Goal: Transaction & Acquisition: Purchase product/service

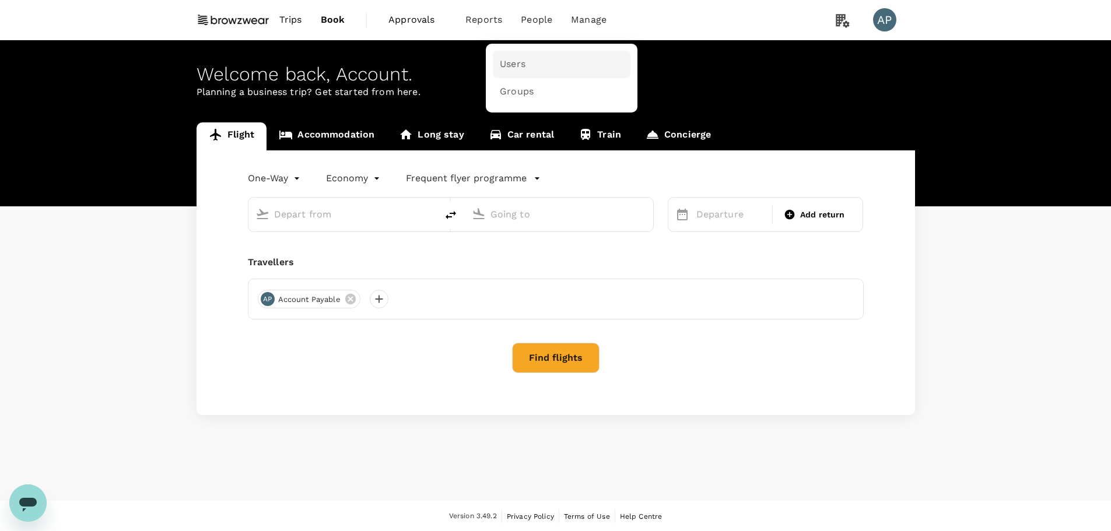
click at [512, 64] on span "Users" at bounding box center [513, 64] width 26 height 13
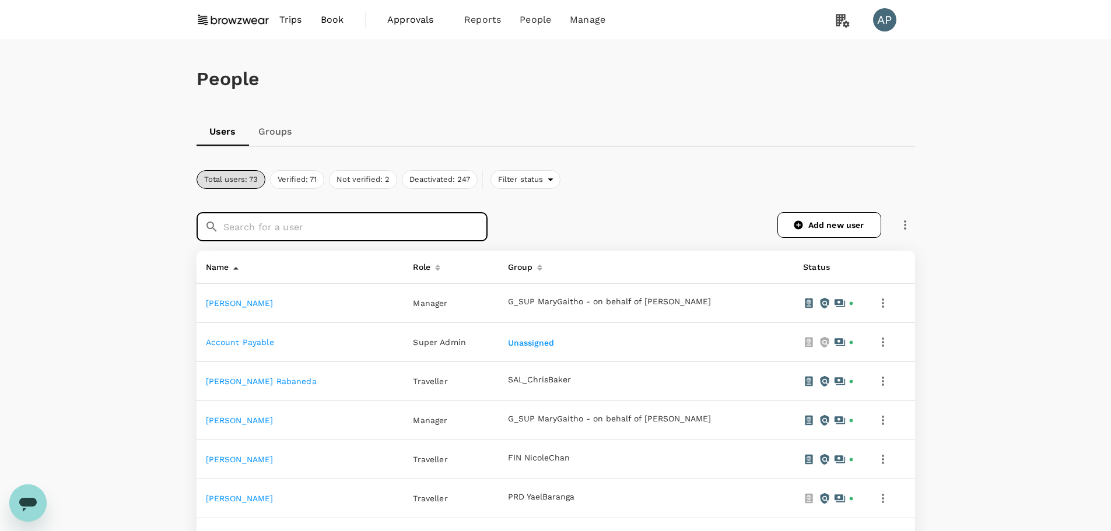
click at [293, 226] on input "text" at bounding box center [355, 226] width 264 height 29
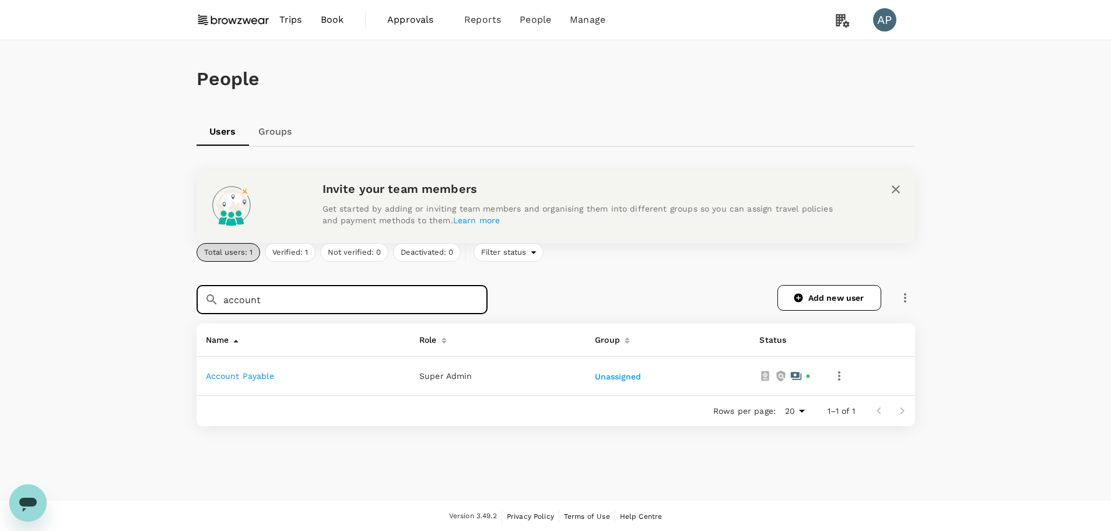
type input "account"
click at [236, 375] on link "Account Payable" at bounding box center [240, 375] width 68 height 9
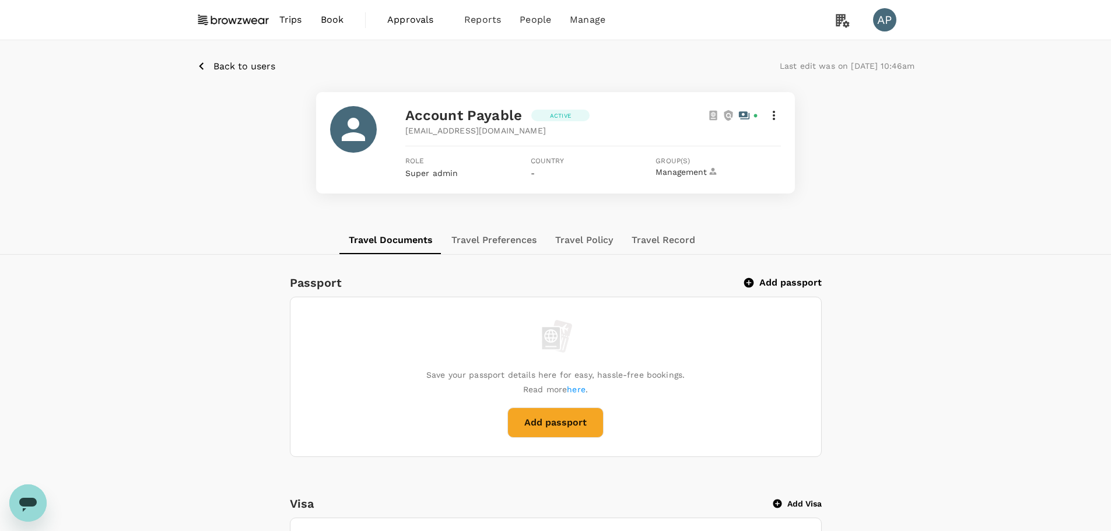
click at [779, 119] on icon at bounding box center [774, 115] width 14 height 14
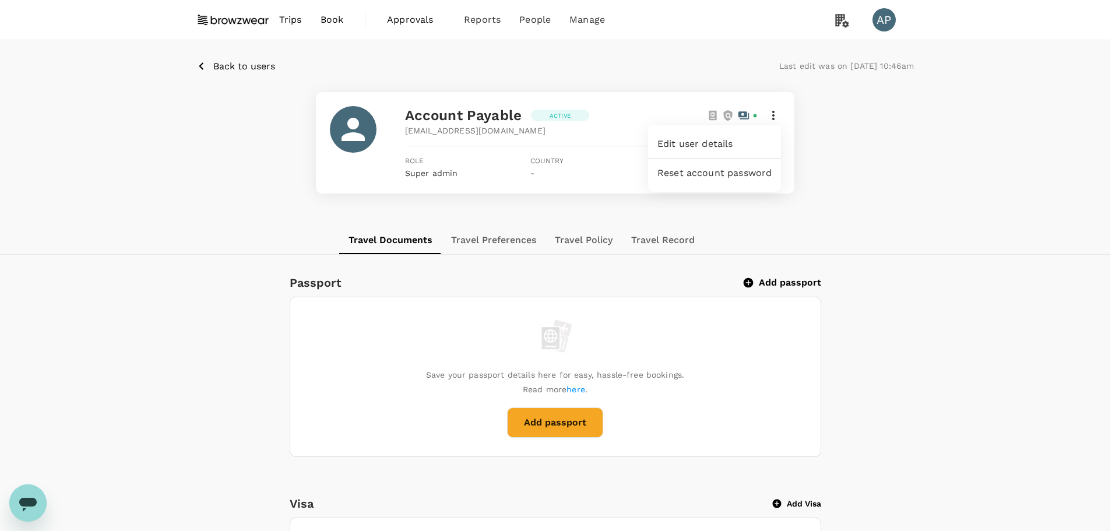
click at [893, 147] on div at bounding box center [559, 265] width 1119 height 531
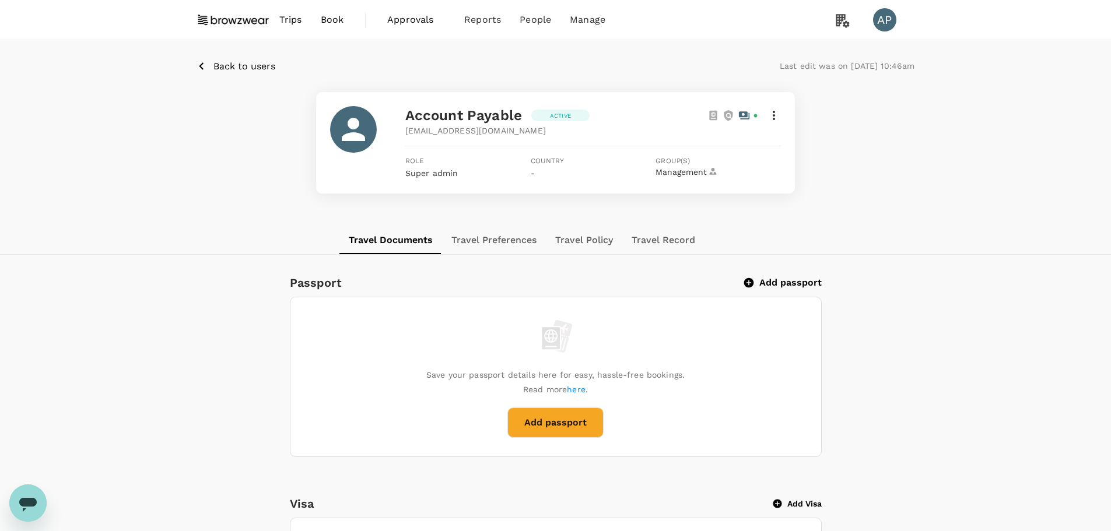
click at [237, 66] on p "Back to users" at bounding box center [244, 66] width 62 height 14
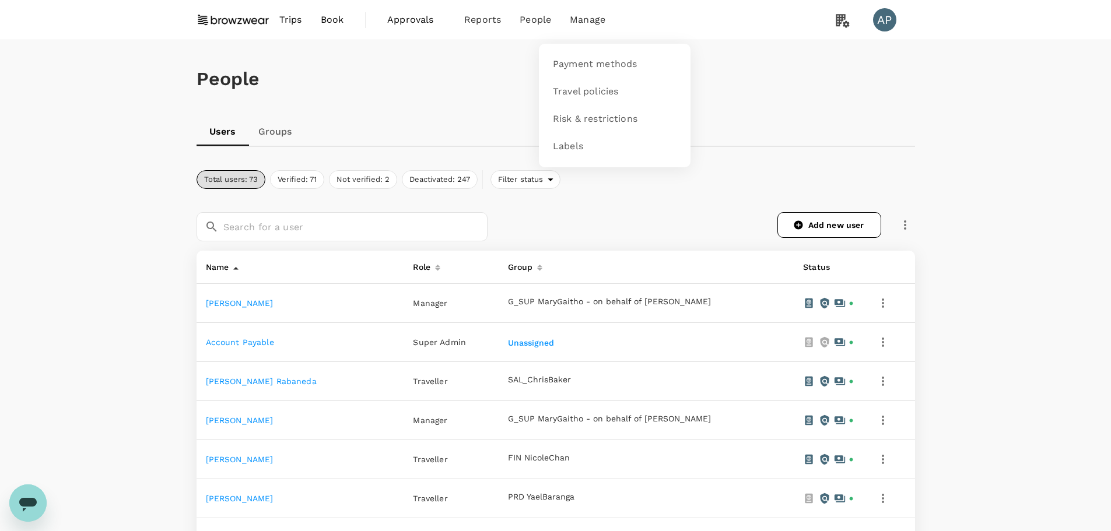
click at [593, 20] on span "Manage" at bounding box center [588, 20] width 36 height 14
click at [583, 91] on span "Travel policies" at bounding box center [585, 91] width 65 height 13
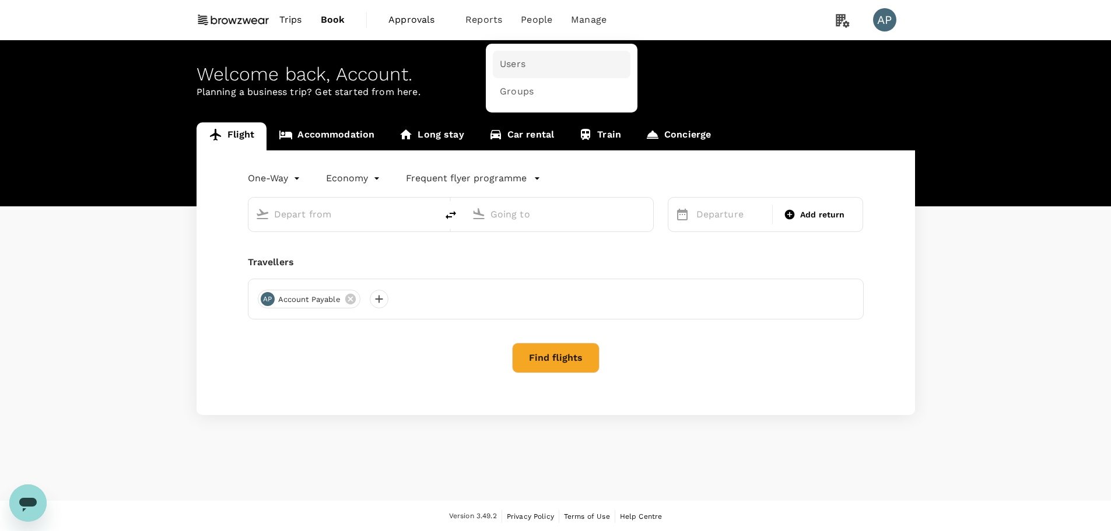
click at [525, 58] on link "Users" at bounding box center [562, 64] width 138 height 27
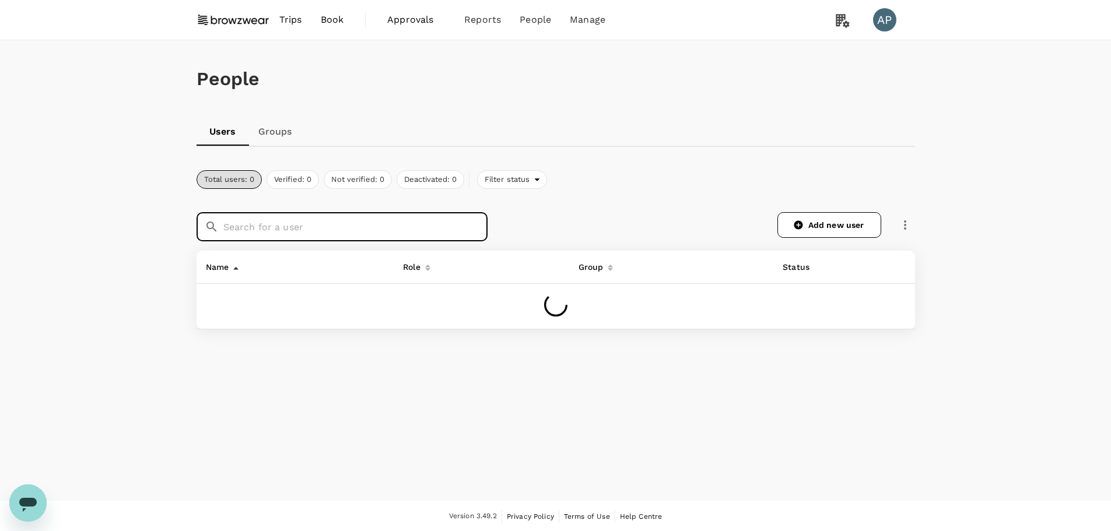
click at [393, 228] on input "text" at bounding box center [355, 226] width 264 height 29
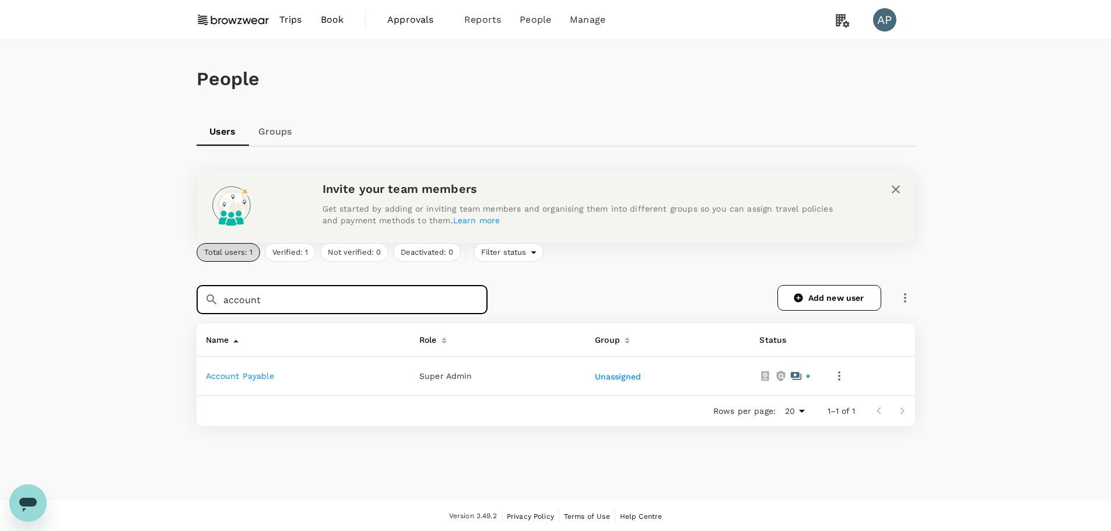
type input "account"
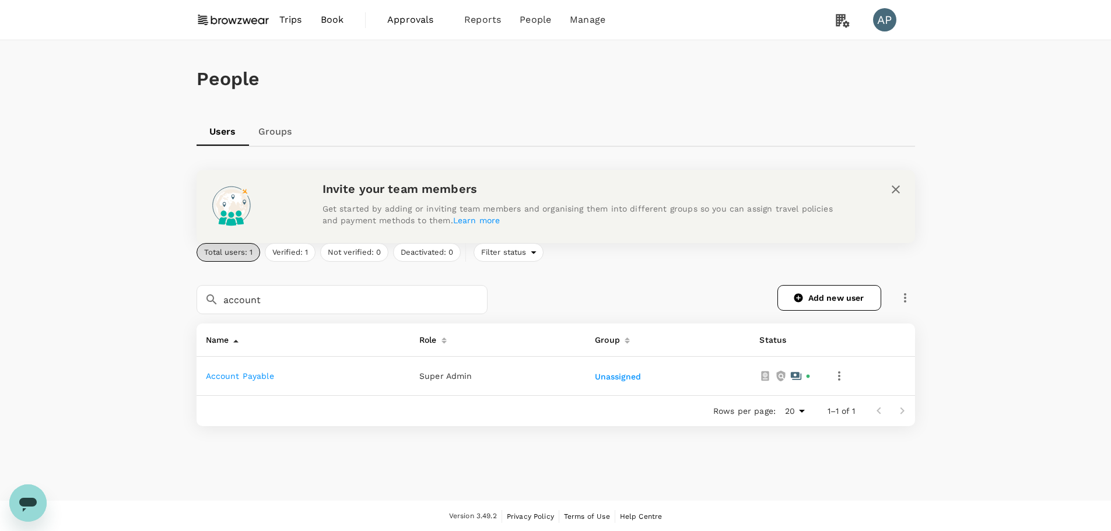
click at [217, 376] on link "Account Payable" at bounding box center [240, 375] width 68 height 9
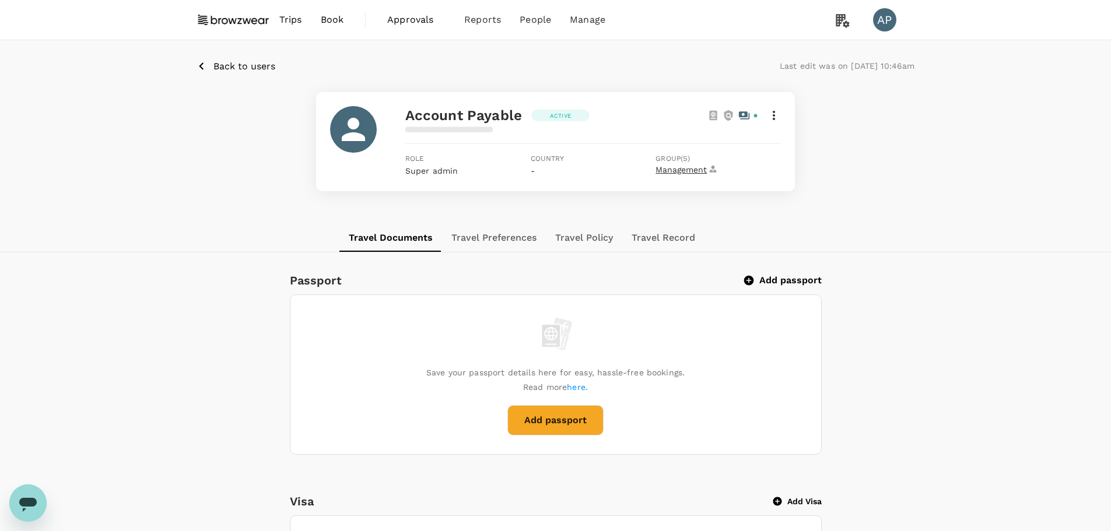
click at [672, 169] on span "Management" at bounding box center [687, 170] width 64 height 10
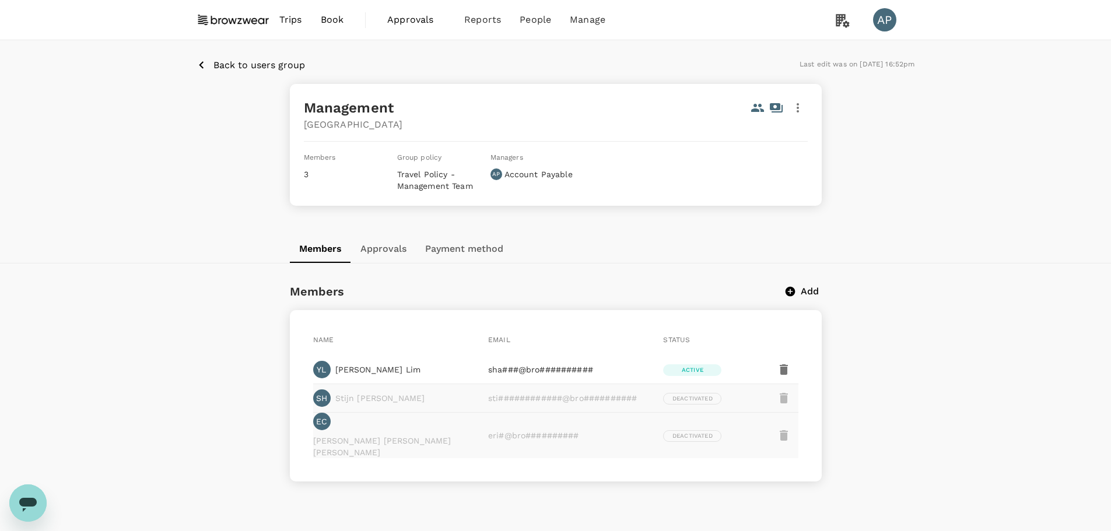
click at [806, 289] on p "Add" at bounding box center [809, 292] width 18 height 14
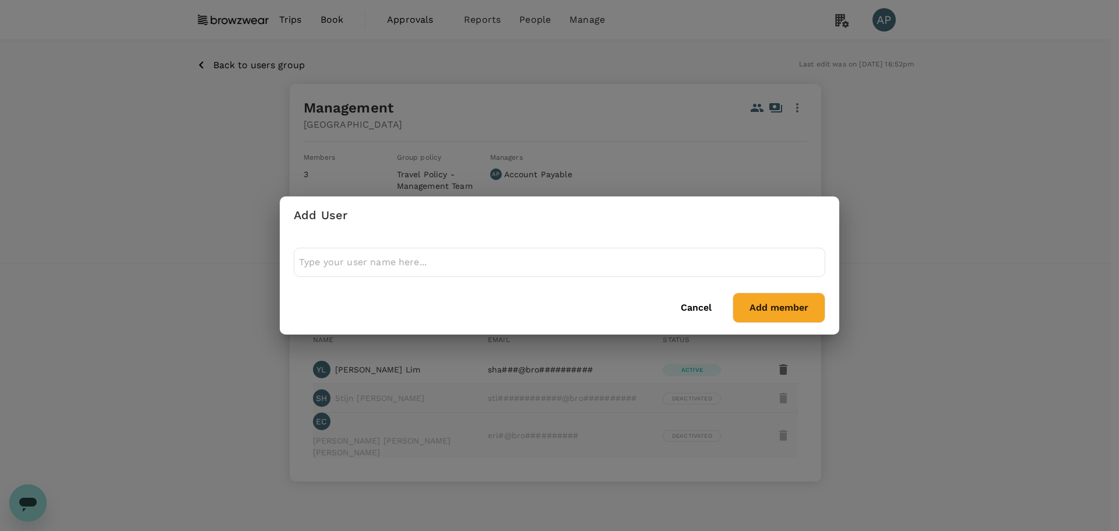
click at [615, 265] on input "text" at bounding box center [559, 262] width 521 height 19
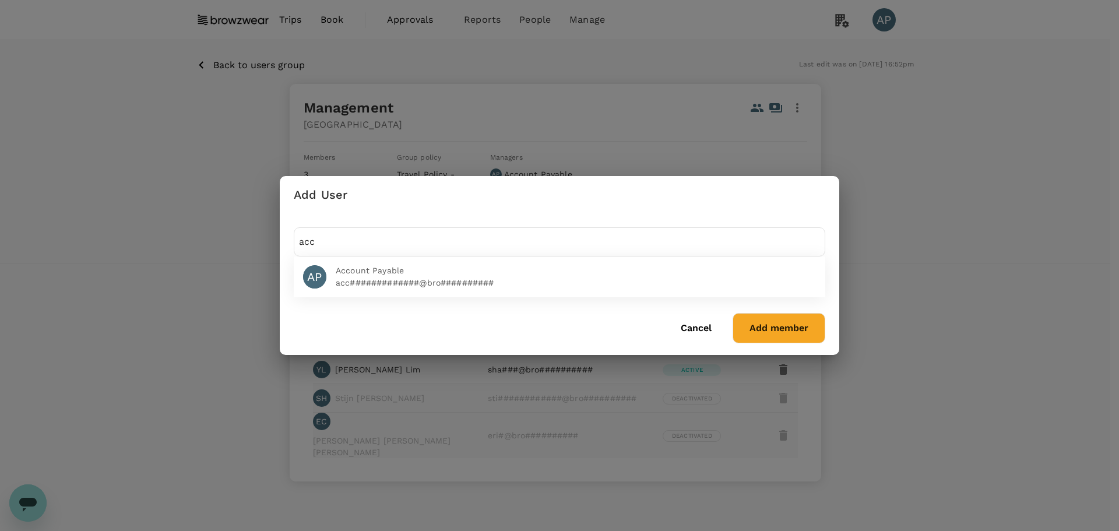
type input "acc"
click at [380, 277] on p "acc#############@bro##########" at bounding box center [576, 283] width 480 height 12
click at [790, 335] on button "Add member" at bounding box center [779, 328] width 93 height 30
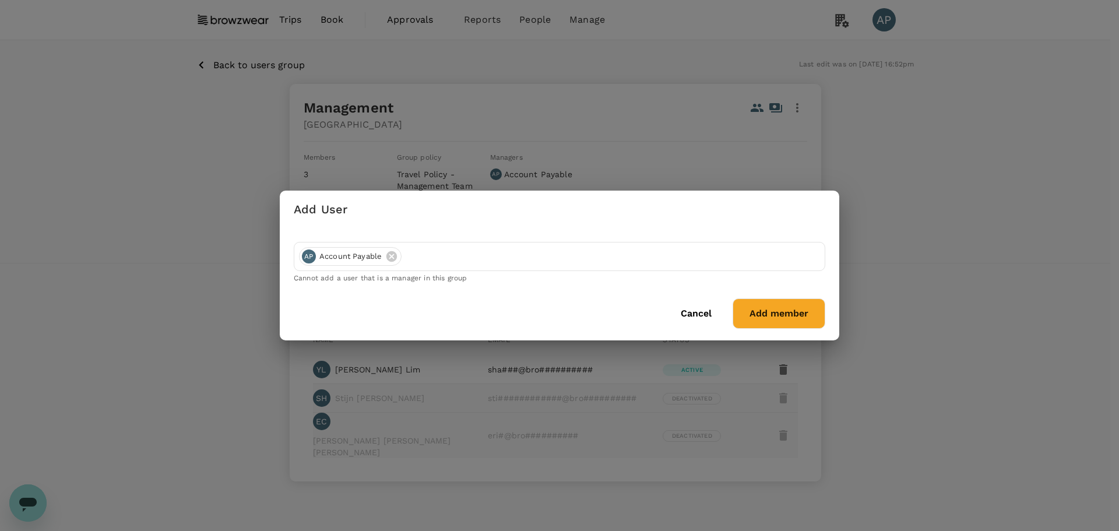
click at [693, 322] on button "Cancel" at bounding box center [697, 313] width 64 height 29
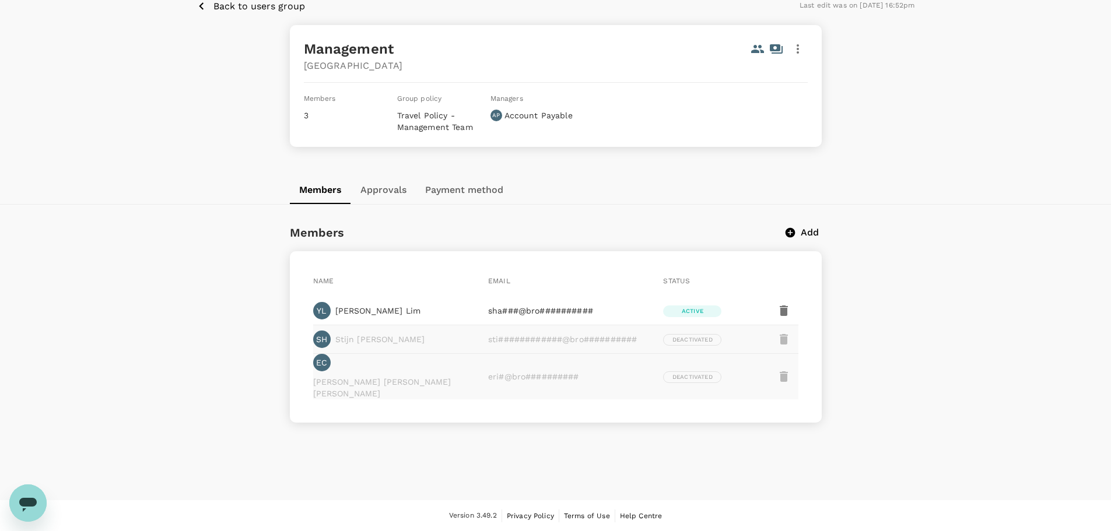
scroll to position [59, 0]
click at [798, 49] on icon "button" at bounding box center [797, 48] width 2 height 9
click at [778, 83] on span "Edit" at bounding box center [783, 80] width 30 height 14
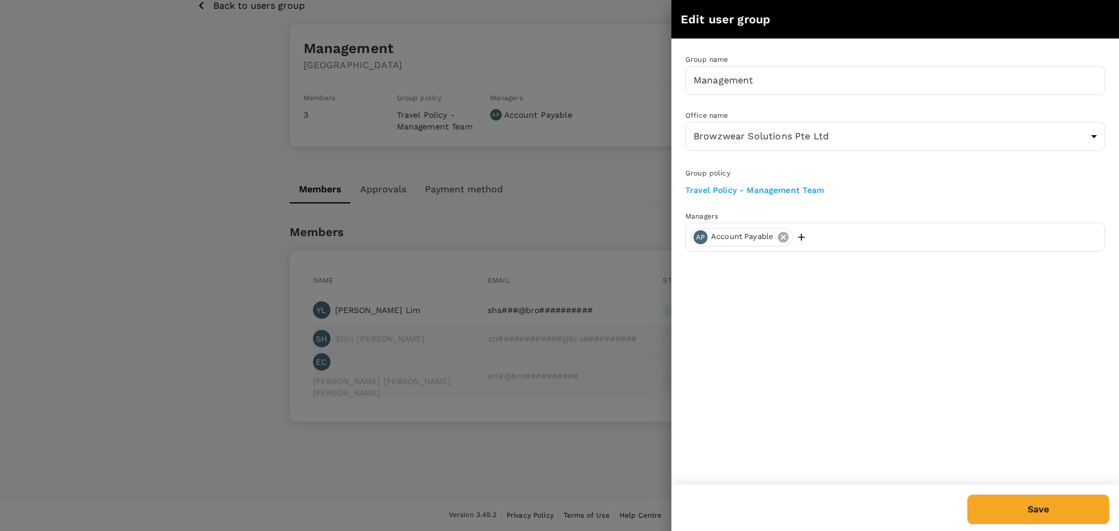
click at [782, 241] on icon at bounding box center [783, 236] width 10 height 10
click at [118, 172] on div at bounding box center [559, 265] width 1119 height 531
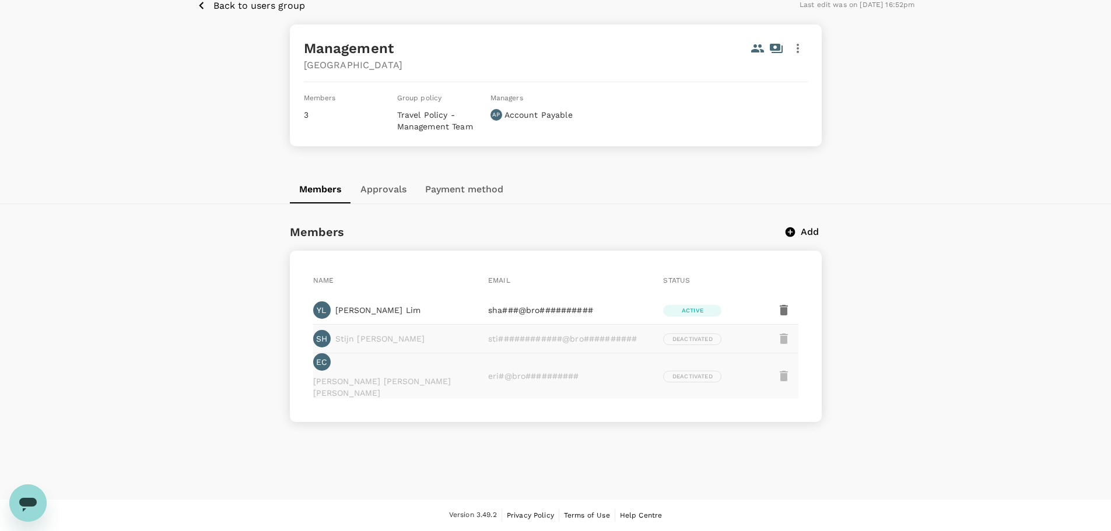
click at [816, 233] on p "Add" at bounding box center [809, 232] width 18 height 14
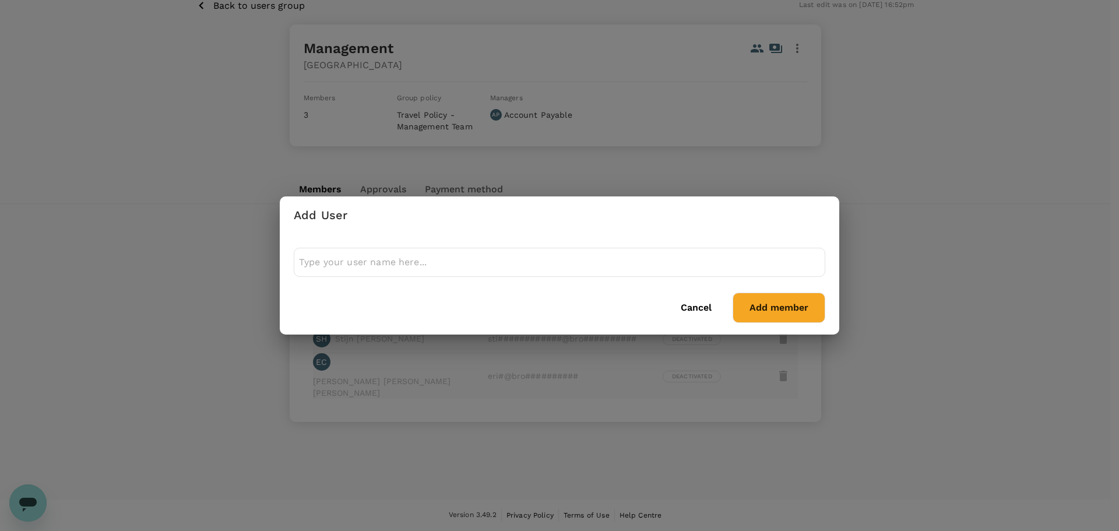
click at [549, 262] on input "text" at bounding box center [559, 262] width 521 height 19
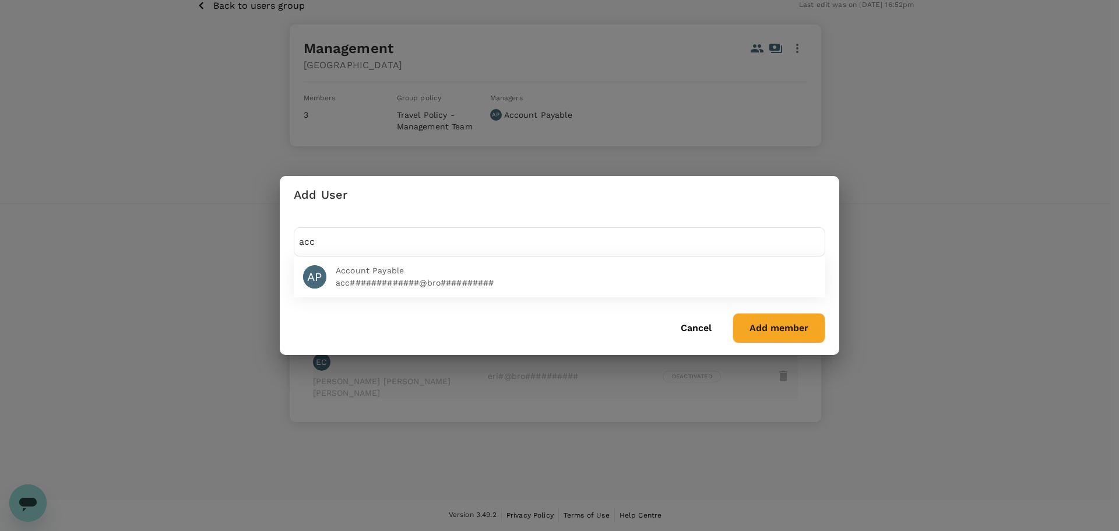
type input "acc"
click at [420, 277] on p "acc#############@bro##########" at bounding box center [576, 283] width 480 height 12
click at [799, 336] on button "Add member" at bounding box center [779, 328] width 93 height 30
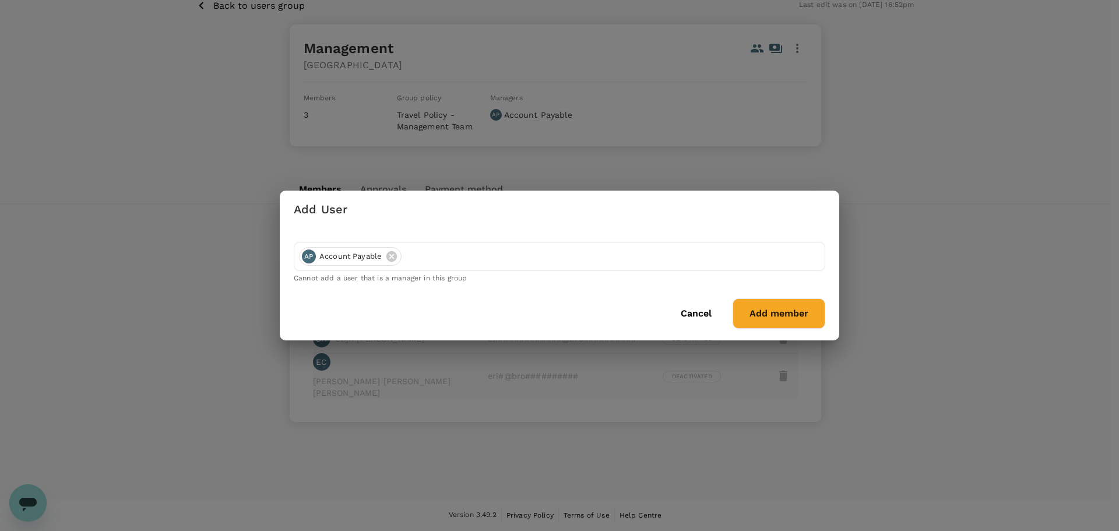
click at [679, 312] on button "Cancel" at bounding box center [697, 313] width 64 height 29
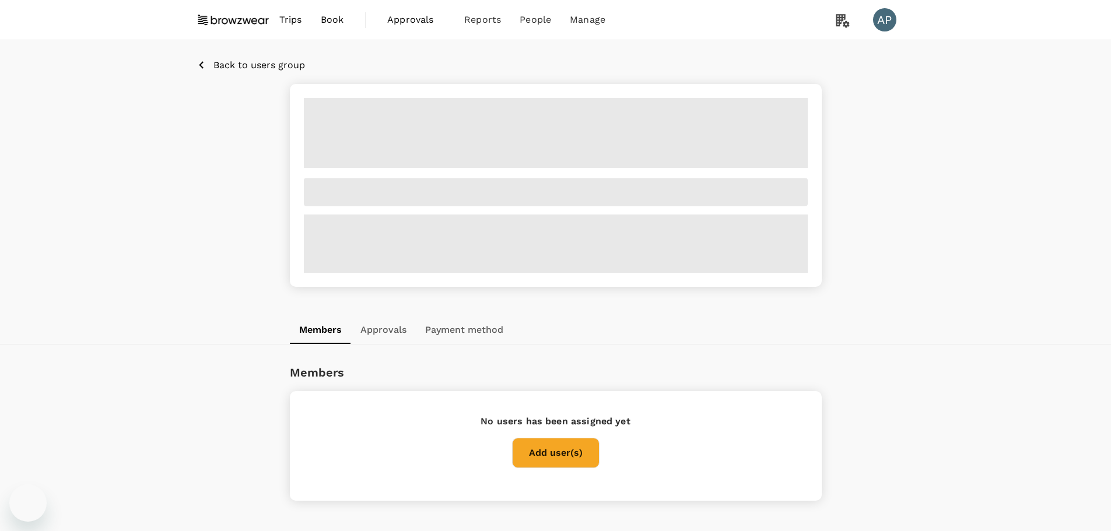
scroll to position [59, 0]
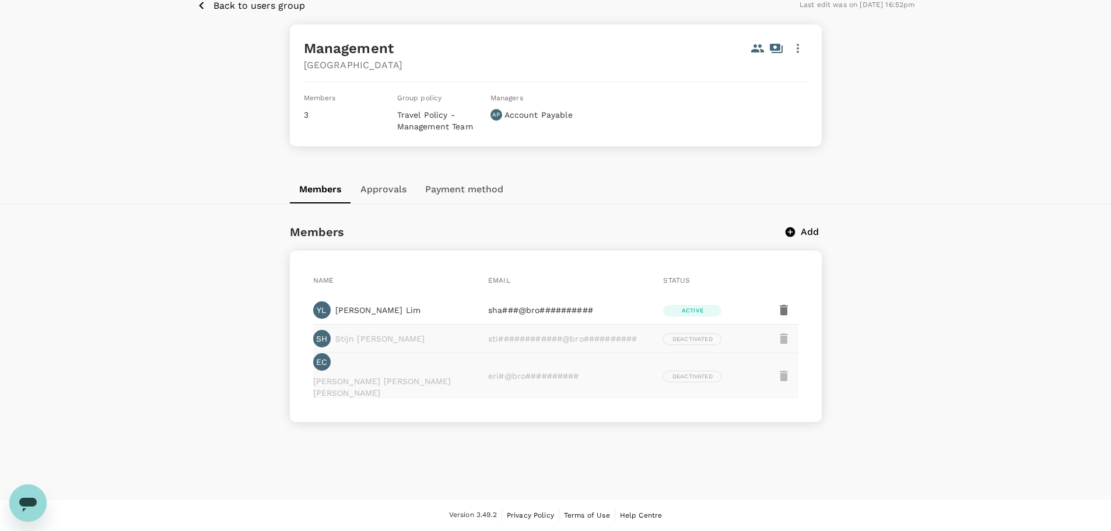
click at [796, 48] on icon "button" at bounding box center [798, 48] width 14 height 14
click at [787, 78] on span "Edit" at bounding box center [783, 80] width 30 height 14
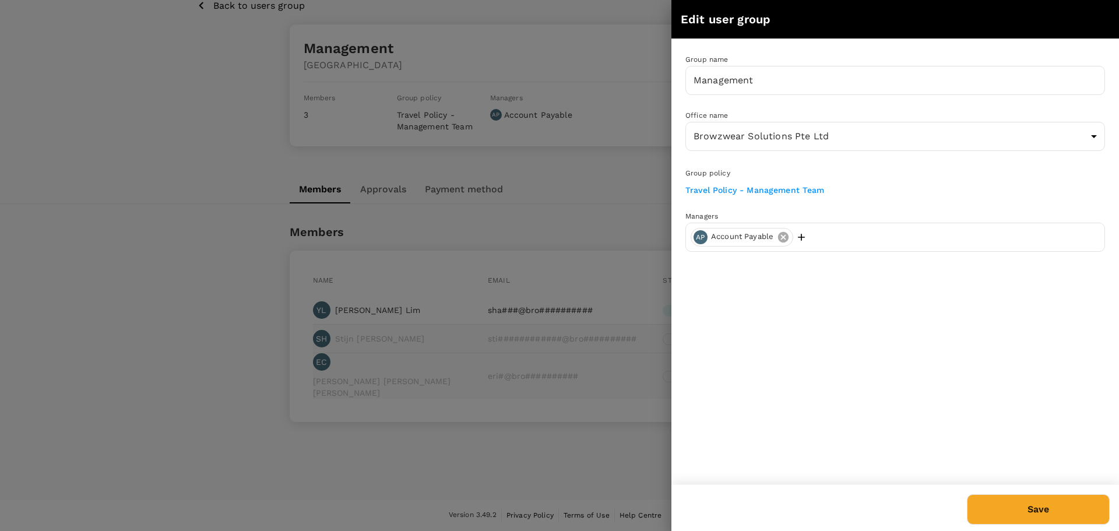
click at [781, 236] on icon at bounding box center [783, 236] width 10 height 10
click at [216, 90] on div at bounding box center [559, 265] width 1119 height 531
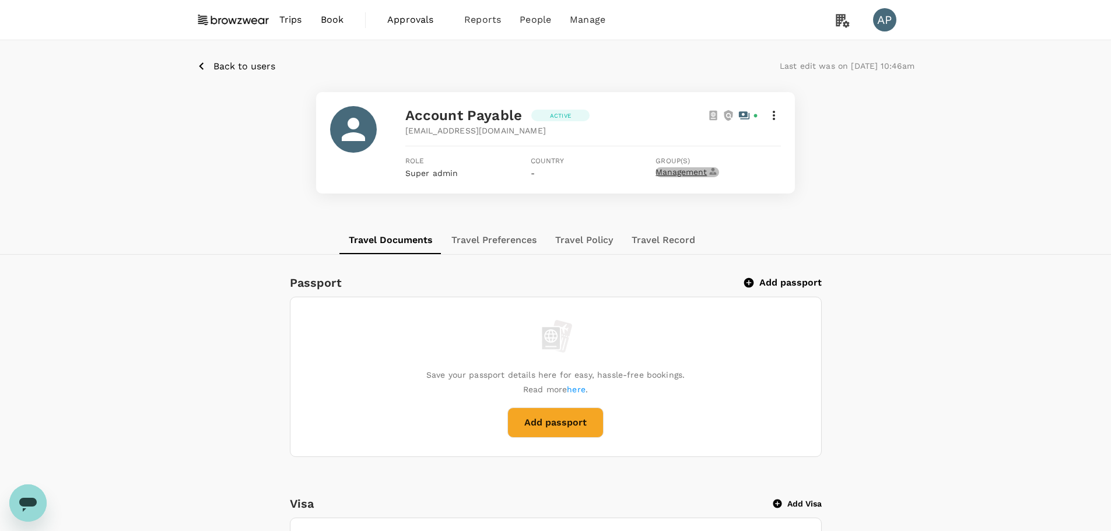
click at [688, 171] on span "Management" at bounding box center [687, 172] width 64 height 10
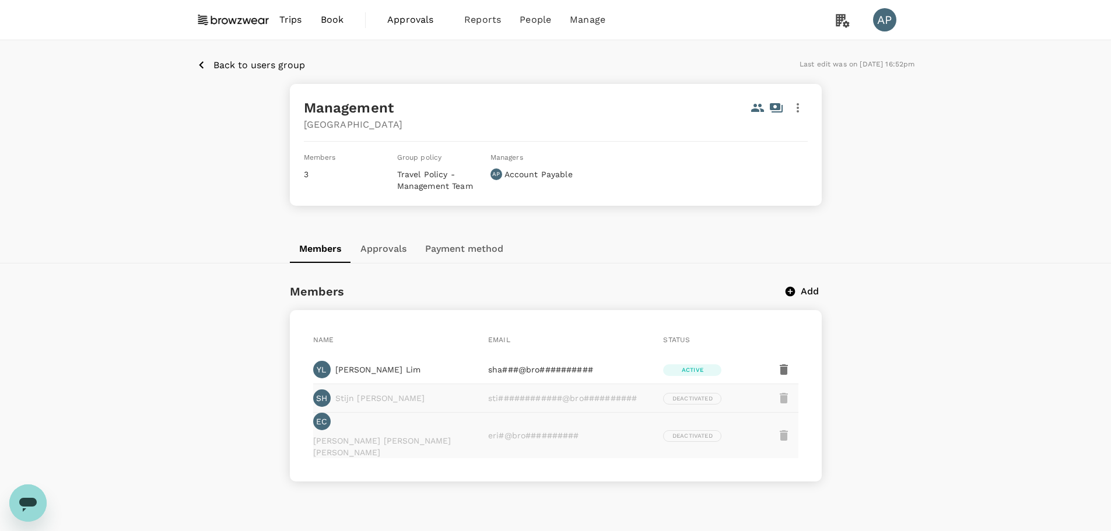
click at [794, 107] on icon "button" at bounding box center [798, 108] width 14 height 14
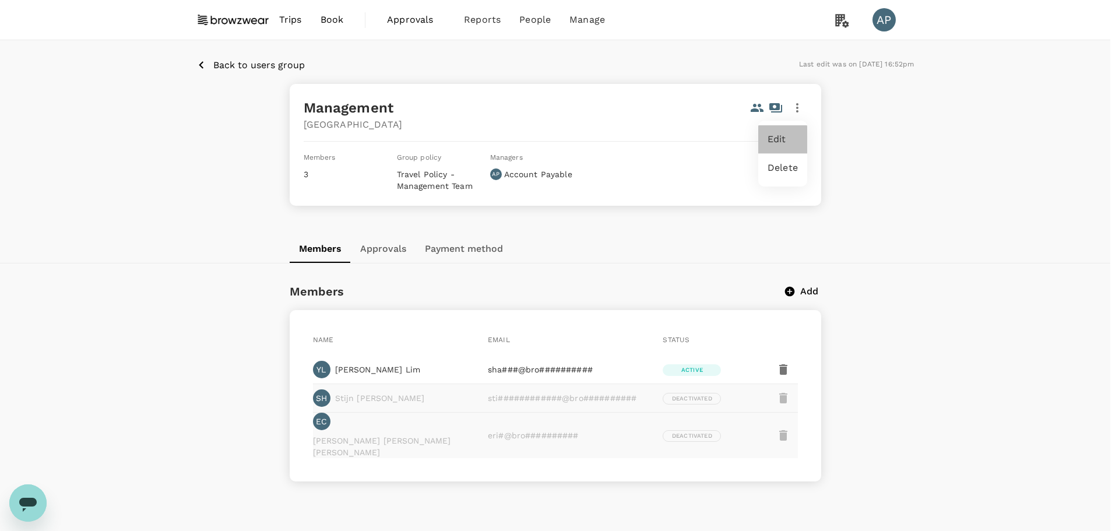
click at [774, 141] on span "Edit" at bounding box center [783, 139] width 30 height 14
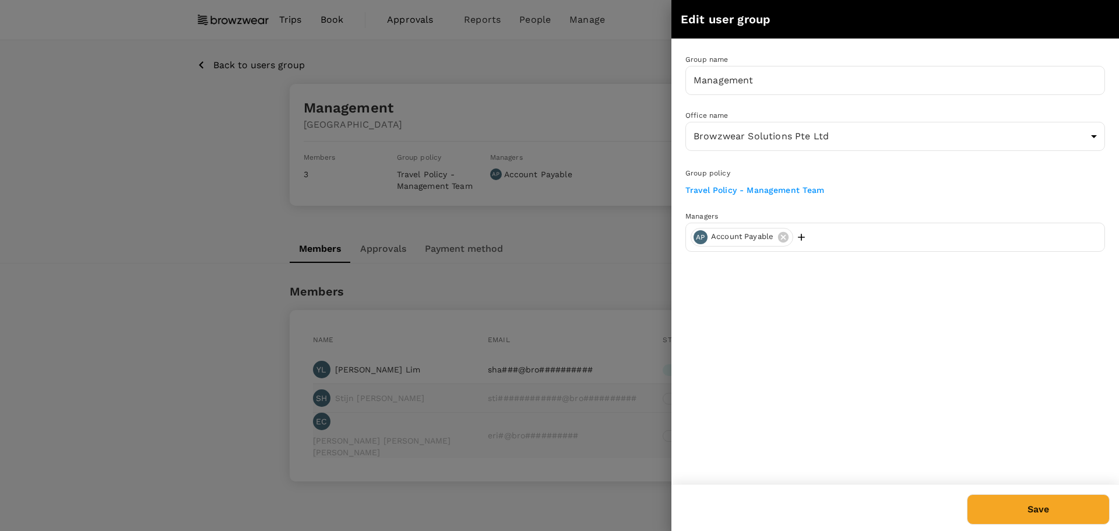
click at [778, 190] on link "Travel Policy - Management Team" at bounding box center [755, 189] width 139 height 9
click at [126, 175] on div at bounding box center [559, 265] width 1119 height 531
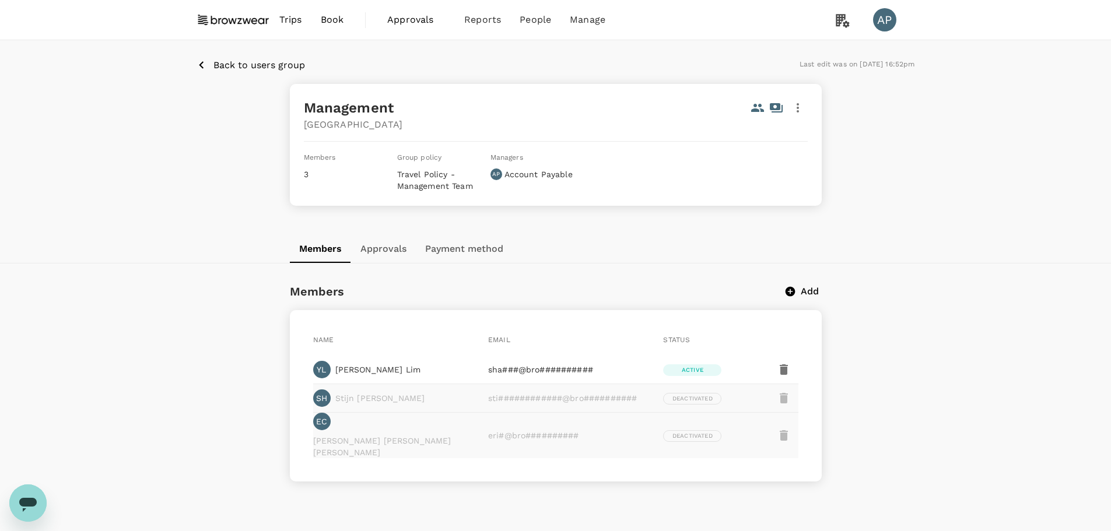
click at [805, 107] on button "button" at bounding box center [798, 108] width 20 height 20
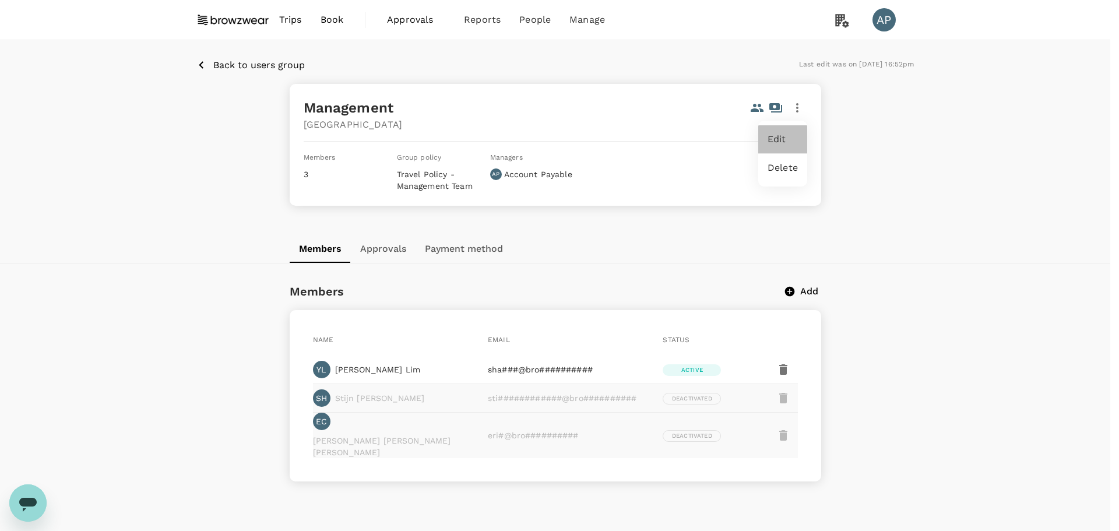
click at [794, 135] on span "Edit" at bounding box center [783, 139] width 30 height 14
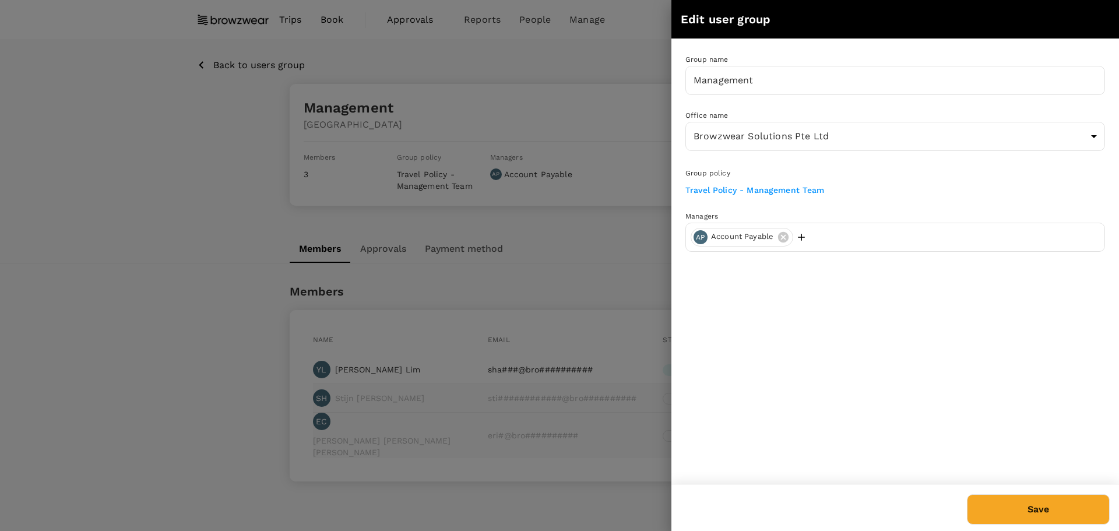
click at [96, 193] on div at bounding box center [559, 265] width 1119 height 531
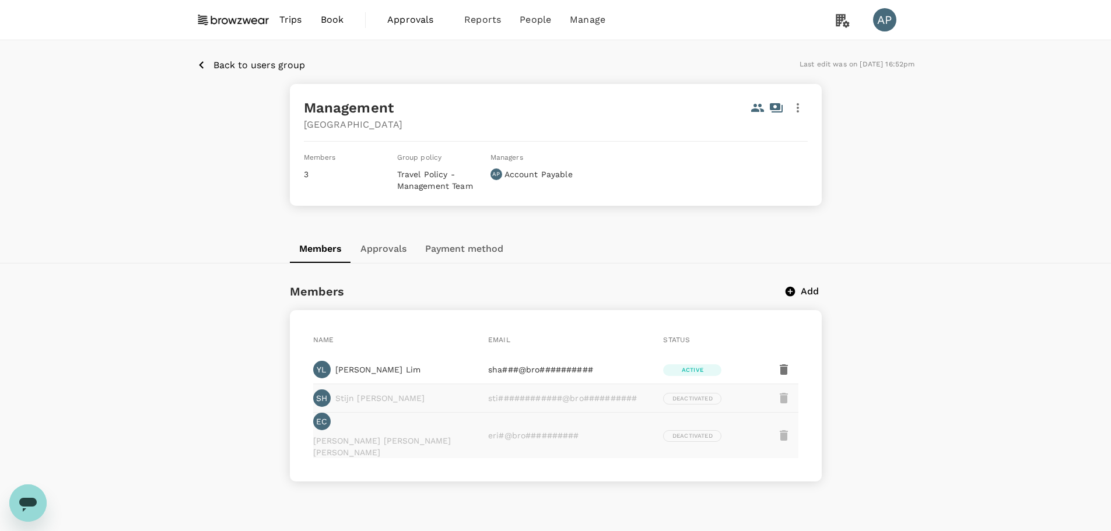
click at [224, 64] on p "Back to users group" at bounding box center [259, 65] width 92 height 14
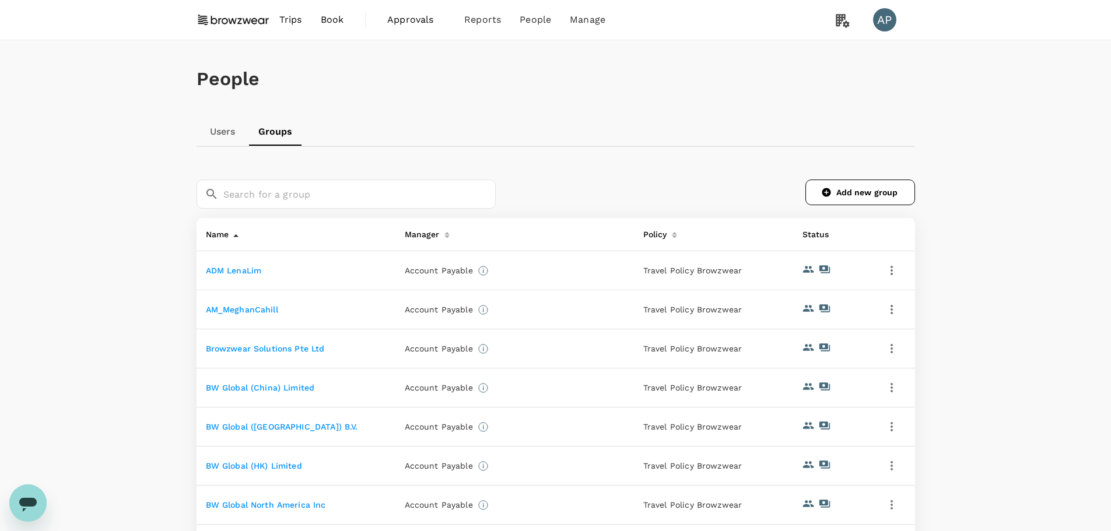
click at [291, 22] on span "Trips" at bounding box center [290, 20] width 23 height 14
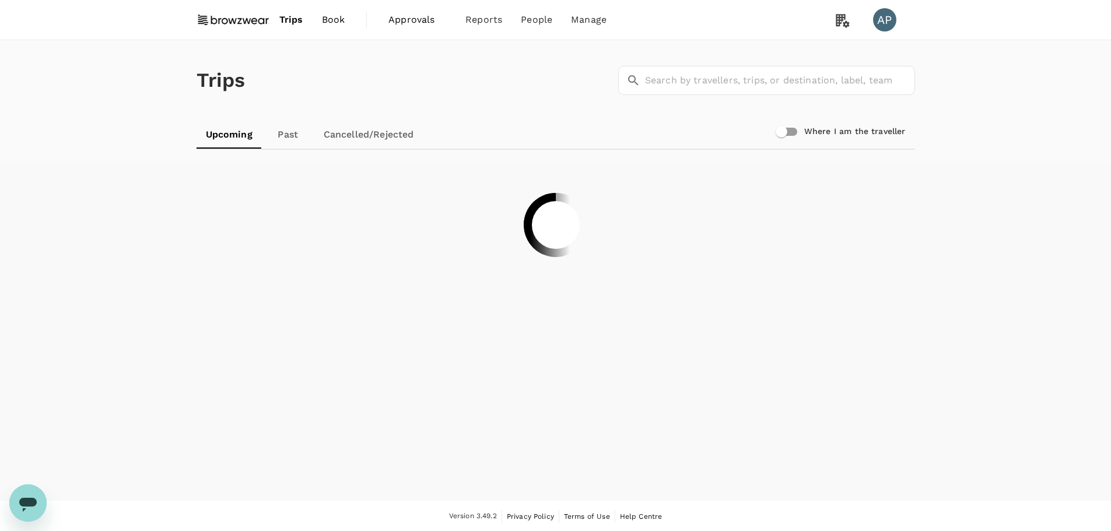
click at [335, 20] on span "Book" at bounding box center [333, 20] width 23 height 14
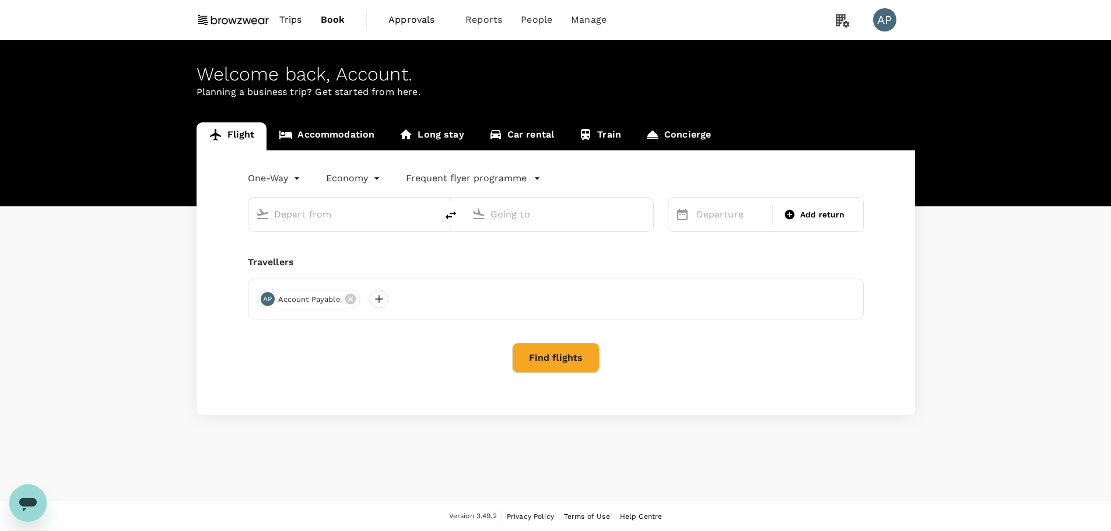
click at [373, 211] on input "text" at bounding box center [343, 214] width 138 height 18
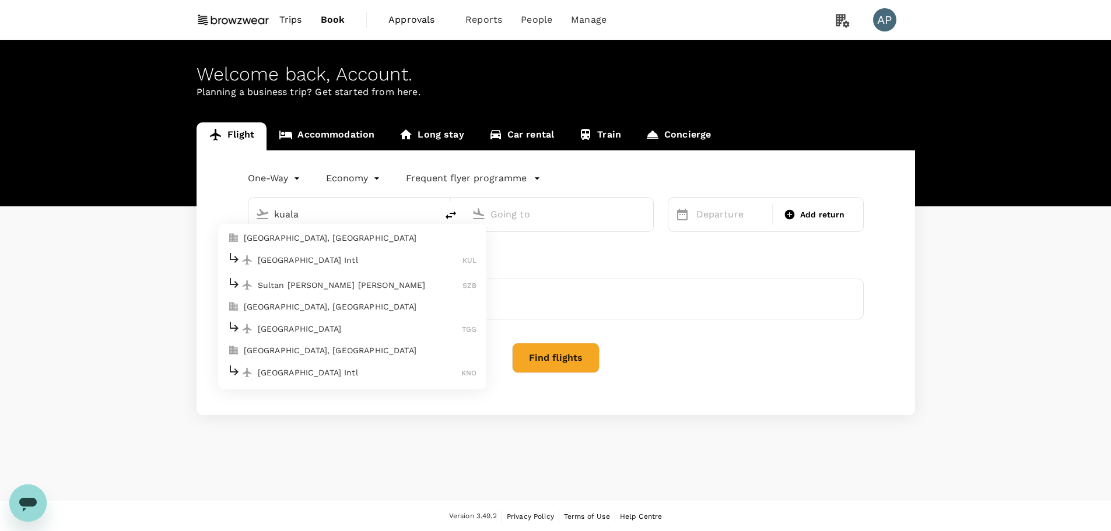
click at [299, 263] on p "Kuala Lumpur Intl" at bounding box center [360, 260] width 205 height 12
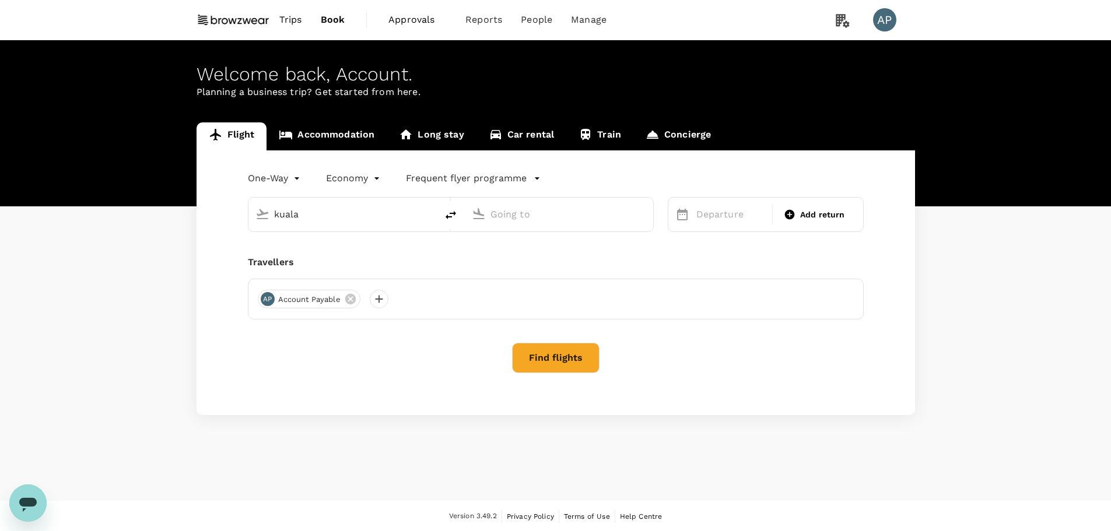
type input "Kuala Lumpur Intl ([GEOGRAPHIC_DATA])"
click at [512, 258] on p "Singapore Changi" at bounding box center [577, 260] width 207 height 12
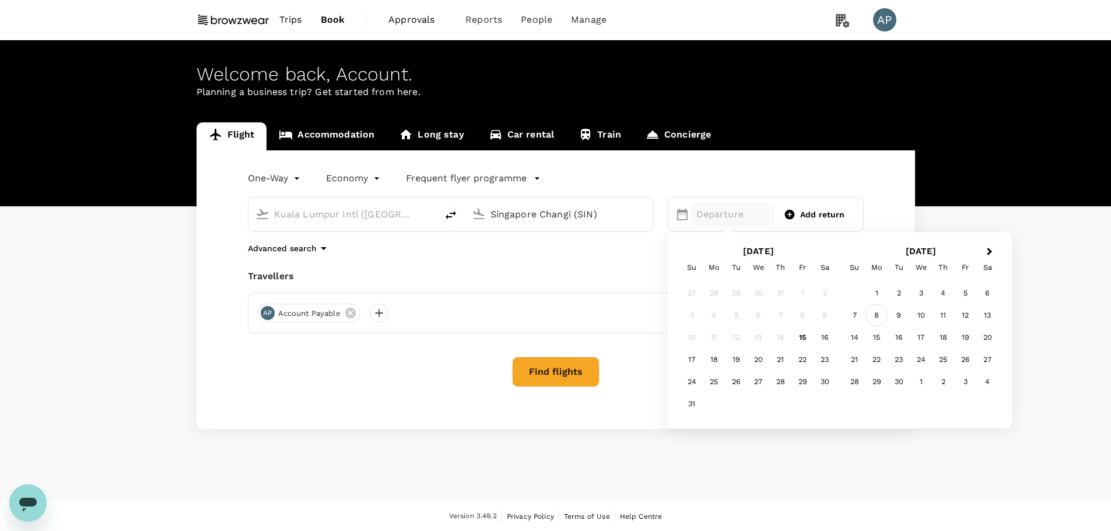
type input "Singapore Changi (SIN)"
click at [878, 318] on div "8" at bounding box center [876, 315] width 22 height 22
click at [809, 213] on span "Add return" at bounding box center [822, 215] width 45 height 12
type input "roundtrip"
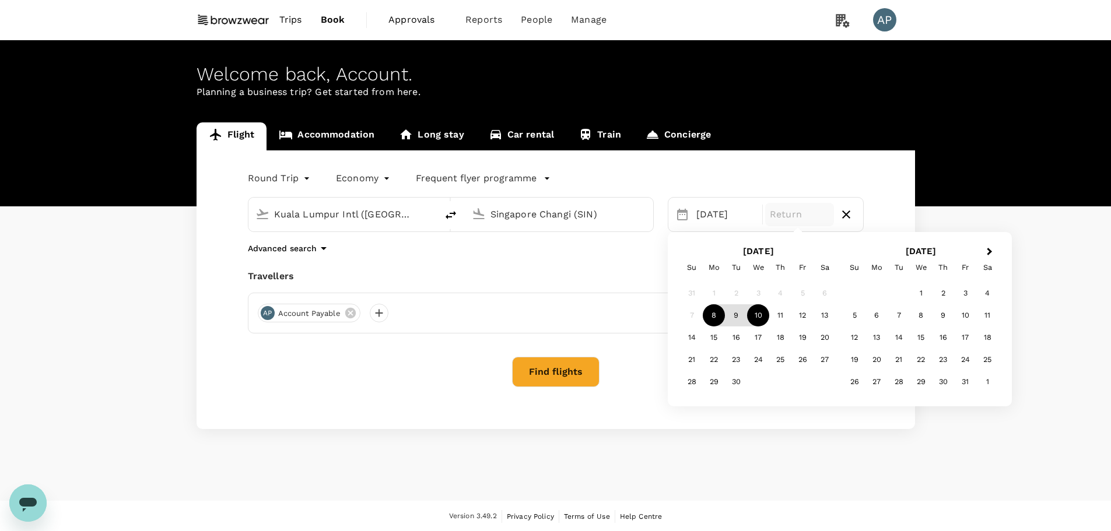
click at [761, 321] on div "10" at bounding box center [758, 315] width 22 height 22
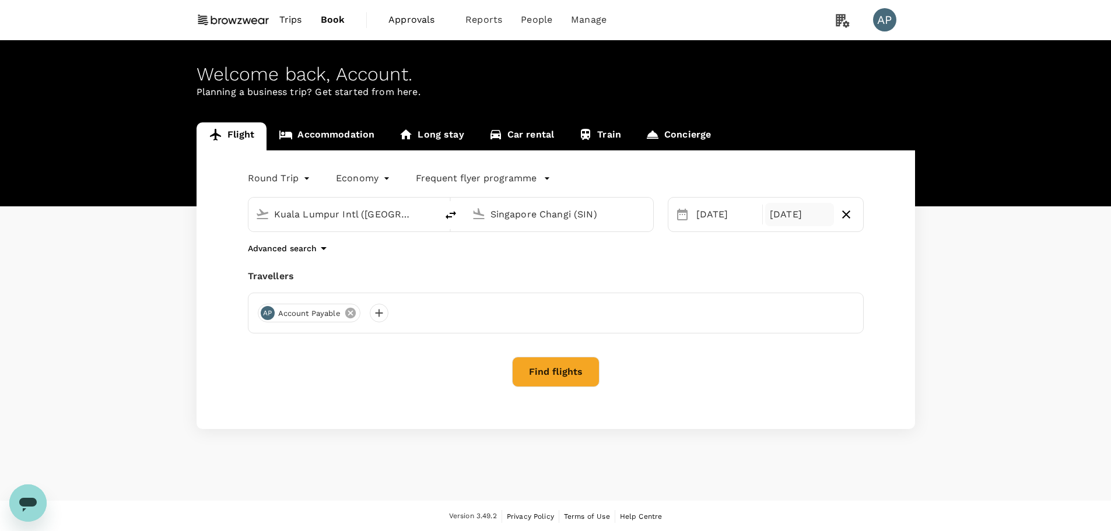
click at [350, 314] on icon at bounding box center [350, 313] width 13 height 13
click at [266, 312] on div at bounding box center [267, 313] width 19 height 19
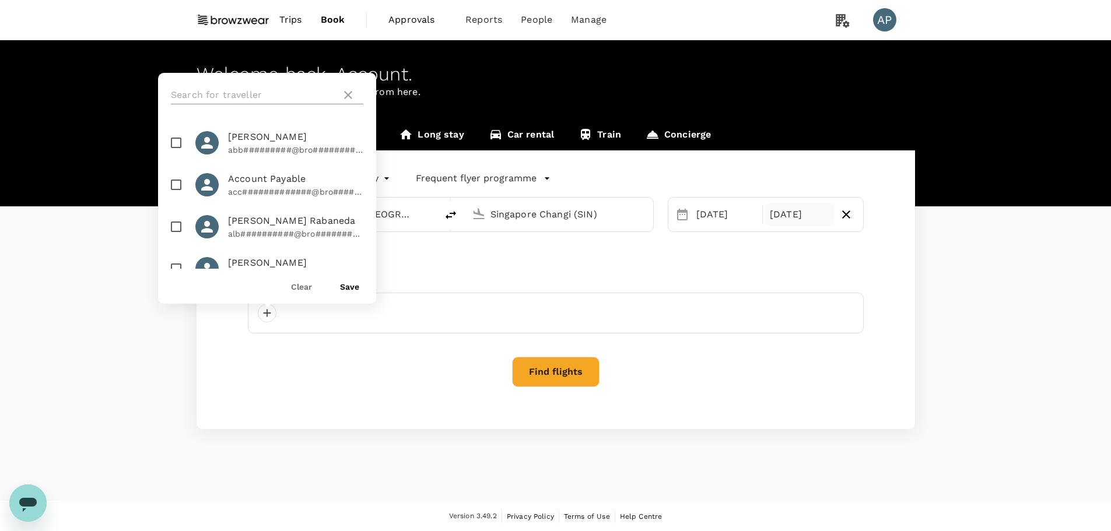
click at [254, 96] on input "text" at bounding box center [254, 95] width 166 height 19
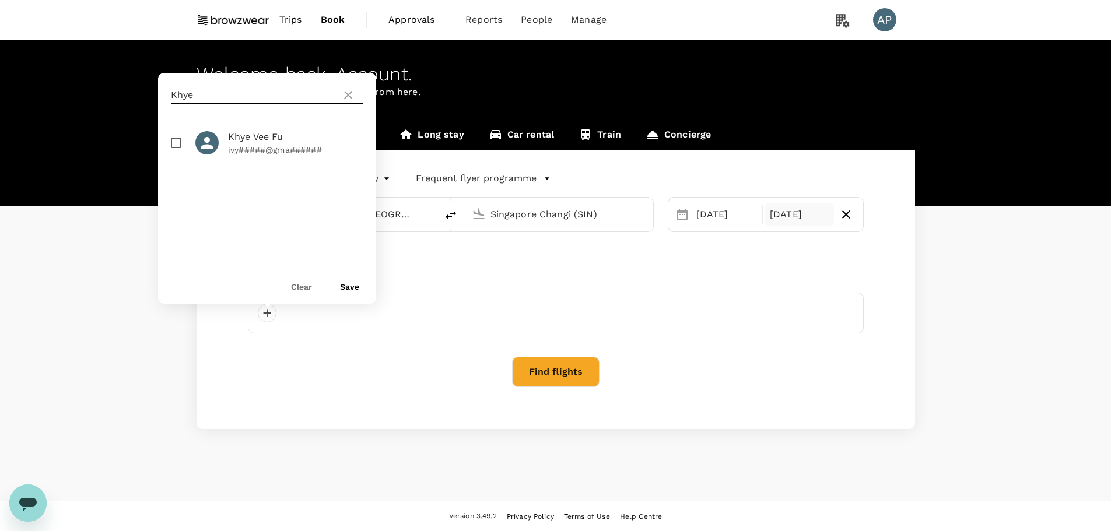
type input "Khye"
click at [174, 143] on input "checkbox" at bounding box center [176, 143] width 24 height 24
checkbox input "true"
click at [352, 287] on button "Save" at bounding box center [349, 286] width 19 height 9
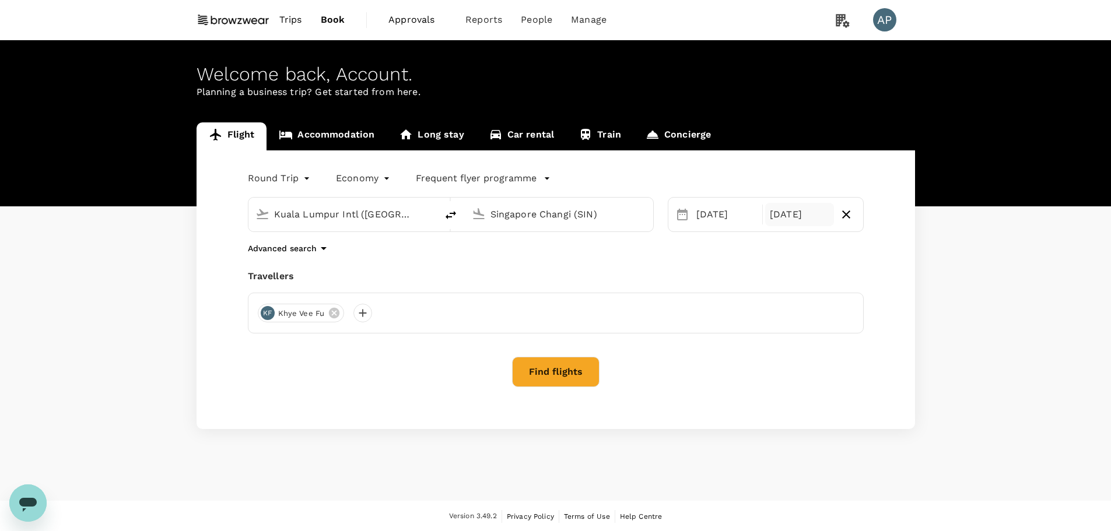
click at [587, 378] on button "Find flights" at bounding box center [555, 372] width 87 height 30
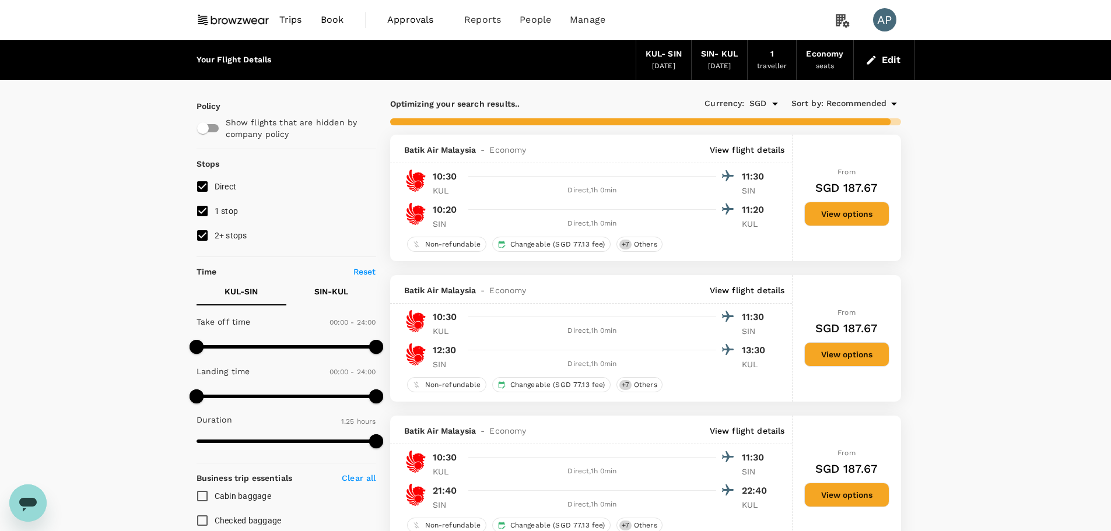
click at [203, 206] on input "1 stop" at bounding box center [202, 211] width 24 height 24
checkbox input "false"
click at [201, 233] on input "2+ stops" at bounding box center [202, 235] width 24 height 24
checkbox input "false"
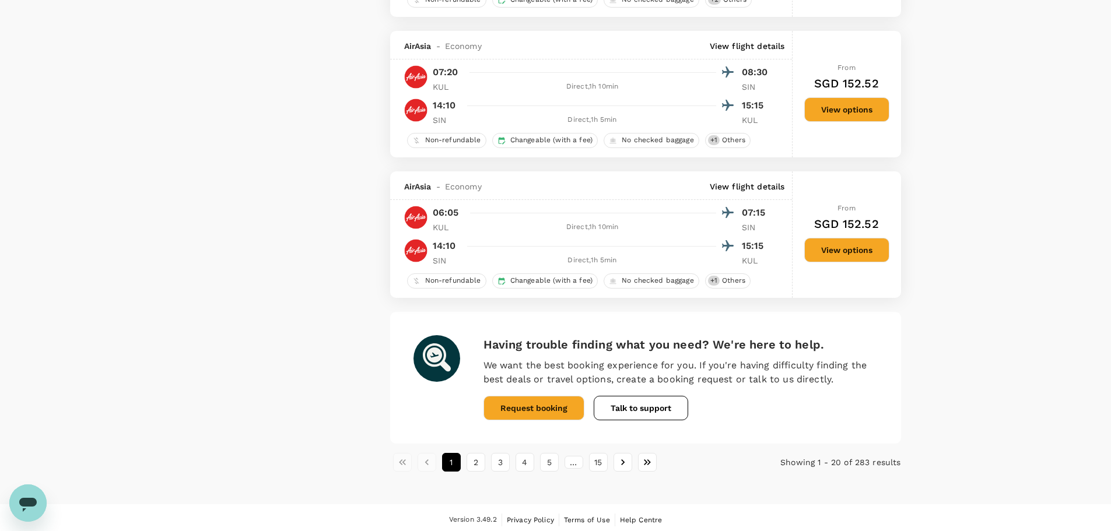
scroll to position [2627, 0]
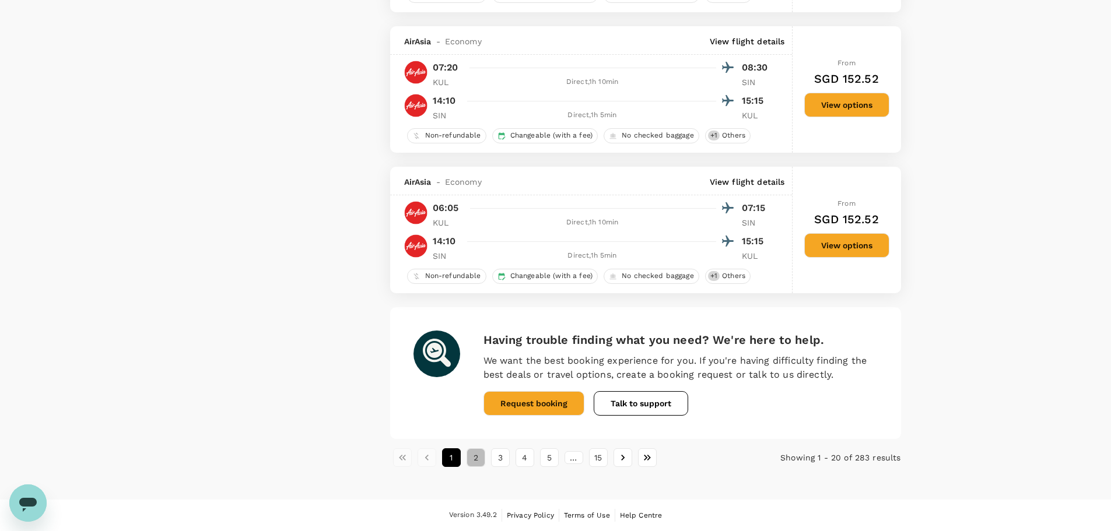
click at [477, 463] on button "2" at bounding box center [475, 457] width 19 height 19
click at [497, 456] on button "3" at bounding box center [500, 457] width 19 height 19
click at [524, 466] on button "4" at bounding box center [524, 457] width 19 height 19
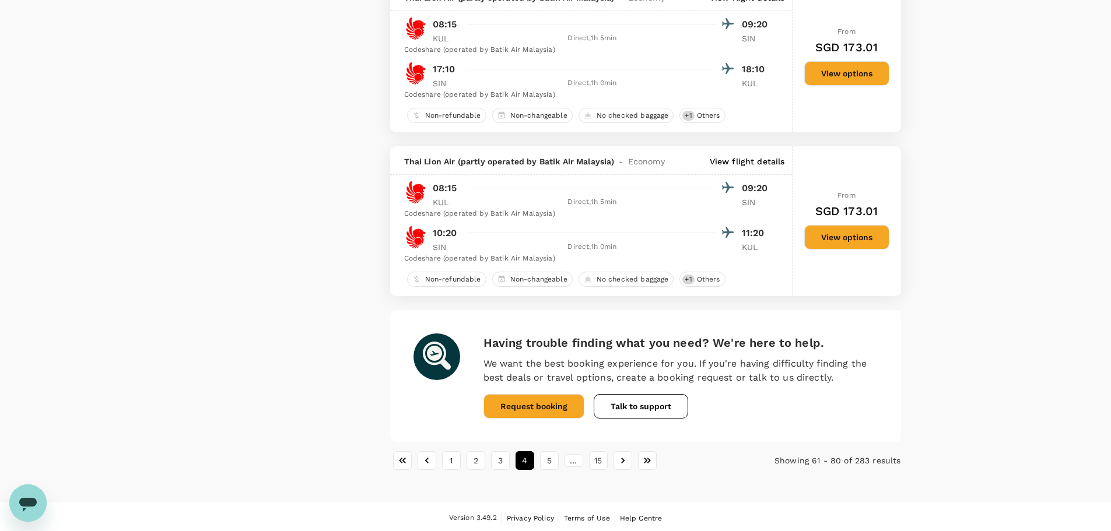
scroll to position [2812, 0]
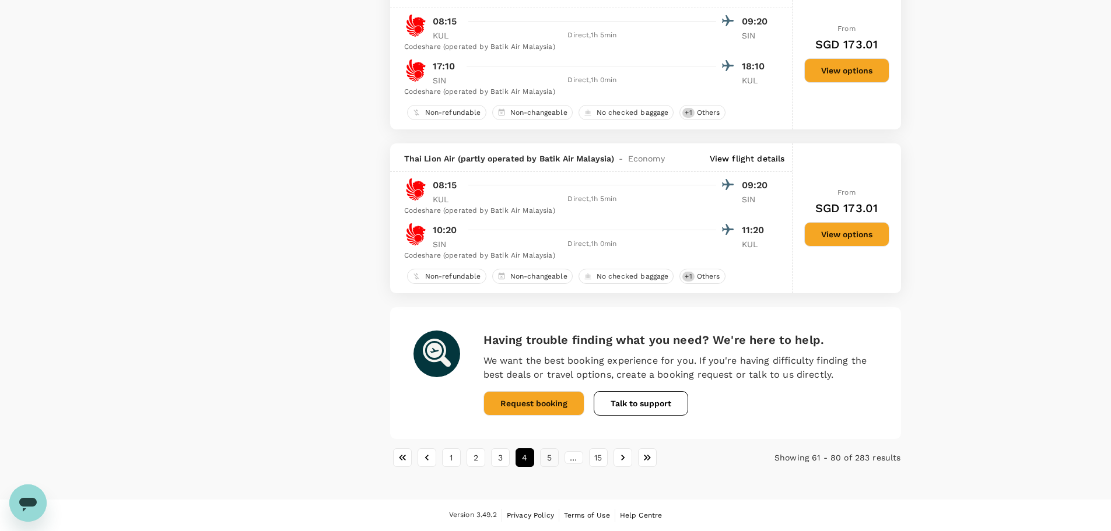
click at [550, 456] on button "5" at bounding box center [549, 457] width 19 height 19
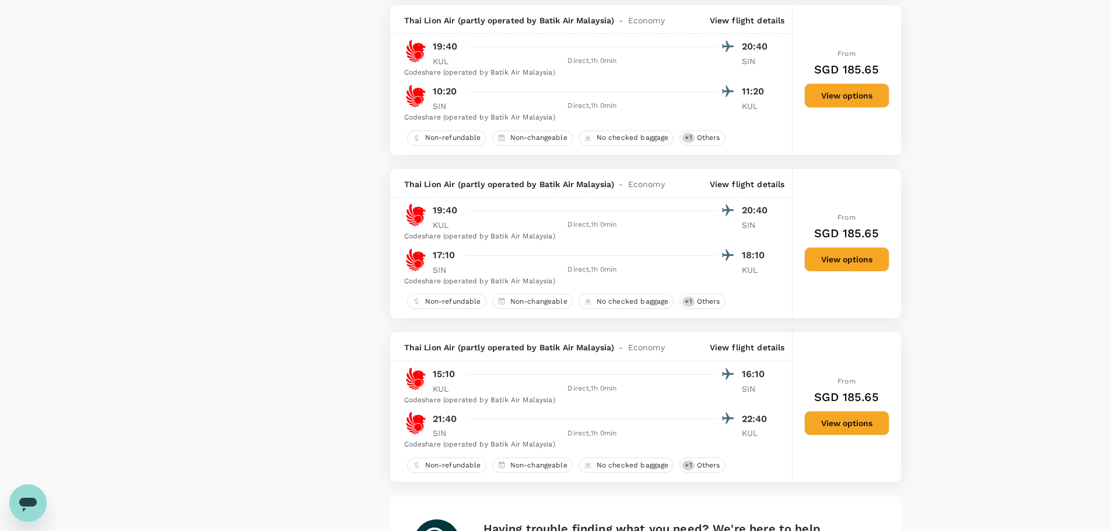
scroll to position [2740, 0]
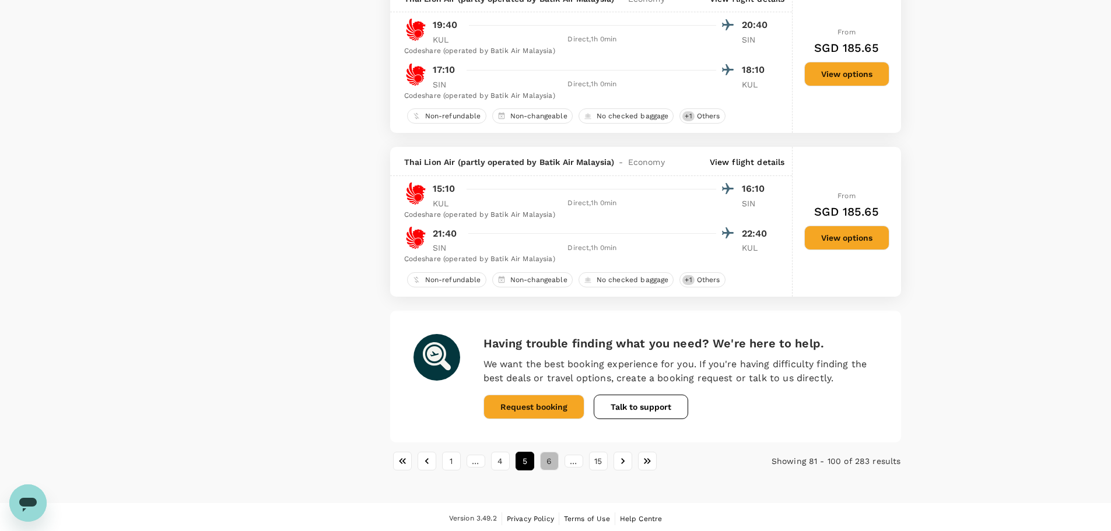
click at [549, 465] on button "6" at bounding box center [549, 461] width 19 height 19
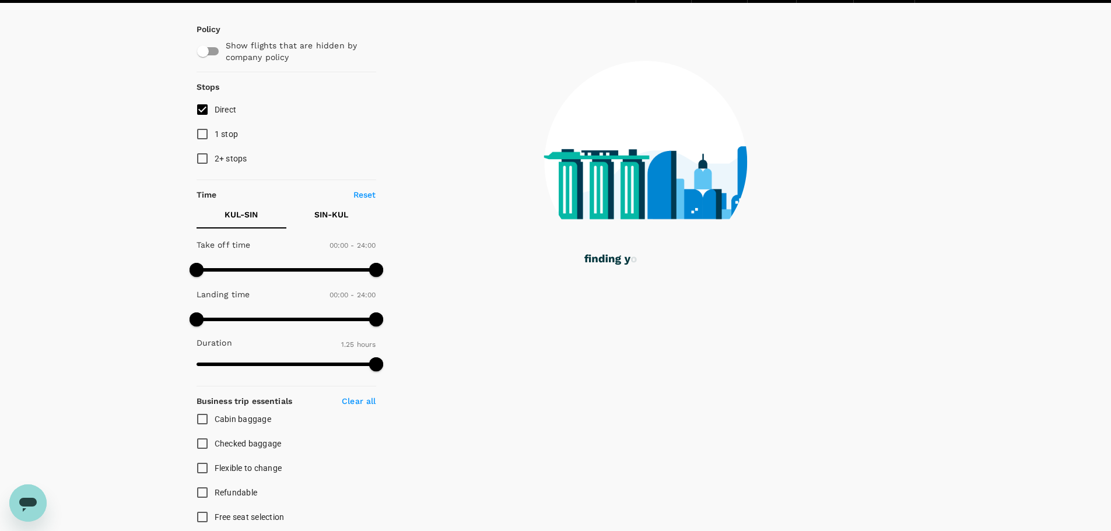
scroll to position [0, 0]
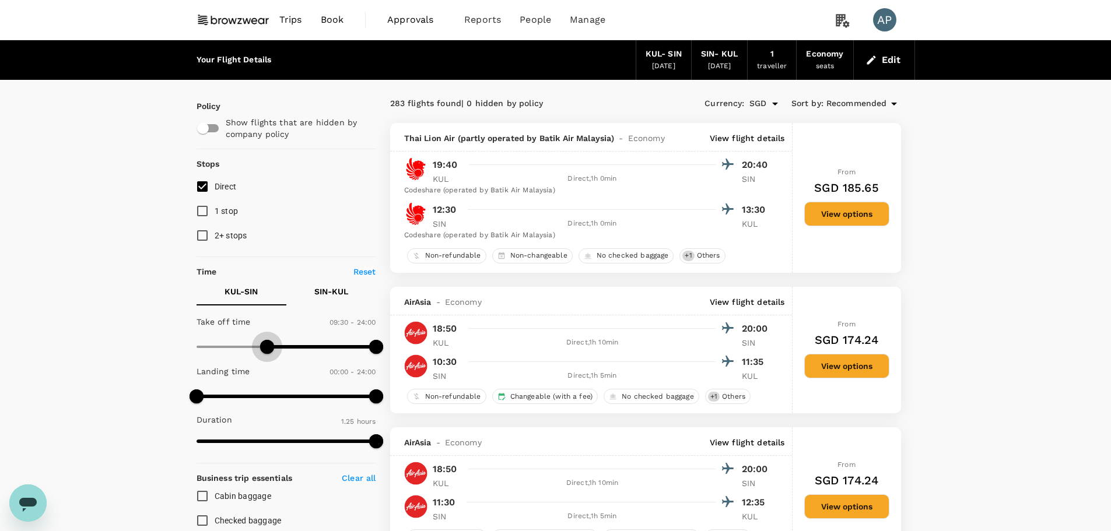
type input "510"
drag, startPoint x: 194, startPoint y: 344, endPoint x: 259, endPoint y: 342, distance: 65.9
click at [259, 342] on span at bounding box center [260, 347] width 14 height 14
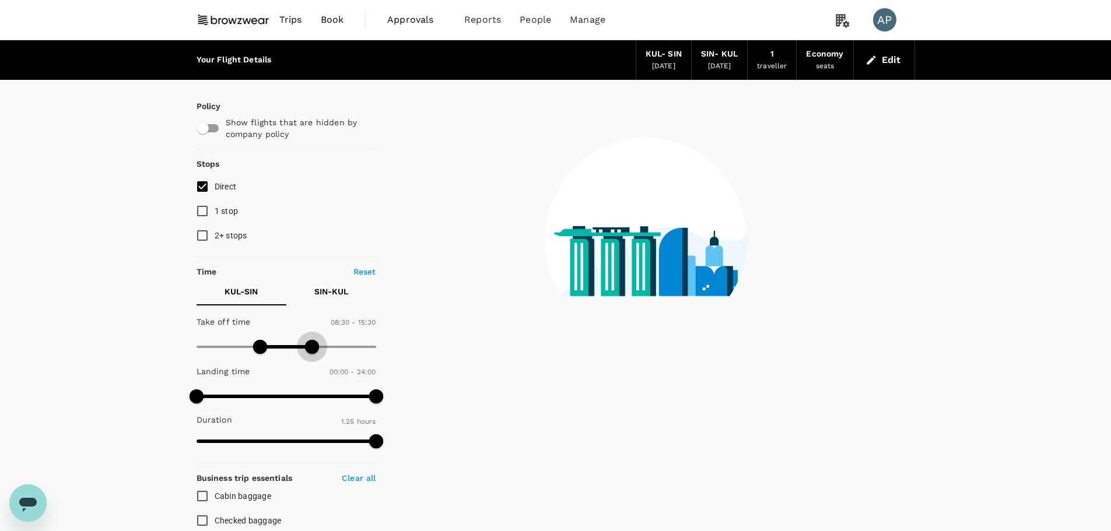
type input "810"
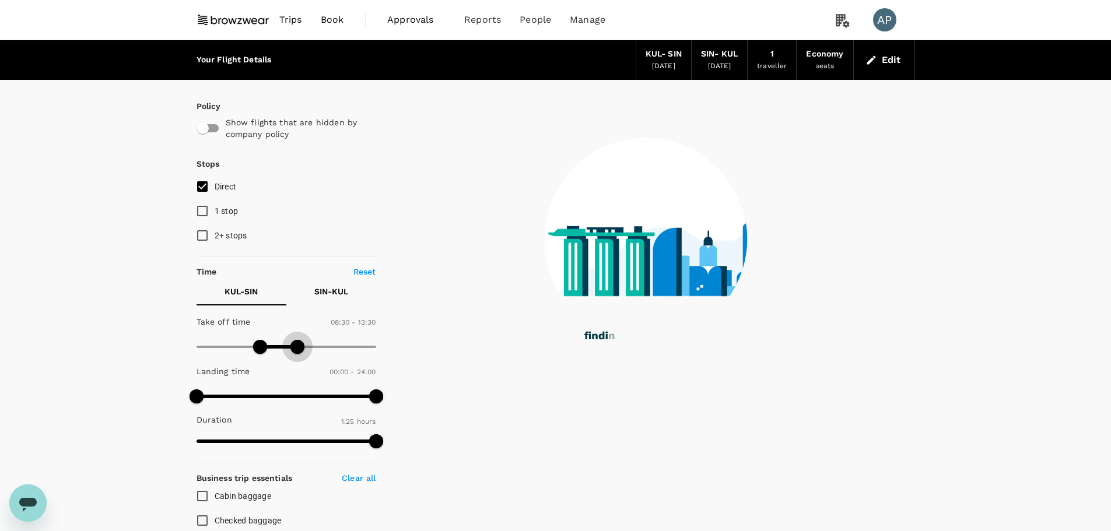
drag, startPoint x: 374, startPoint y: 344, endPoint x: 297, endPoint y: 346, distance: 77.0
click at [297, 346] on span at bounding box center [297, 347] width 14 height 14
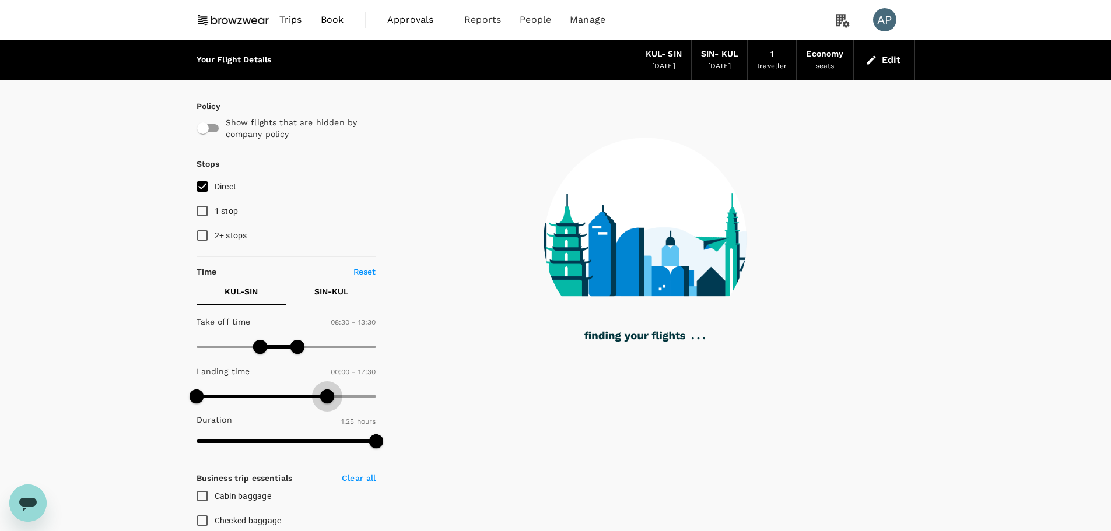
type input "1110"
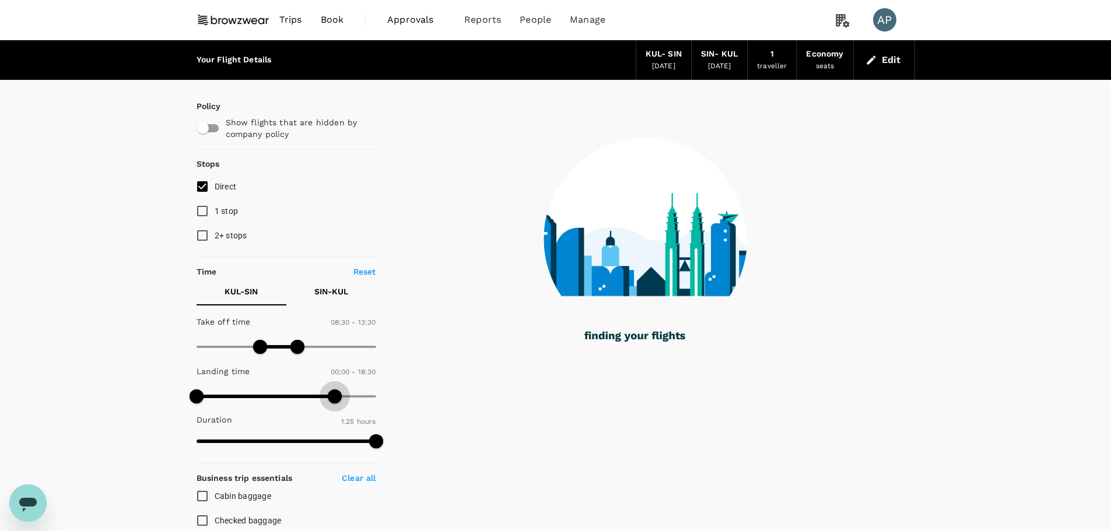
drag, startPoint x: 380, startPoint y: 398, endPoint x: 336, endPoint y: 398, distance: 44.3
click at [336, 398] on span at bounding box center [335, 396] width 14 height 14
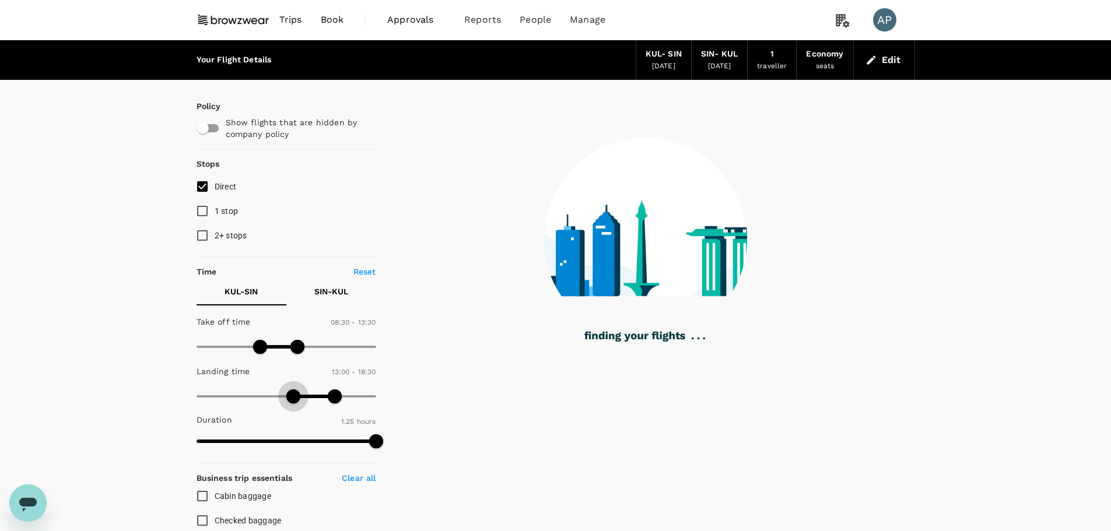
type input "840"
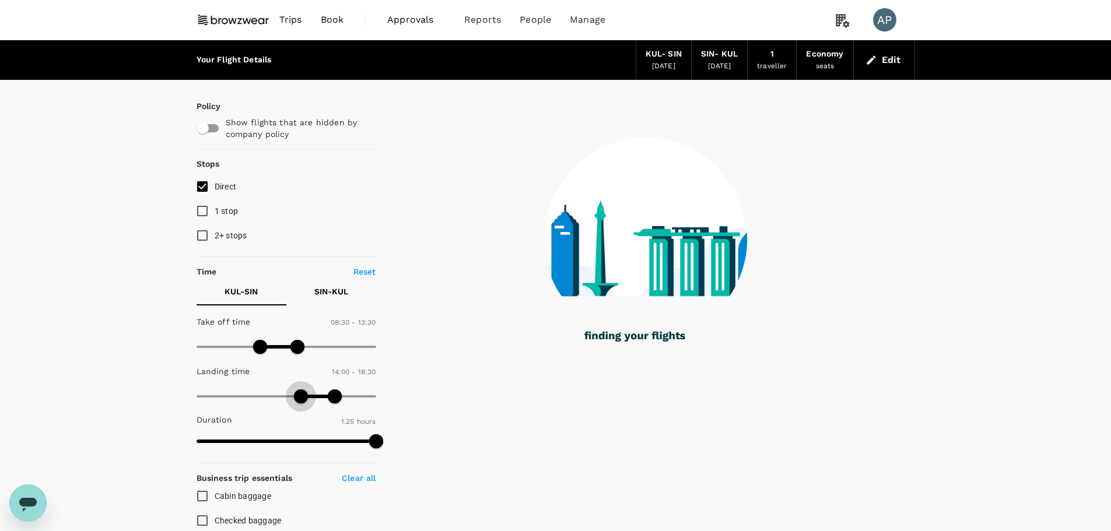
drag, startPoint x: 196, startPoint y: 398, endPoint x: 303, endPoint y: 392, distance: 106.3
click at [303, 392] on span at bounding box center [301, 396] width 14 height 14
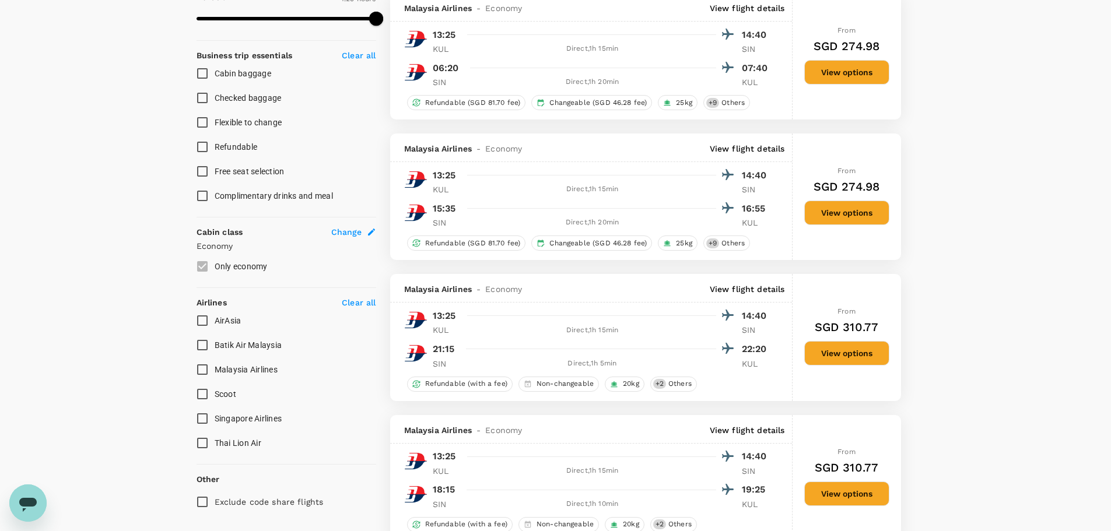
scroll to position [466, 0]
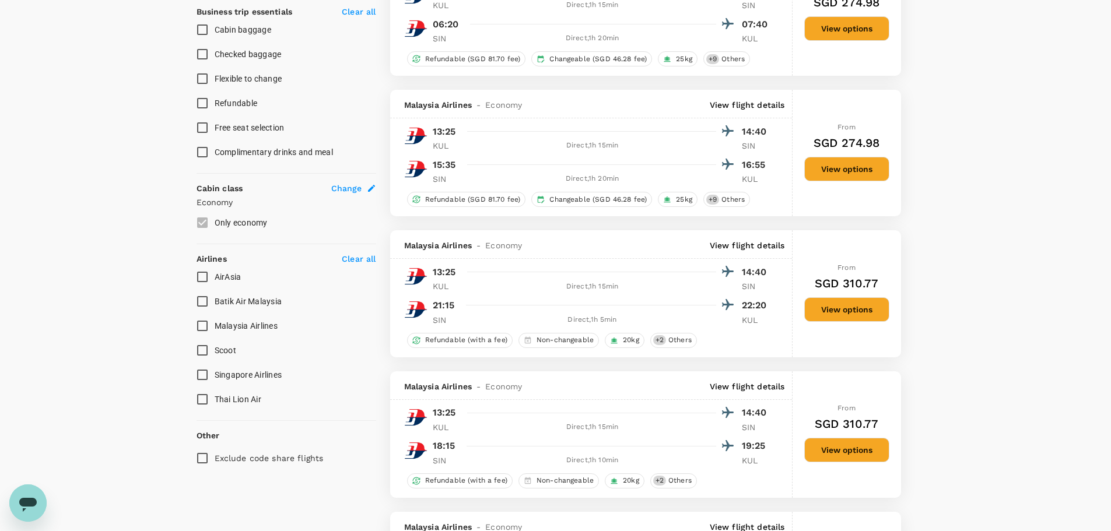
click at [199, 276] on input "AirAsia" at bounding box center [202, 277] width 24 height 24
checkbox input "true"
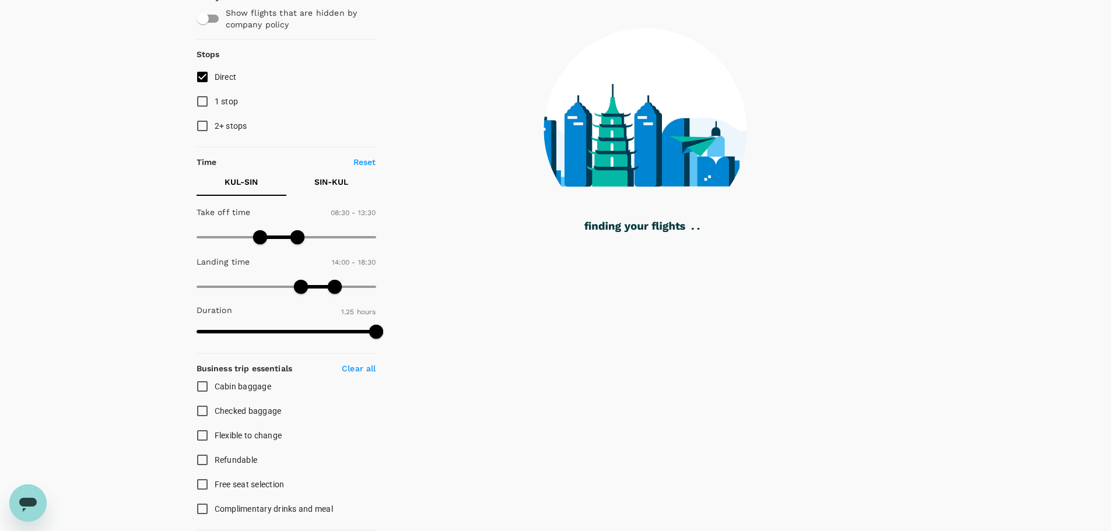
scroll to position [48, 0]
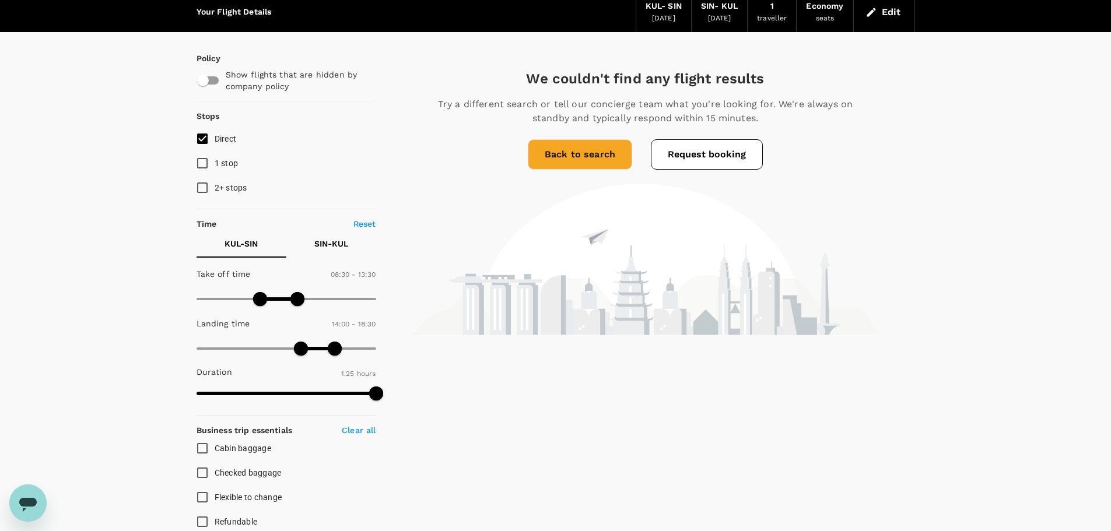
click at [589, 138] on div "We couldn't find any flight results Try a different search or tell our concierg…" at bounding box center [645, 202] width 539 height 266
click at [578, 154] on link "Back to search" at bounding box center [580, 154] width 104 height 30
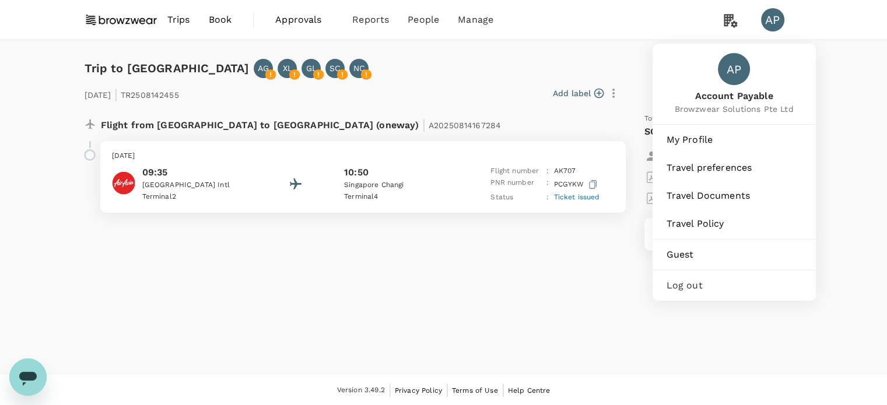
click at [772, 22] on div "AP" at bounding box center [772, 19] width 23 height 23
click at [735, 293] on div "Log out" at bounding box center [734, 286] width 154 height 26
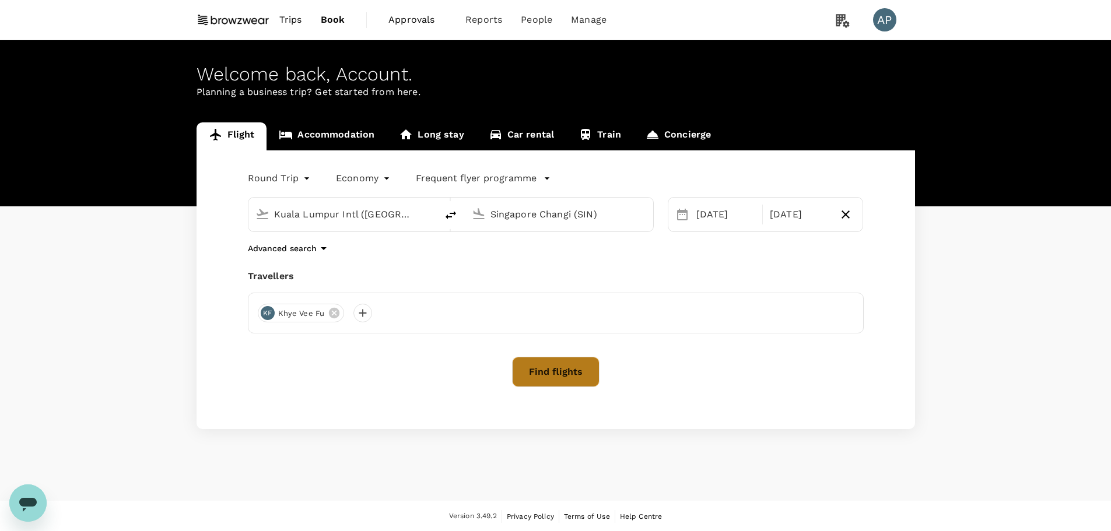
click at [554, 369] on button "Find flights" at bounding box center [555, 372] width 87 height 30
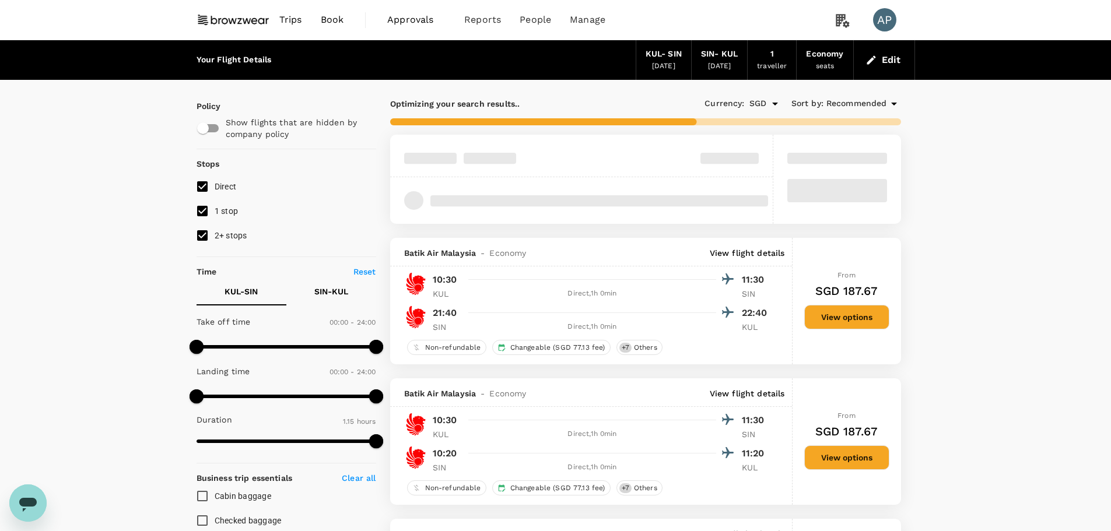
click at [200, 208] on input "1 stop" at bounding box center [202, 211] width 24 height 24
checkbox input "false"
click at [199, 242] on input "2+ stops" at bounding box center [202, 235] width 24 height 24
checkbox input "false"
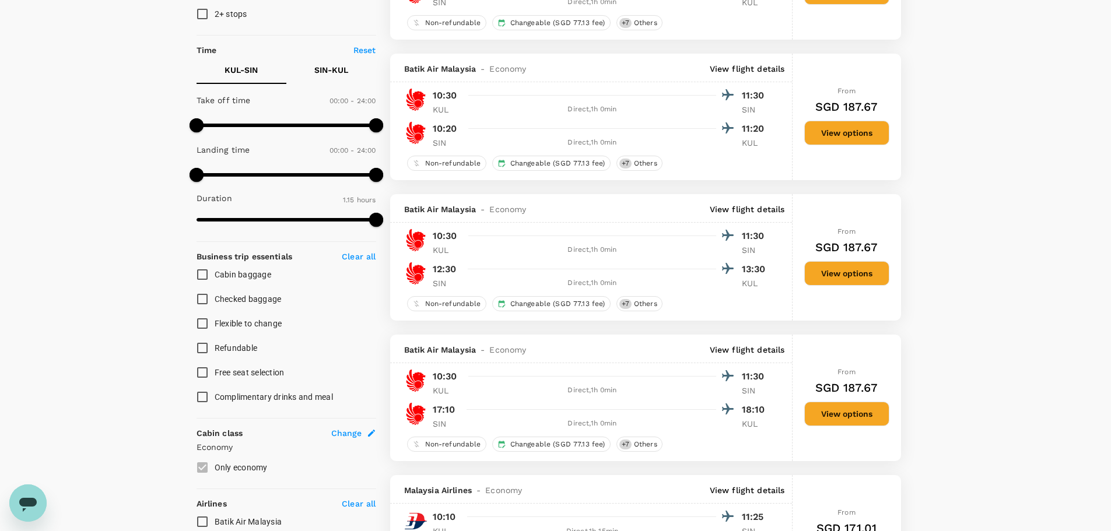
scroll to position [175, 0]
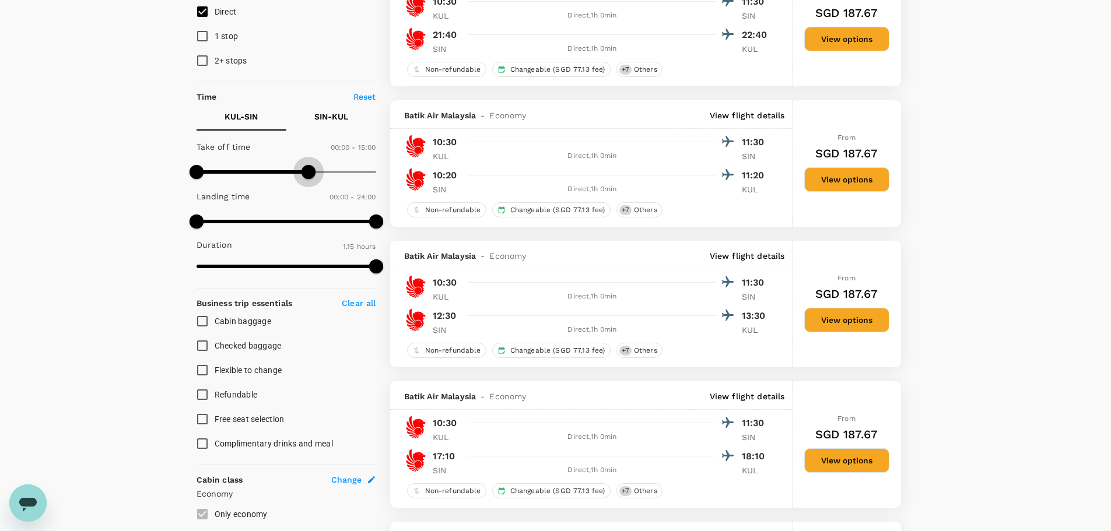
type input "780"
drag, startPoint x: 370, startPoint y: 170, endPoint x: 293, endPoint y: 172, distance: 76.4
click at [293, 172] on span at bounding box center [293, 172] width 14 height 14
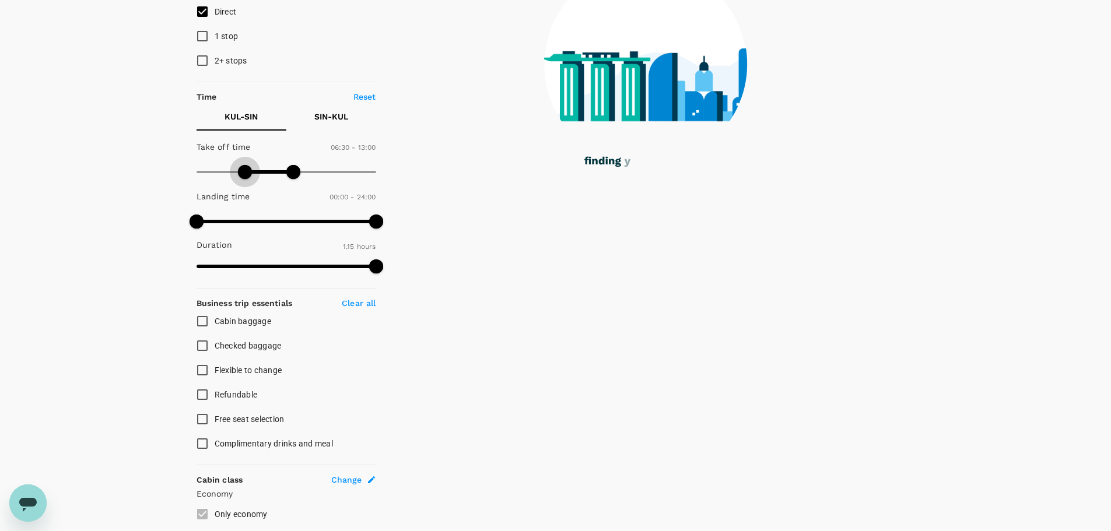
type input "420"
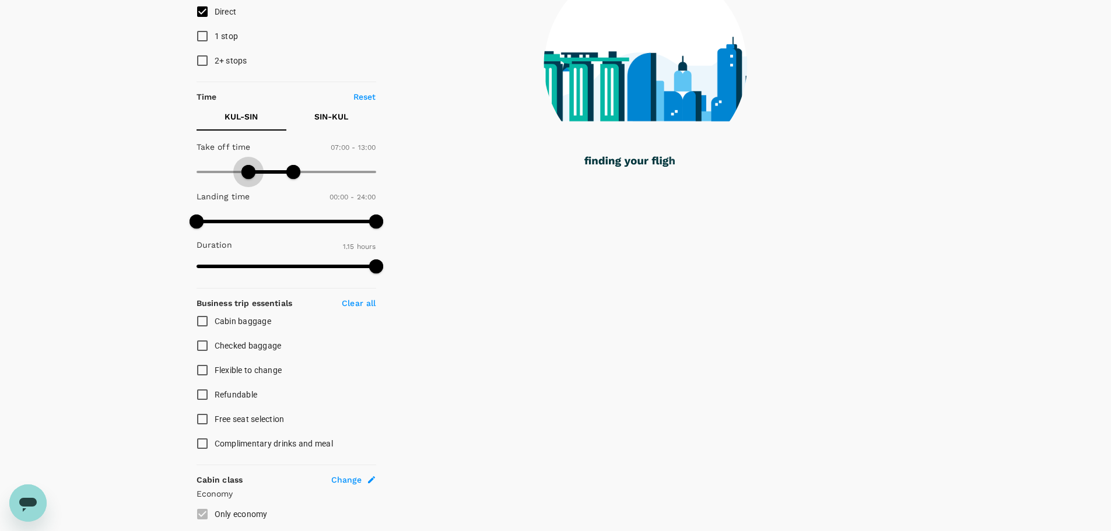
drag, startPoint x: 197, startPoint y: 172, endPoint x: 248, endPoint y: 173, distance: 51.3
click at [248, 173] on span at bounding box center [248, 172] width 14 height 14
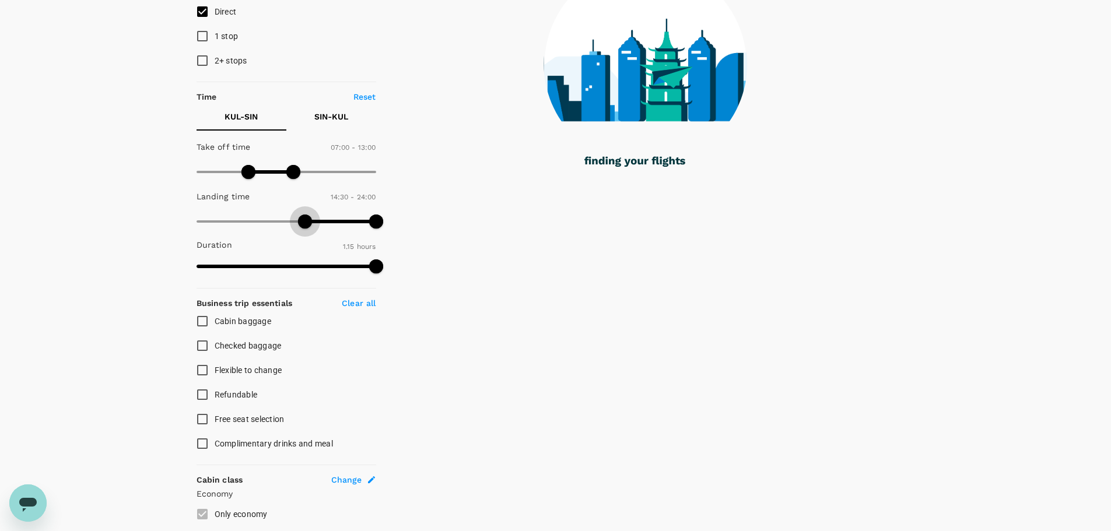
type input "960"
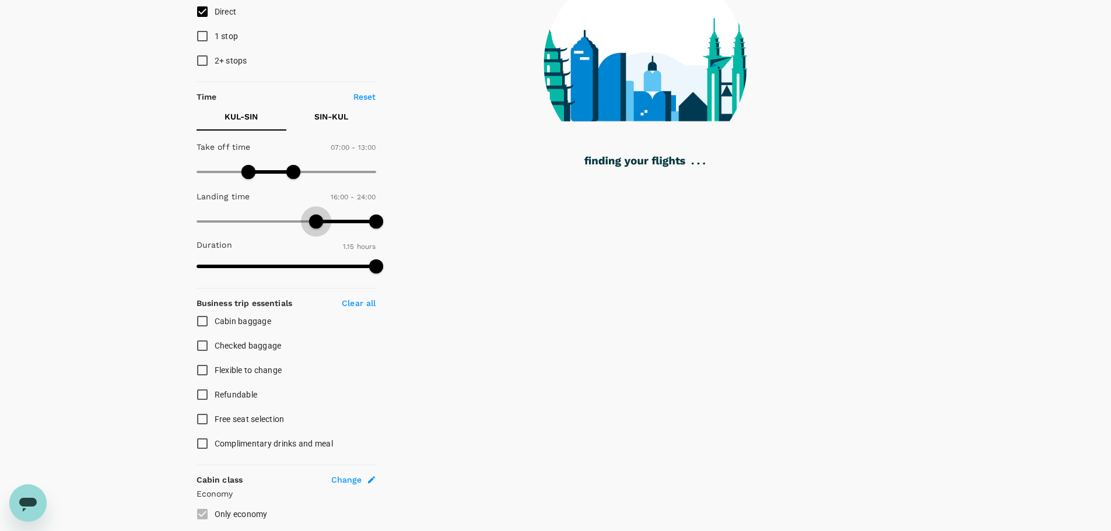
drag, startPoint x: 189, startPoint y: 222, endPoint x: 317, endPoint y: 222, distance: 127.7
click at [317, 222] on span at bounding box center [316, 222] width 14 height 14
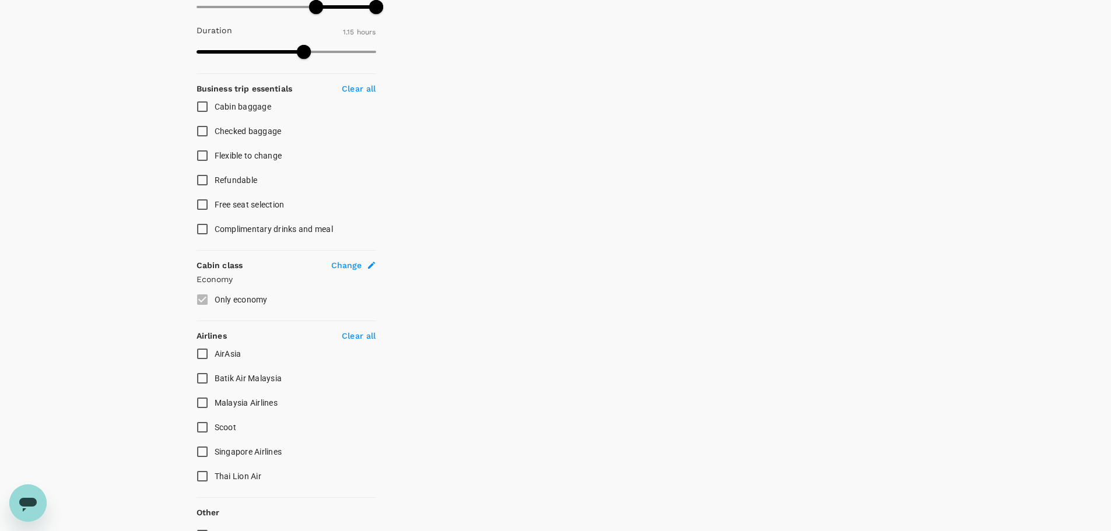
scroll to position [408, 0]
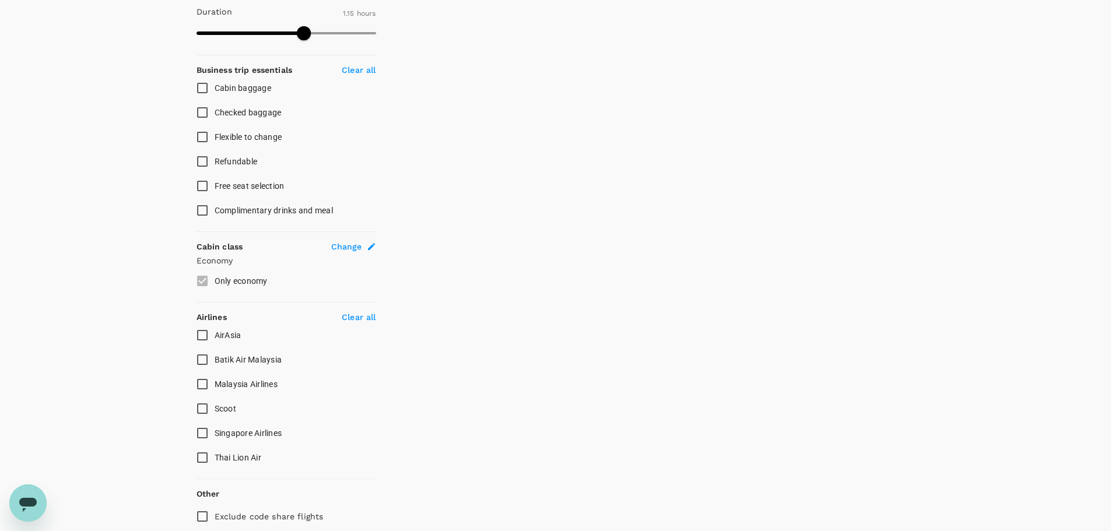
click at [206, 331] on input "AirAsia" at bounding box center [202, 335] width 24 height 24
checkbox input "true"
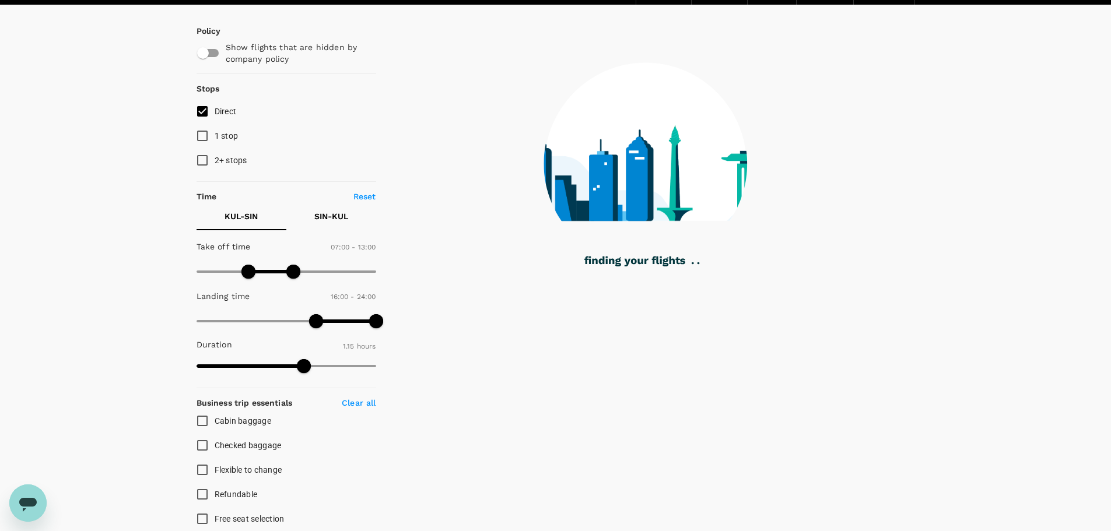
scroll to position [58, 0]
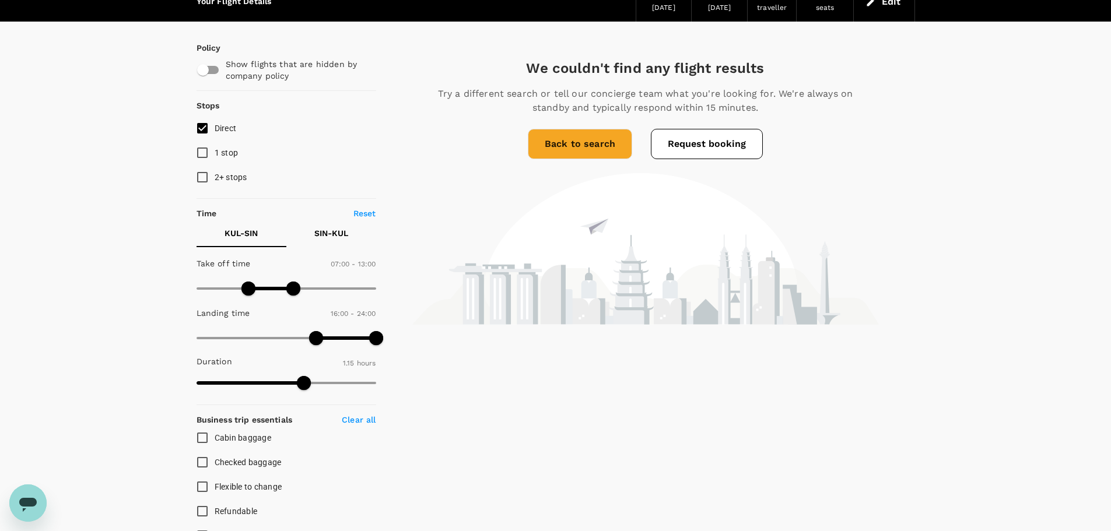
click at [550, 149] on link "Back to search" at bounding box center [580, 144] width 104 height 30
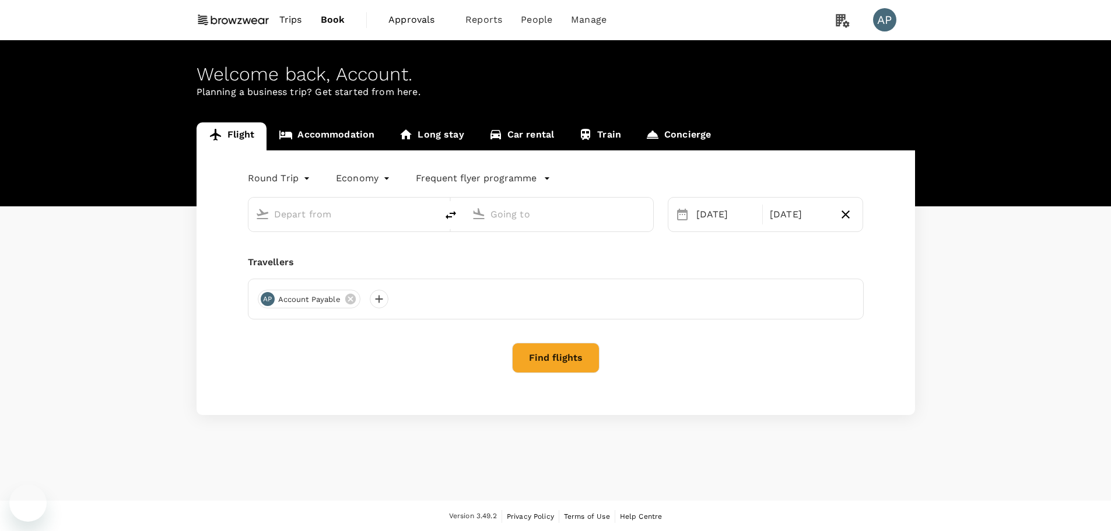
type input "Kuala Lumpur Intl ([GEOGRAPHIC_DATA])"
type input "Singapore Changi (SIN)"
type input "Kuala Lumpur Intl ([GEOGRAPHIC_DATA])"
type input "Singapore Changi (SIN)"
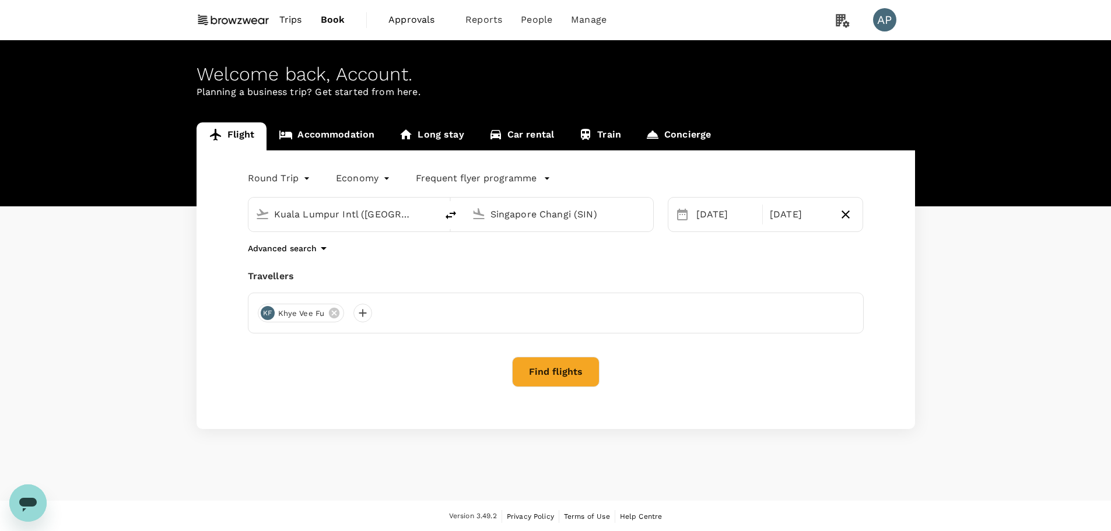
click at [356, 137] on link "Accommodation" at bounding box center [326, 136] width 120 height 28
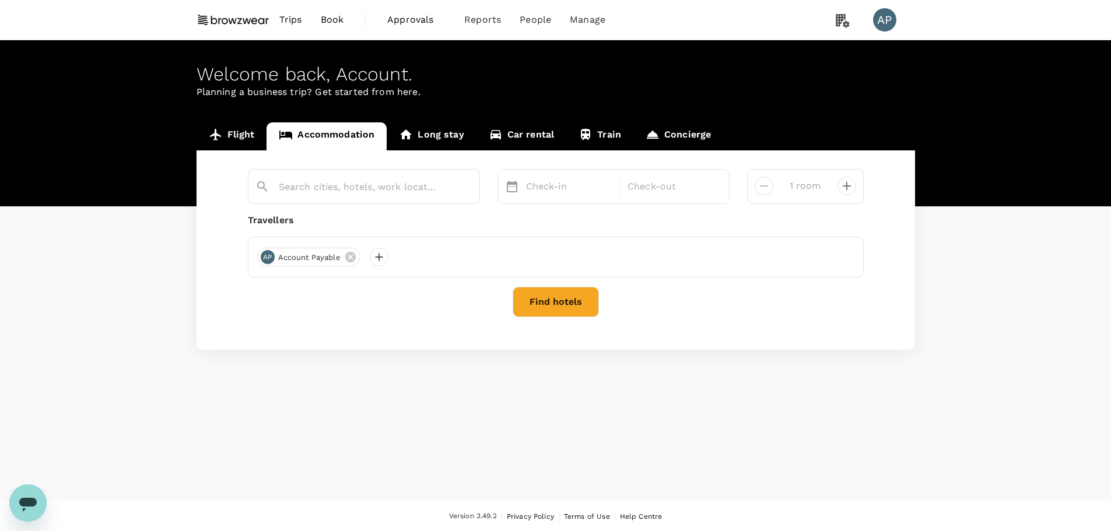
click at [235, 134] on link "Flight" at bounding box center [231, 136] width 71 height 28
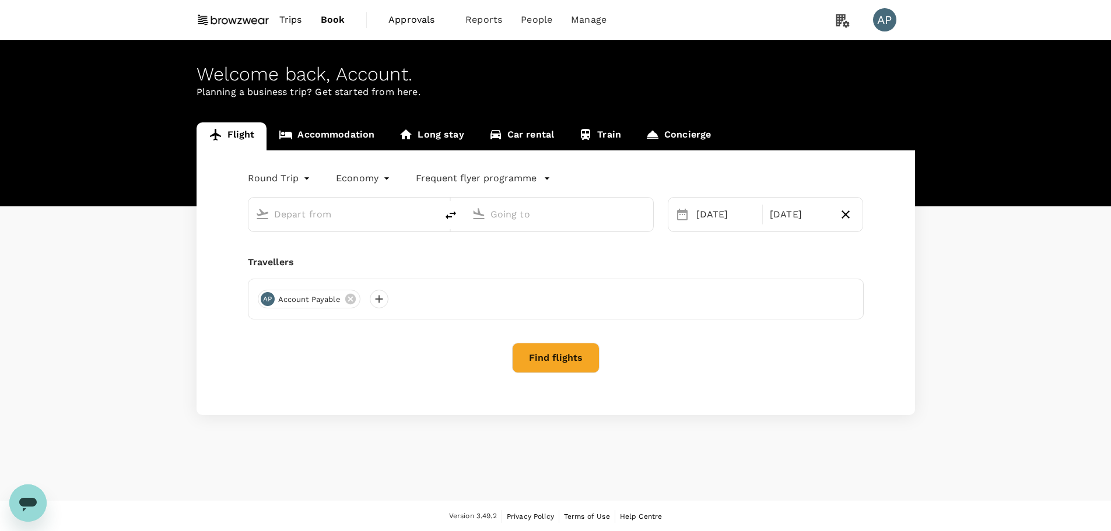
type input "Kuala Lumpur Intl ([GEOGRAPHIC_DATA])"
type input "Singapore Changi (SIN)"
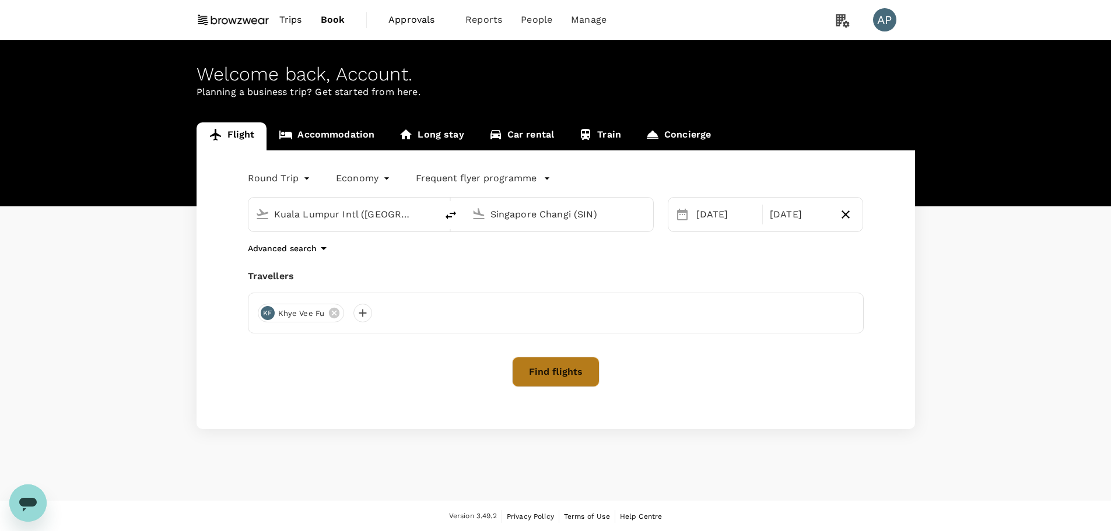
click at [559, 369] on button "Find flights" at bounding box center [555, 372] width 87 height 30
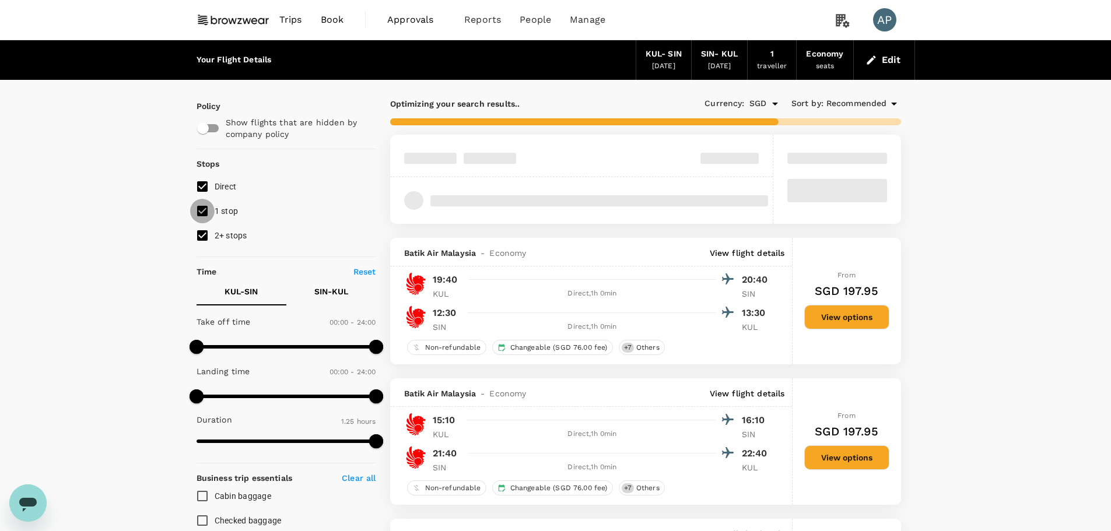
click at [213, 212] on input "1 stop" at bounding box center [202, 211] width 24 height 24
checkbox input "false"
click at [210, 233] on input "2+ stops" at bounding box center [202, 235] width 24 height 24
checkbox input "false"
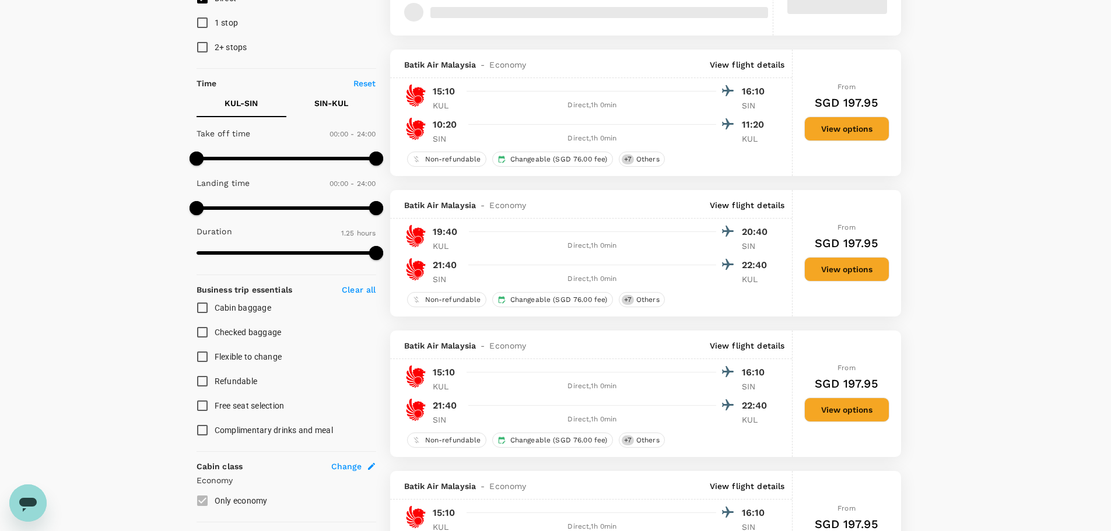
scroll to position [174, 0]
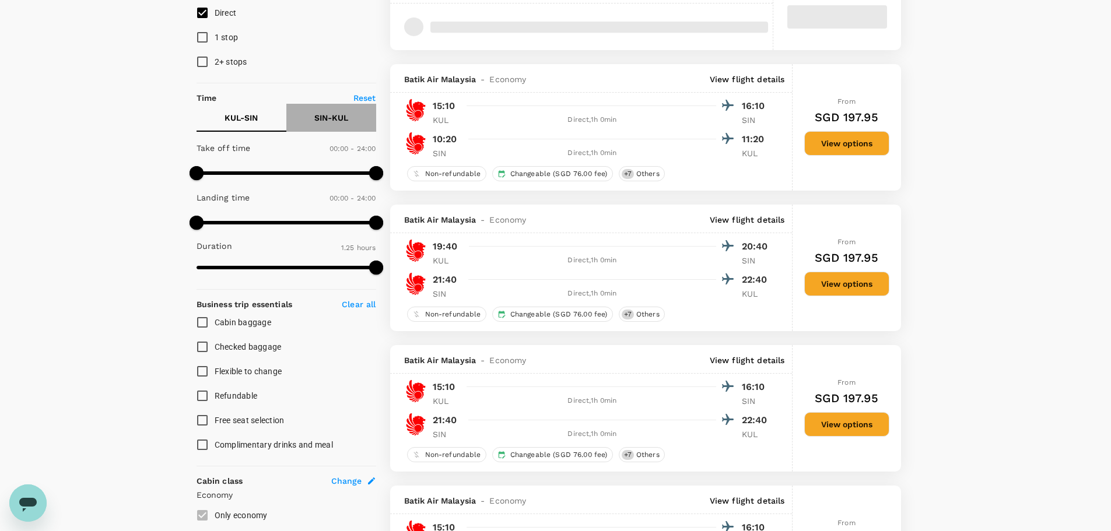
click at [329, 114] on p "SIN - KUL" at bounding box center [331, 118] width 34 height 12
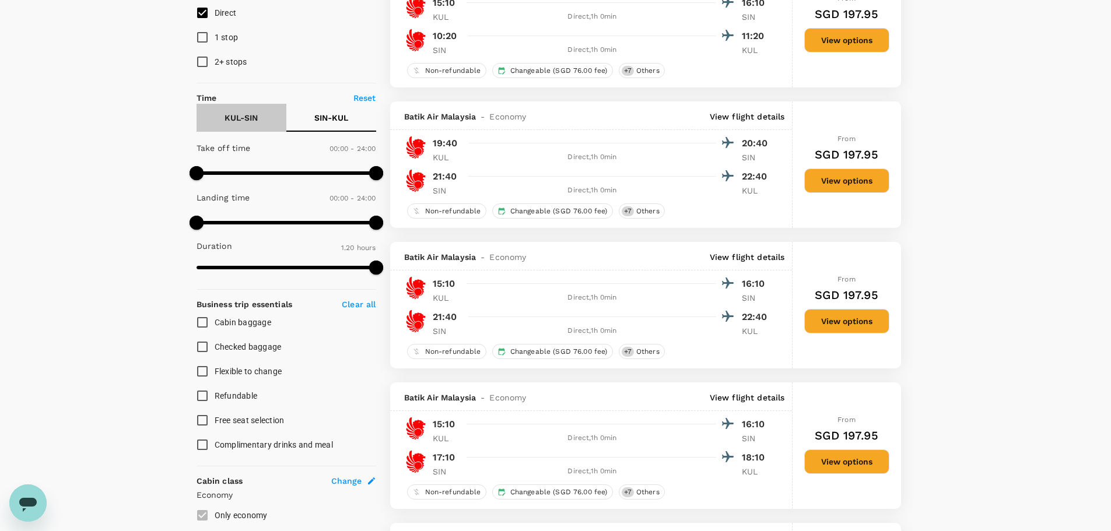
click at [250, 121] on p "KUL - SIN" at bounding box center [240, 118] width 33 height 12
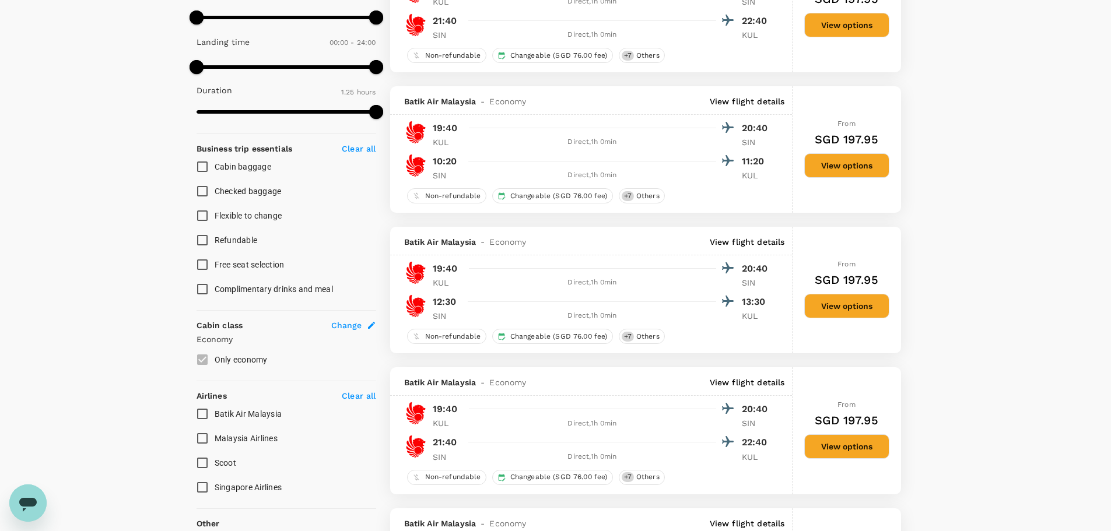
scroll to position [288, 0]
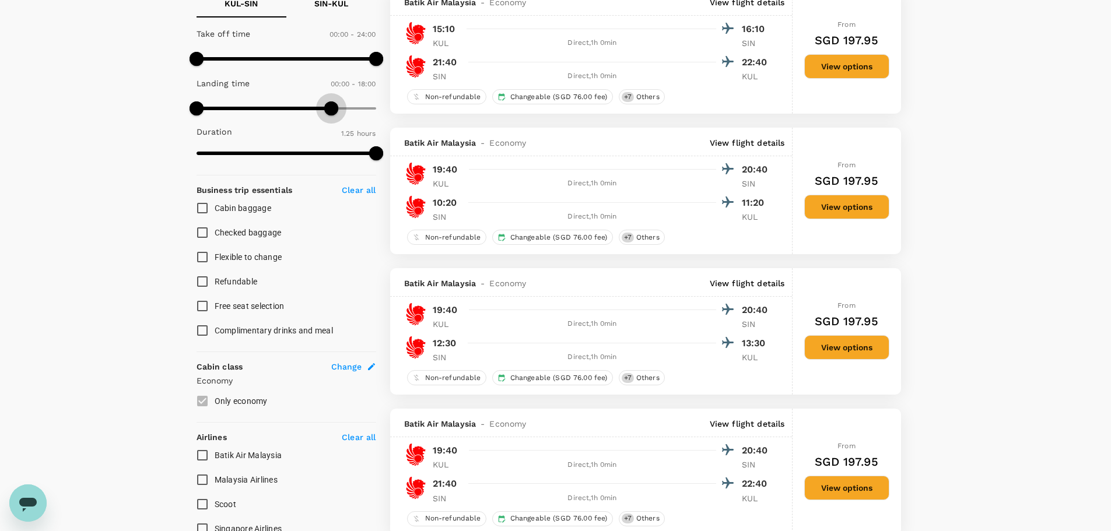
type input "1140"
drag, startPoint x: 373, startPoint y: 107, endPoint x: 338, endPoint y: 106, distance: 35.0
click at [338, 106] on span at bounding box center [338, 108] width 14 height 14
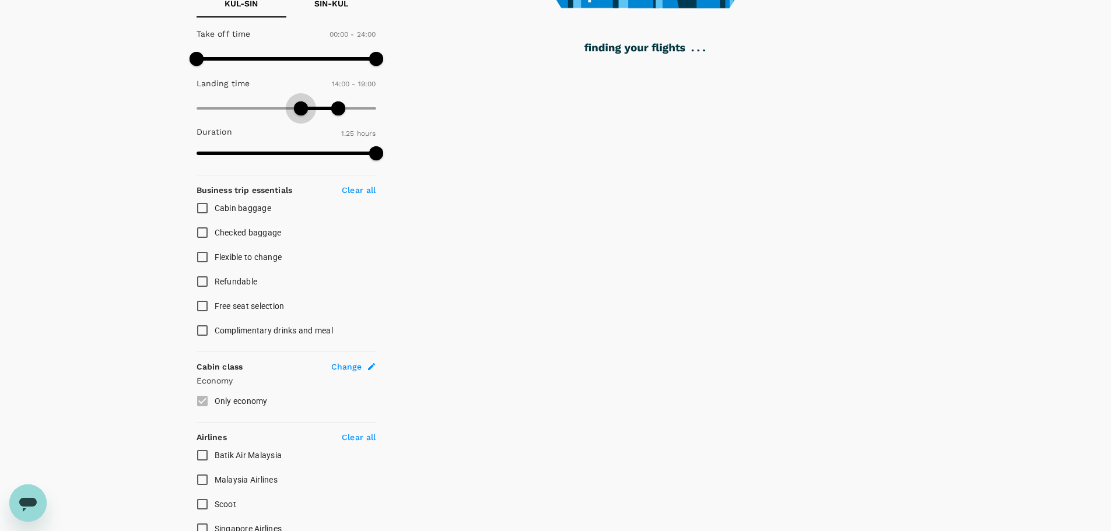
type input "900"
drag, startPoint x: 198, startPoint y: 102, endPoint x: 307, endPoint y: 102, distance: 109.0
click at [307, 102] on span at bounding box center [308, 108] width 14 height 14
type input "660"
drag, startPoint x: 379, startPoint y: 61, endPoint x: 278, endPoint y: 59, distance: 100.9
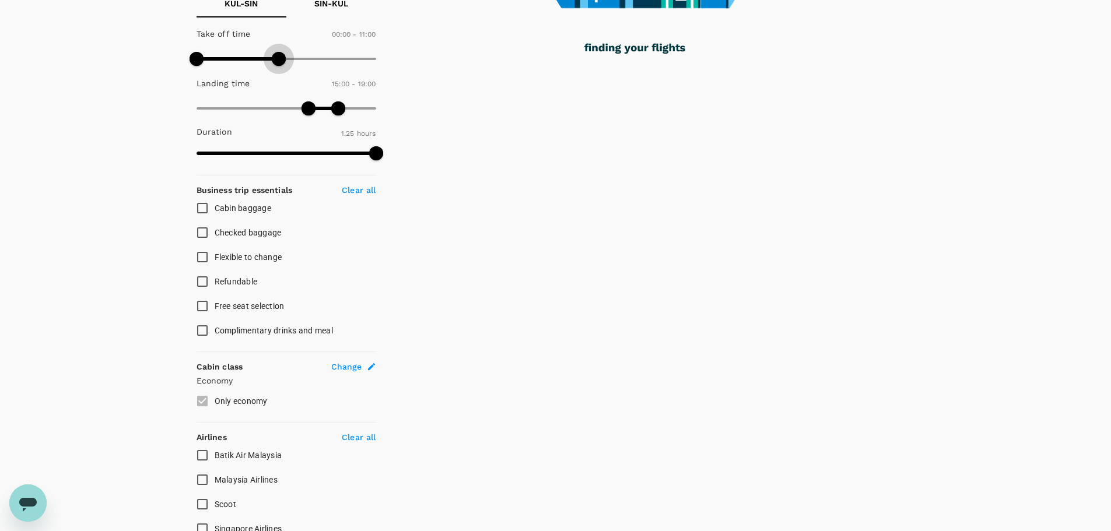
click at [278, 59] on span at bounding box center [279, 59] width 14 height 14
click at [207, 454] on input "AirAsia" at bounding box center [202, 455] width 24 height 24
checkbox input "true"
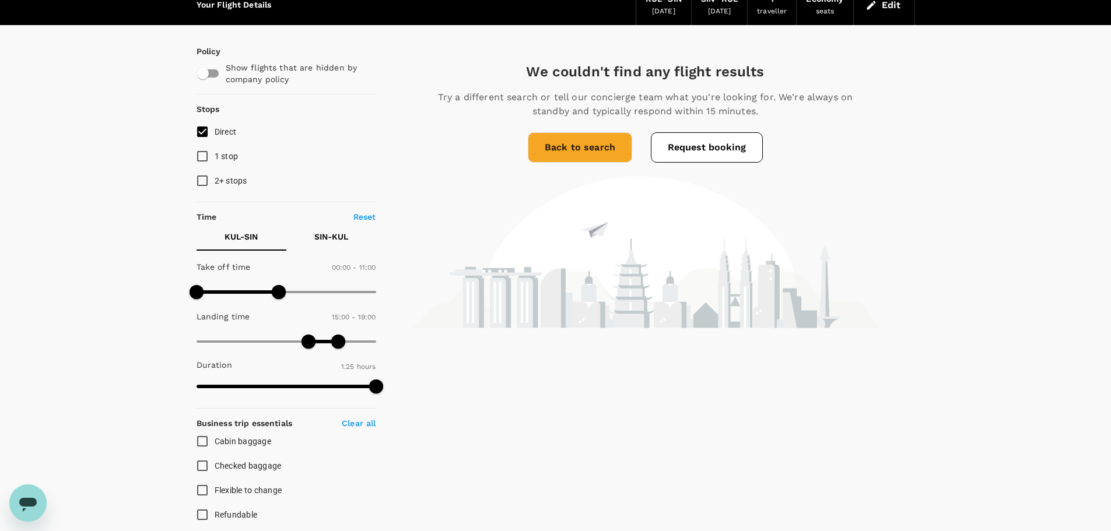
scroll to position [0, 0]
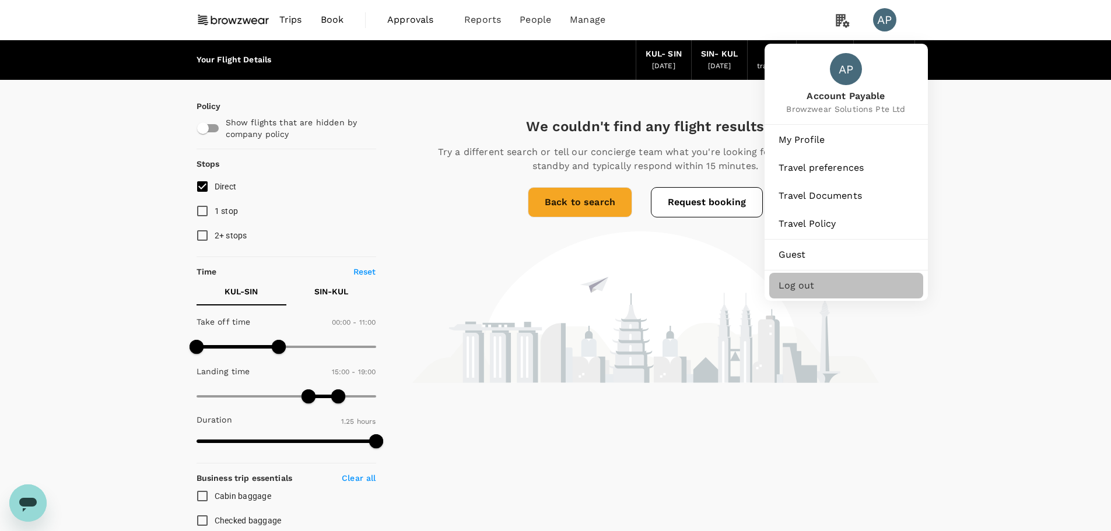
click at [841, 284] on span "Log out" at bounding box center [845, 286] width 135 height 14
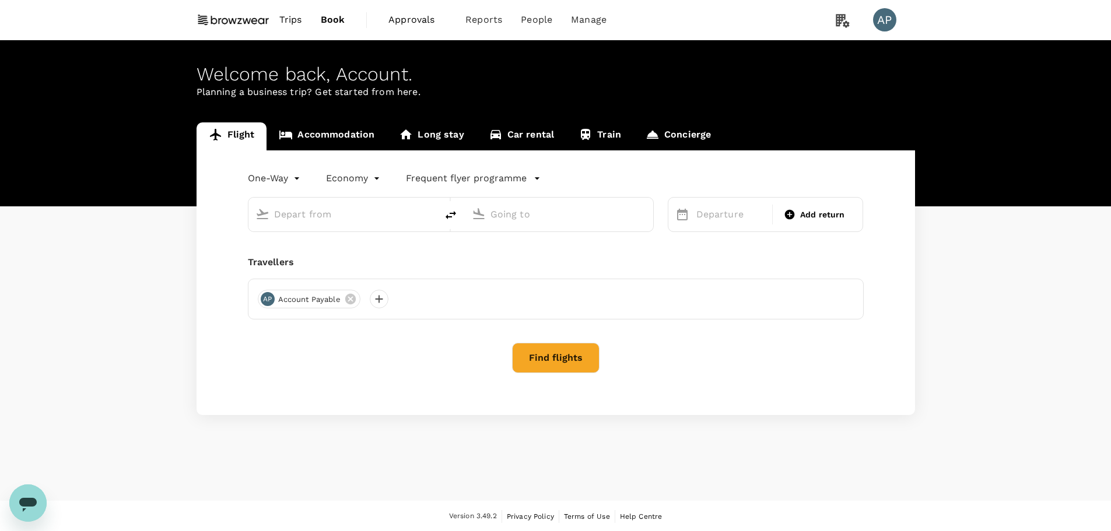
type input "roundtrip"
type input "Kuala Lumpur Intl ([GEOGRAPHIC_DATA])"
type input "Singapore Changi (SIN)"
type input "Kuala Lumpur Intl (KUL)"
type input "Singapore Changi (SIN)"
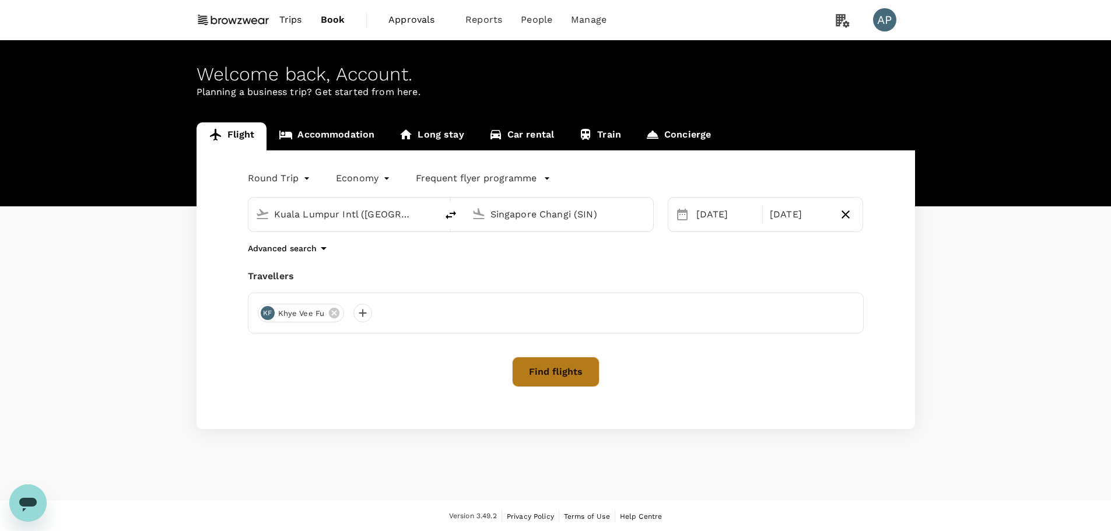
click at [567, 372] on button "Find flights" at bounding box center [555, 372] width 87 height 30
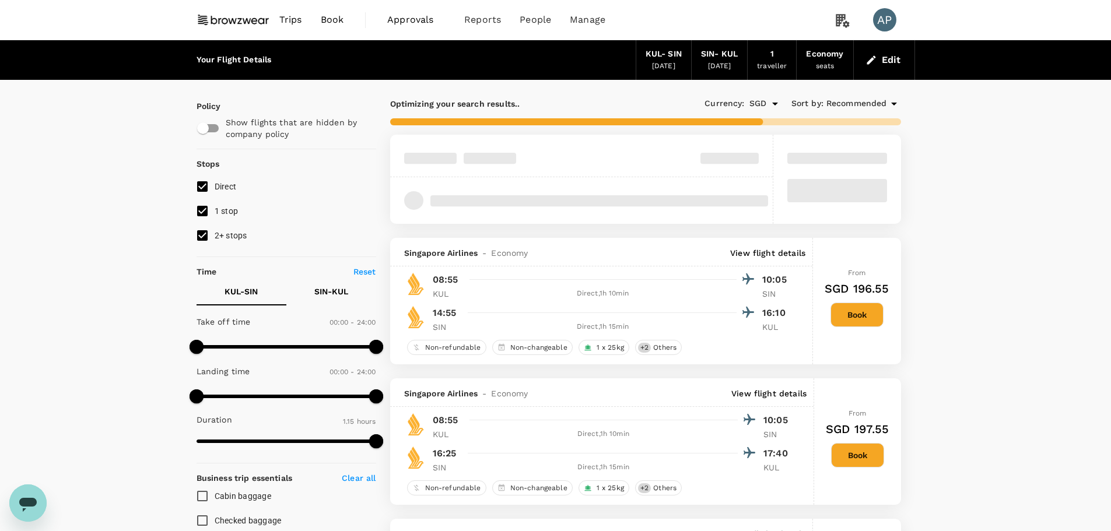
click at [230, 210] on span "1 stop" at bounding box center [227, 210] width 24 height 9
click at [215, 210] on input "1 stop" at bounding box center [202, 211] width 24 height 24
checkbox input "false"
click at [220, 235] on span "2+ stops" at bounding box center [231, 235] width 33 height 9
click at [215, 235] on input "2+ stops" at bounding box center [202, 235] width 24 height 24
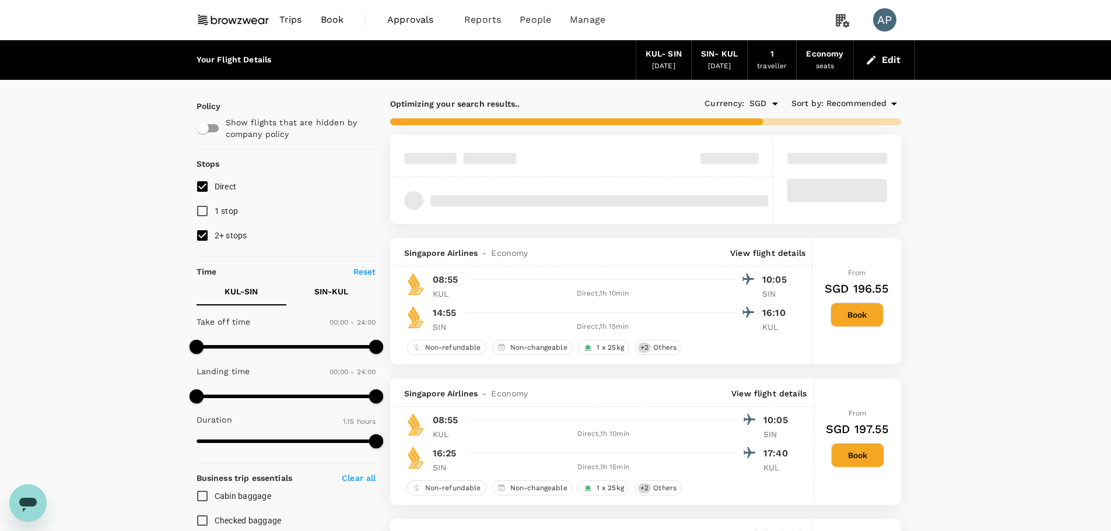
checkbox input "false"
type input "85"
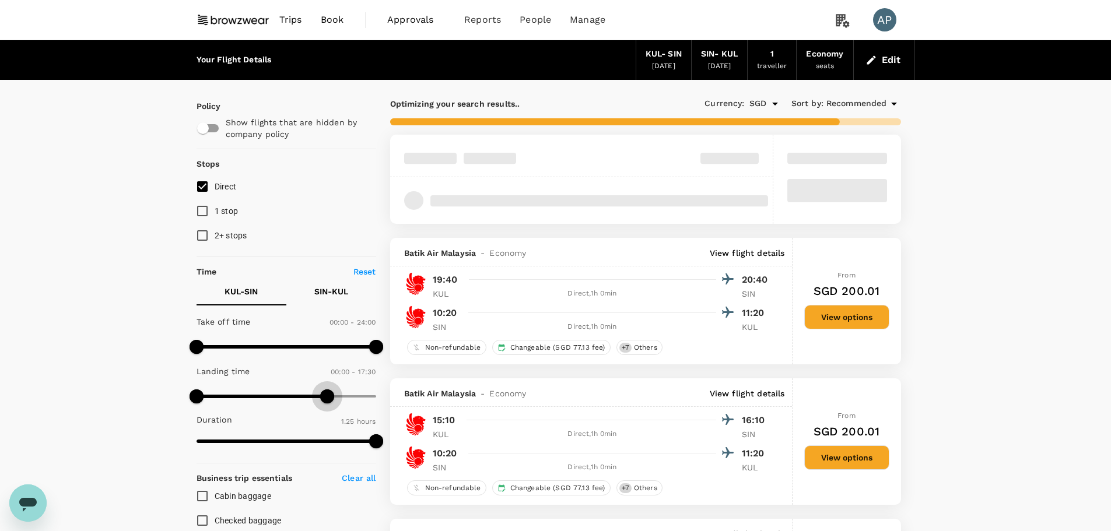
type input "1020"
drag, startPoint x: 379, startPoint y: 399, endPoint x: 324, endPoint y: 394, distance: 55.6
click at [324, 394] on span at bounding box center [327, 396] width 14 height 14
type input "600"
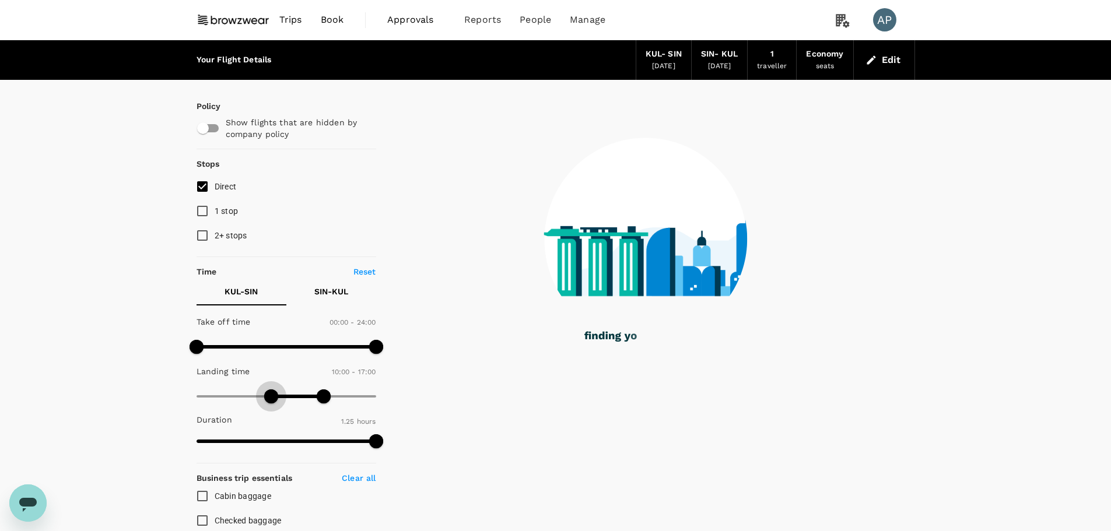
drag, startPoint x: 198, startPoint y: 392, endPoint x: 272, endPoint y: 401, distance: 74.0
click at [272, 401] on span at bounding box center [271, 396] width 14 height 14
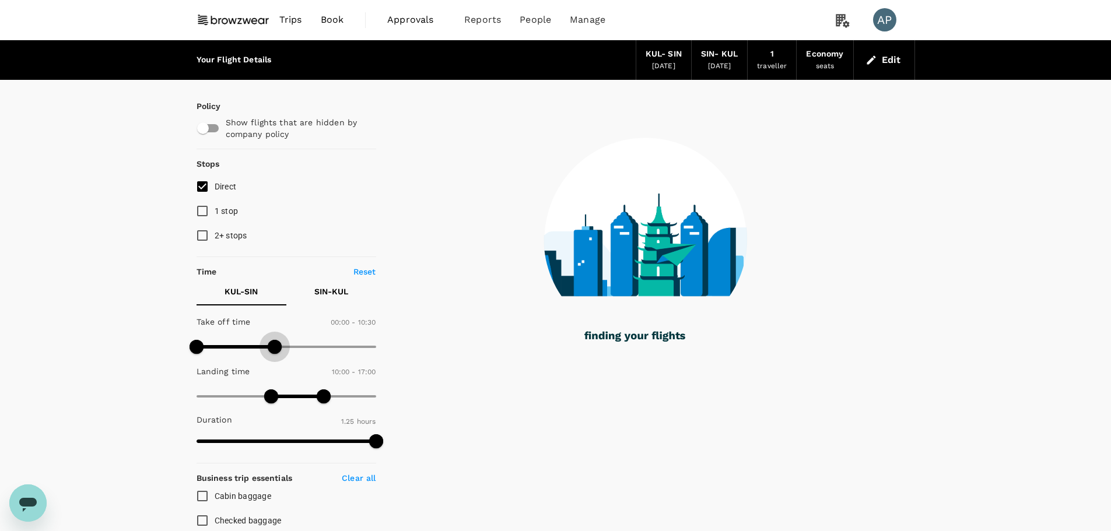
type input "660"
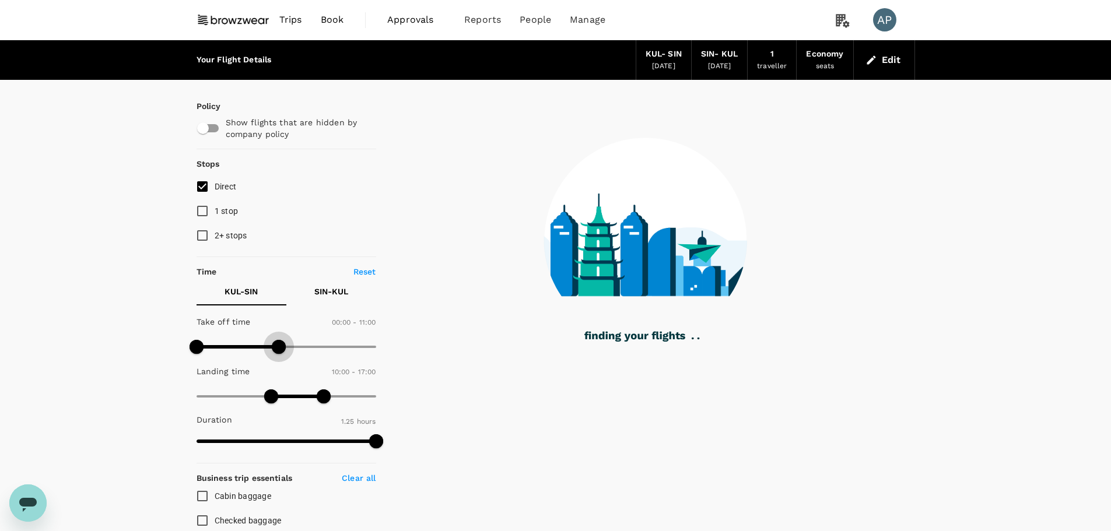
drag, startPoint x: 381, startPoint y: 347, endPoint x: 280, endPoint y: 344, distance: 100.9
click at [280, 344] on span at bounding box center [279, 347] width 14 height 14
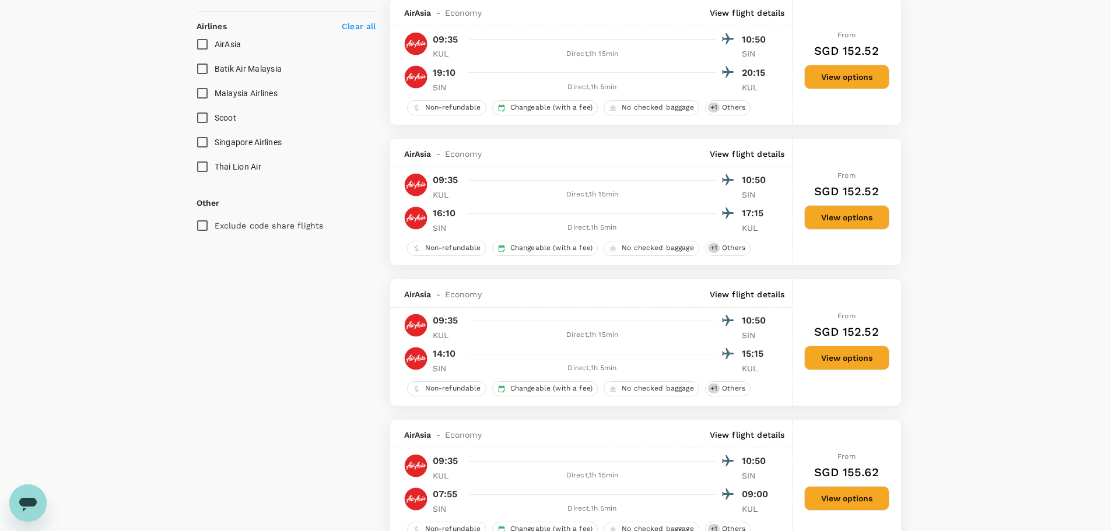
scroll to position [700, 0]
click at [865, 357] on button "View options" at bounding box center [846, 357] width 85 height 24
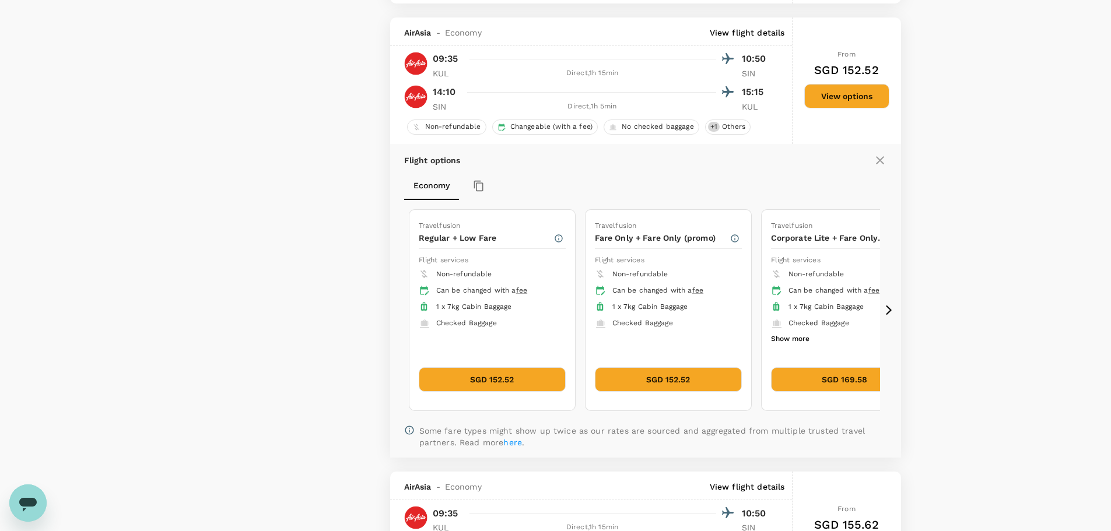
scroll to position [978, 0]
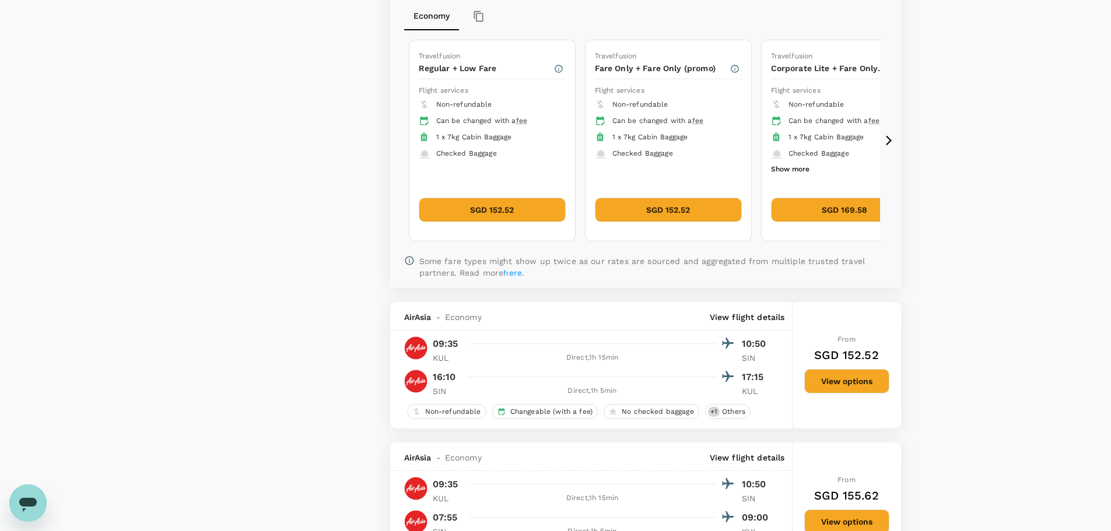
click at [888, 138] on icon at bounding box center [889, 141] width 12 height 12
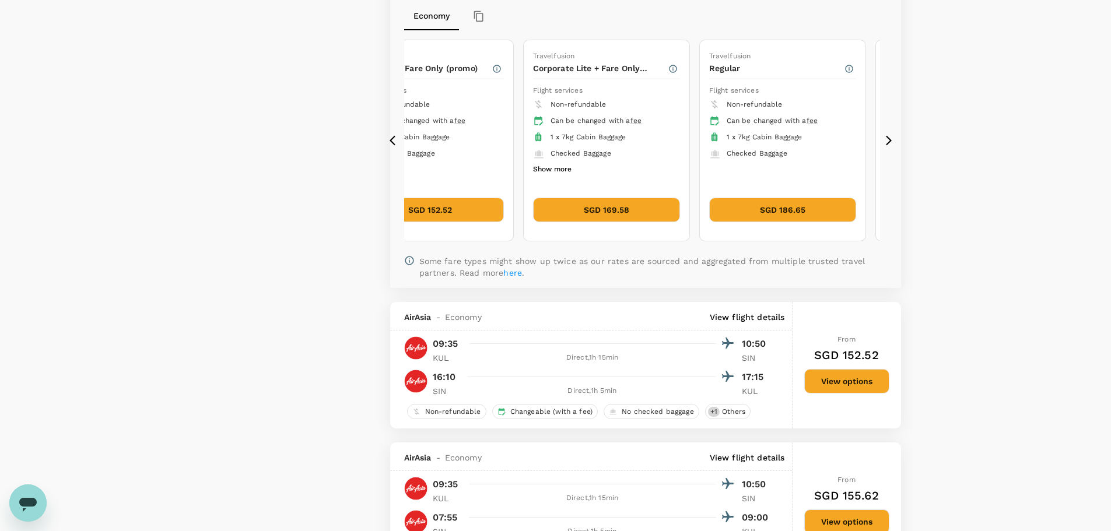
click at [888, 138] on icon at bounding box center [889, 141] width 12 height 12
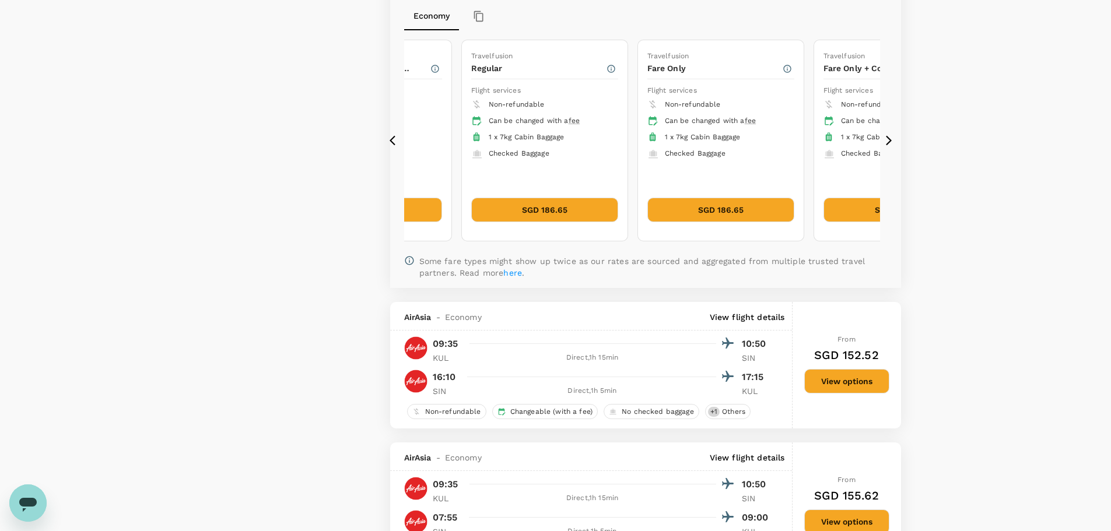
click at [392, 137] on icon at bounding box center [395, 141] width 12 height 12
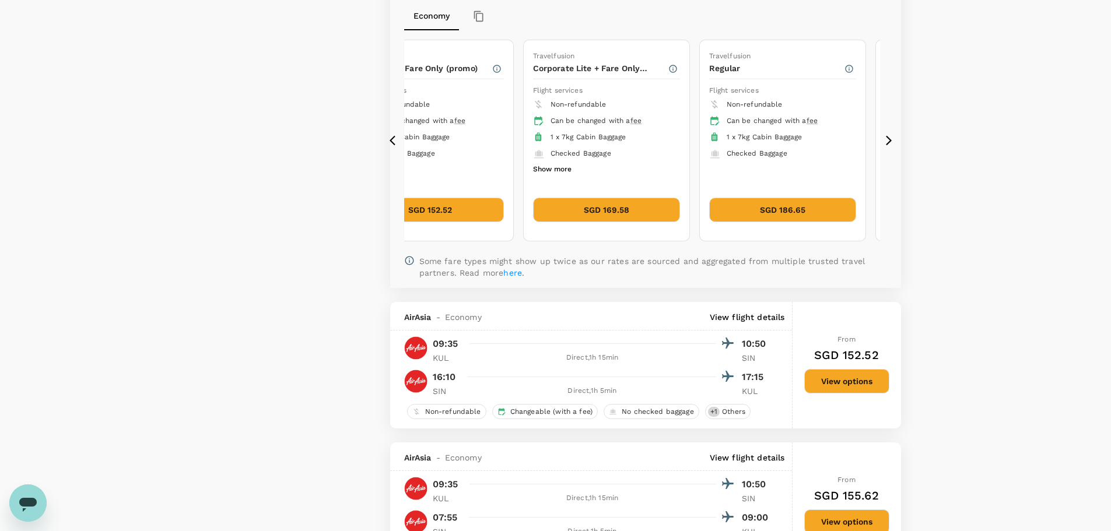
click at [393, 137] on icon at bounding box center [395, 141] width 12 height 12
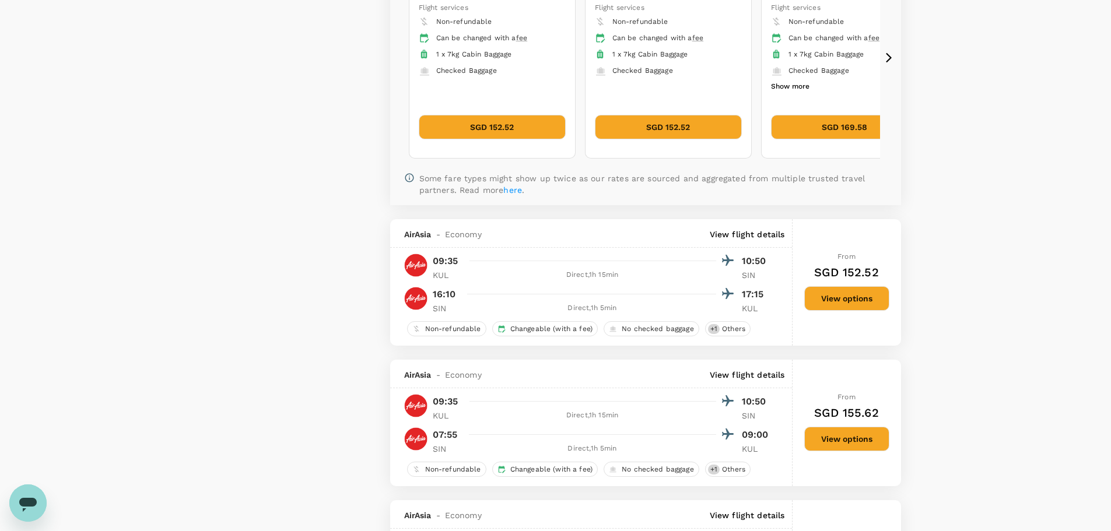
scroll to position [1095, 0]
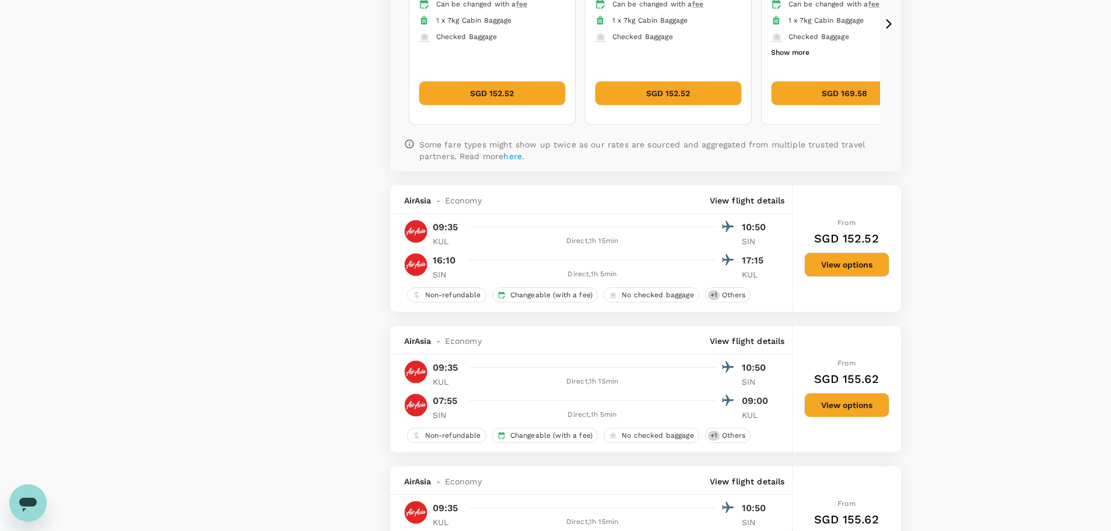
click at [868, 265] on button "View options" at bounding box center [846, 264] width 85 height 24
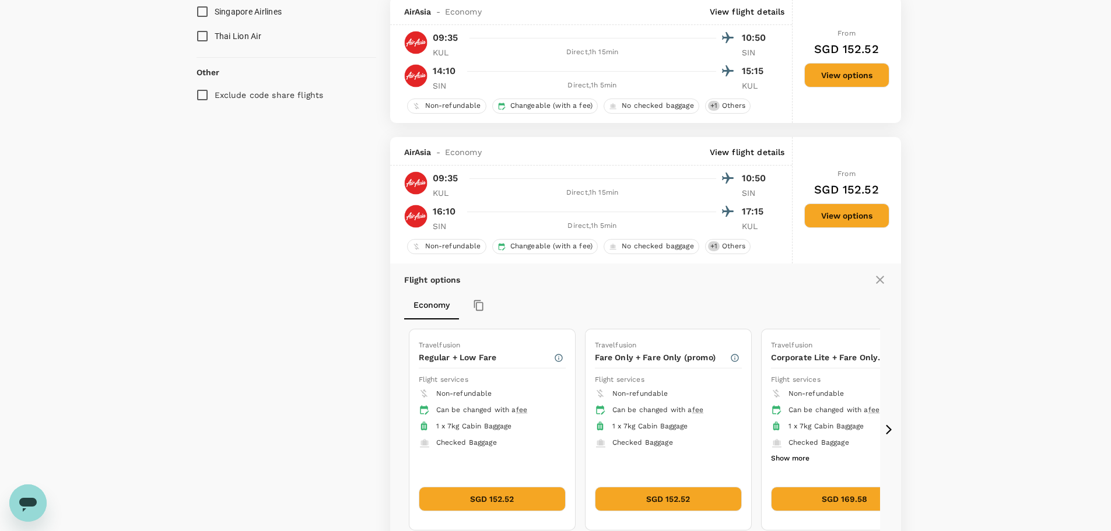
scroll to position [850, 0]
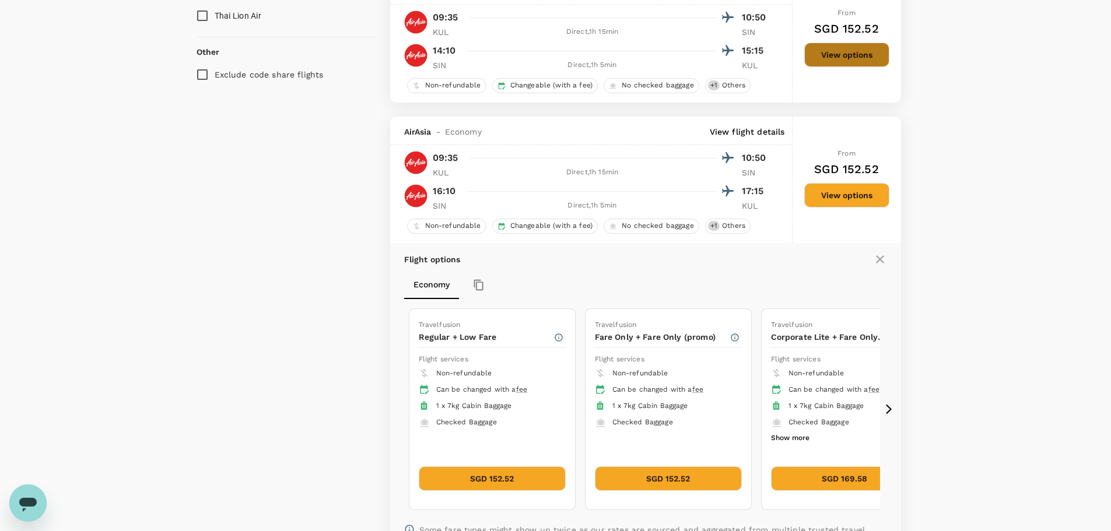
click at [855, 57] on button "View options" at bounding box center [846, 55] width 85 height 24
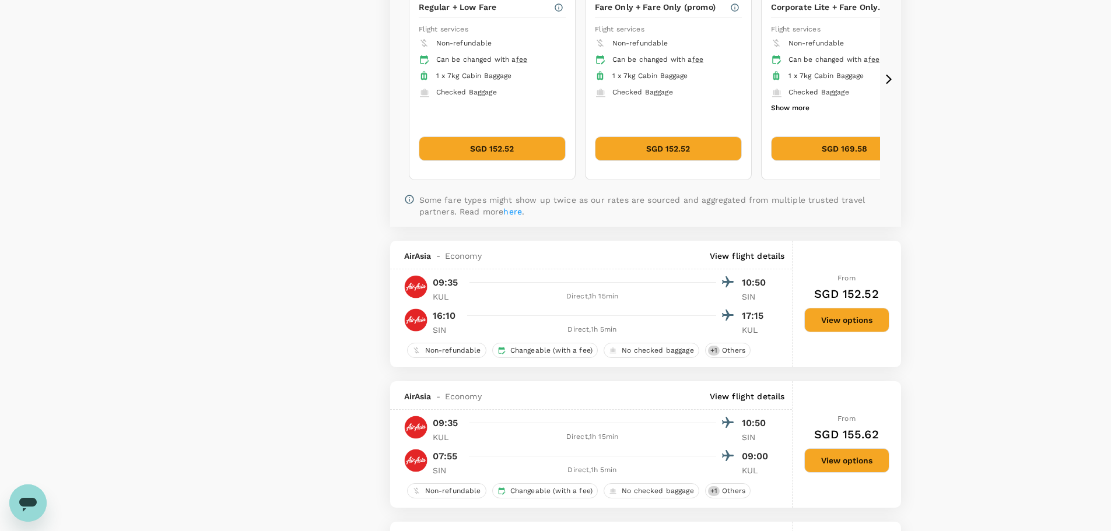
scroll to position [1059, 0]
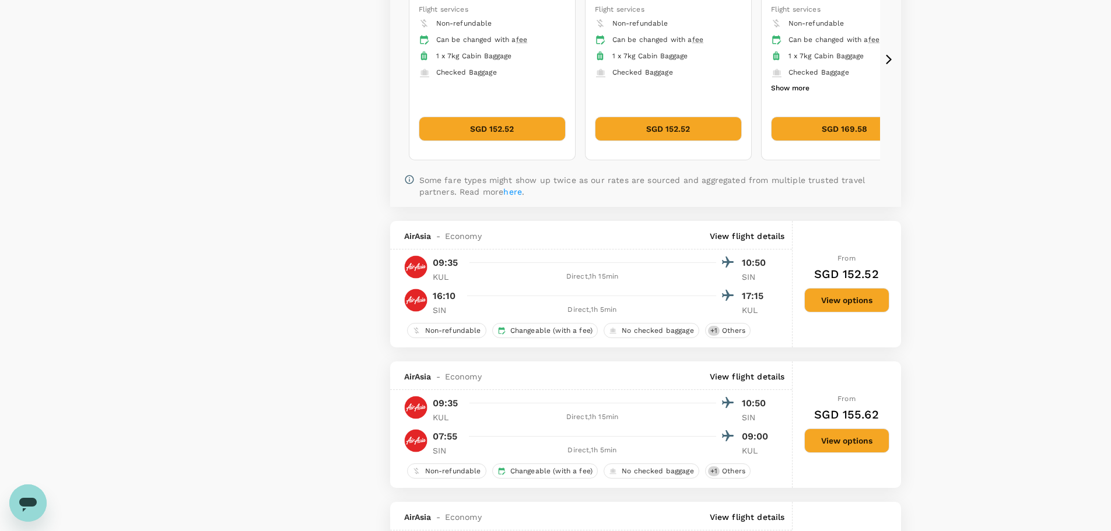
click at [825, 290] on button "View options" at bounding box center [846, 300] width 85 height 24
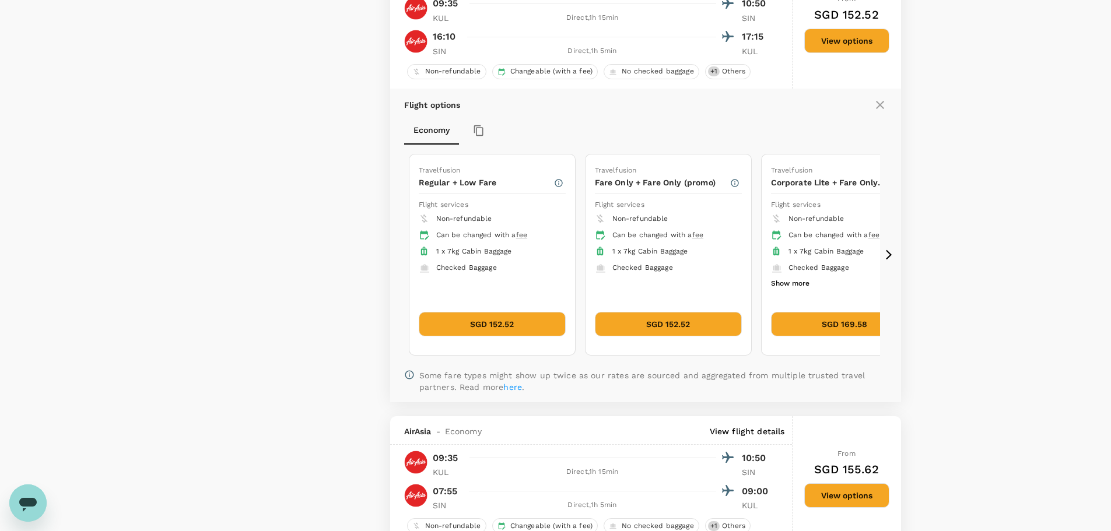
scroll to position [967, 0]
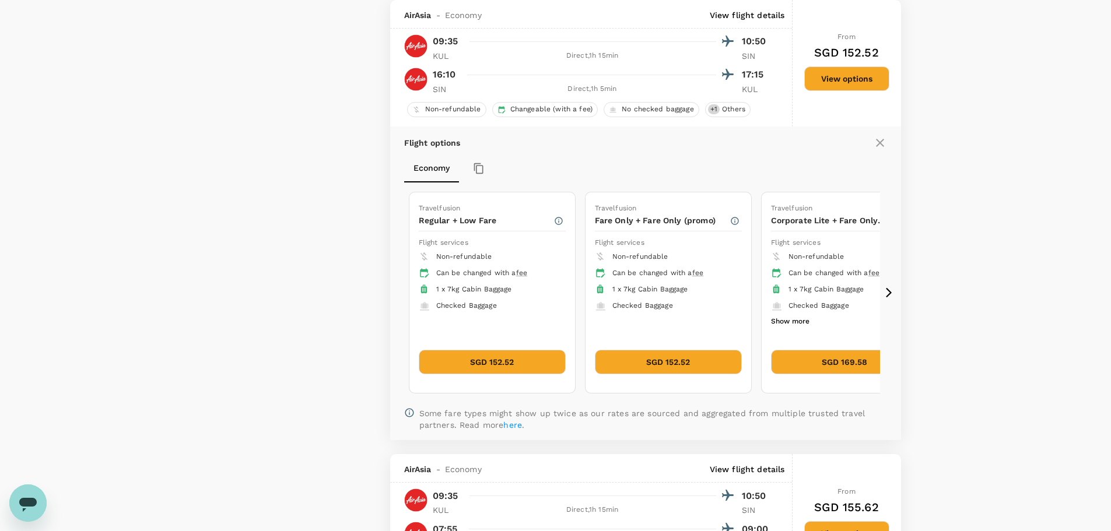
click at [890, 289] on icon at bounding box center [889, 293] width 12 height 12
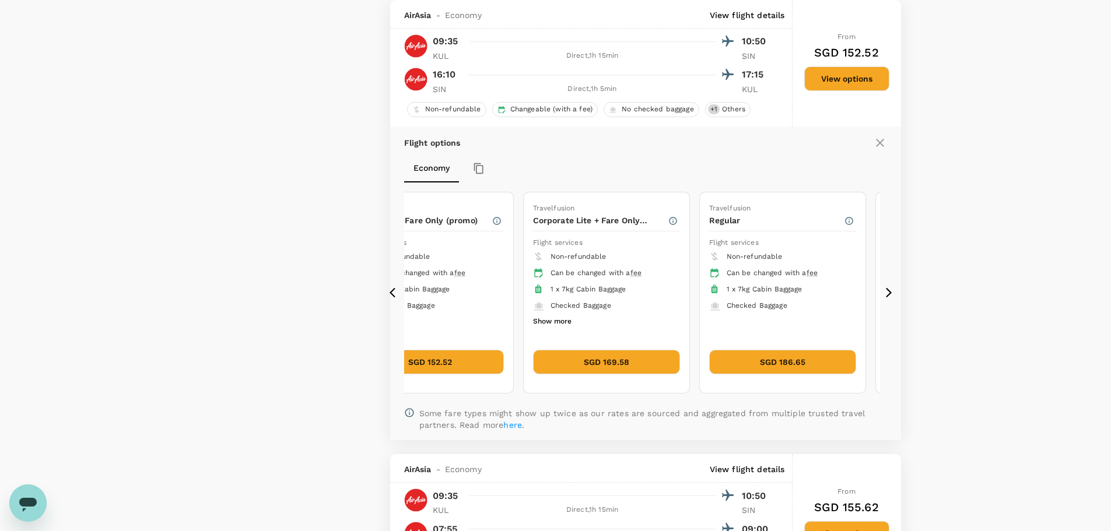
click at [890, 289] on icon at bounding box center [889, 293] width 12 height 12
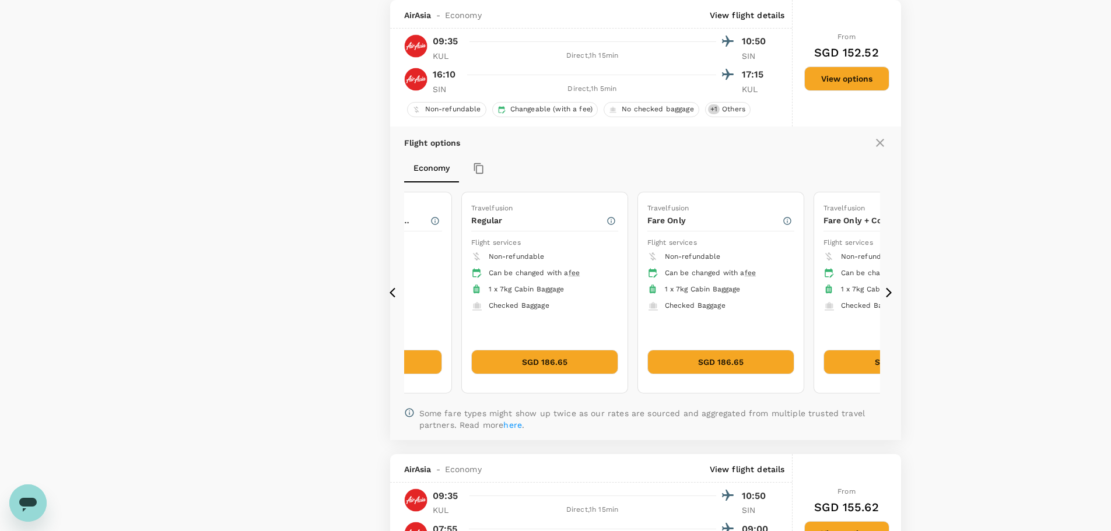
click at [890, 289] on icon at bounding box center [889, 293] width 12 height 12
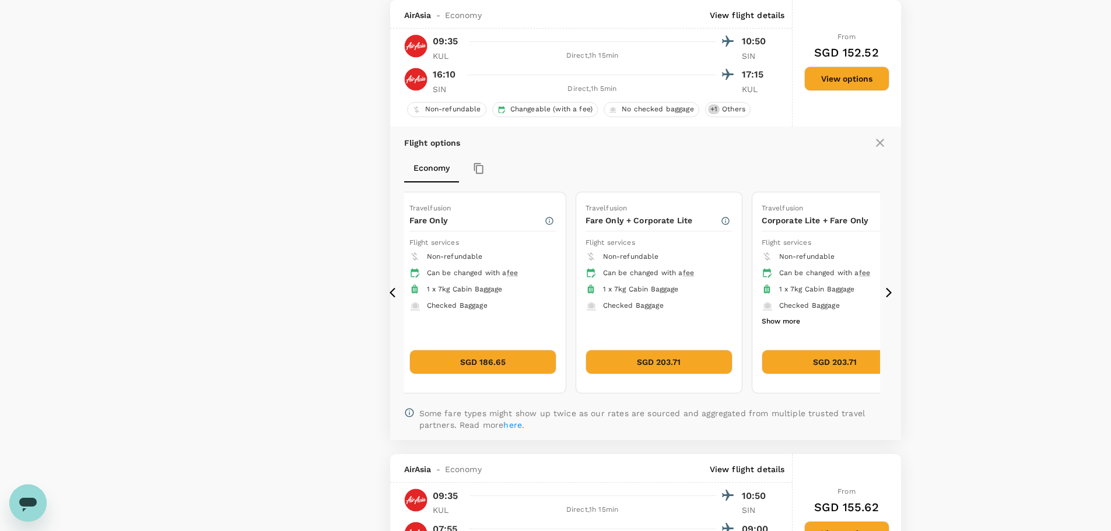
click at [890, 290] on icon at bounding box center [889, 293] width 12 height 12
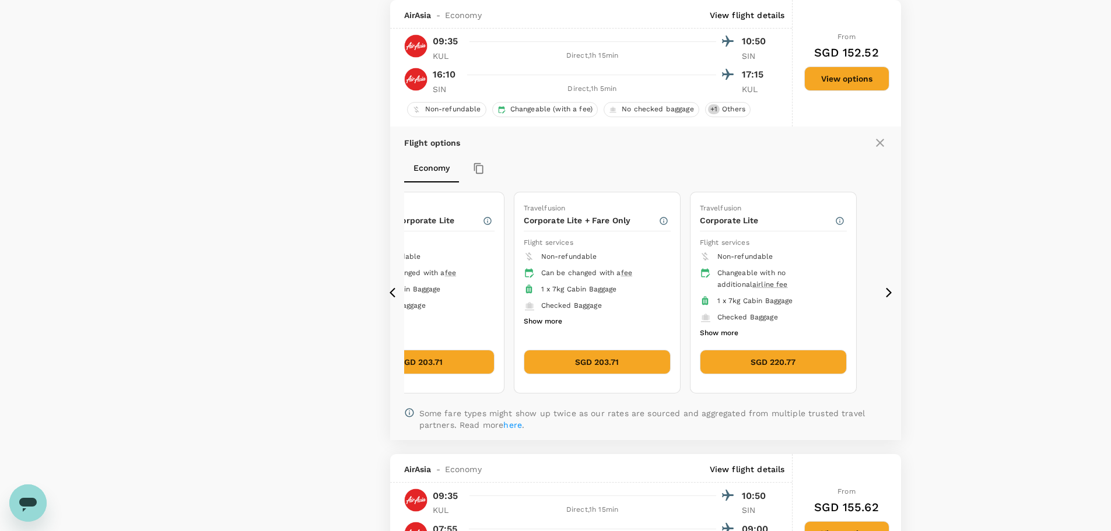
click at [890, 290] on icon at bounding box center [889, 293] width 12 height 12
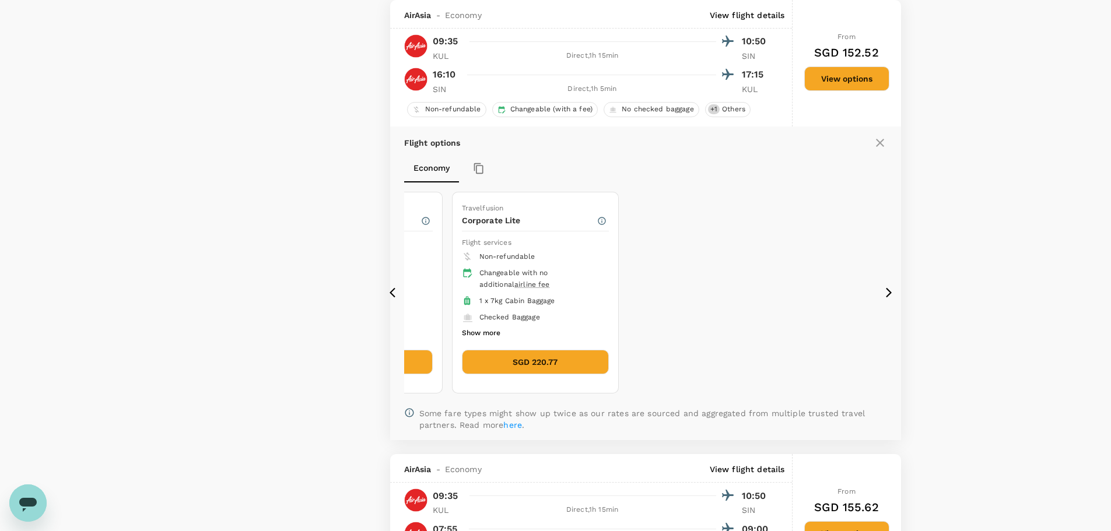
click at [391, 294] on icon at bounding box center [392, 293] width 6 height 10
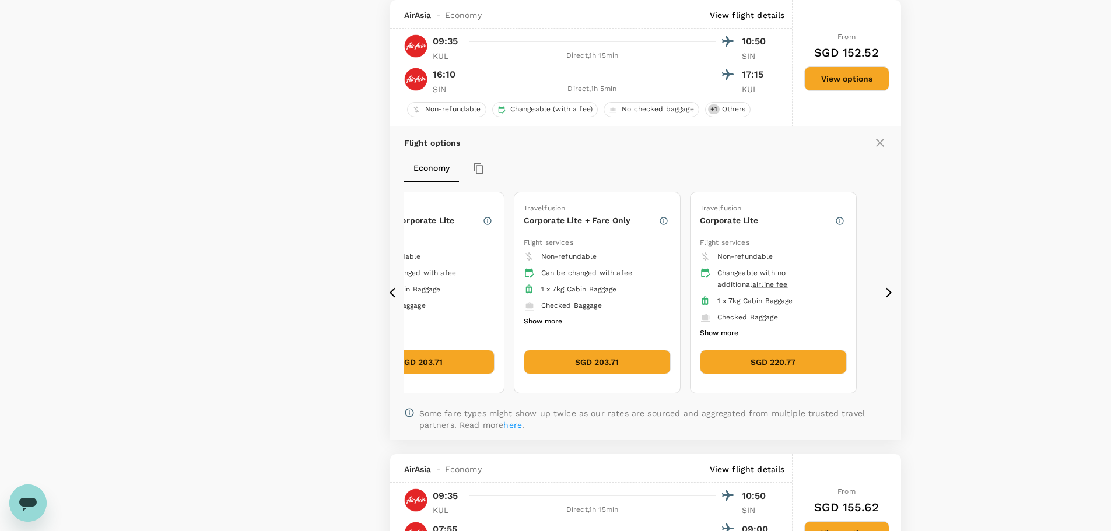
click at [391, 294] on icon at bounding box center [392, 293] width 6 height 10
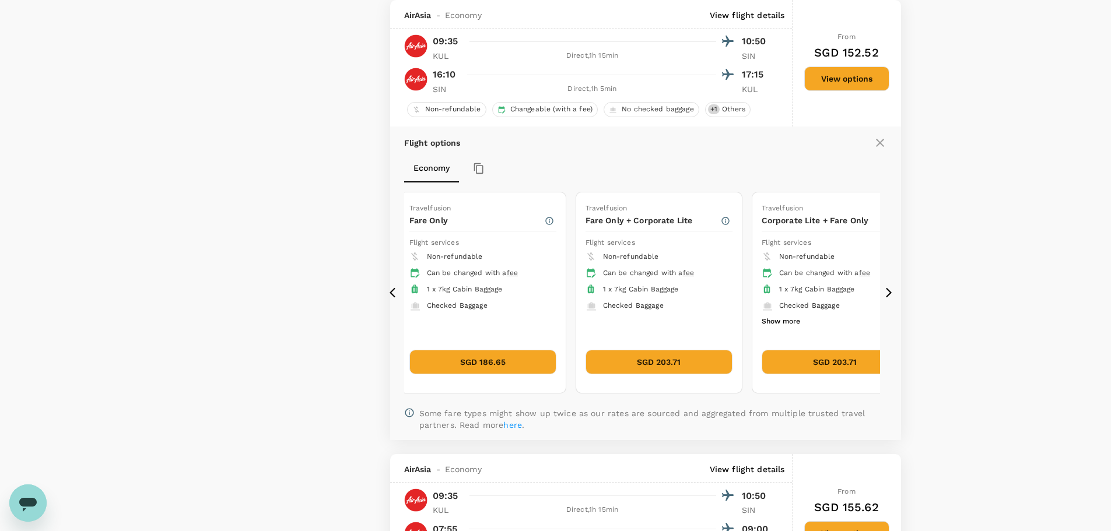
click at [391, 294] on icon at bounding box center [392, 293] width 6 height 10
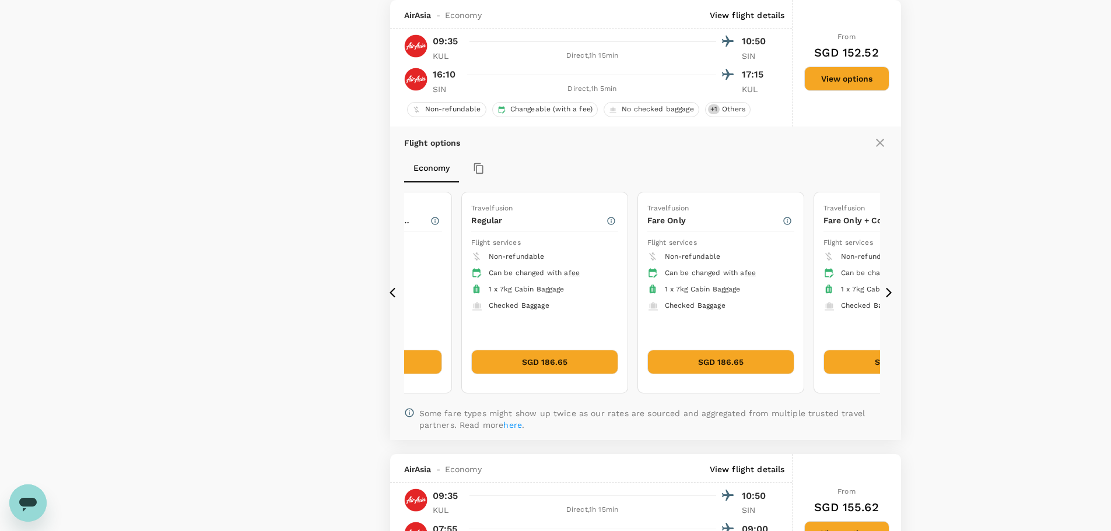
click at [391, 294] on icon at bounding box center [392, 293] width 6 height 10
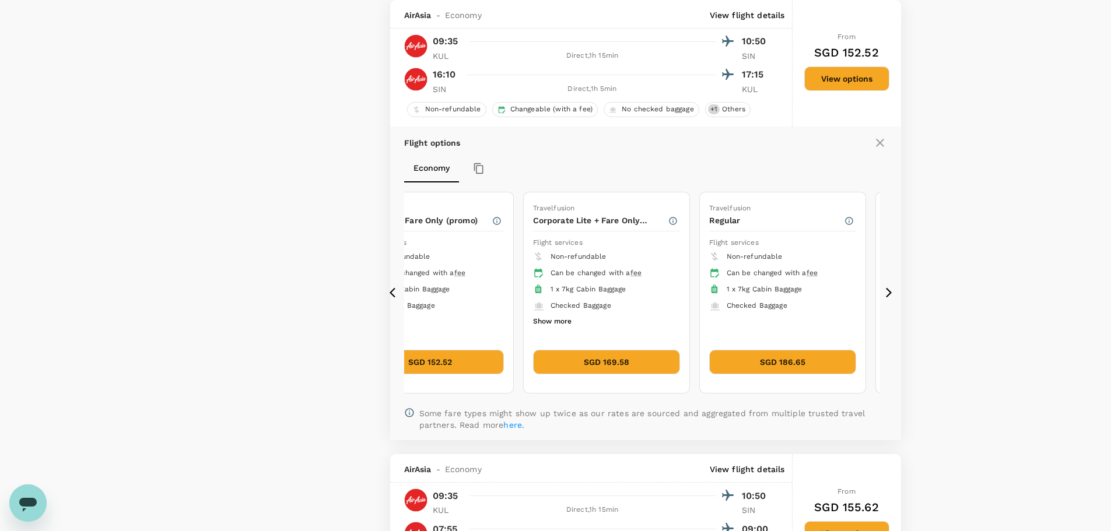
click at [391, 294] on icon at bounding box center [392, 293] width 6 height 10
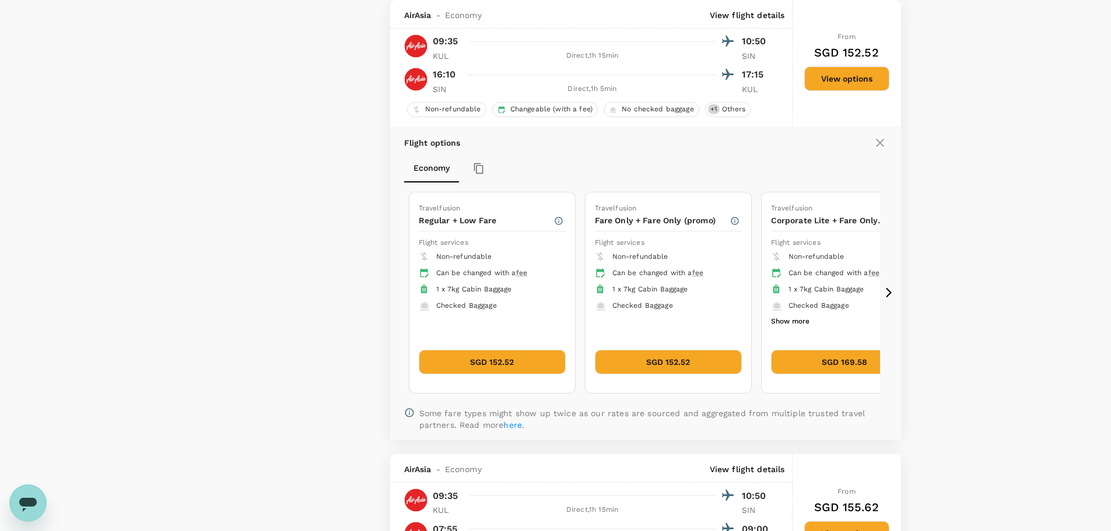
click at [391, 294] on icon at bounding box center [392, 293] width 6 height 10
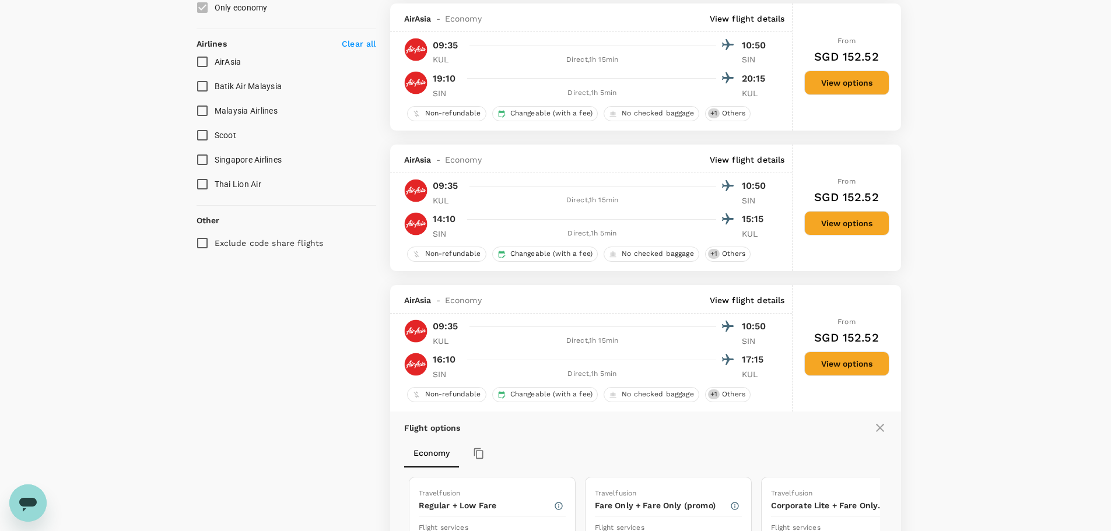
scroll to position [675, 0]
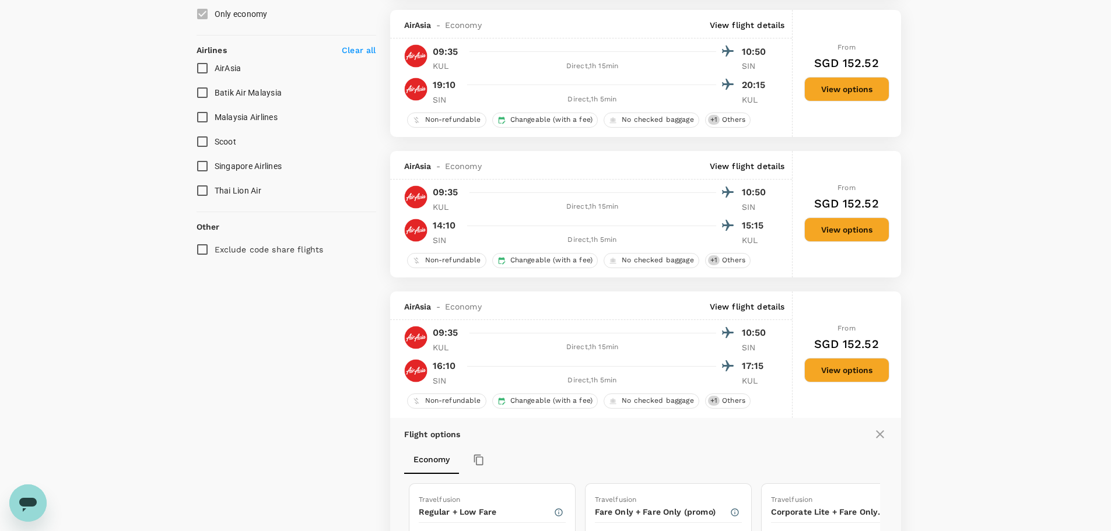
click at [861, 225] on button "View options" at bounding box center [846, 229] width 85 height 24
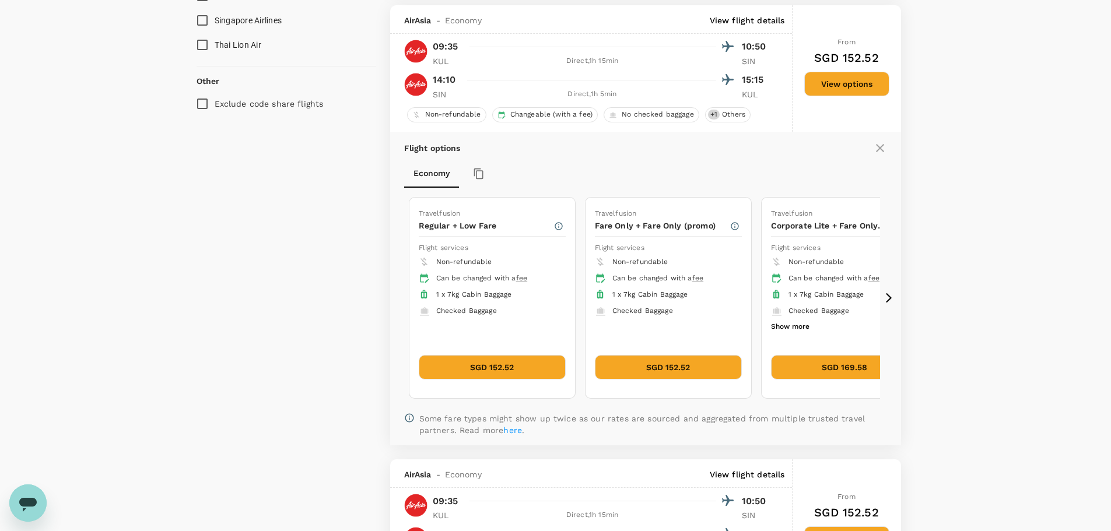
scroll to position [826, 0]
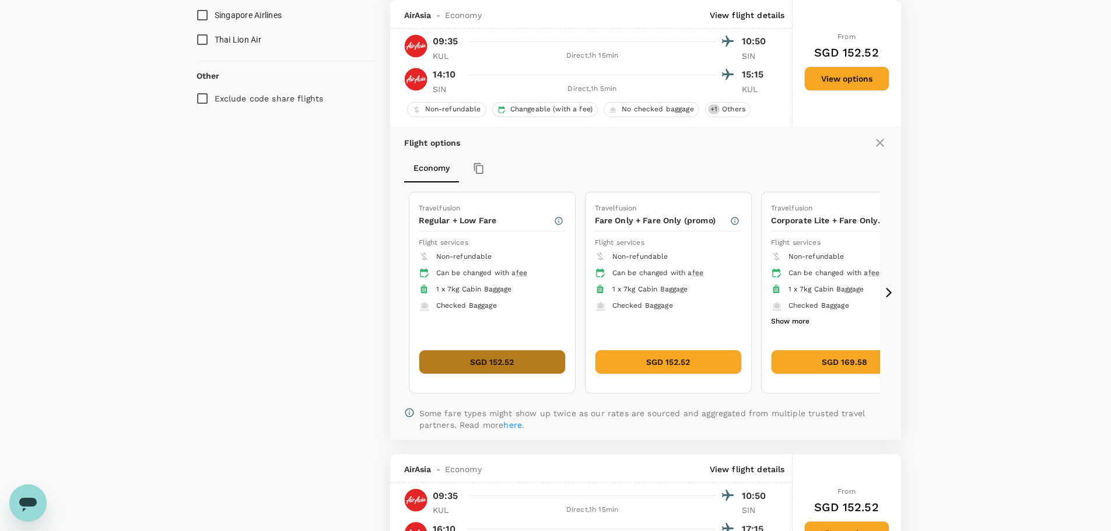
click at [509, 359] on button "SGD 152.52" at bounding box center [492, 362] width 147 height 24
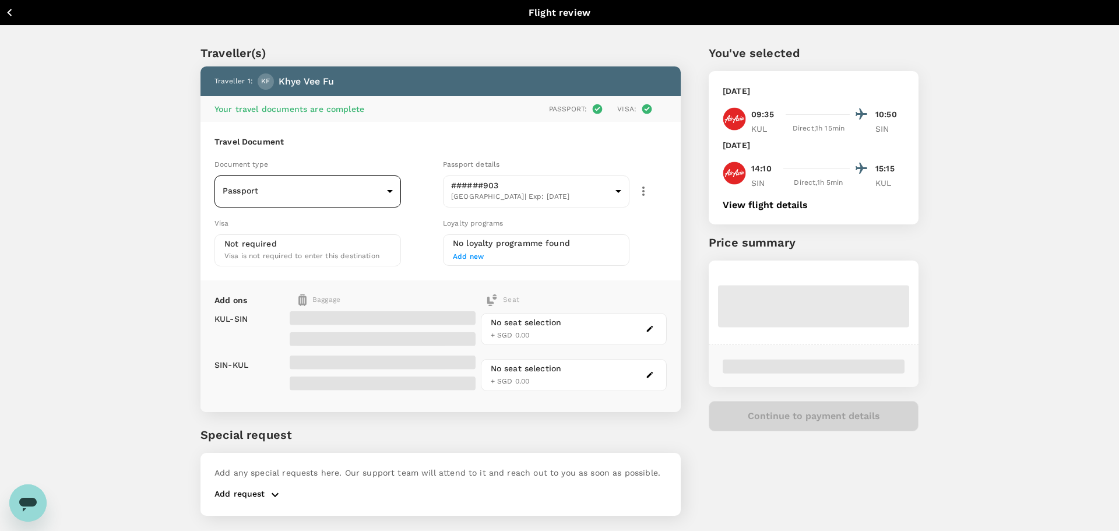
click at [282, 191] on body "Back to flight results Flight review Traveller(s) Traveller 1 : KF Khye Vee Fu …" at bounding box center [559, 281] width 1119 height 563
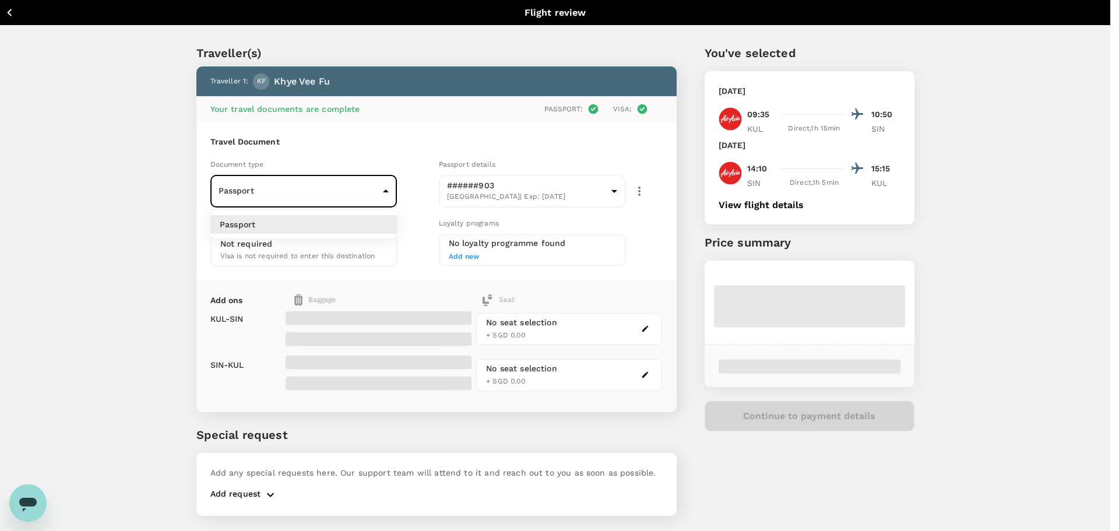
click at [286, 190] on div at bounding box center [559, 265] width 1119 height 531
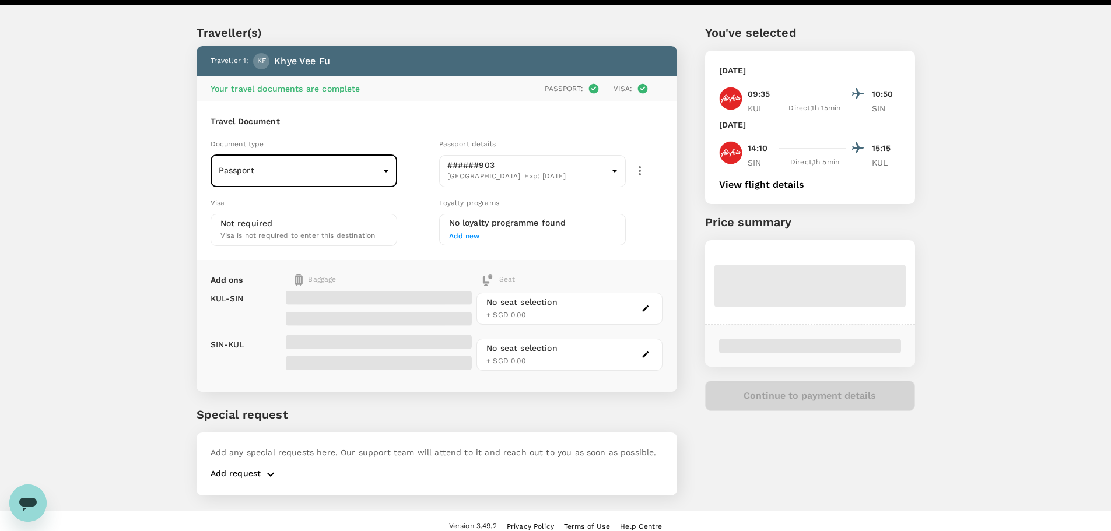
scroll to position [31, 0]
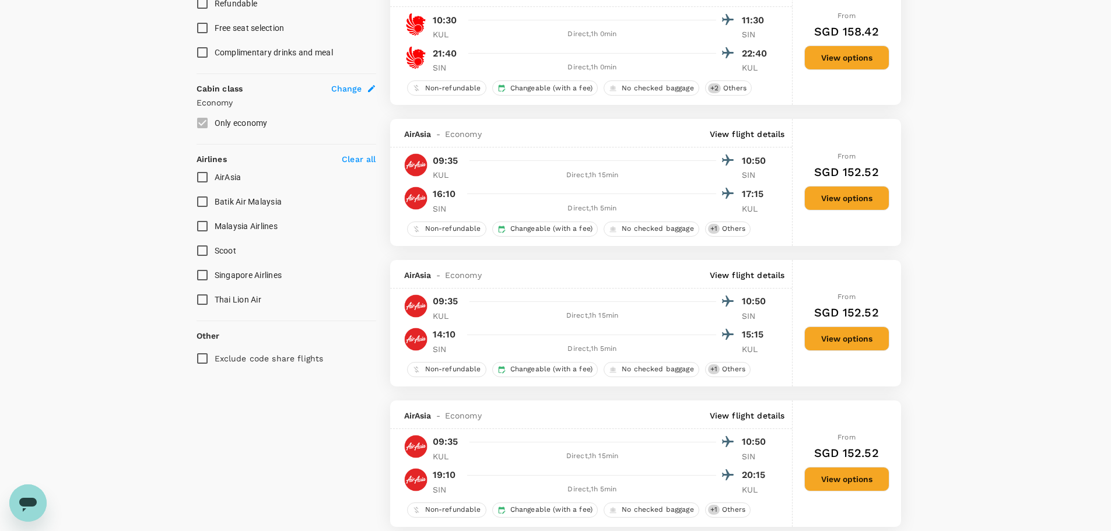
scroll to position [563, 0]
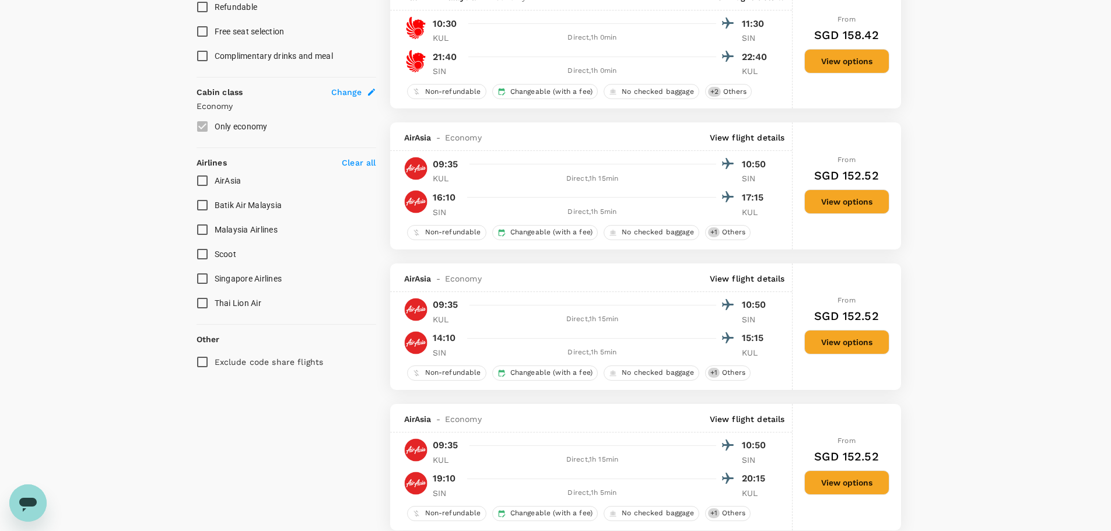
click at [840, 205] on button "View options" at bounding box center [846, 201] width 85 height 24
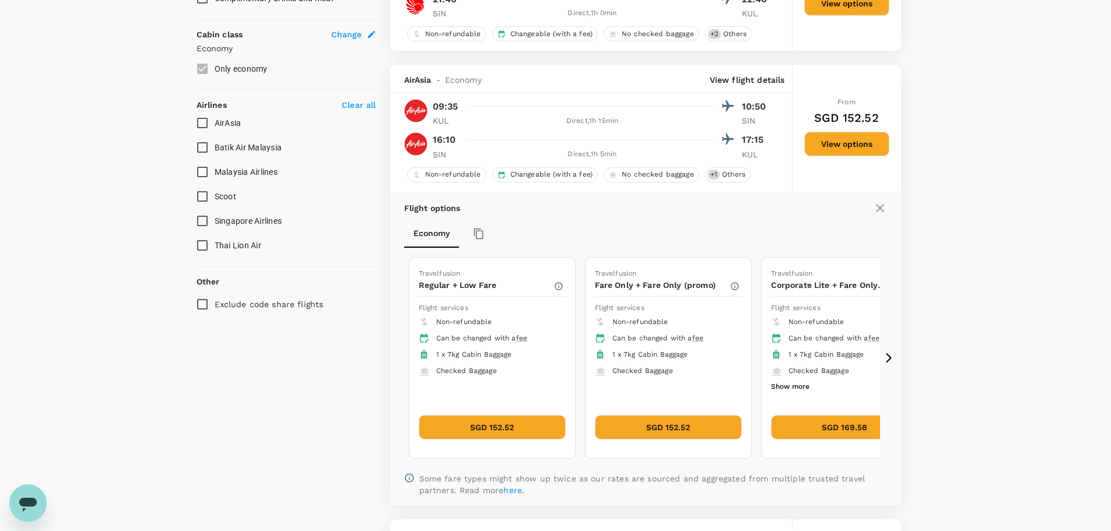
scroll to position [685, 0]
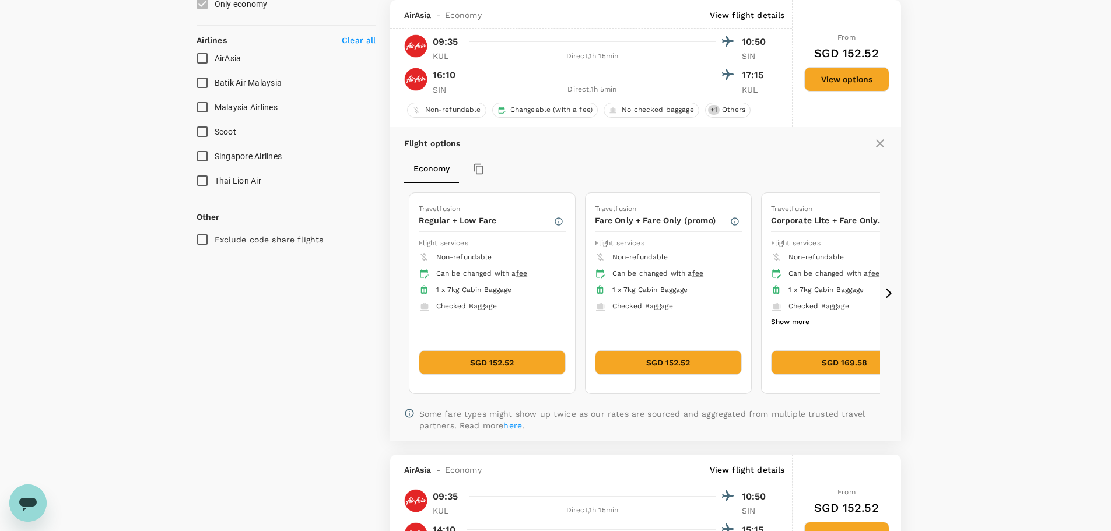
click at [515, 359] on button "SGD 152.52" at bounding box center [492, 362] width 147 height 24
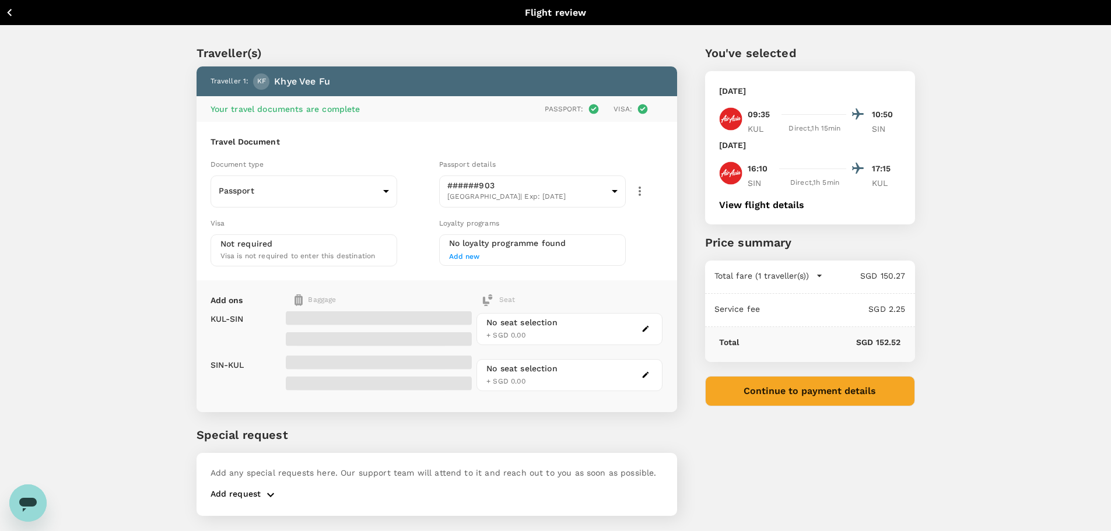
click at [792, 201] on button "View flight details" at bounding box center [761, 205] width 85 height 10
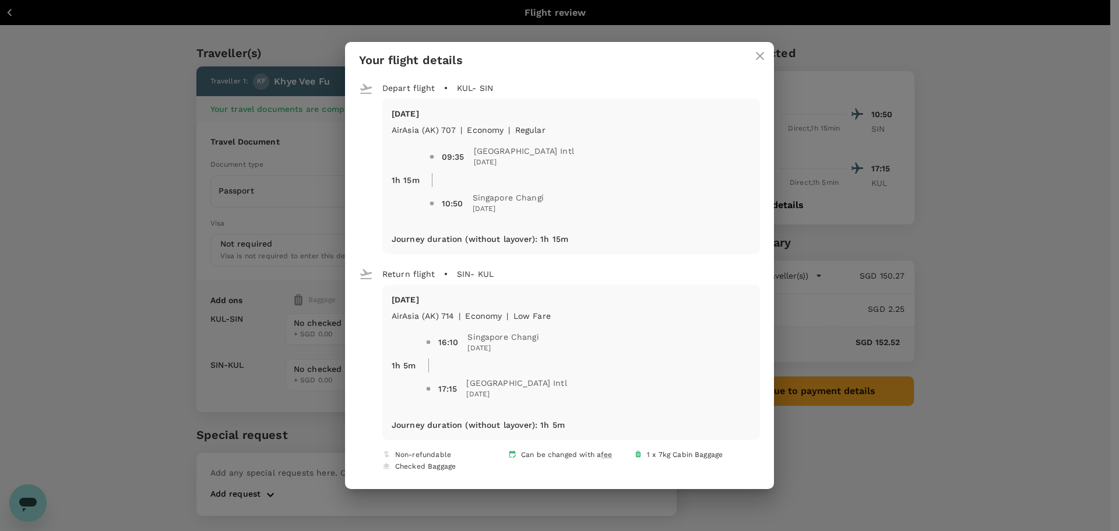
click at [67, 304] on div "Your flight details Depart flight KUL - SIN Mon, 08 Sep AirAsia (AK) 707 | econ…" at bounding box center [559, 265] width 1119 height 531
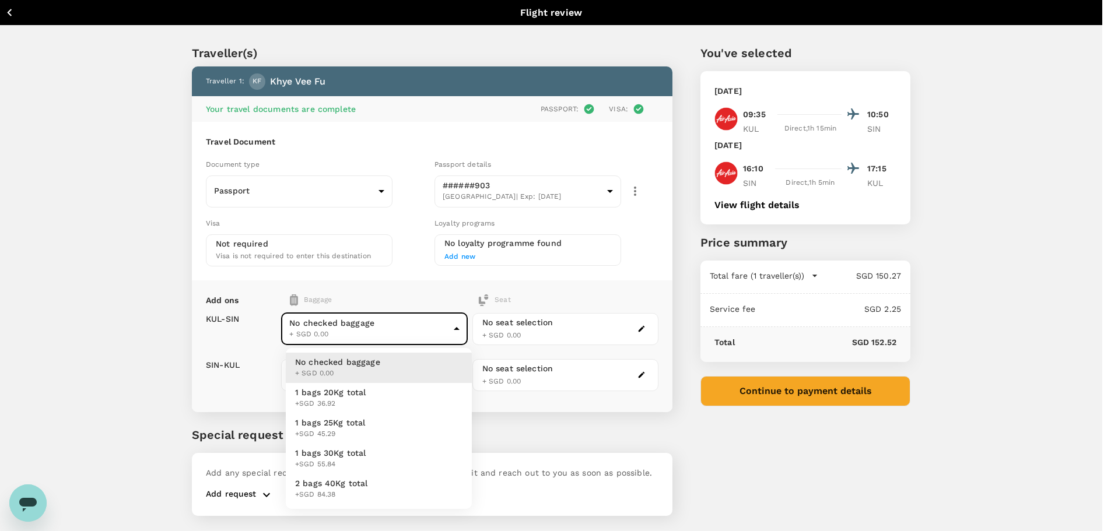
click at [361, 328] on body "Back to flight results Flight review Traveller(s) Traveller 1 : KF Khye Vee Fu …" at bounding box center [555, 281] width 1111 height 563
click at [347, 395] on span "1 bags 20Kg total" at bounding box center [330, 393] width 71 height 12
type input "1 - 36.92"
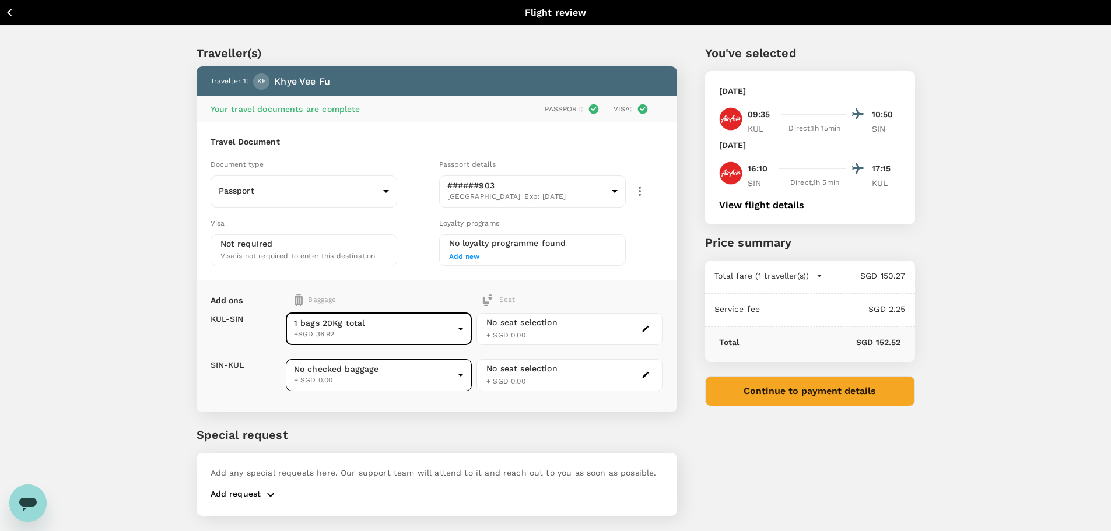
click at [398, 367] on body "Back to flight results Flight review Traveller(s) Traveller 1 : KF Khye Vee Fu …" at bounding box center [555, 281] width 1111 height 563
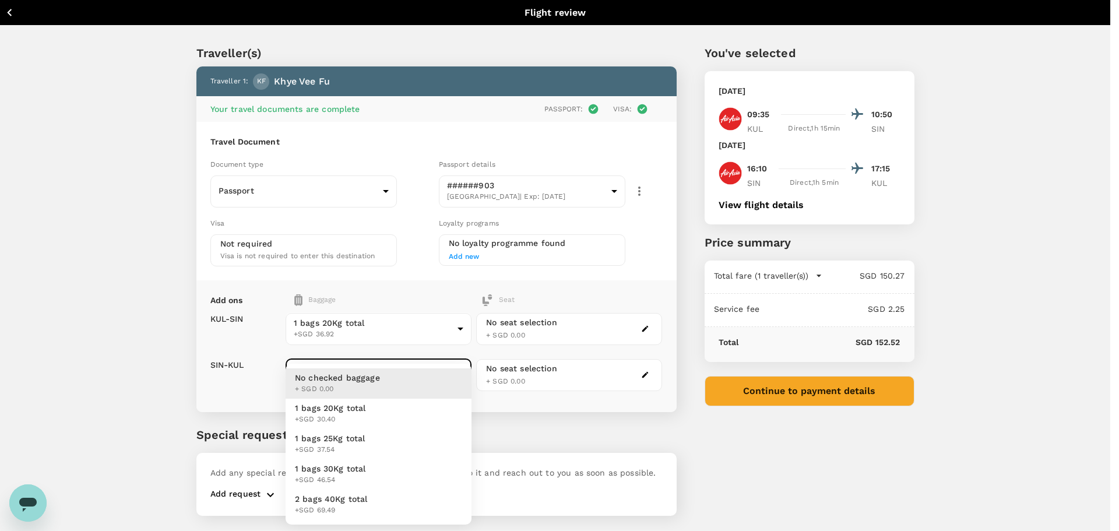
click at [375, 409] on li "1 bags 20Kg total +SGD 30.40" at bounding box center [379, 414] width 186 height 30
type input "1 - 30.4"
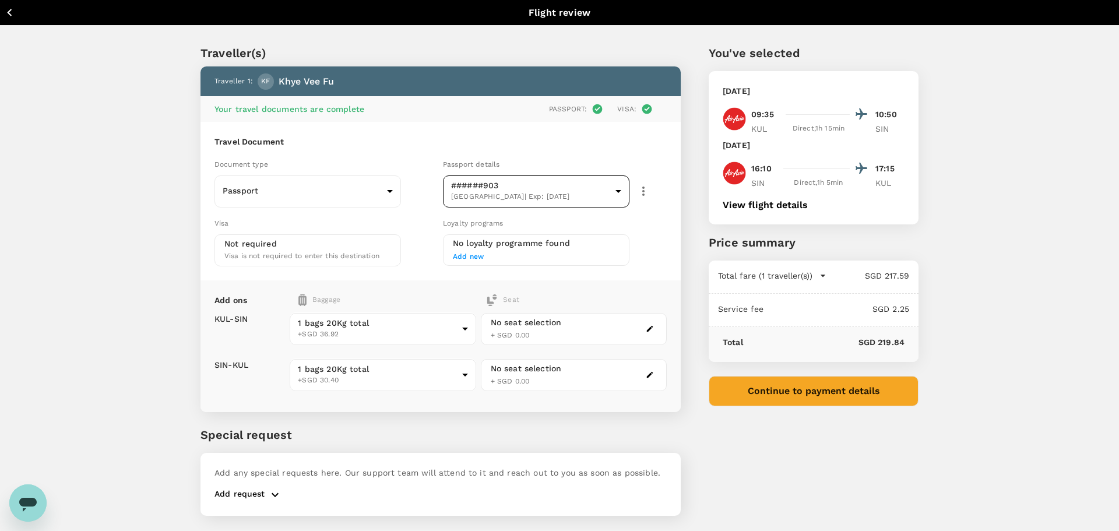
click at [575, 194] on body "Back to flight results Flight review Traveller(s) Traveller 1 : KF Khye Vee Fu …" at bounding box center [559, 281] width 1119 height 563
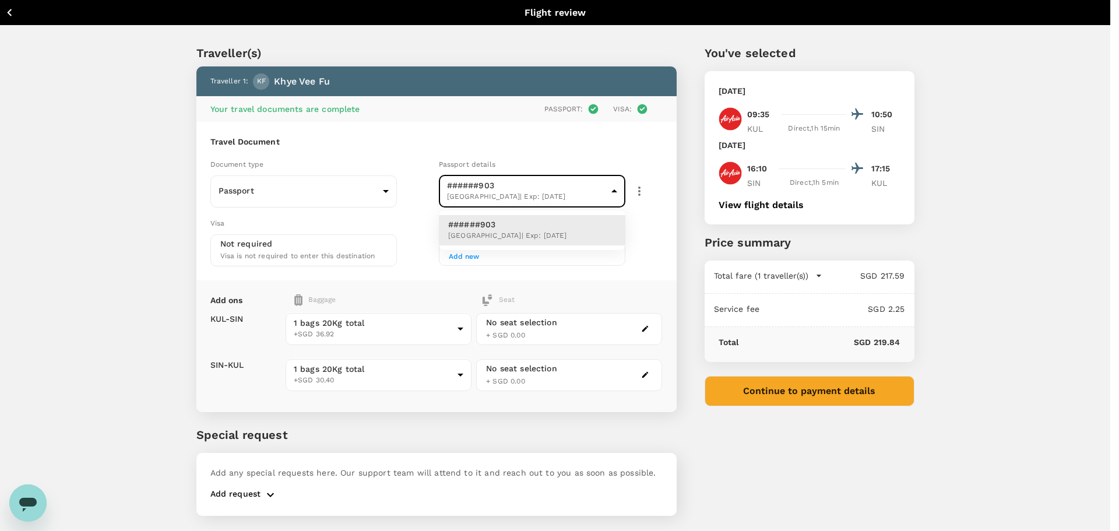
click at [575, 194] on div at bounding box center [559, 265] width 1119 height 531
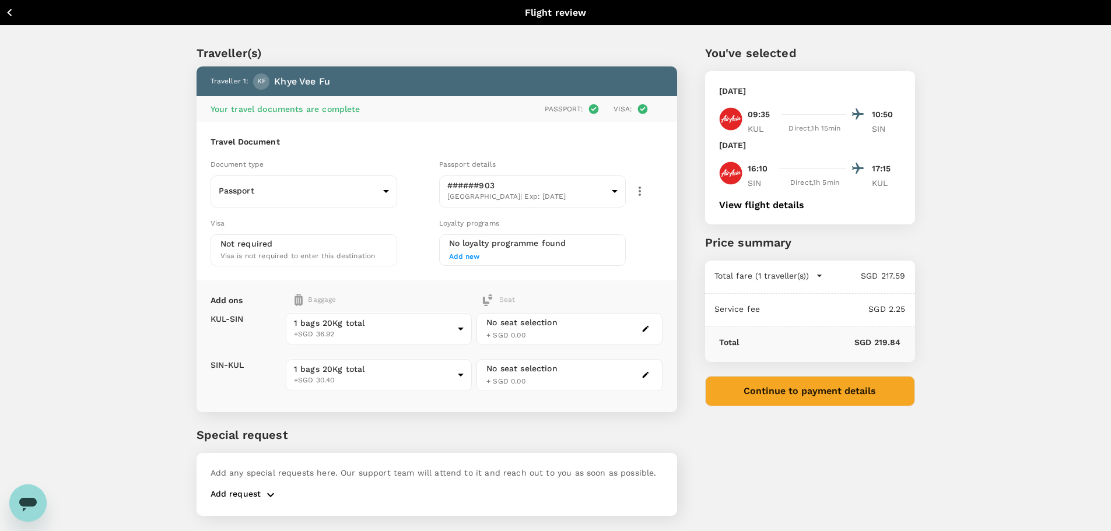
click at [775, 204] on button "View flight details" at bounding box center [761, 205] width 85 height 10
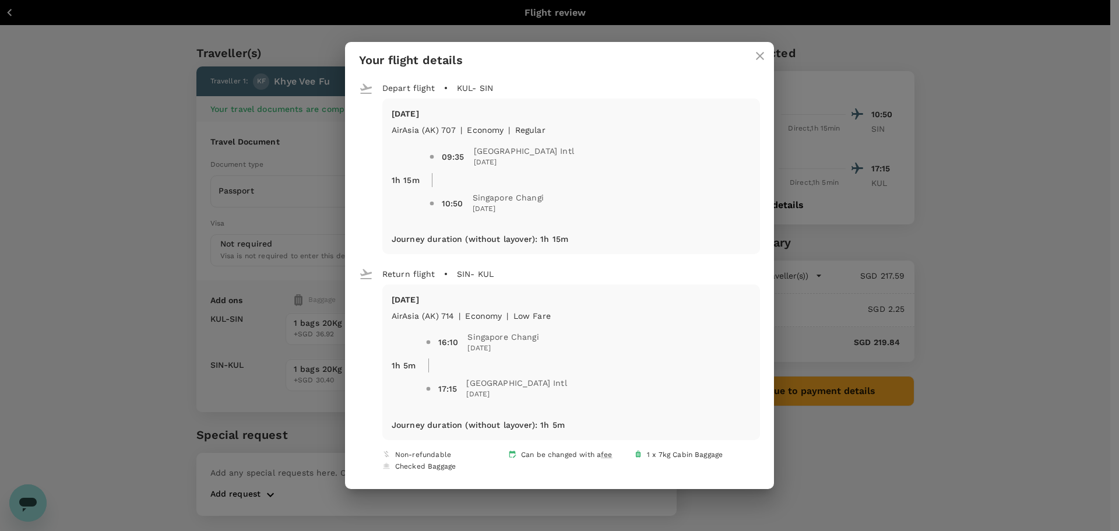
click at [753, 57] on icon "close" at bounding box center [760, 56] width 14 height 14
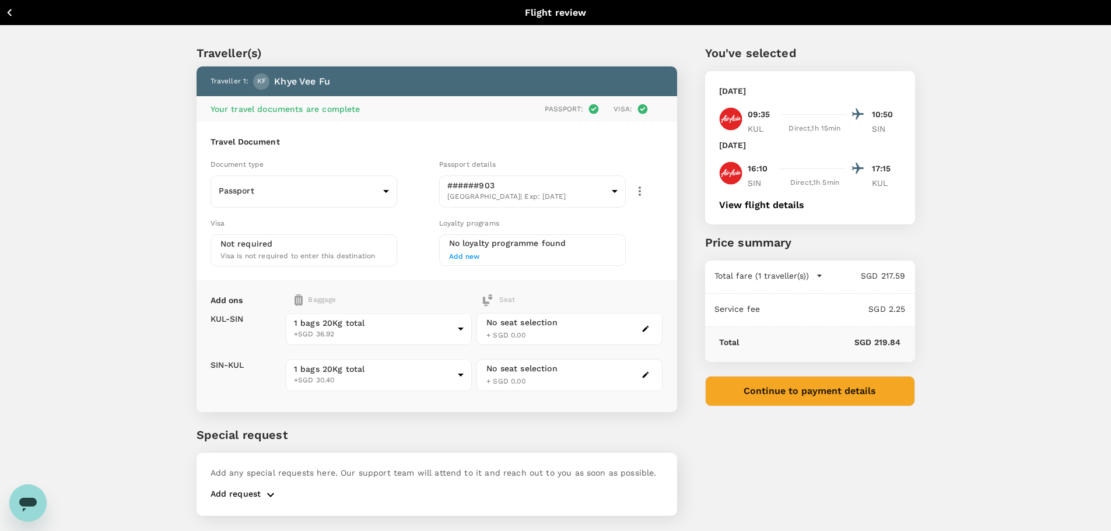
click at [777, 202] on button "View flight details" at bounding box center [761, 205] width 85 height 10
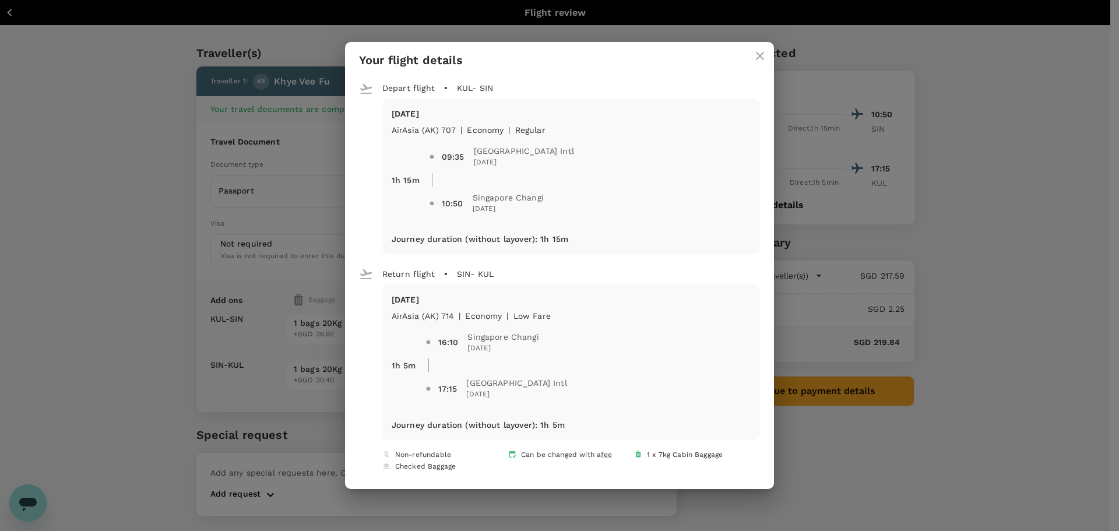
click at [753, 55] on icon "close" at bounding box center [760, 56] width 14 height 14
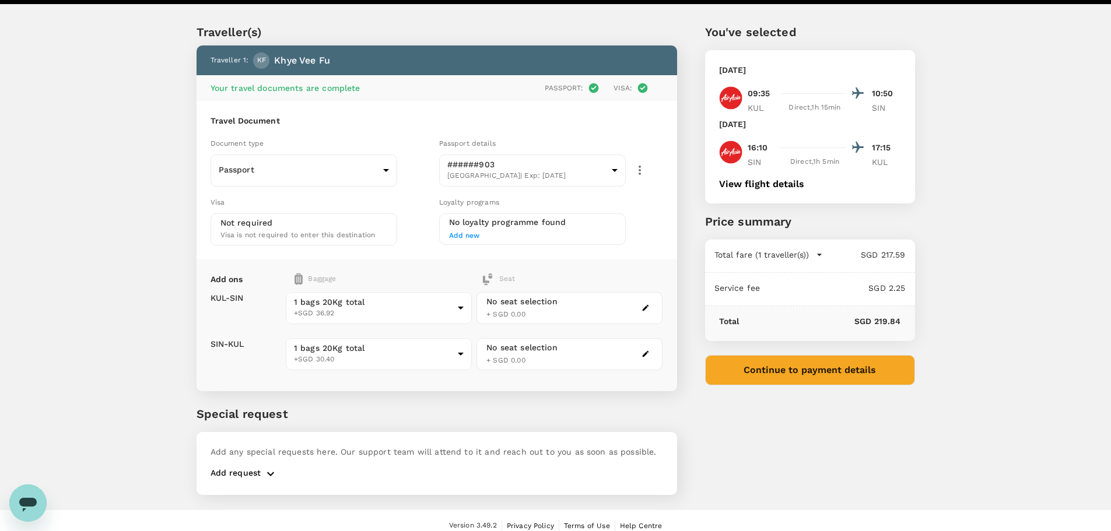
scroll to position [31, 0]
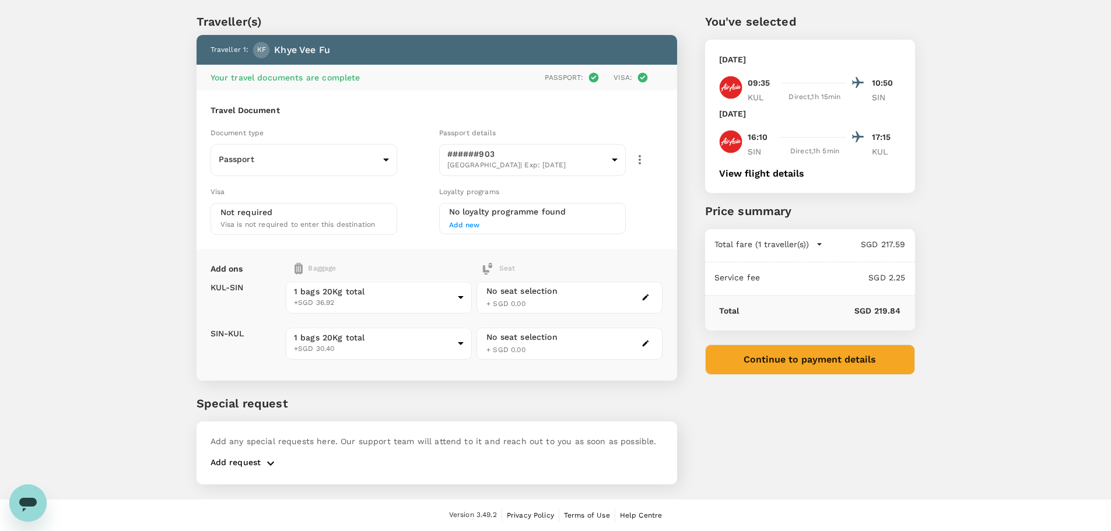
click at [859, 363] on button "Continue to payment details" at bounding box center [810, 360] width 210 height 30
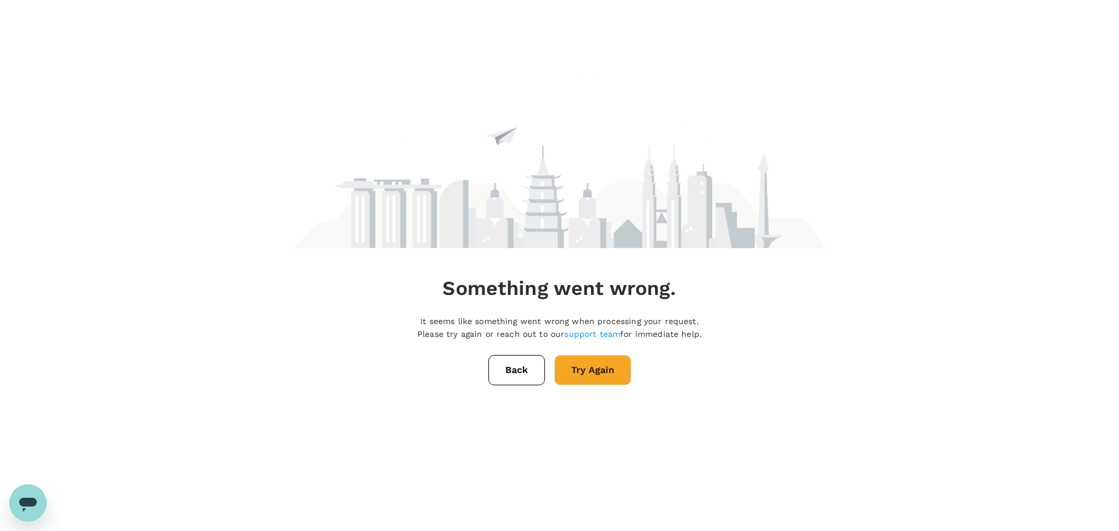
click at [589, 371] on button "Try Again" at bounding box center [592, 370] width 77 height 30
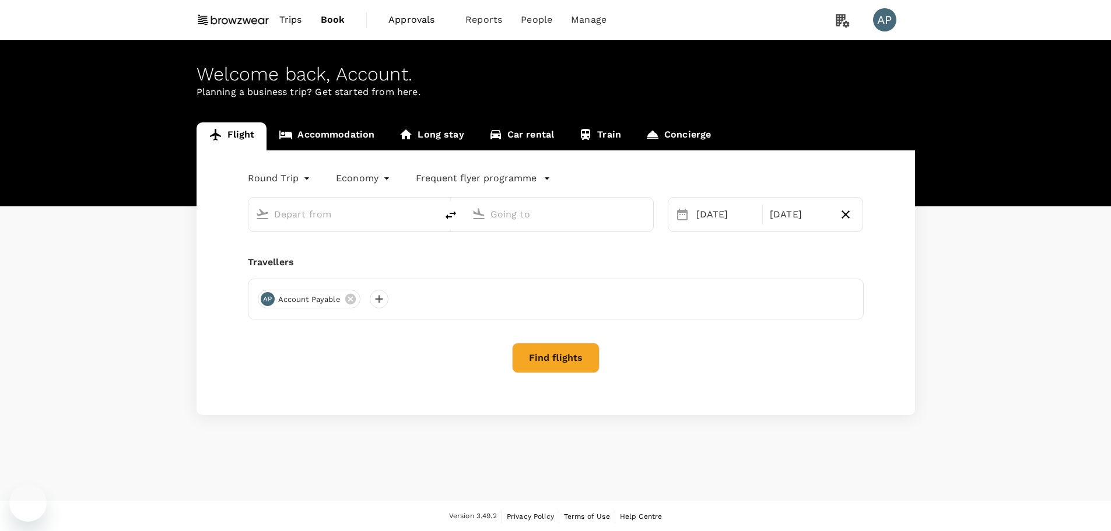
type input "Kuala Lumpur Intl ([GEOGRAPHIC_DATA])"
type input "Singapore Changi (SIN)"
type input "Kuala Lumpur Intl ([GEOGRAPHIC_DATA])"
type input "Singapore Changi (SIN)"
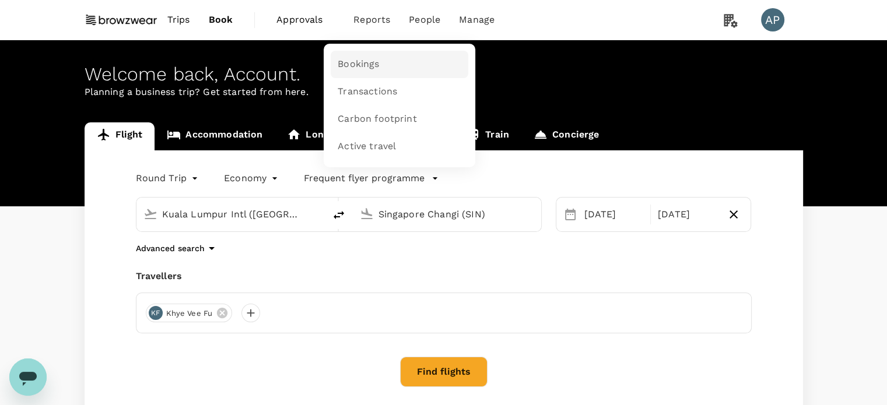
click at [377, 60] on link "Bookings" at bounding box center [400, 64] width 138 height 27
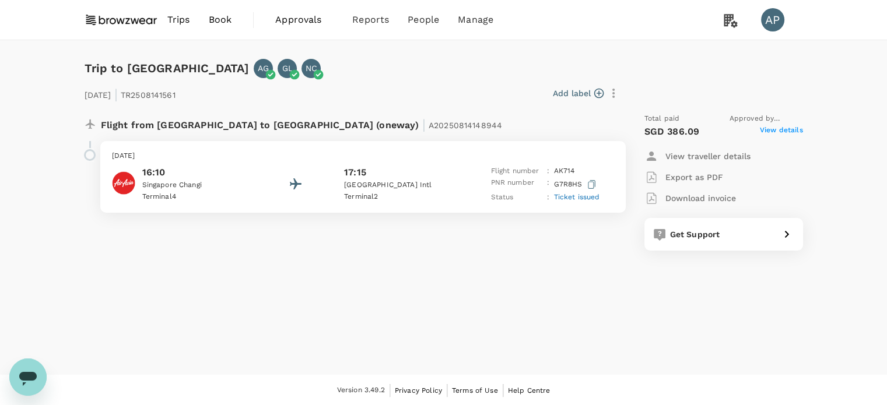
click at [794, 131] on span "View details" at bounding box center [781, 132] width 43 height 14
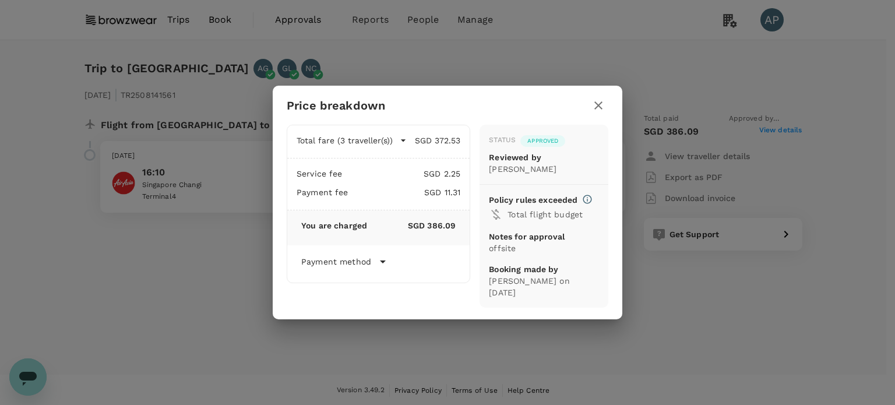
click at [602, 102] on icon "button" at bounding box center [599, 106] width 14 height 14
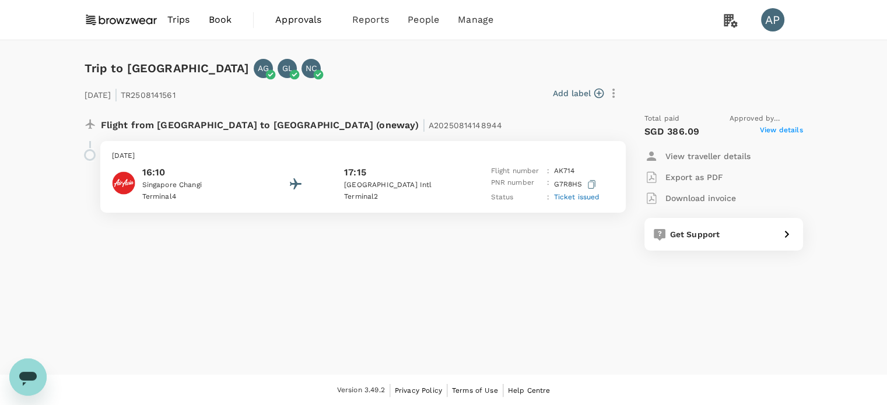
click at [588, 197] on span "Ticket issued" at bounding box center [577, 197] width 46 height 8
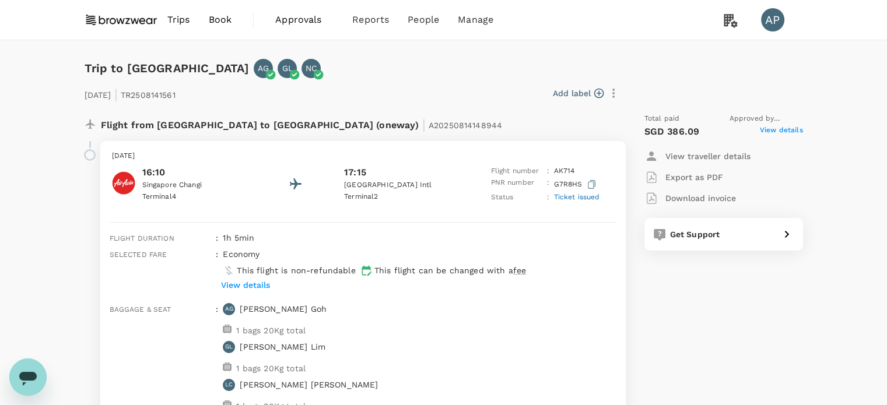
click at [781, 156] on div "View traveller details" at bounding box center [723, 156] width 159 height 21
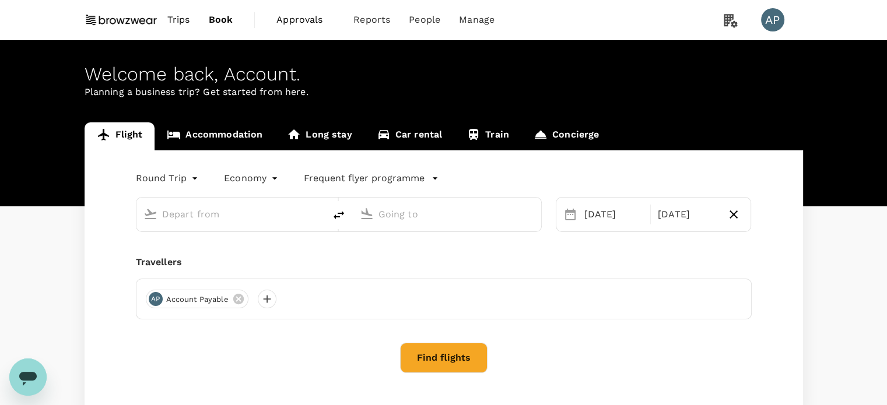
type input "Kuala Lumpur Intl ([GEOGRAPHIC_DATA])"
type input "Singapore Changi (SIN)"
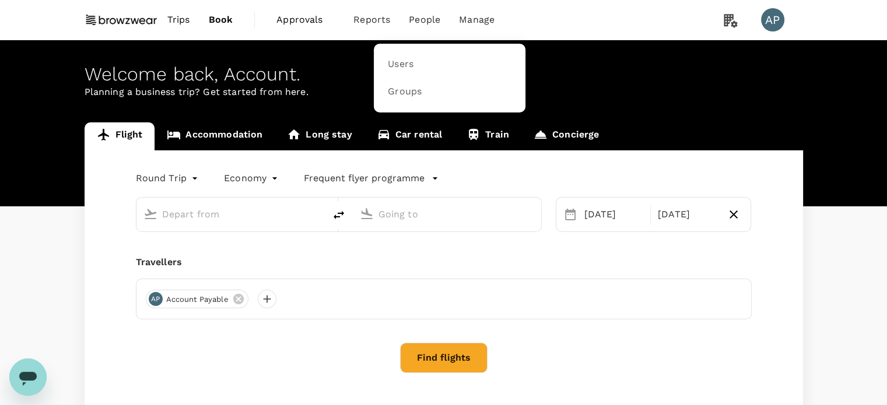
type input "Kuala Lumpur Intl ([GEOGRAPHIC_DATA])"
type input "Singapore Changi (SIN)"
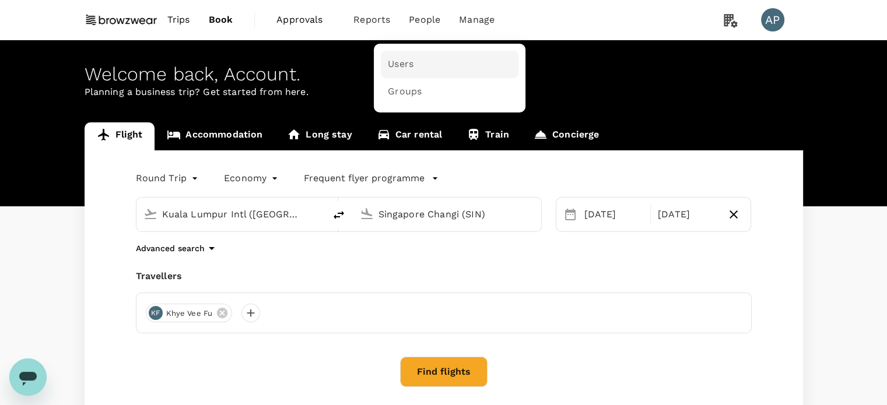
click at [406, 67] on span "Users" at bounding box center [401, 64] width 26 height 13
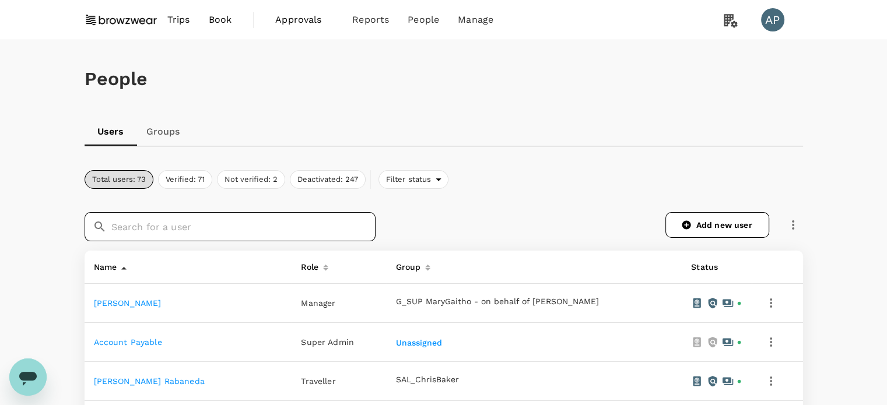
click at [288, 232] on input "text" at bounding box center [243, 226] width 264 height 29
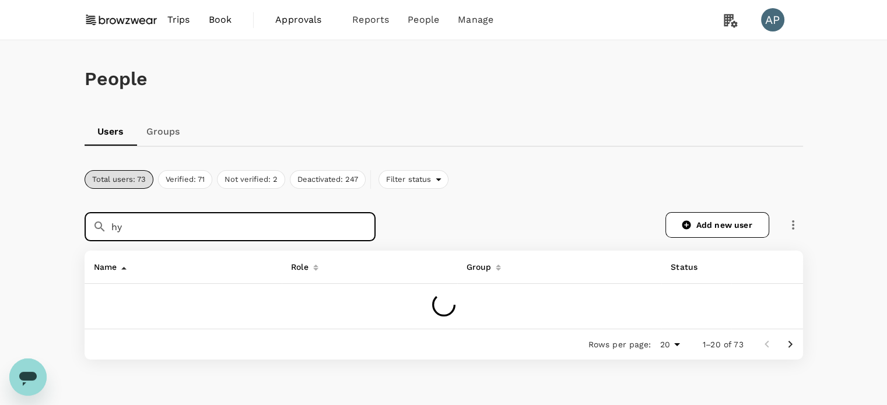
type input "h"
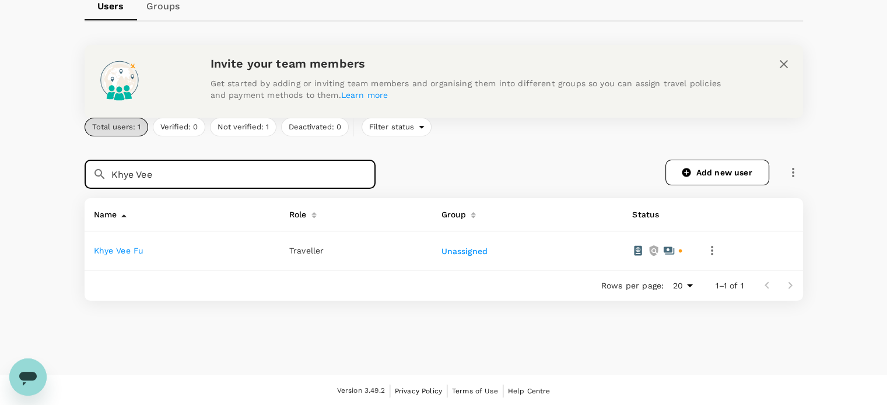
scroll to position [126, 0]
type input "Khye Vee"
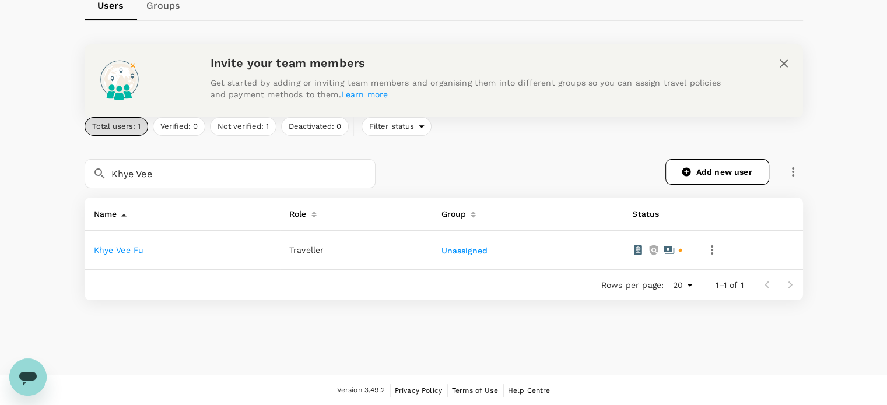
click at [140, 247] on link "Khye Vee Fu" at bounding box center [119, 249] width 50 height 9
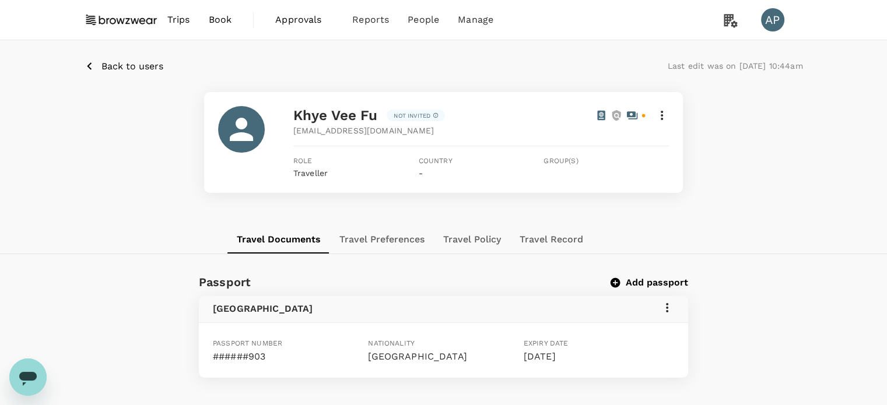
click at [665, 113] on icon at bounding box center [662, 115] width 14 height 14
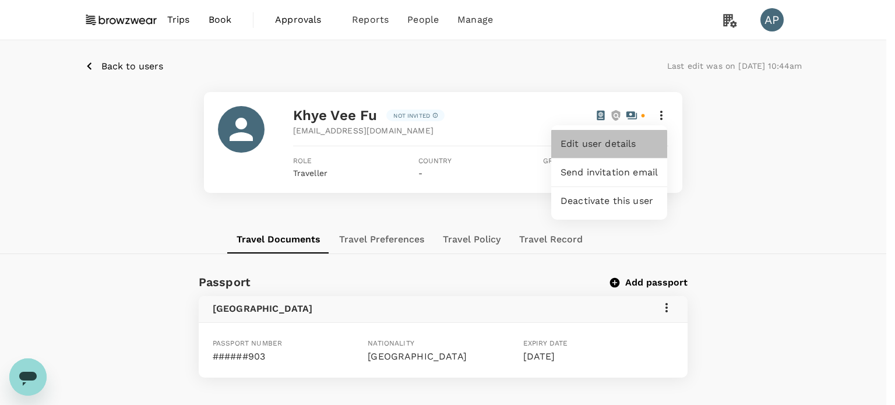
click at [625, 140] on span "Edit user details" at bounding box center [609, 144] width 97 height 14
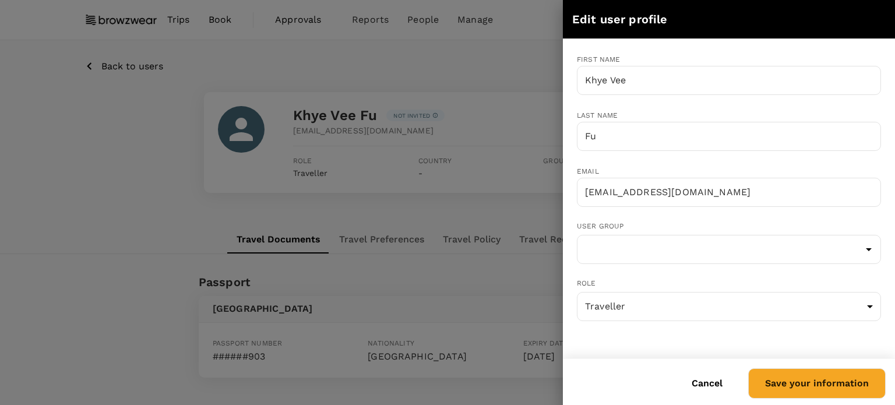
click at [707, 384] on button "Cancel" at bounding box center [708, 383] width 64 height 29
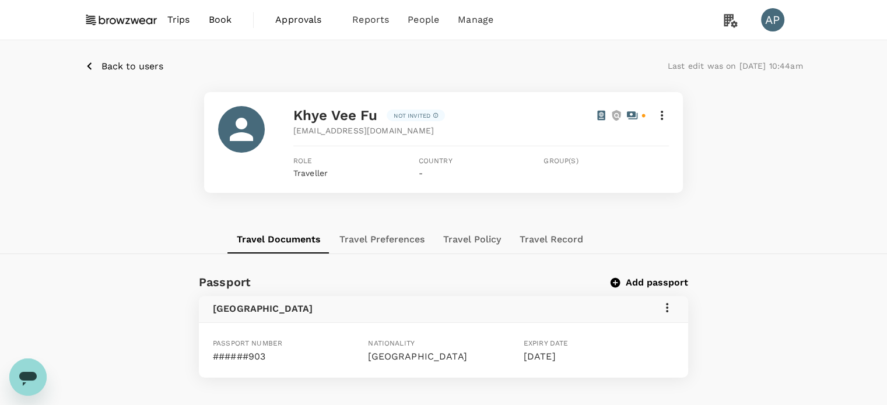
click at [665, 304] on icon at bounding box center [667, 308] width 14 height 14
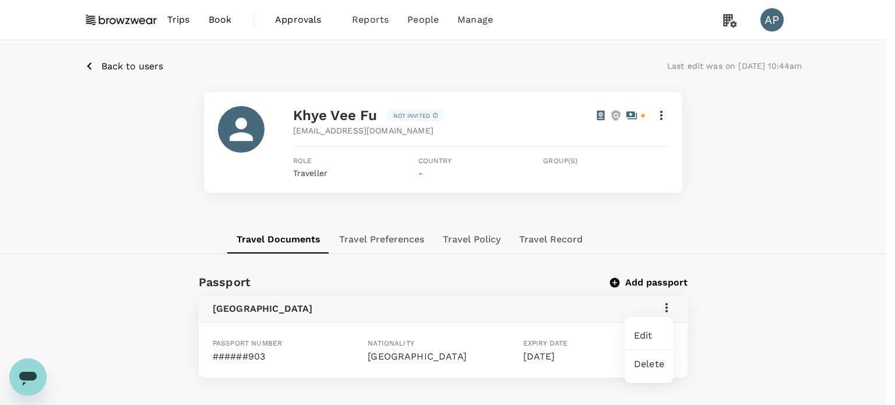
click at [655, 337] on span "Edit" at bounding box center [649, 336] width 30 height 14
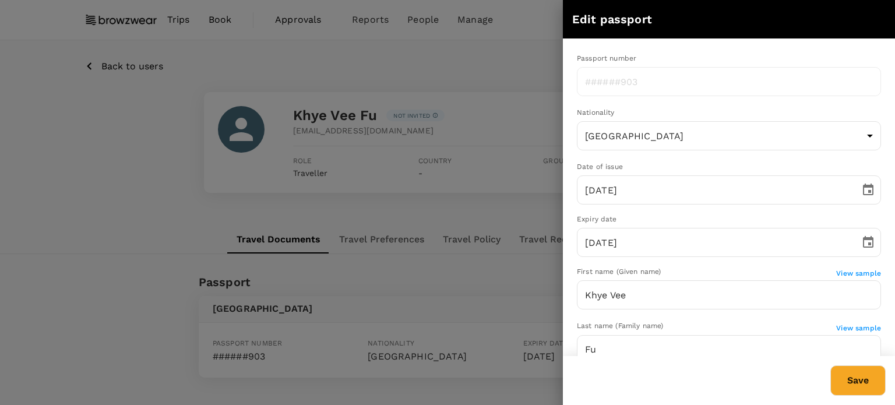
click at [111, 71] on div at bounding box center [447, 202] width 895 height 405
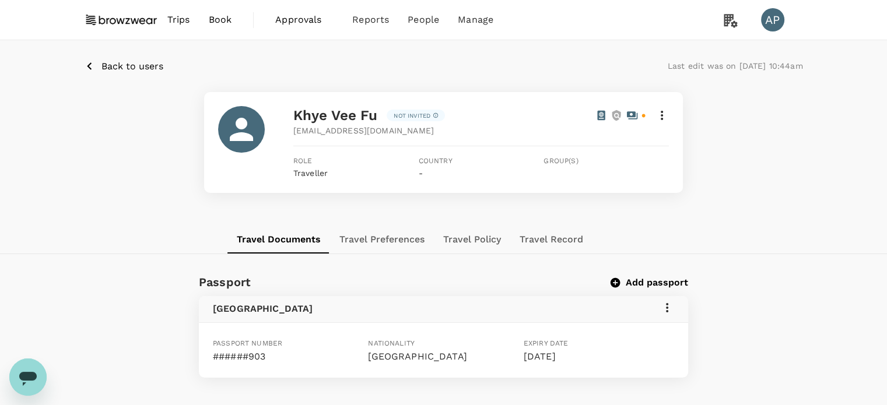
click at [147, 64] on p "Back to users" at bounding box center [132, 66] width 62 height 14
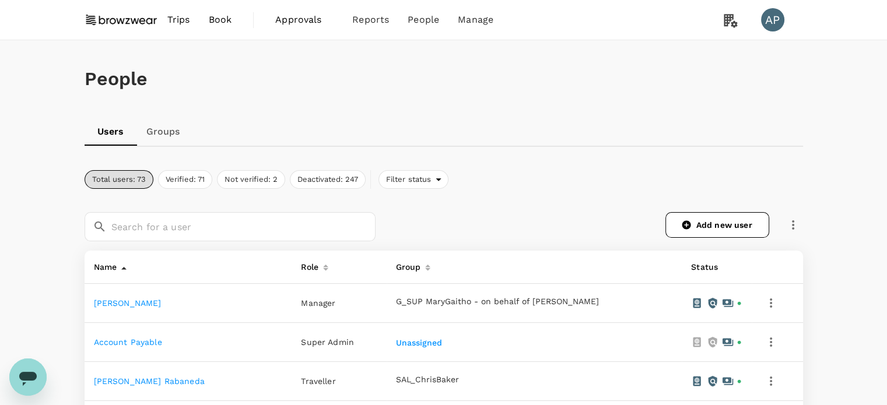
drag, startPoint x: 13, startPoint y: 158, endPoint x: 66, endPoint y: 173, distance: 54.6
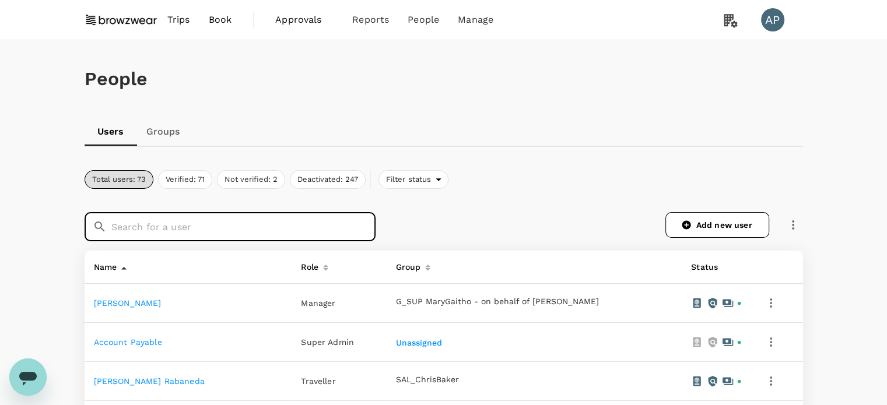
click at [141, 224] on input "text" at bounding box center [243, 226] width 264 height 29
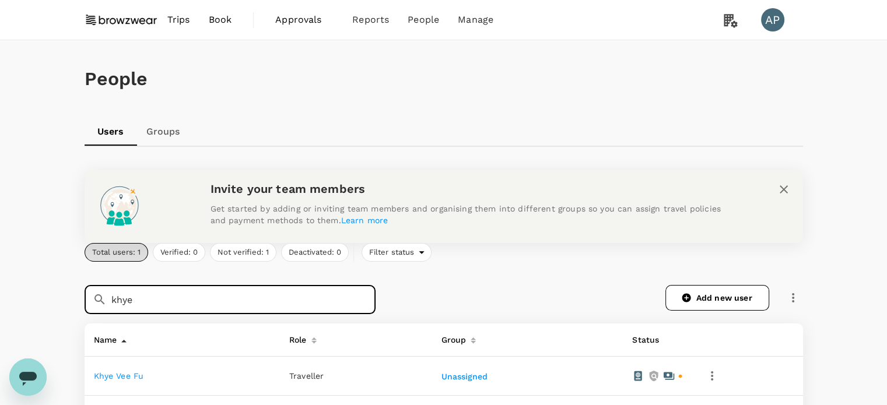
type input "khye"
click at [138, 377] on link "Khye Vee Fu" at bounding box center [119, 375] width 50 height 9
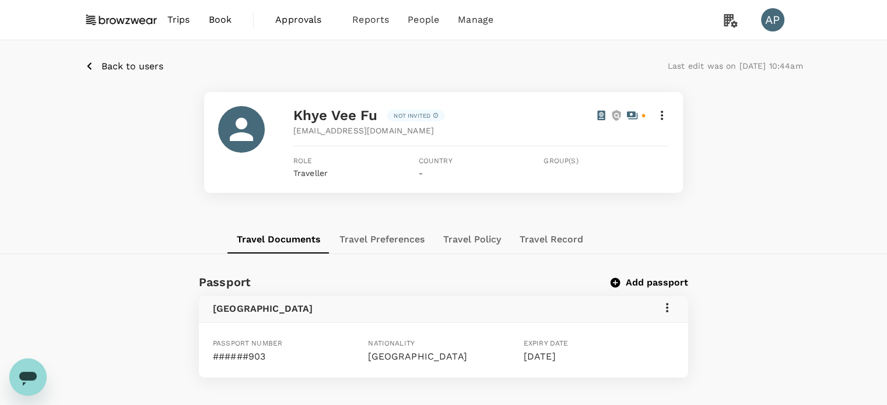
click at [662, 307] on icon at bounding box center [667, 308] width 14 height 14
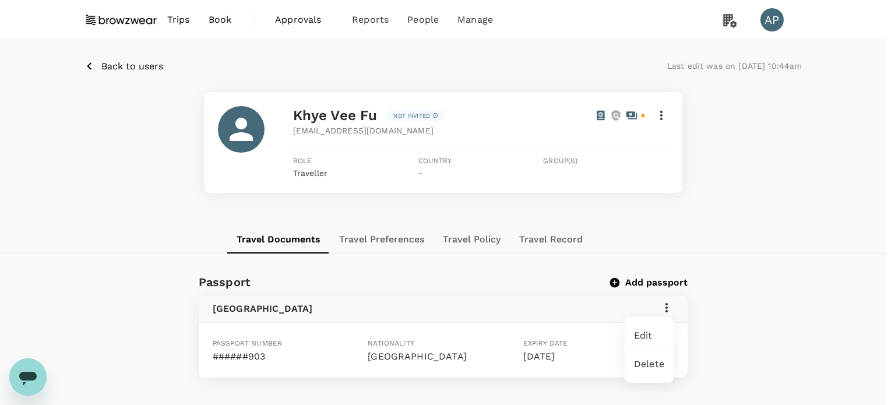
click at [648, 336] on span "Edit" at bounding box center [649, 336] width 30 height 14
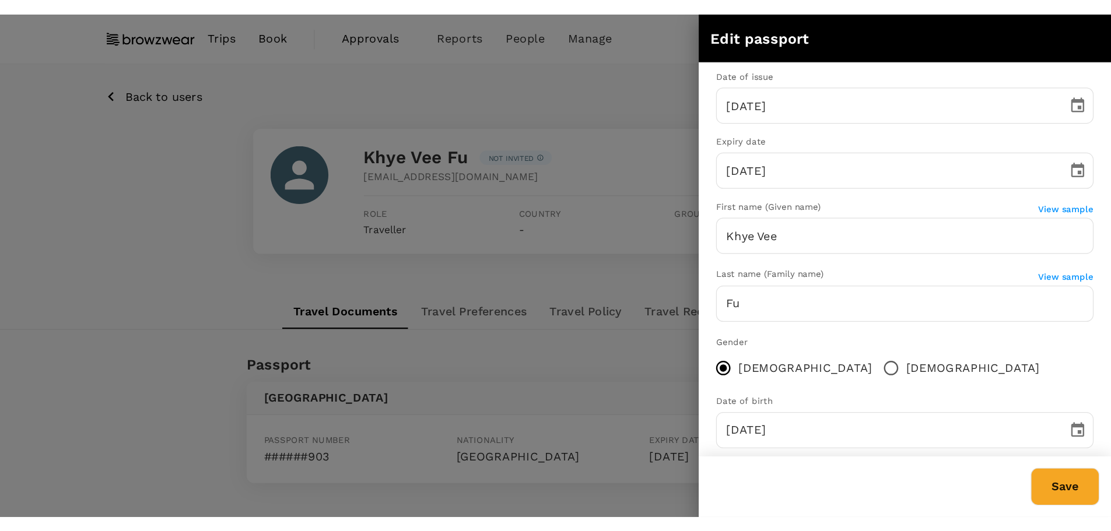
scroll to position [133, 0]
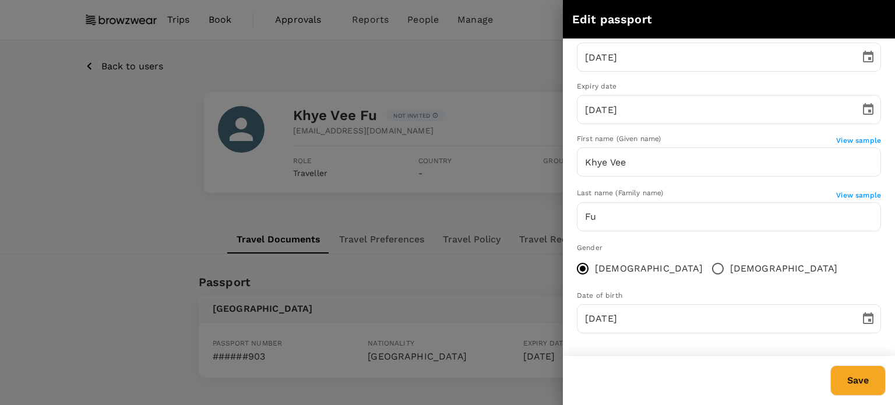
click at [188, 61] on div at bounding box center [447, 202] width 895 height 405
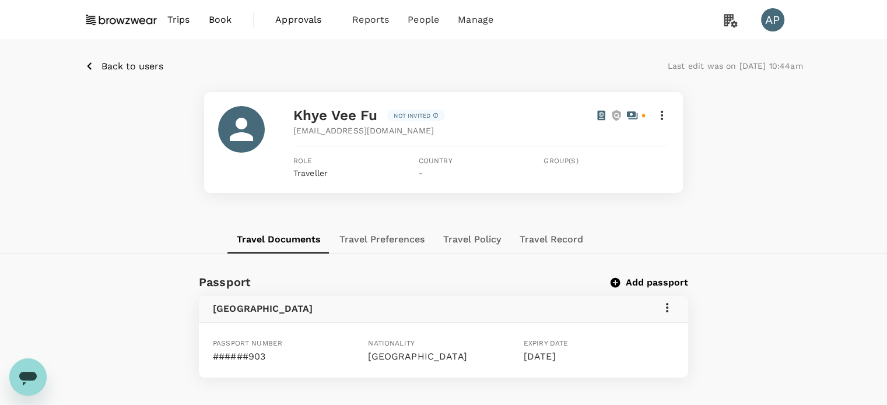
click at [222, 23] on span "Book" at bounding box center [220, 20] width 23 height 14
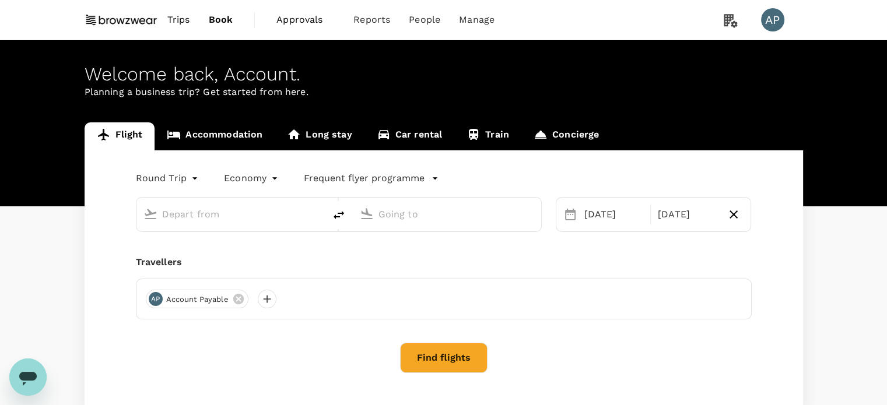
type input "Kuala Lumpur Intl (KUL)"
type input "Singapore Changi (SIN)"
type input "Kuala Lumpur Intl (KUL)"
type input "Singapore Changi (SIN)"
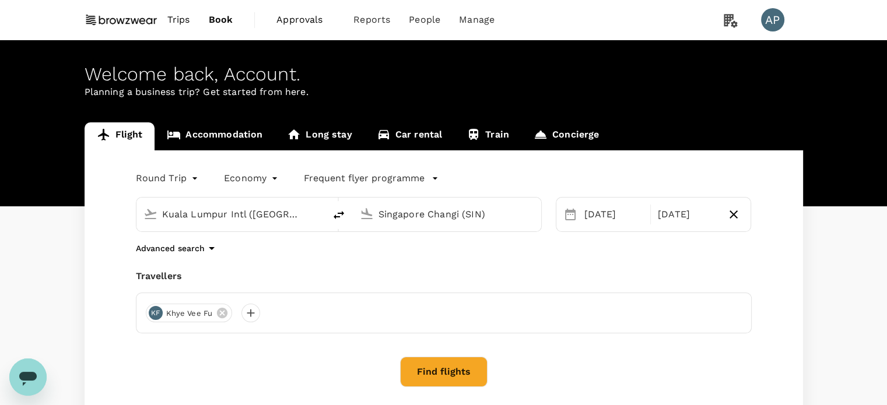
click at [463, 381] on button "Find flights" at bounding box center [443, 372] width 87 height 30
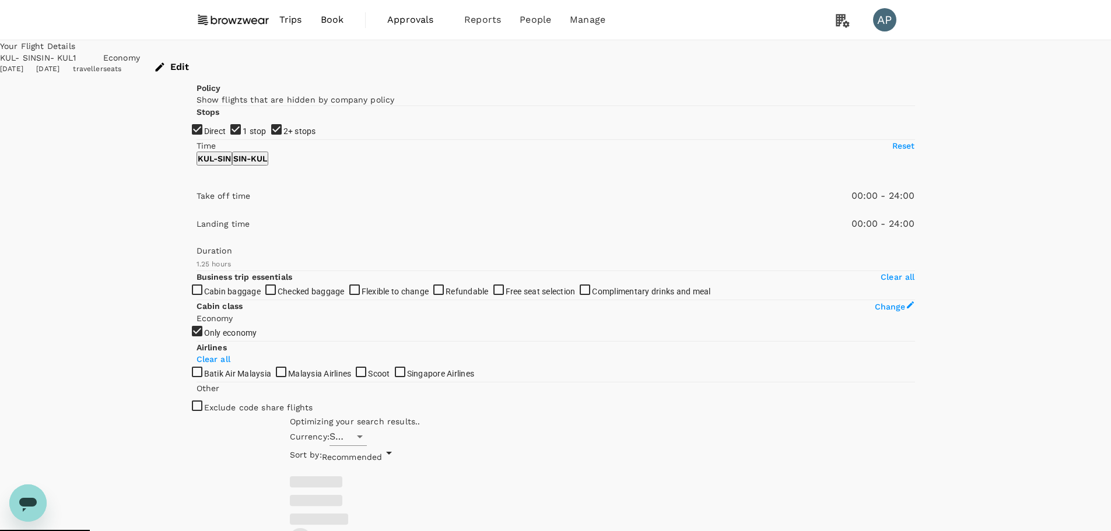
click at [243, 136] on span "1 stop" at bounding box center [255, 131] width 24 height 9
click at [217, 209] on input "1 stop" at bounding box center [555, 265] width 1111 height 531
checkbox input "false"
click at [283, 136] on span "2+ stops" at bounding box center [299, 131] width 33 height 9
click at [218, 231] on input "2+ stops" at bounding box center [555, 265] width 1111 height 531
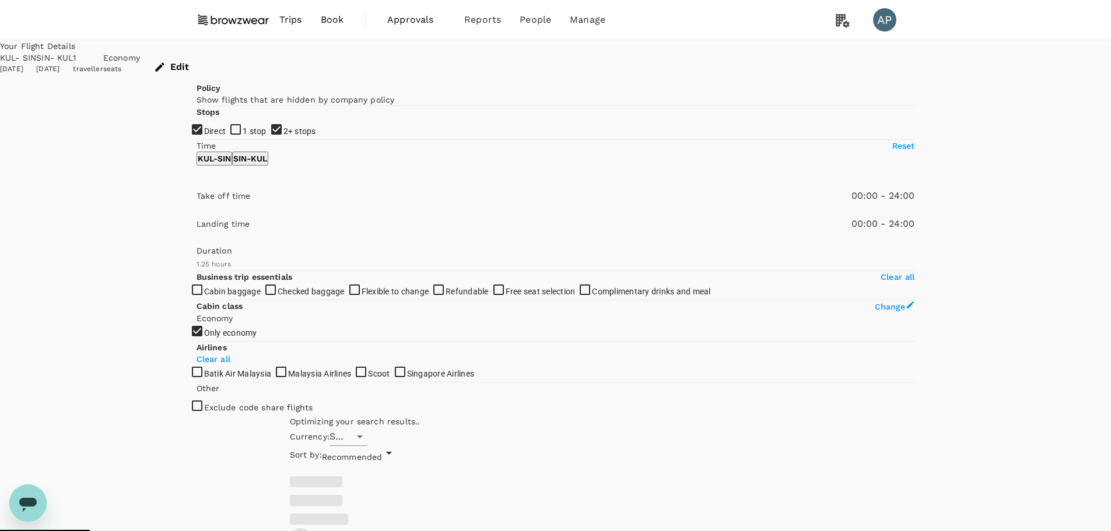
checkbox input "false"
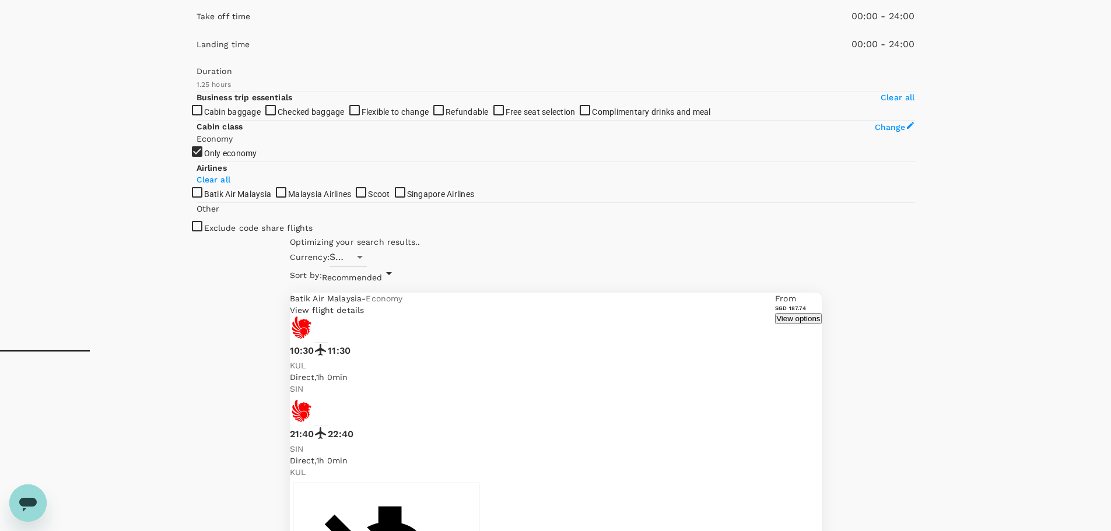
scroll to position [175, 0]
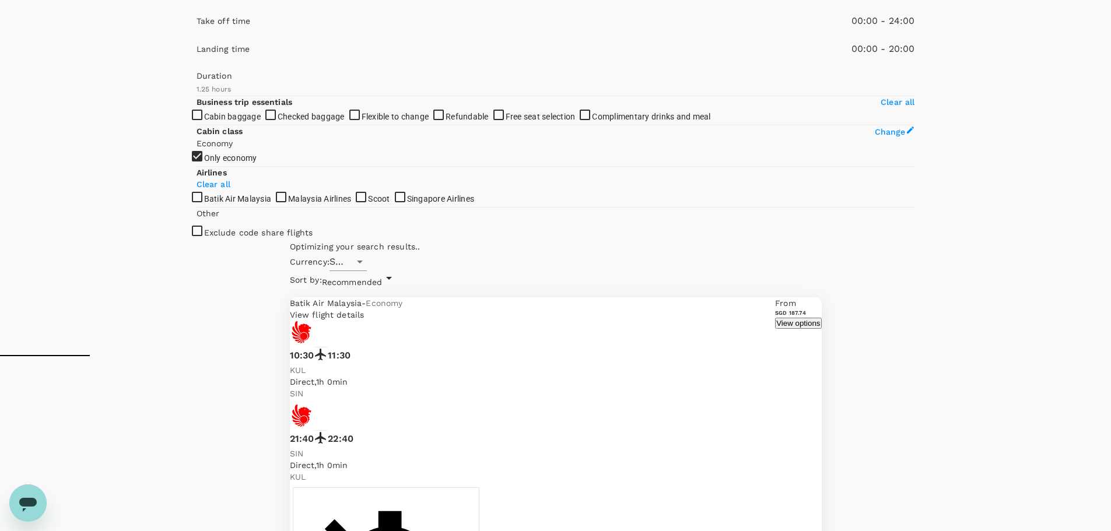
type input "1170"
drag, startPoint x: 381, startPoint y: 219, endPoint x: 343, endPoint y: 223, distance: 38.1
click at [196, 65] on span at bounding box center [196, 65] width 0 height 0
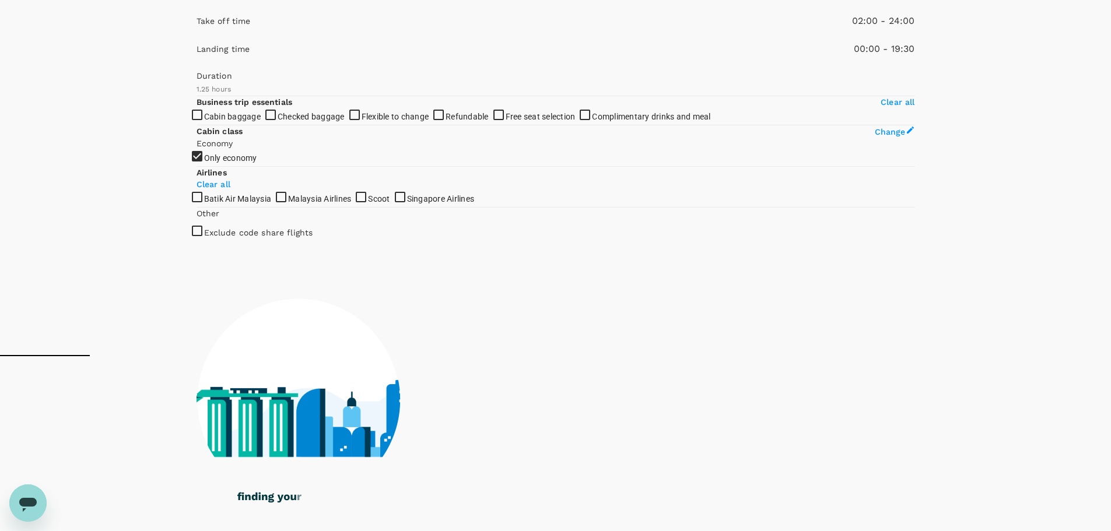
type input "210"
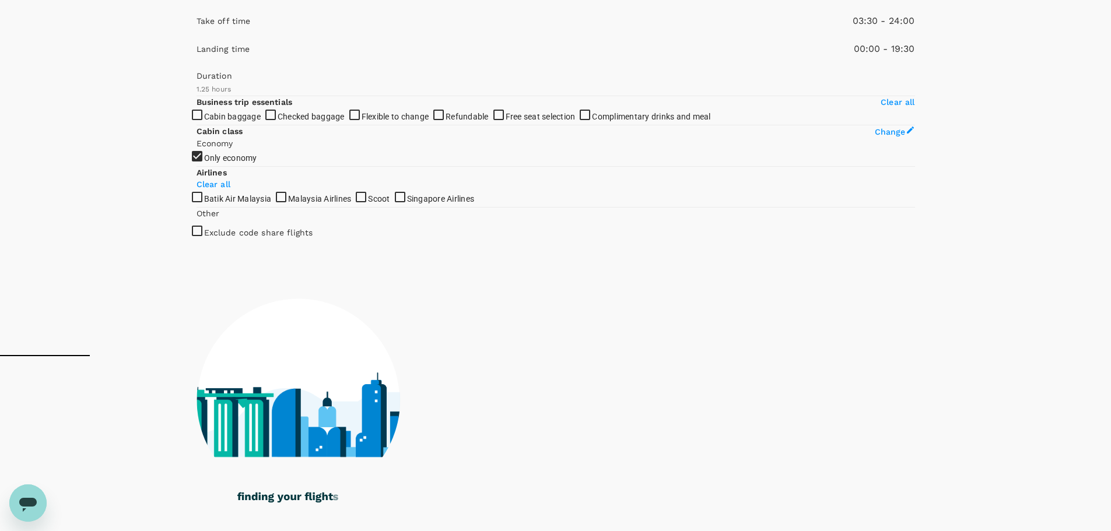
drag, startPoint x: 195, startPoint y: 166, endPoint x: 222, endPoint y: 167, distance: 26.2
click at [196, 37] on span at bounding box center [196, 37] width 0 height 0
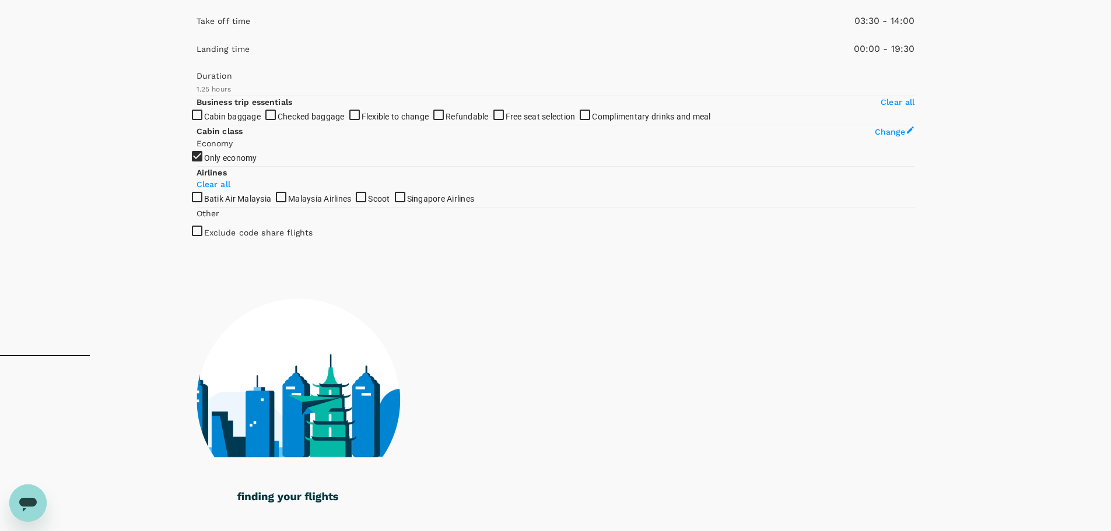
type input "780"
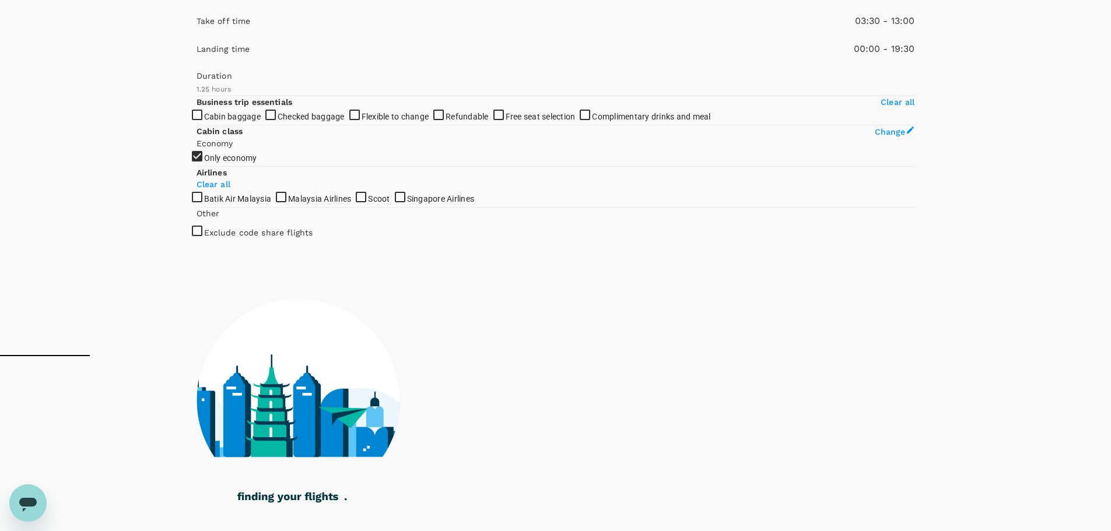
drag, startPoint x: 384, startPoint y: 171, endPoint x: 295, endPoint y: 171, distance: 89.2
click at [196, 37] on span at bounding box center [196, 37] width 0 height 0
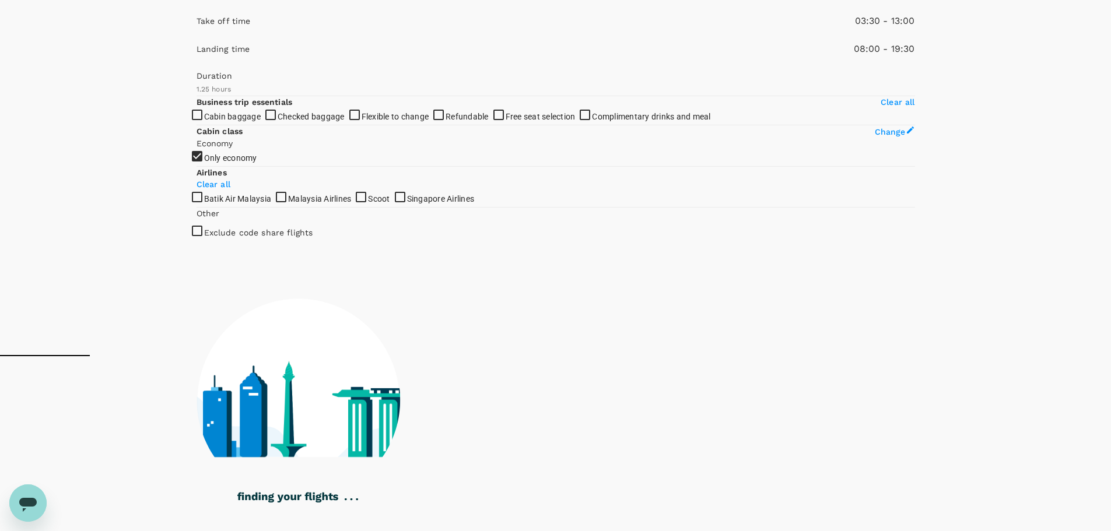
type input "690"
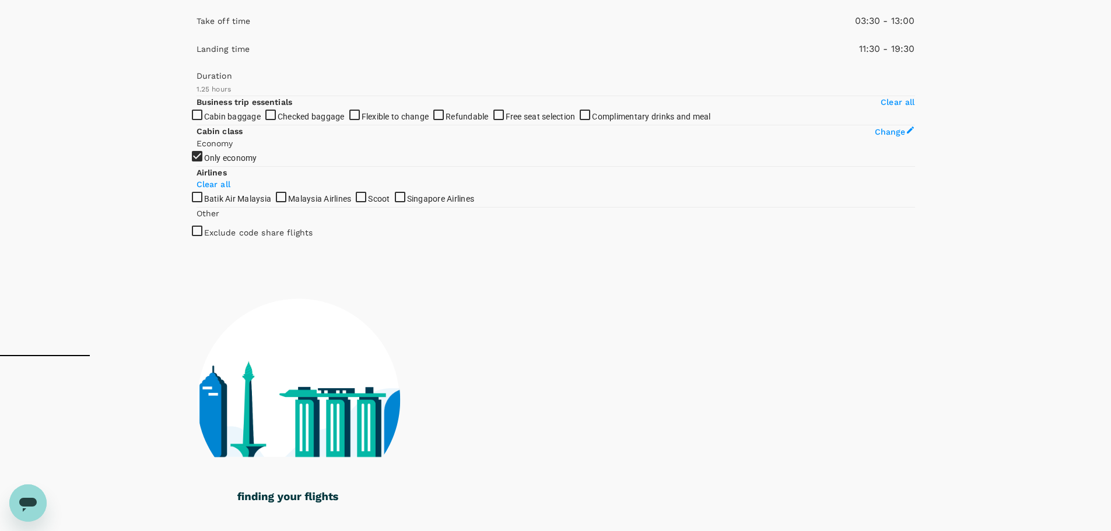
drag, startPoint x: 197, startPoint y: 221, endPoint x: 283, endPoint y: 221, distance: 86.3
click at [196, 65] on span at bounding box center [196, 65] width 0 height 0
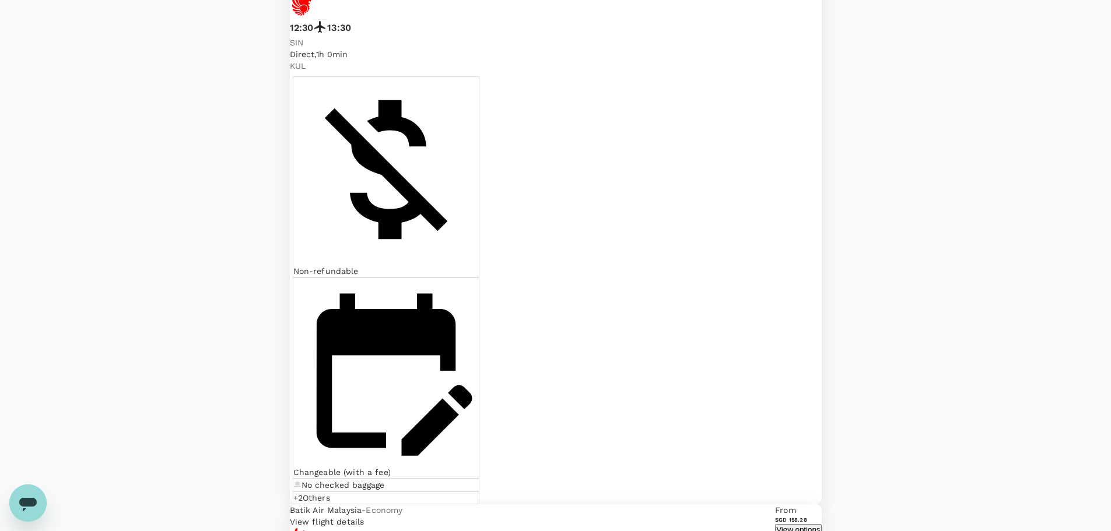
scroll to position [583, 0]
checkbox input "true"
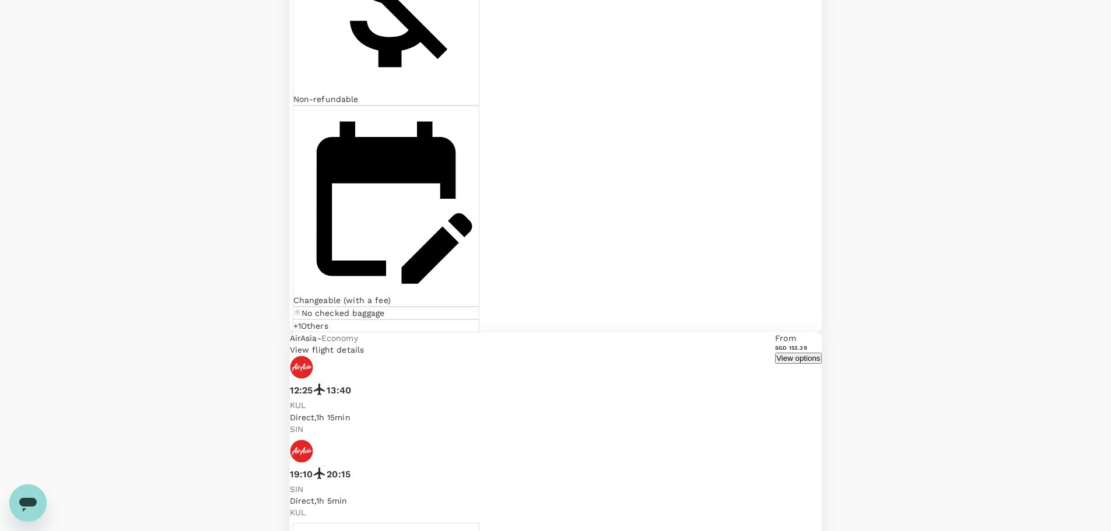
scroll to position [2613, 0]
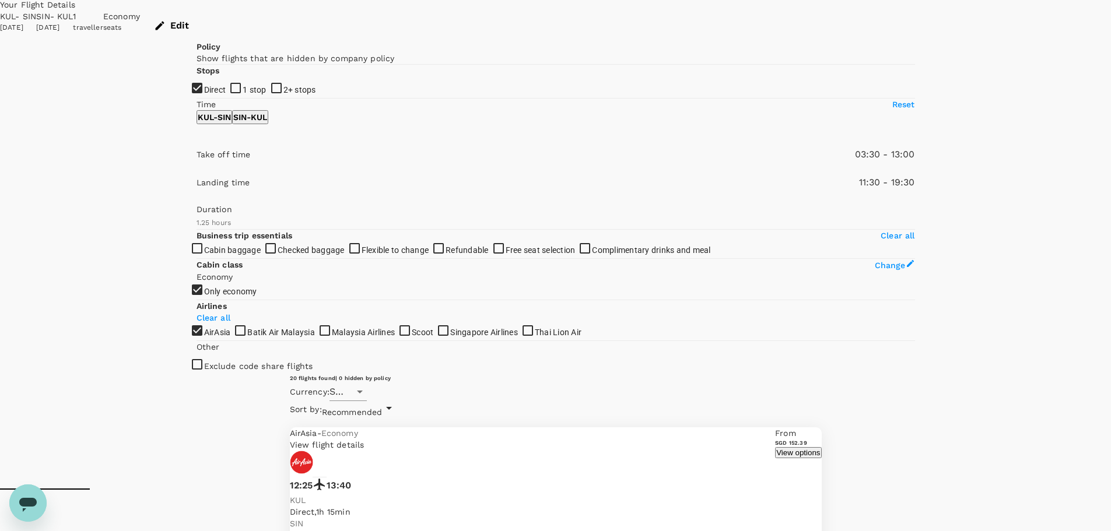
scroll to position [0, 0]
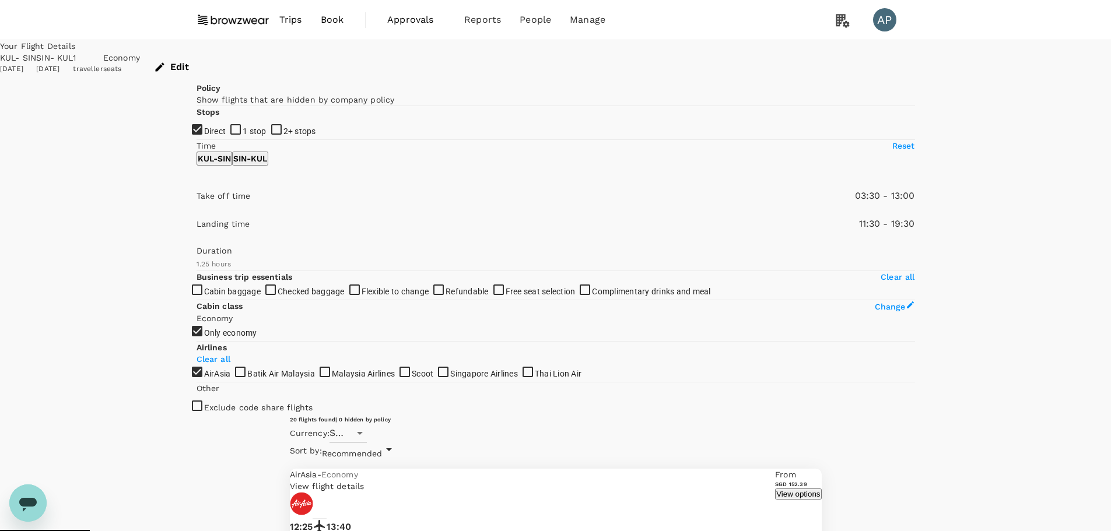
click at [217, 128] on input "checkbox" at bounding box center [555, 265] width 1111 height 531
drag, startPoint x: 219, startPoint y: 128, endPoint x: 182, endPoint y: 128, distance: 36.7
drag, startPoint x: 213, startPoint y: 127, endPoint x: 182, endPoint y: 128, distance: 31.5
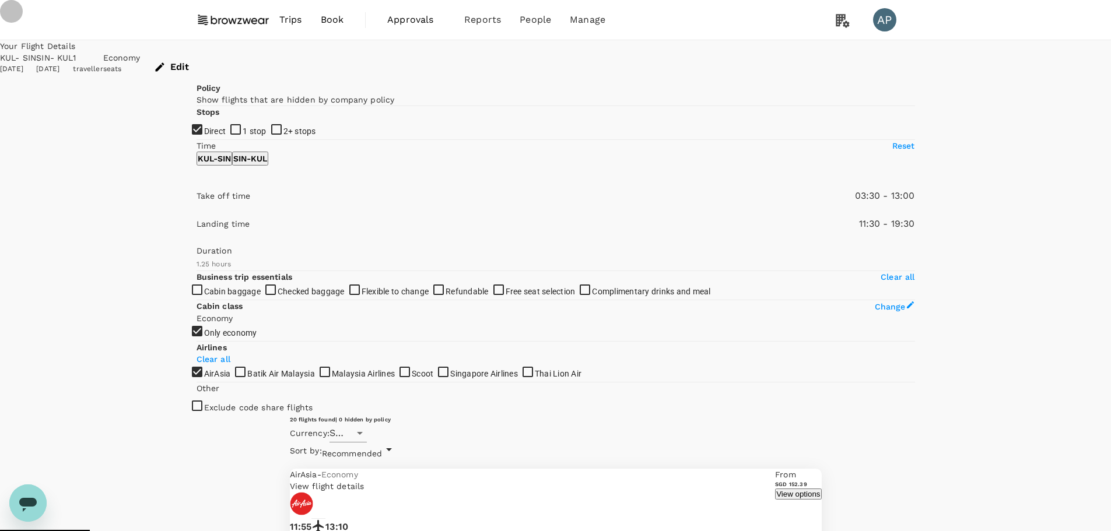
click at [206, 129] on input "checkbox" at bounding box center [555, 265] width 1111 height 531
checkbox input "false"
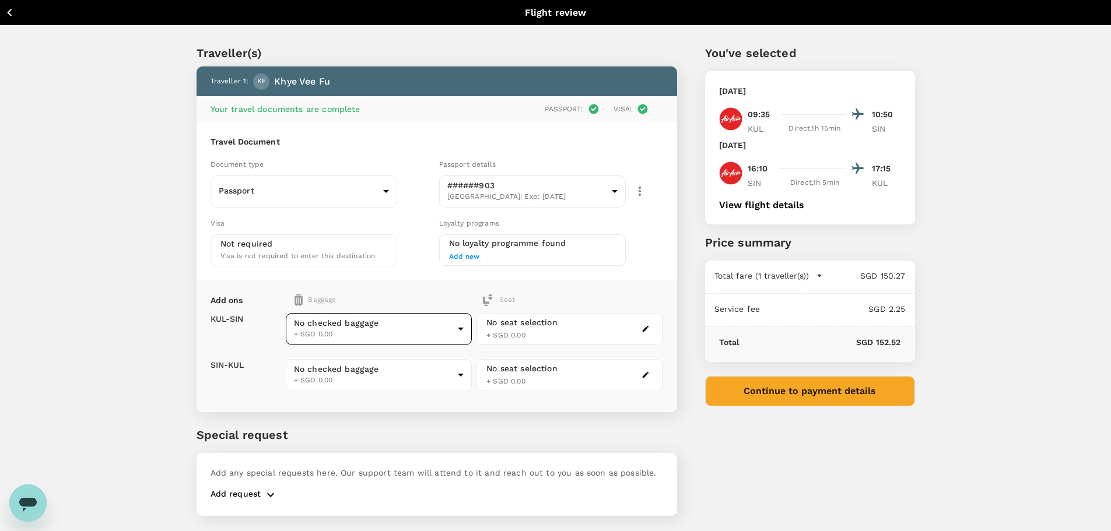
click at [424, 332] on body "Back to flight results Flight review Traveller(s) Traveller 1 : KF Khye Vee Fu …" at bounding box center [555, 281] width 1111 height 563
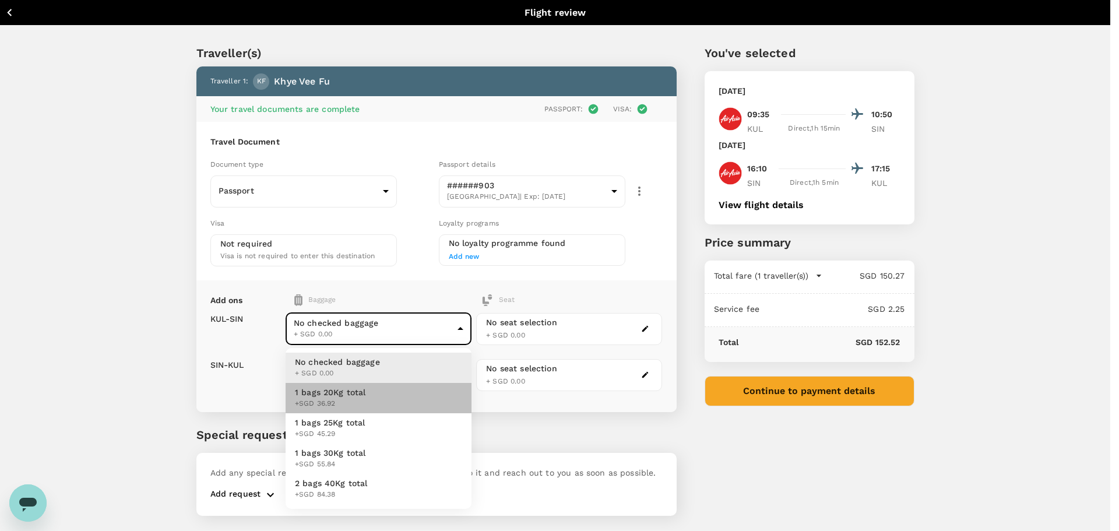
click at [354, 392] on span "1 bags 20Kg total" at bounding box center [330, 393] width 71 height 12
type input "1 - 36.92"
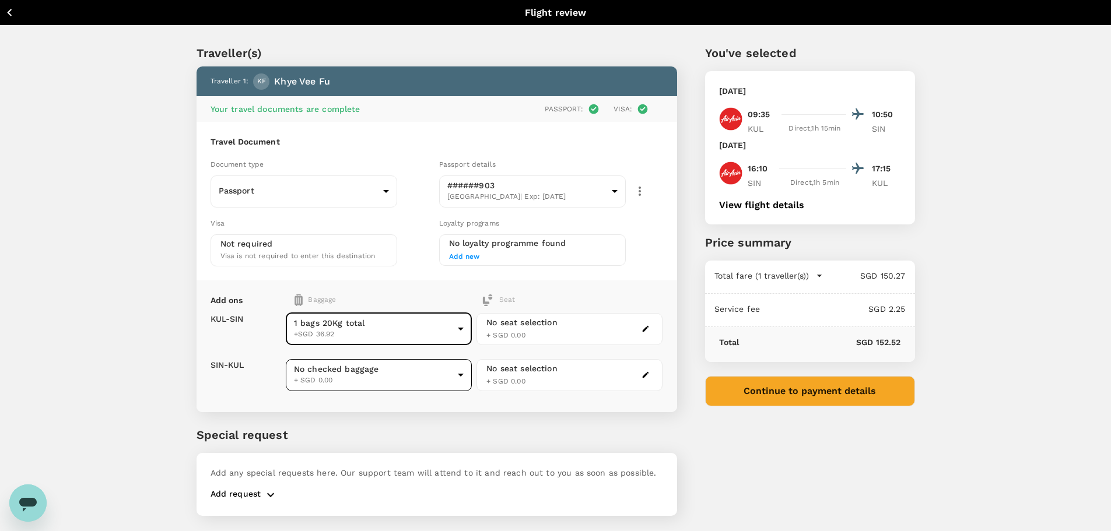
click at [368, 378] on body "Back to flight results Flight review Traveller(s) Traveller 1 : KF Khye Vee Fu …" at bounding box center [555, 281] width 1111 height 563
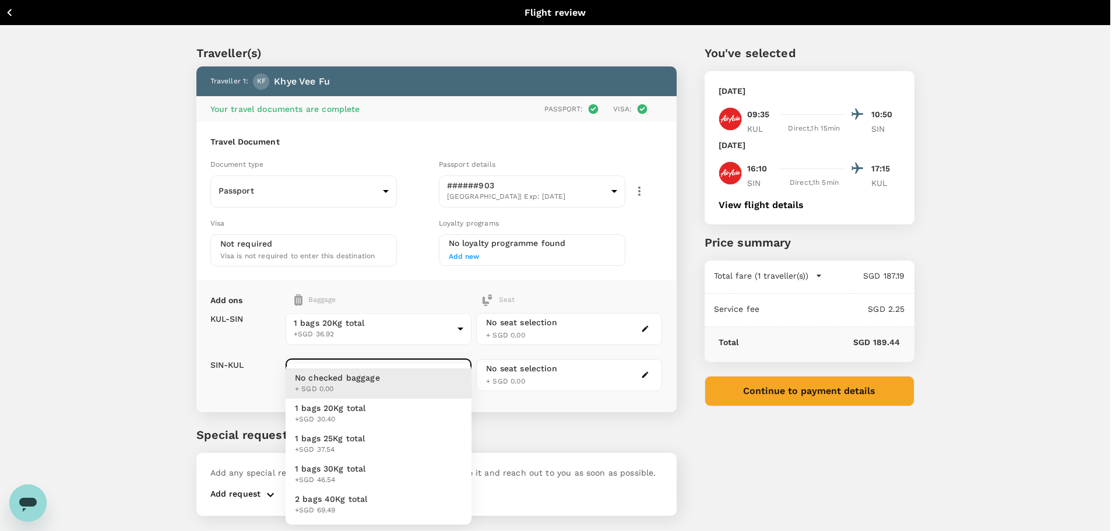
click at [332, 412] on span "1 bags 20Kg total" at bounding box center [330, 408] width 71 height 12
type input "1 - 30.4"
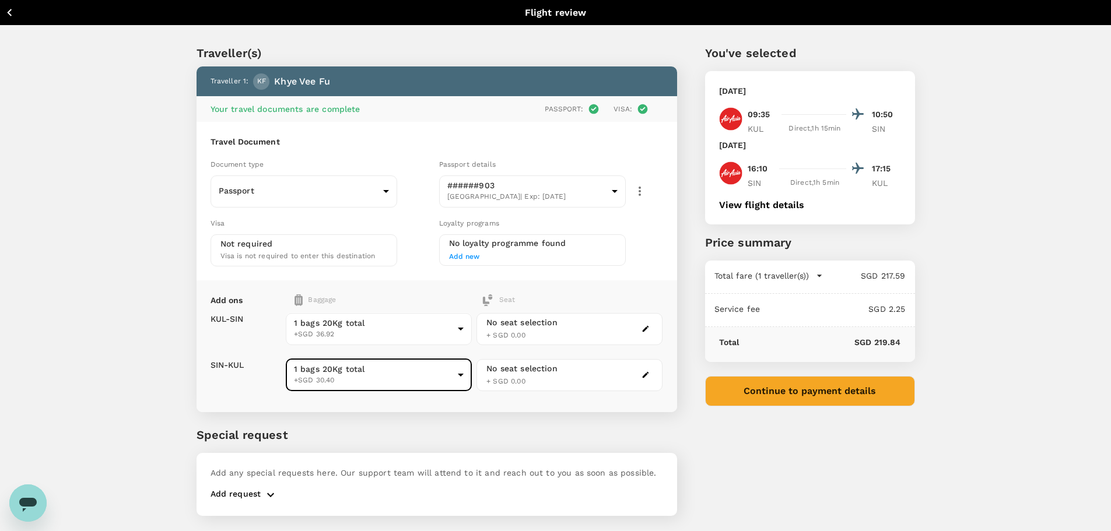
click at [774, 205] on button "View flight details" at bounding box center [761, 205] width 85 height 10
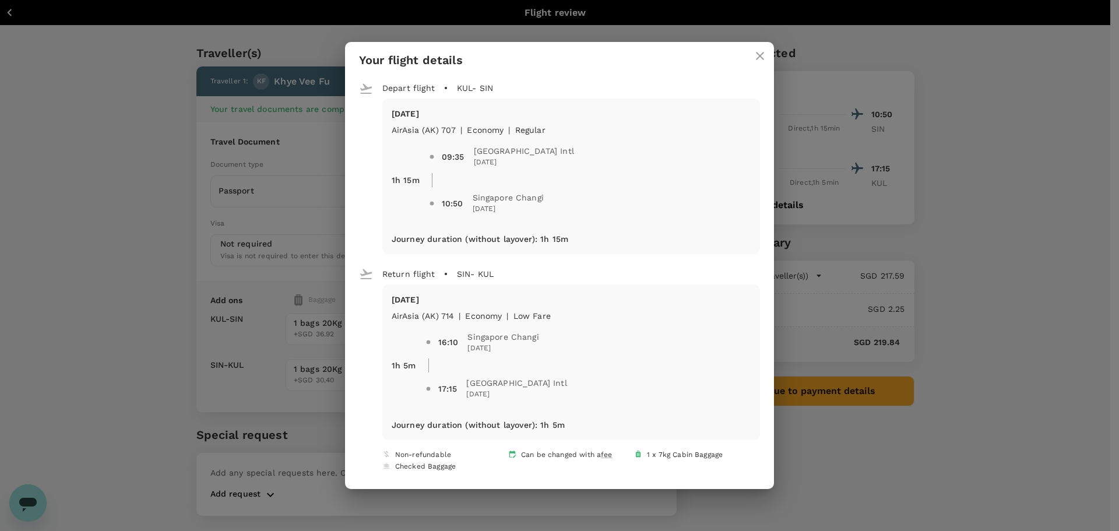
click at [1019, 232] on div "Your flight details Depart flight KUL - SIN [DATE] AirAsia ([GEOGRAPHIC_DATA]) …" at bounding box center [559, 265] width 1119 height 531
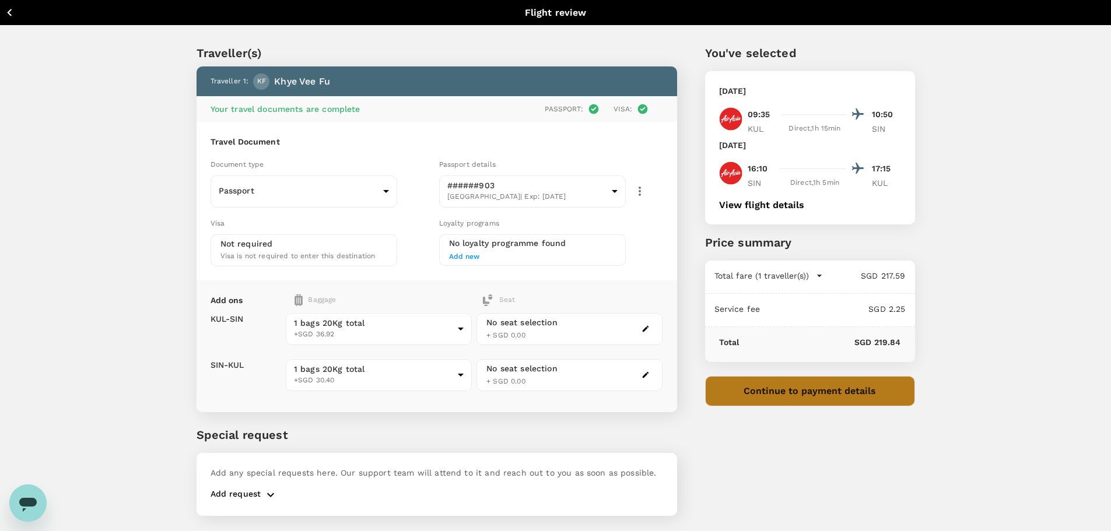
click at [876, 398] on button "Continue to payment details" at bounding box center [810, 391] width 210 height 30
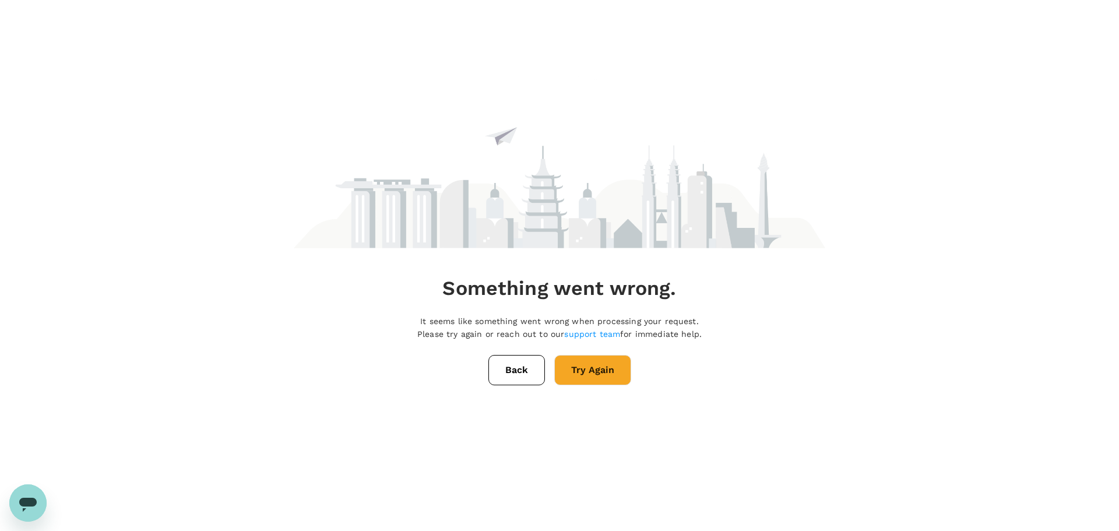
click at [490, 374] on button "Back" at bounding box center [517, 370] width 57 height 30
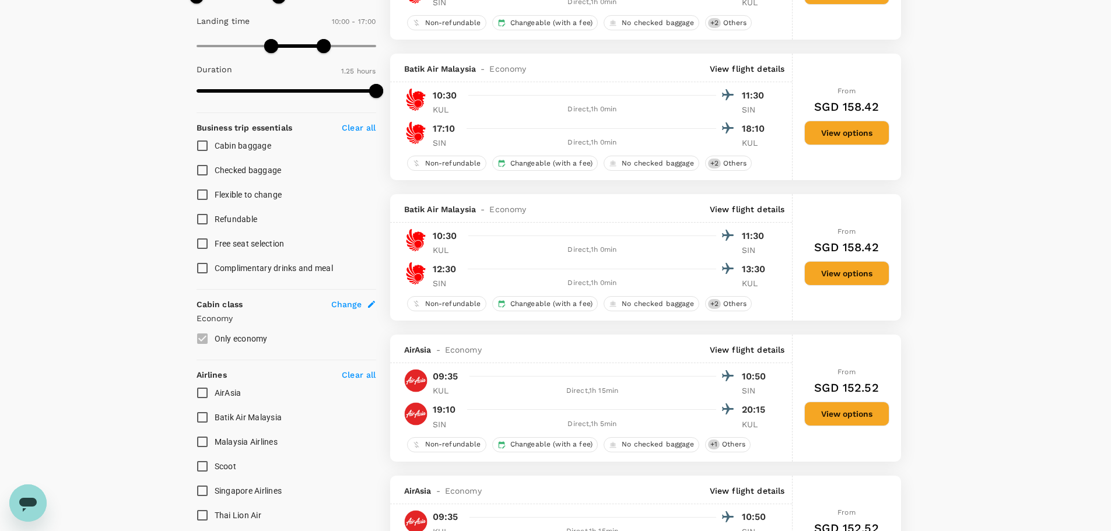
scroll to position [351, 0]
click at [201, 394] on input "AirAsia" at bounding box center [202, 392] width 24 height 24
checkbox input "true"
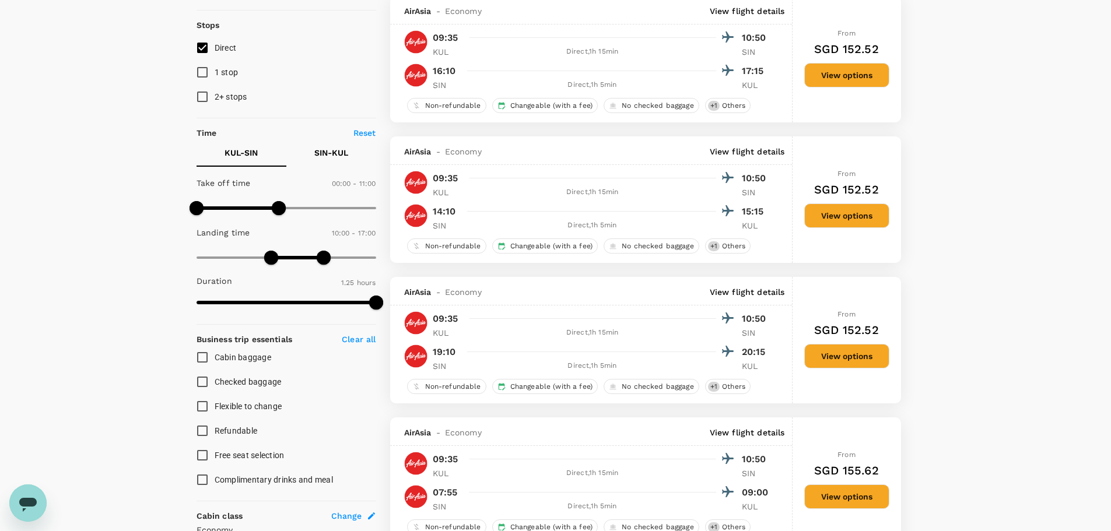
scroll to position [118, 0]
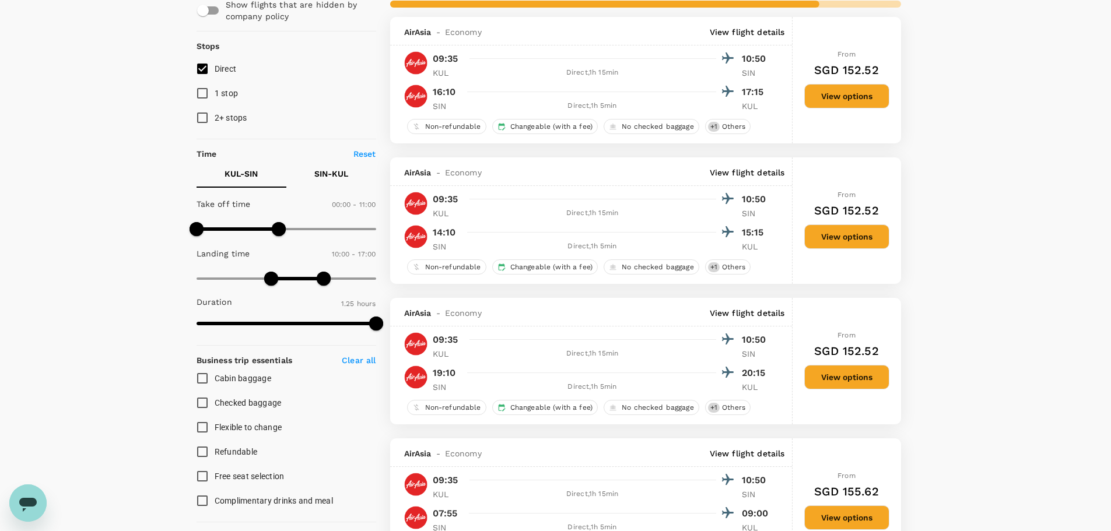
click at [876, 101] on button "View options" at bounding box center [846, 96] width 85 height 24
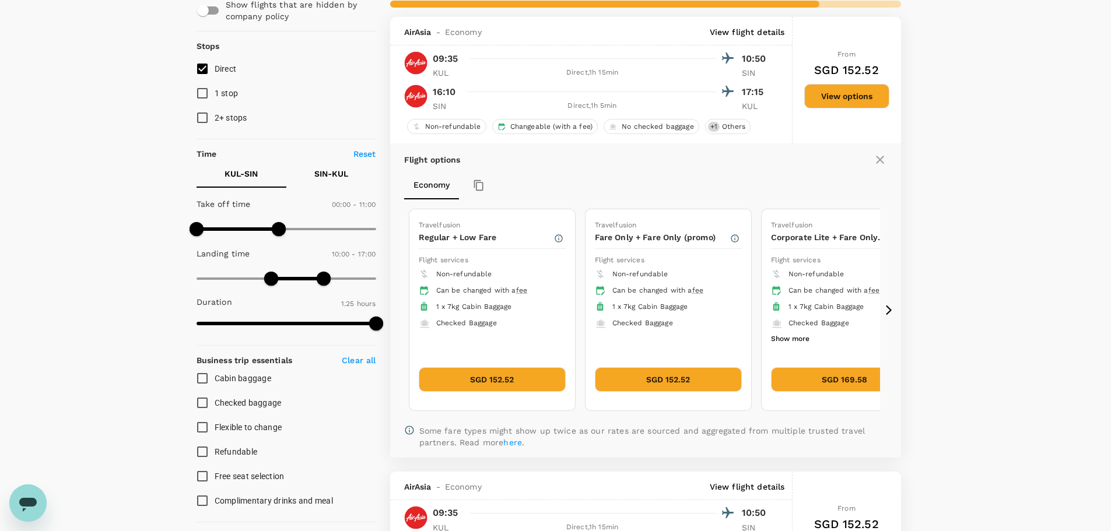
scroll to position [135, 0]
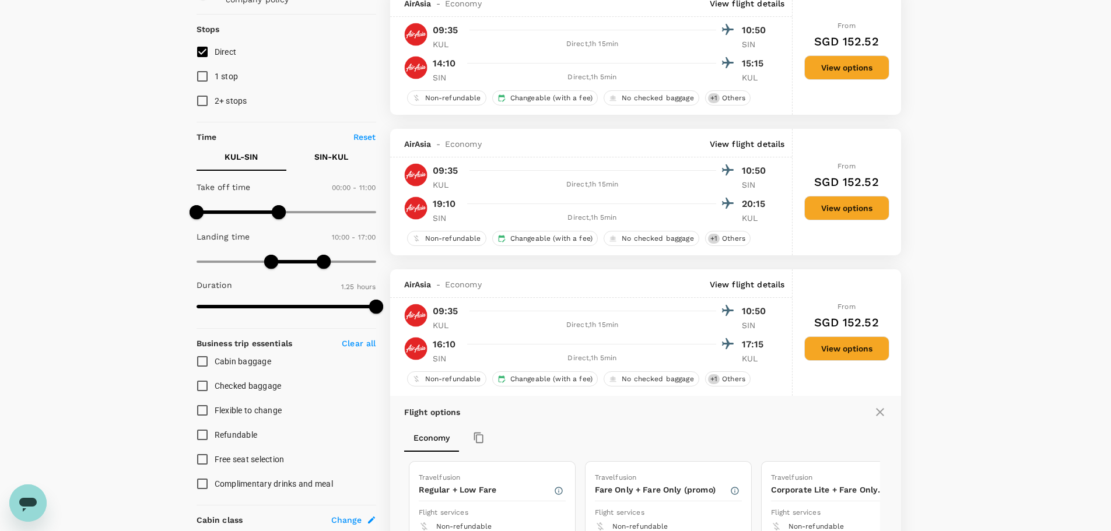
click at [498, 356] on div "Direct , 1h 5min" at bounding box center [592, 359] width 247 height 12
click at [862, 345] on button "View options" at bounding box center [846, 348] width 85 height 24
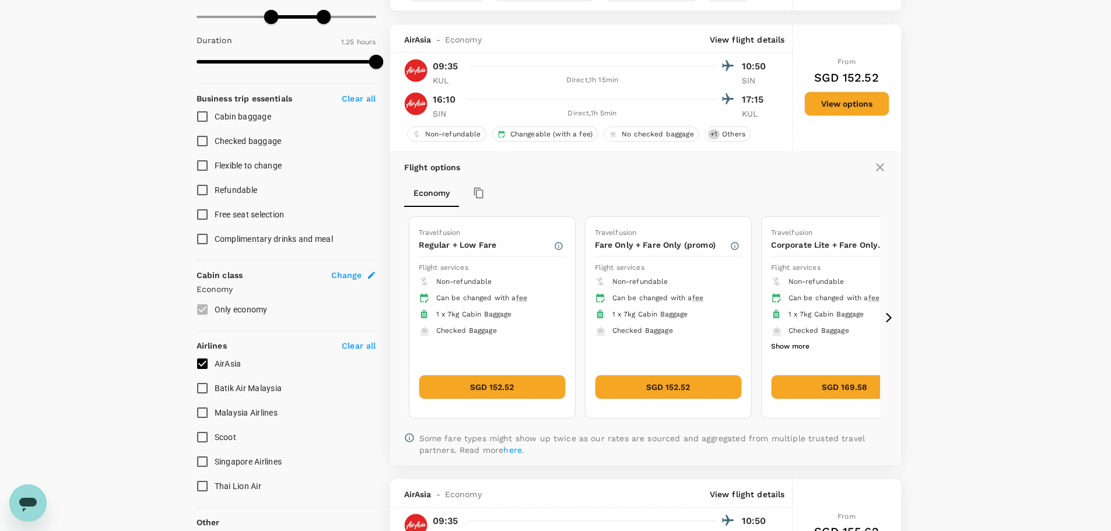
scroll to position [404, 0]
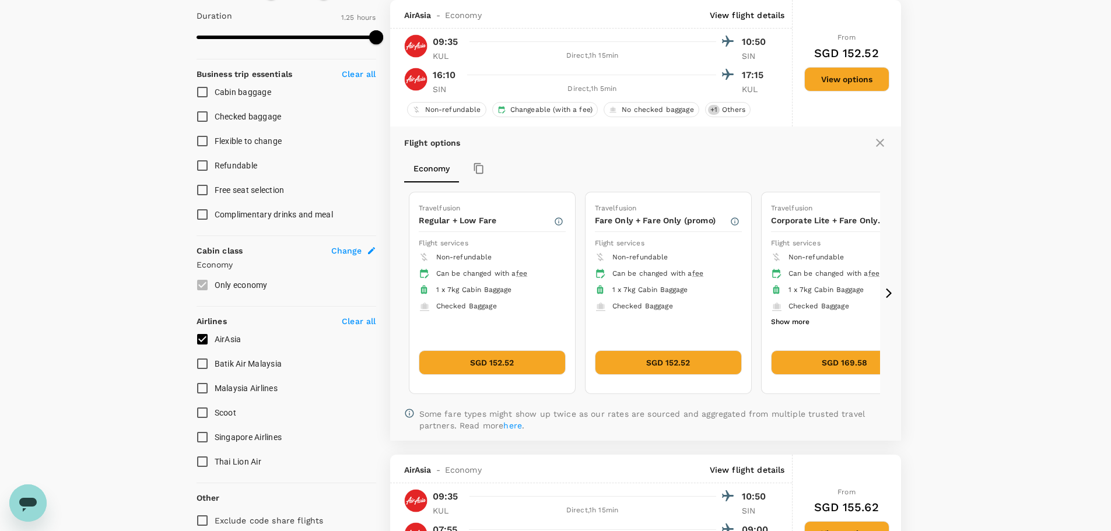
click at [504, 360] on button "SGD 152.52" at bounding box center [492, 362] width 147 height 24
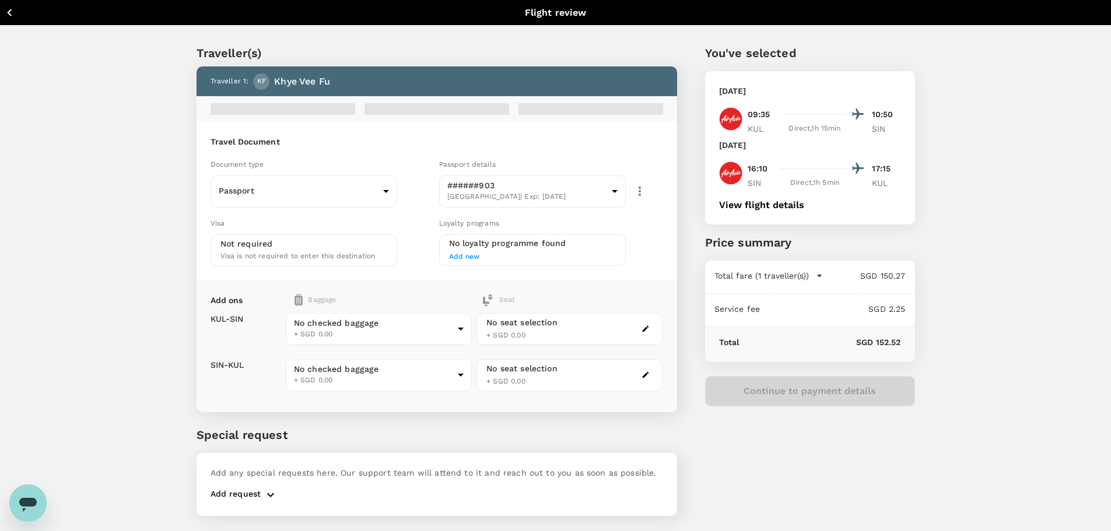
click at [791, 205] on button "View flight details" at bounding box center [761, 205] width 85 height 10
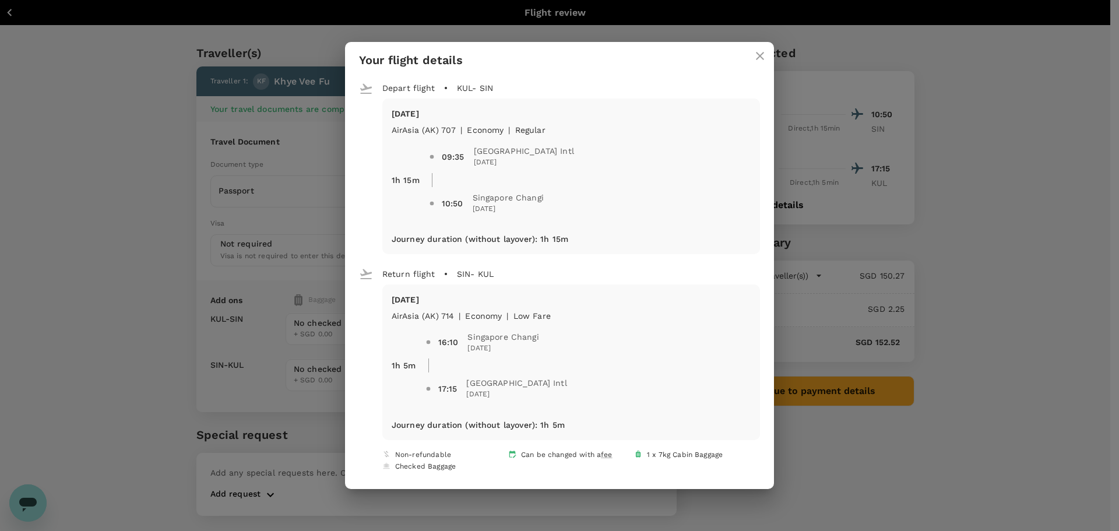
click at [1013, 110] on div "Your flight details Depart flight KUL - SIN Mon, 08 Sep AirAsia (AK) 707 | econ…" at bounding box center [559, 265] width 1119 height 531
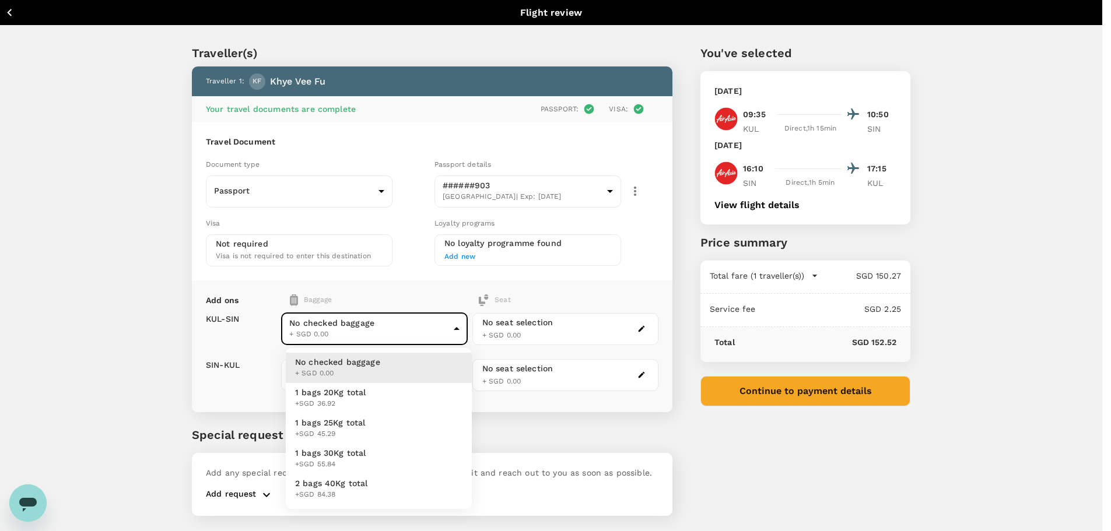
click at [429, 340] on body "Back to flight results Flight review Traveller(s) Traveller 1 : KF Khye Vee Fu …" at bounding box center [555, 281] width 1111 height 563
click at [349, 388] on span "1 bags 20Kg total" at bounding box center [330, 393] width 71 height 12
type input "1 - 36.92"
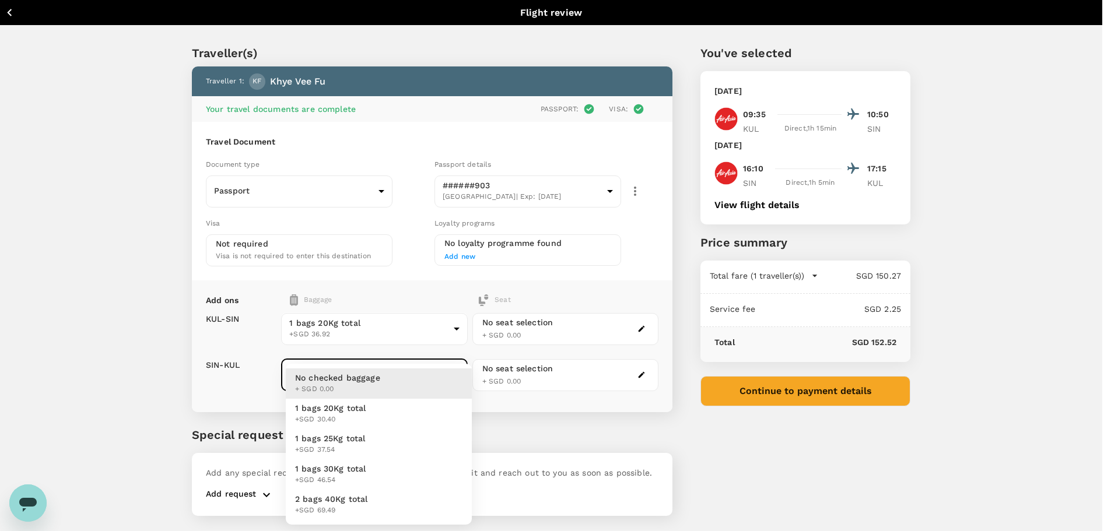
click at [340, 376] on body "Back to flight results Flight review Traveller(s) Traveller 1 : KF Khye Vee Fu …" at bounding box center [555, 281] width 1111 height 563
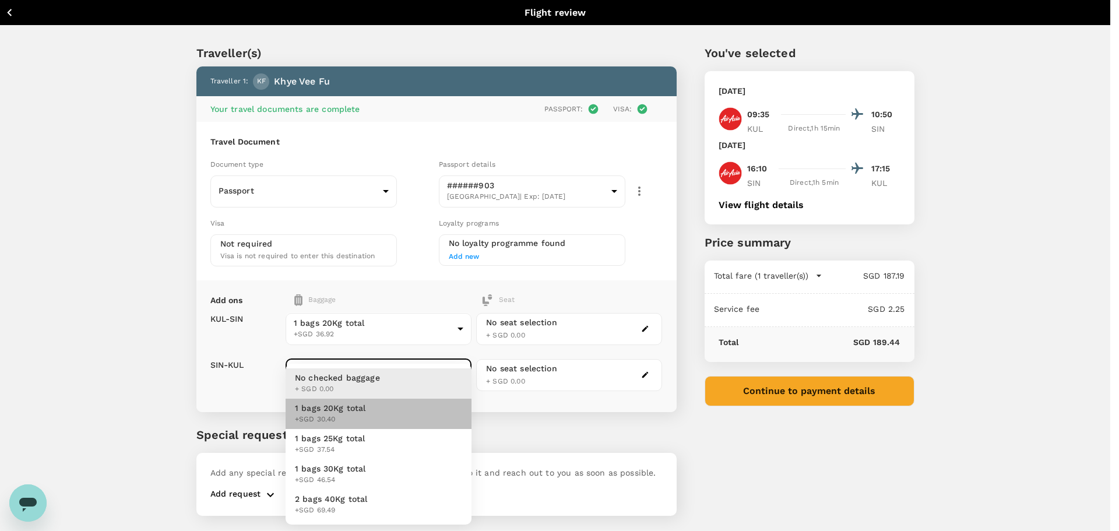
click at [318, 414] on span "+SGD 30.40" at bounding box center [330, 420] width 71 height 12
type input "1 - 30.4"
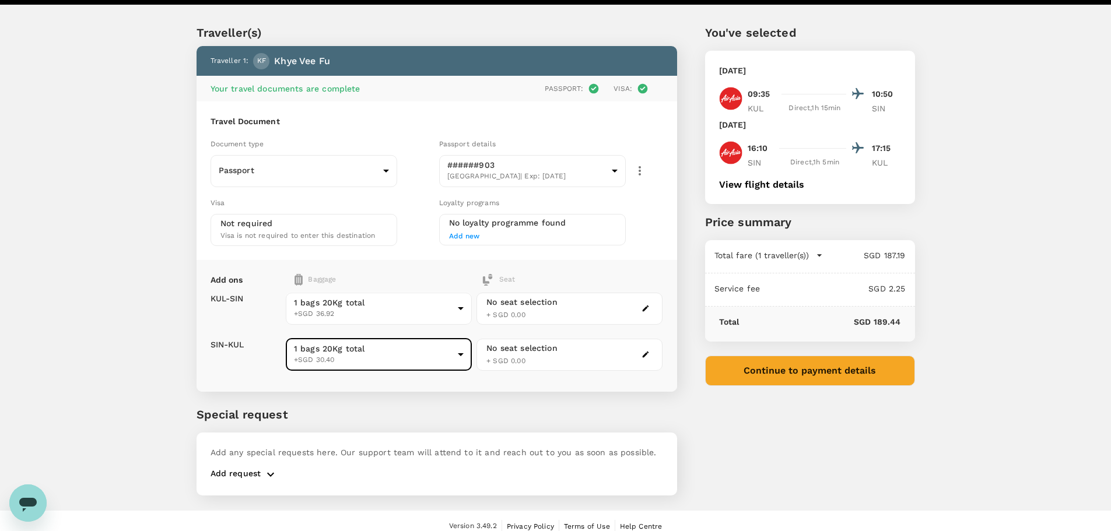
scroll to position [31, 0]
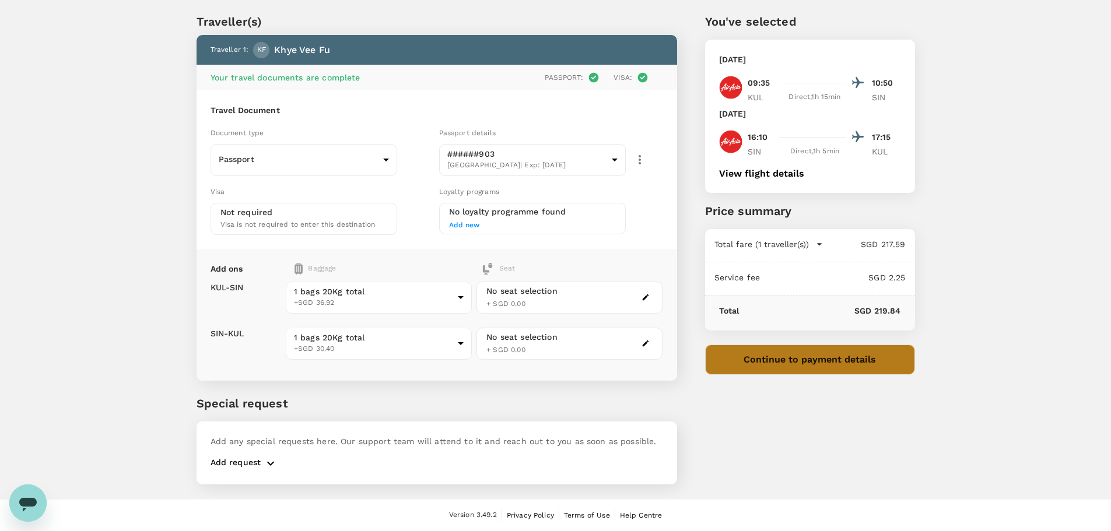
click at [855, 368] on button "Continue to payment details" at bounding box center [810, 360] width 210 height 30
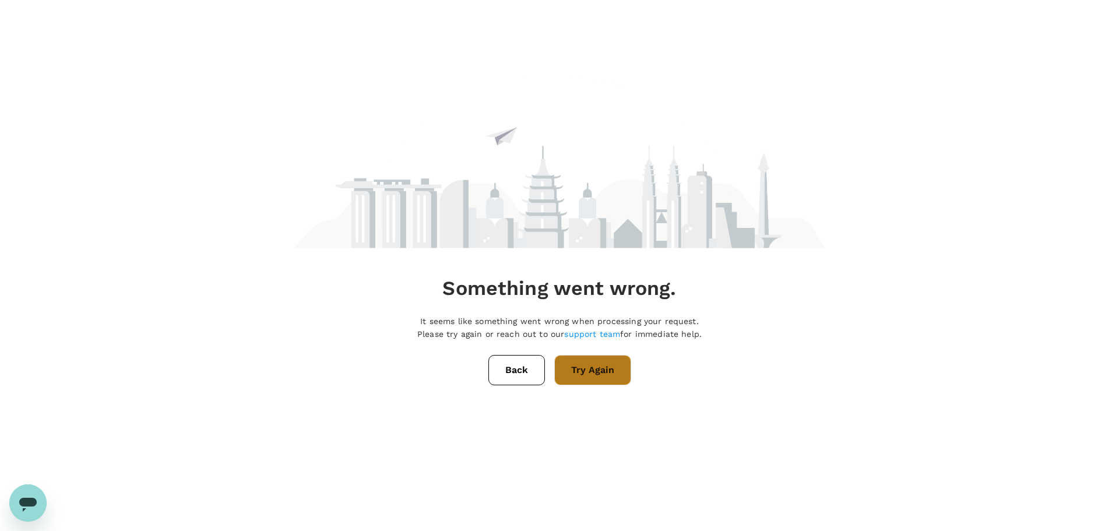
click at [574, 382] on button "Try Again" at bounding box center [592, 370] width 77 height 30
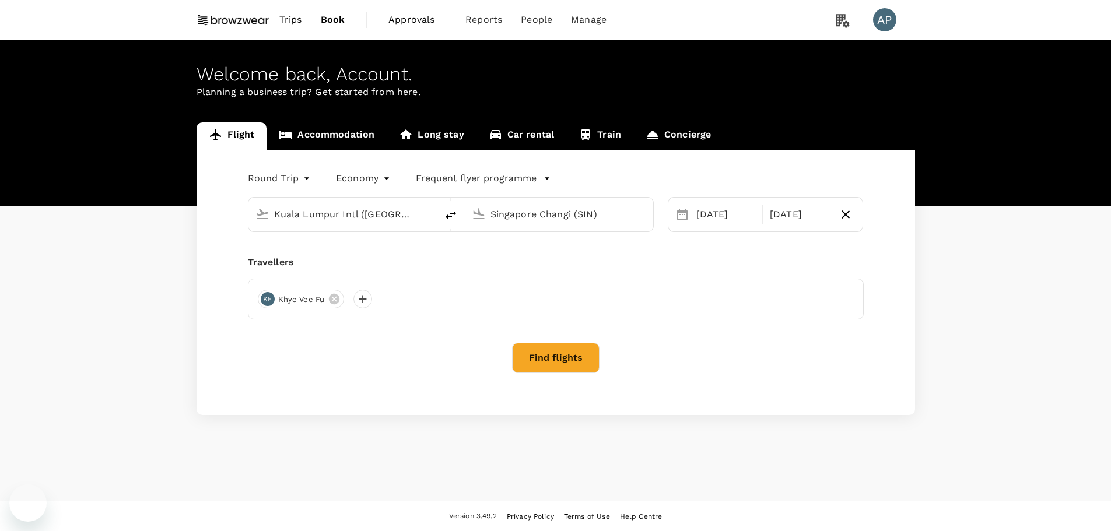
type input "Kuala Lumpur Intl ([GEOGRAPHIC_DATA])"
type input "Singapore Changi (SIN)"
type input "Kuala Lumpur Intl ([GEOGRAPHIC_DATA])"
type input "Singapore Changi (SIN)"
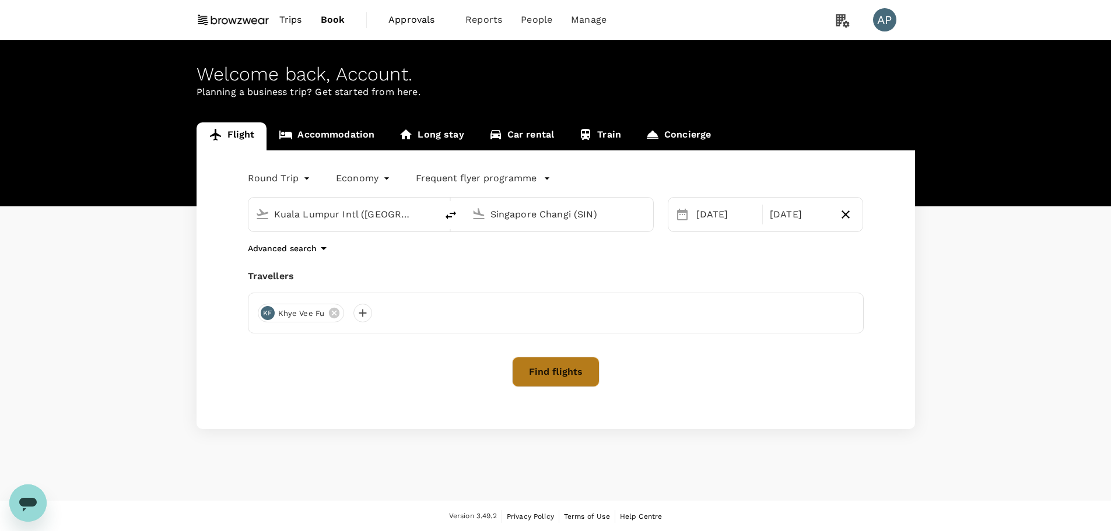
click at [563, 368] on button "Find flights" at bounding box center [555, 372] width 87 height 30
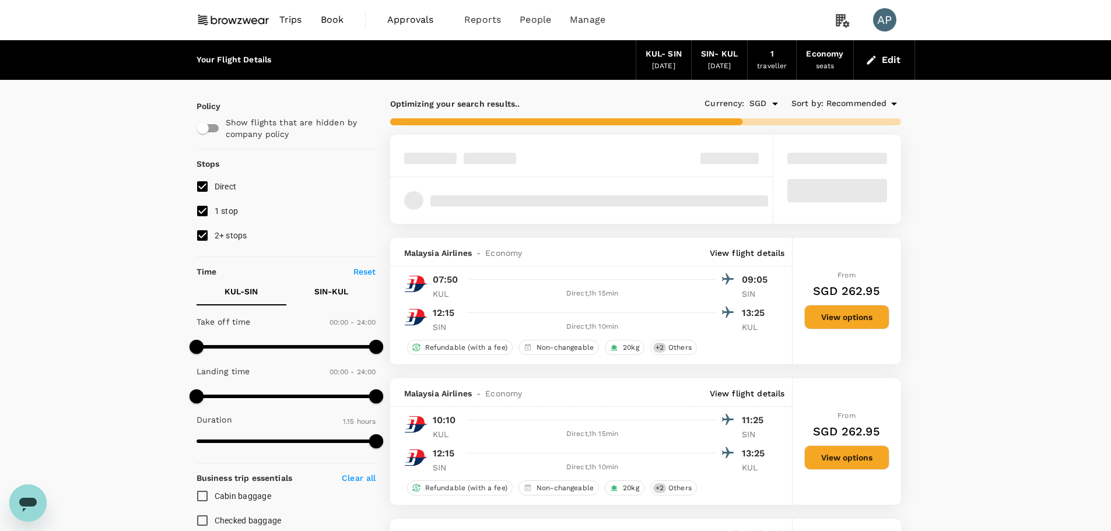
click at [196, 207] on input "1 stop" at bounding box center [202, 211] width 24 height 24
checkbox input "false"
click at [202, 237] on input "2+ stops" at bounding box center [202, 235] width 24 height 24
checkbox input "false"
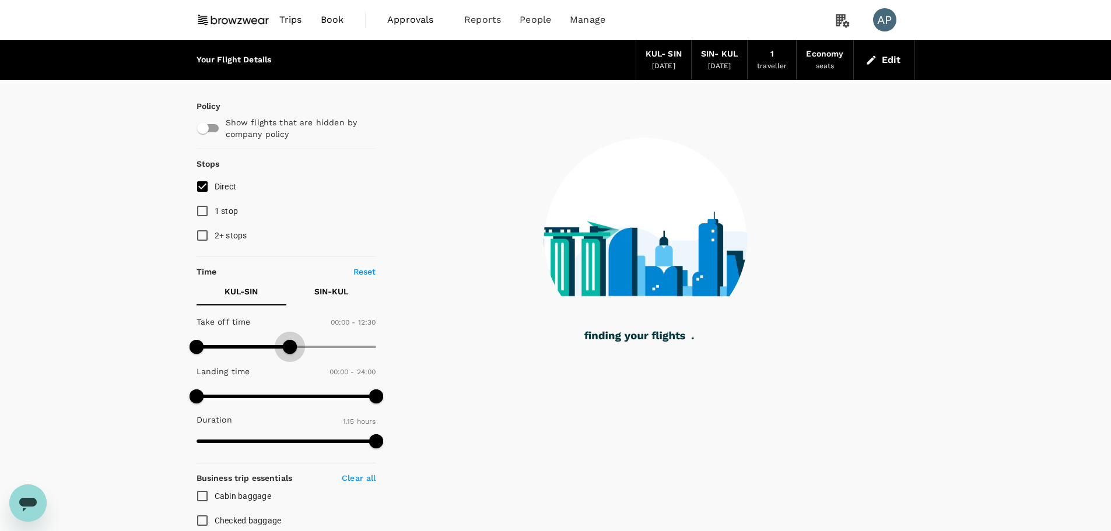
type input "630"
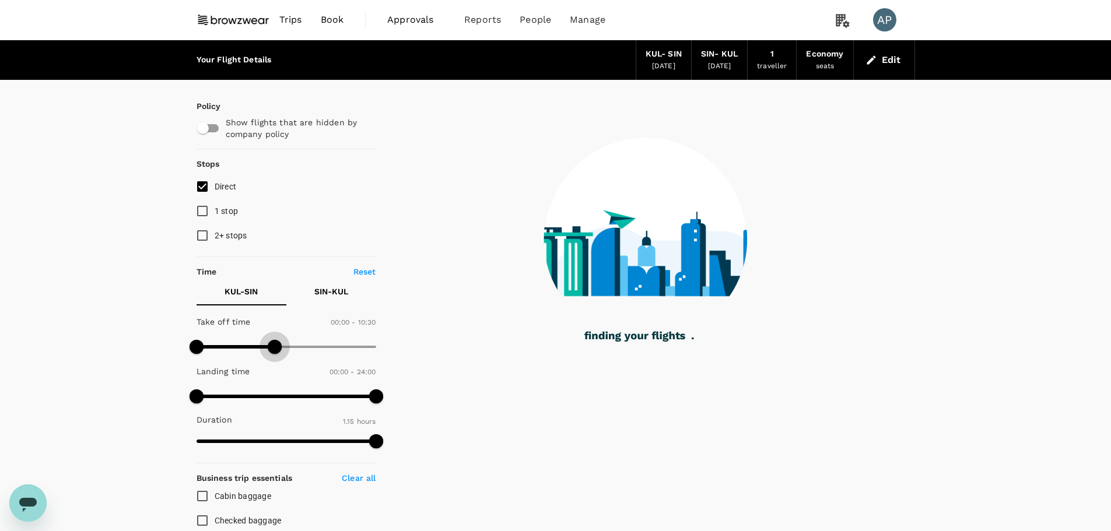
drag, startPoint x: 381, startPoint y: 347, endPoint x: 271, endPoint y: 353, distance: 110.3
click at [276, 352] on span at bounding box center [275, 347] width 14 height 14
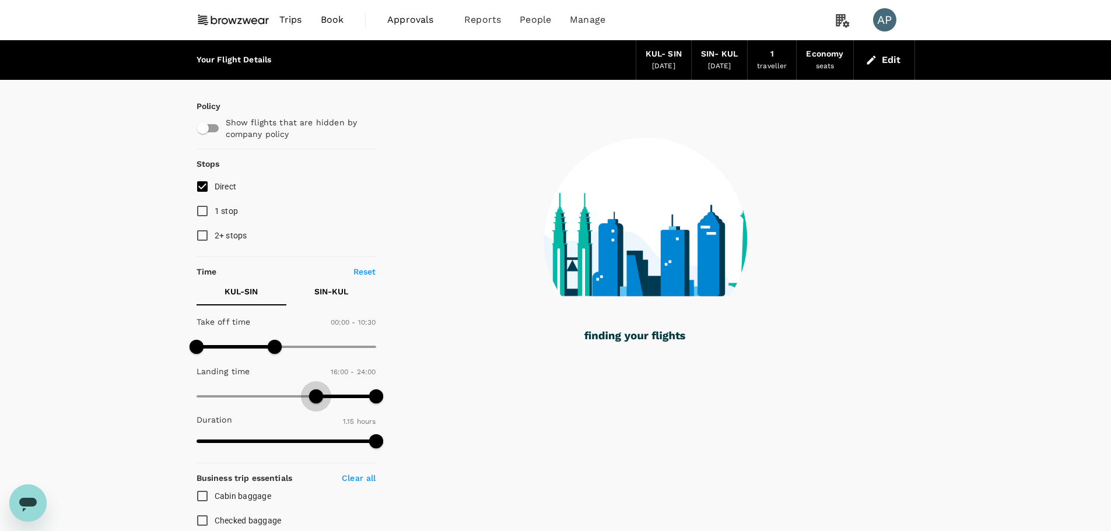
type input "900"
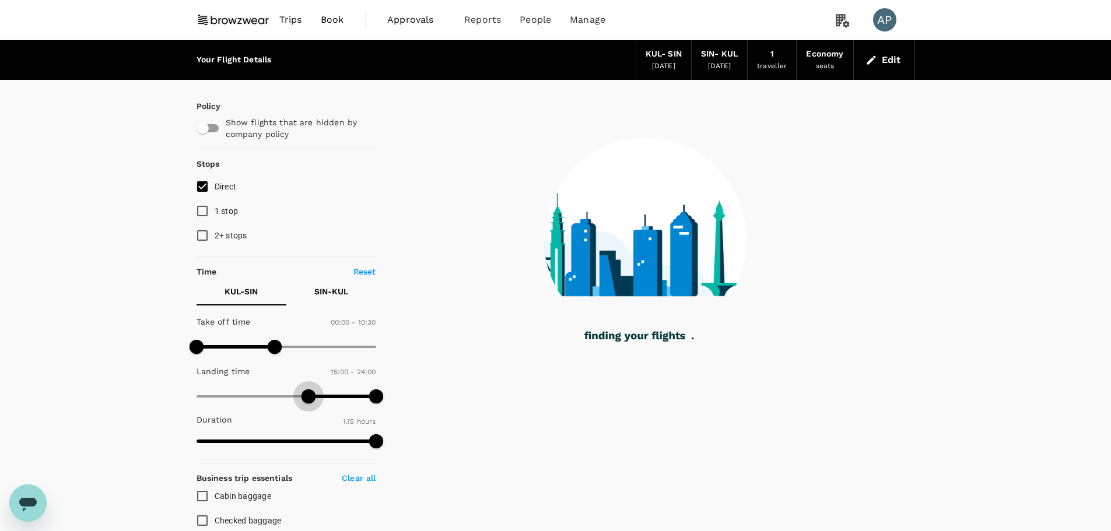
drag, startPoint x: 195, startPoint y: 396, endPoint x: 307, endPoint y: 395, distance: 111.4
click at [307, 395] on span at bounding box center [308, 396] width 14 height 14
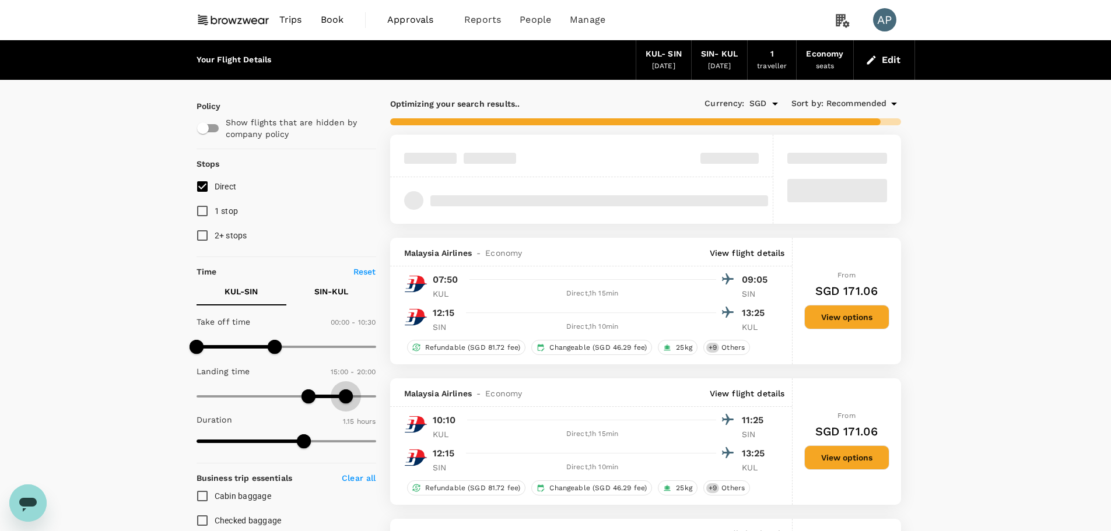
type input "1200"
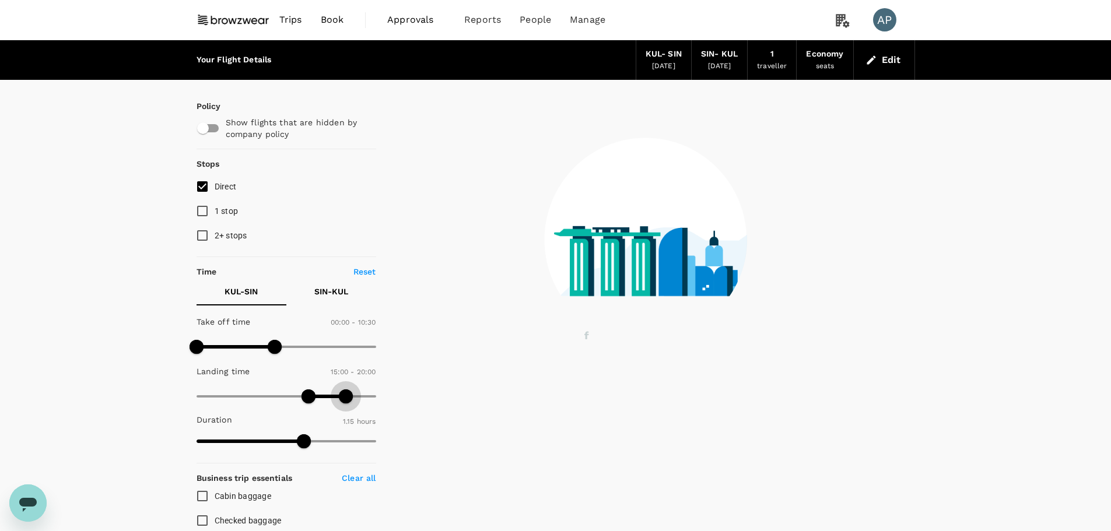
drag, startPoint x: 353, startPoint y: 392, endPoint x: 344, endPoint y: 394, distance: 9.5
click at [344, 394] on span at bounding box center [346, 396] width 14 height 14
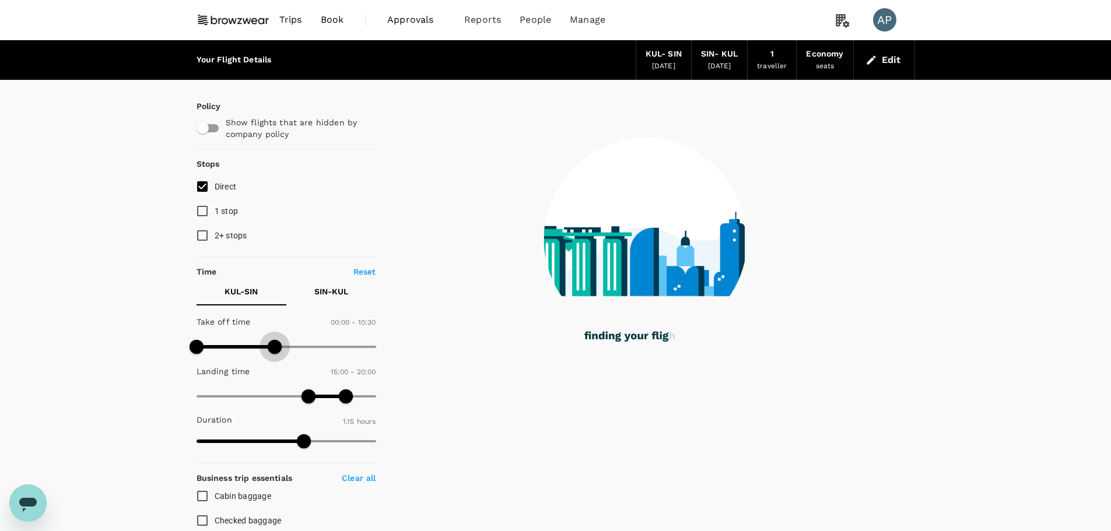
type input "660"
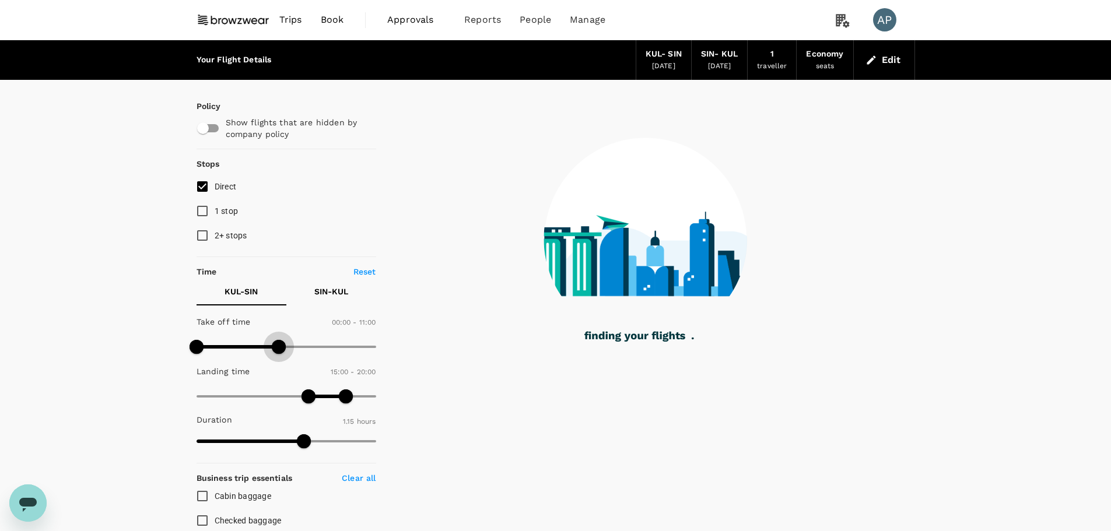
drag, startPoint x: 272, startPoint y: 349, endPoint x: 278, endPoint y: 349, distance: 6.4
click at [278, 349] on span at bounding box center [279, 347] width 14 height 14
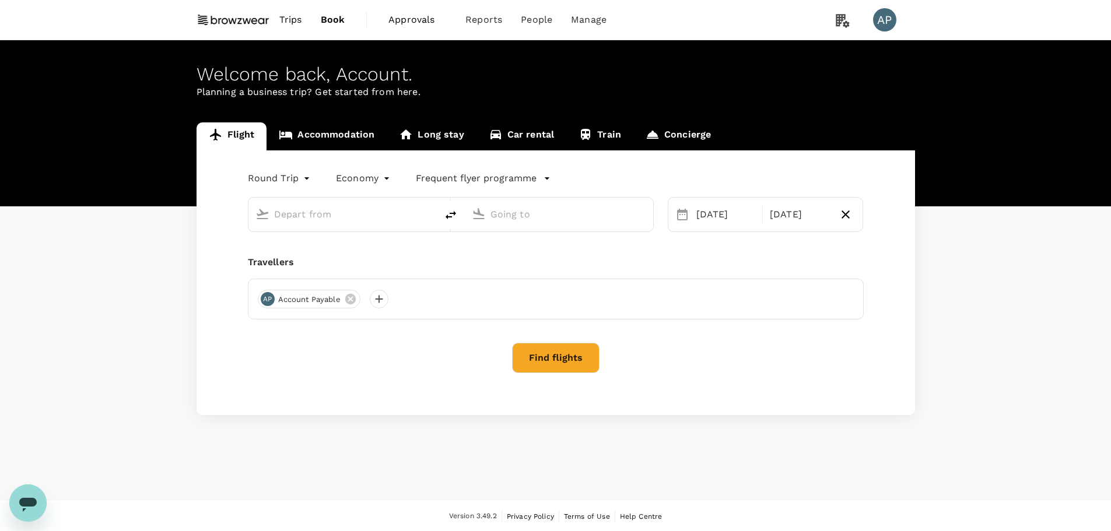
type input "Kuala Lumpur Intl ([GEOGRAPHIC_DATA])"
type input "Singapore Changi (SIN)"
type input "Kuala Lumpur Intl ([GEOGRAPHIC_DATA])"
type input "Singapore Changi (SIN)"
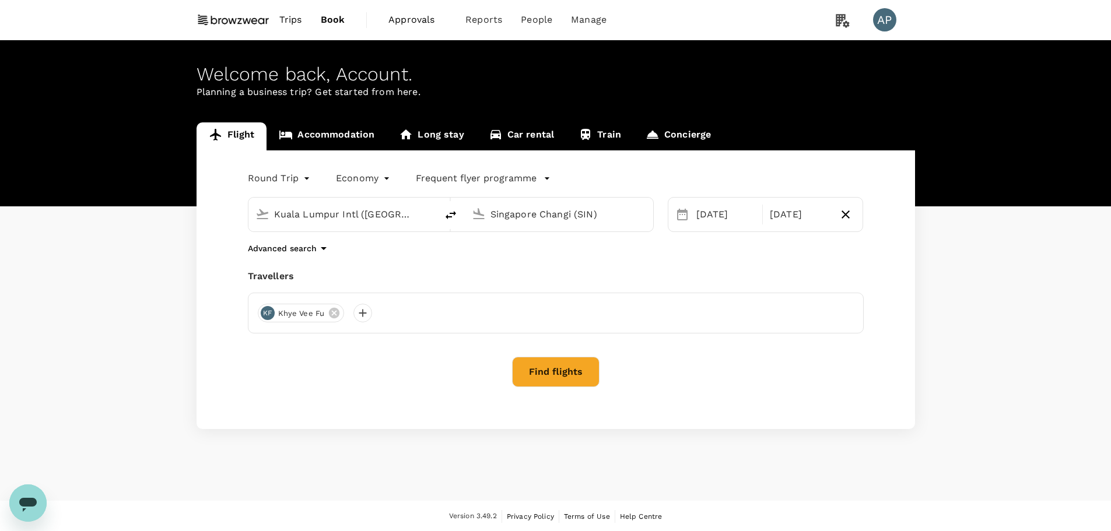
click at [568, 368] on button "Find flights" at bounding box center [555, 372] width 87 height 30
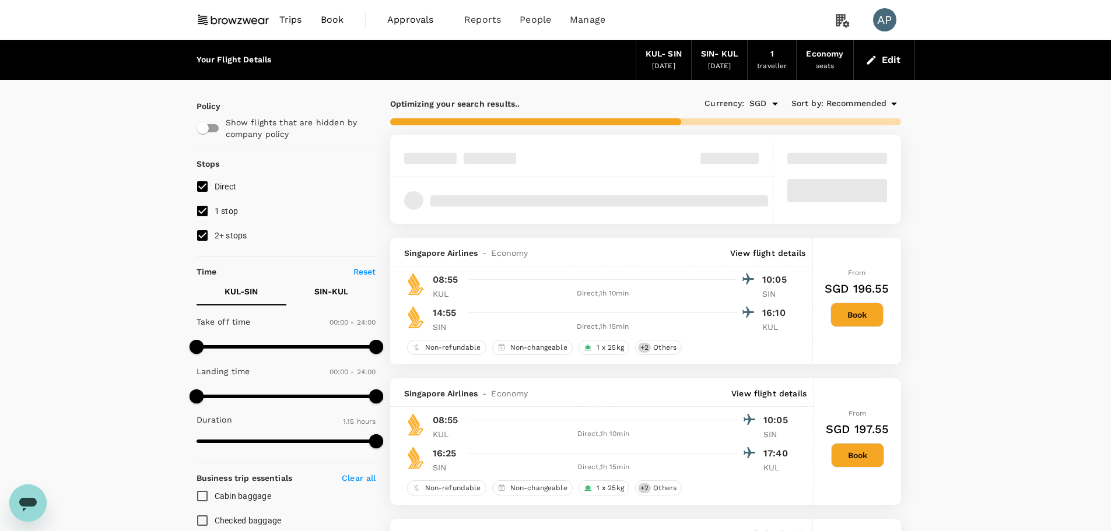
click at [230, 212] on span "1 stop" at bounding box center [227, 210] width 24 height 9
click at [215, 212] on input "1 stop" at bounding box center [202, 211] width 24 height 24
checkbox input "false"
click at [227, 237] on span "2+ stops" at bounding box center [231, 235] width 33 height 9
click at [215, 237] on input "2+ stops" at bounding box center [202, 235] width 24 height 24
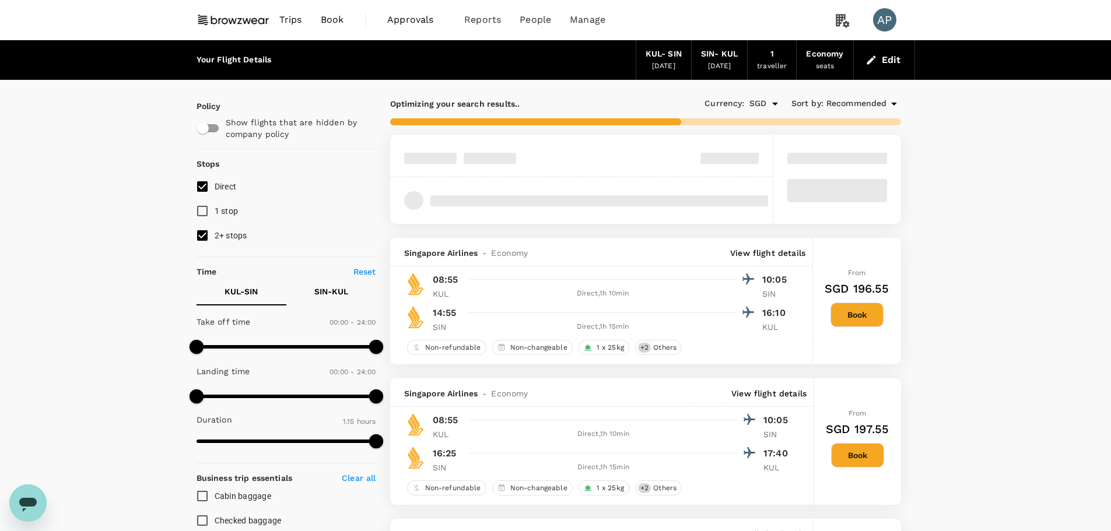
checkbox input "false"
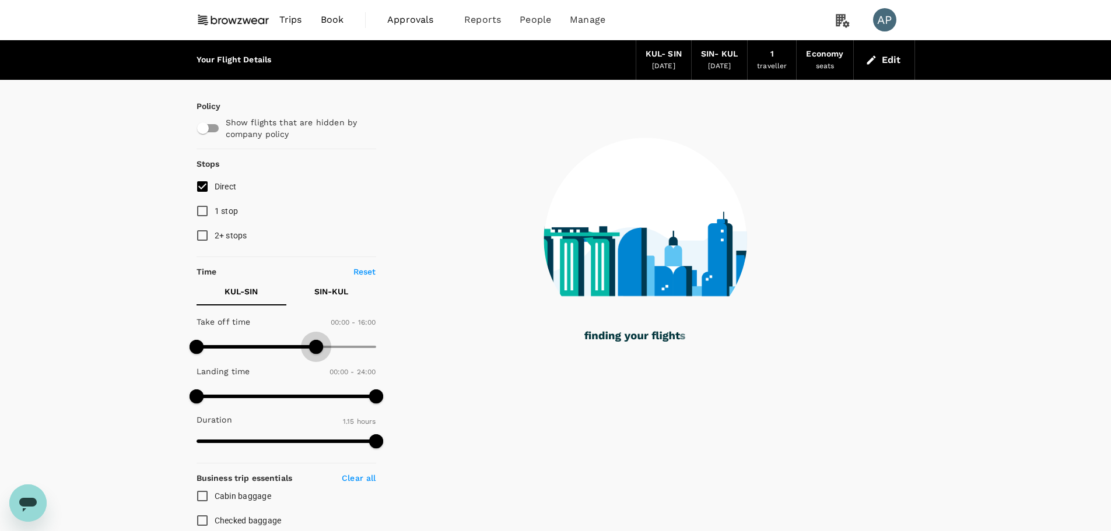
type input "930"
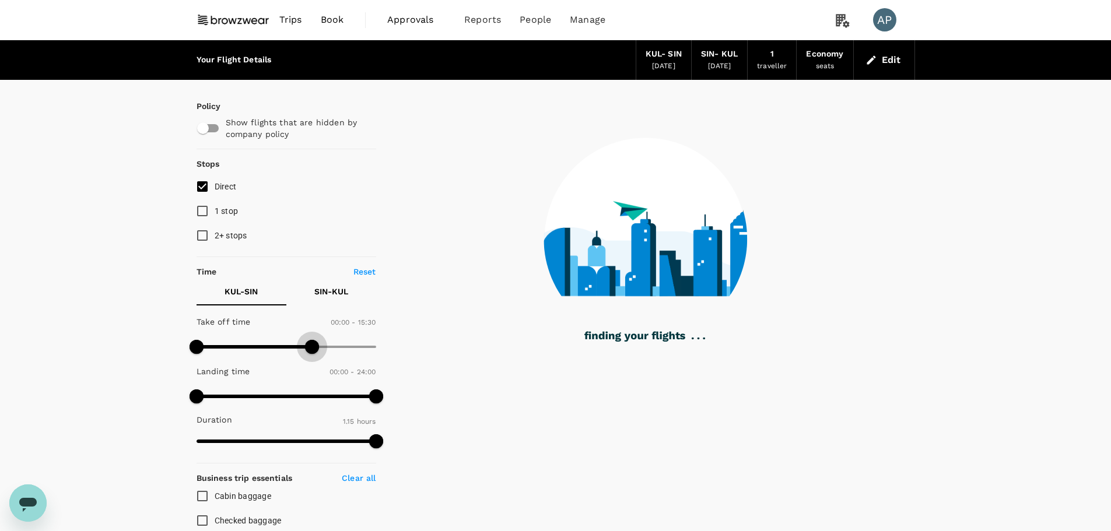
drag, startPoint x: 380, startPoint y: 346, endPoint x: 312, endPoint y: 349, distance: 67.7
click at [312, 349] on span at bounding box center [312, 347] width 14 height 14
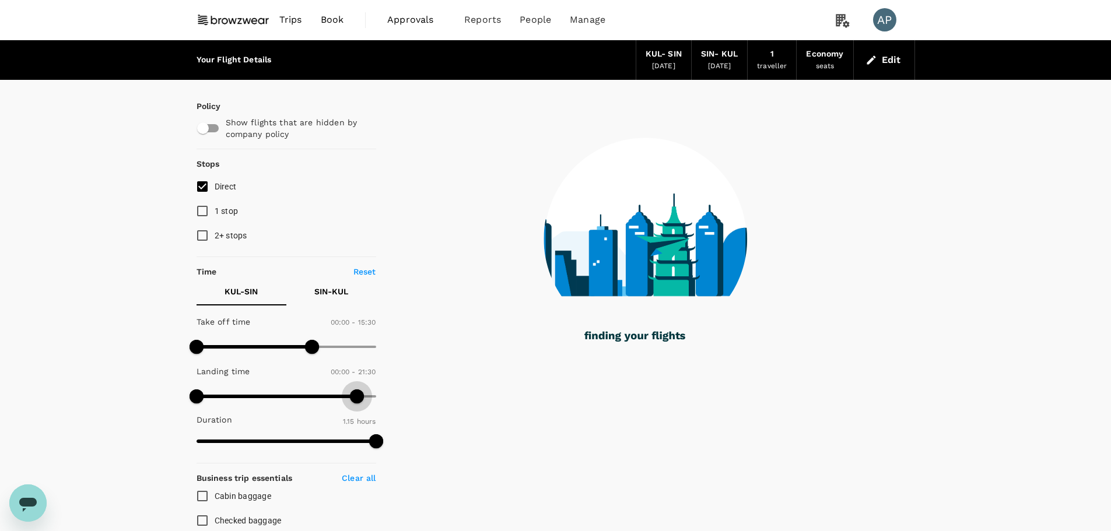
type input "1260"
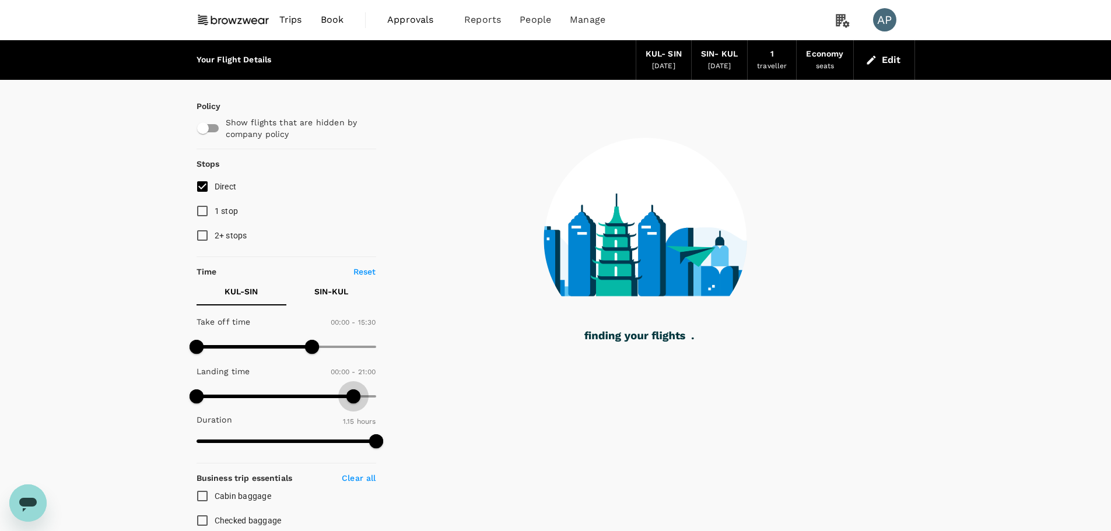
click at [353, 395] on span at bounding box center [353, 396] width 14 height 14
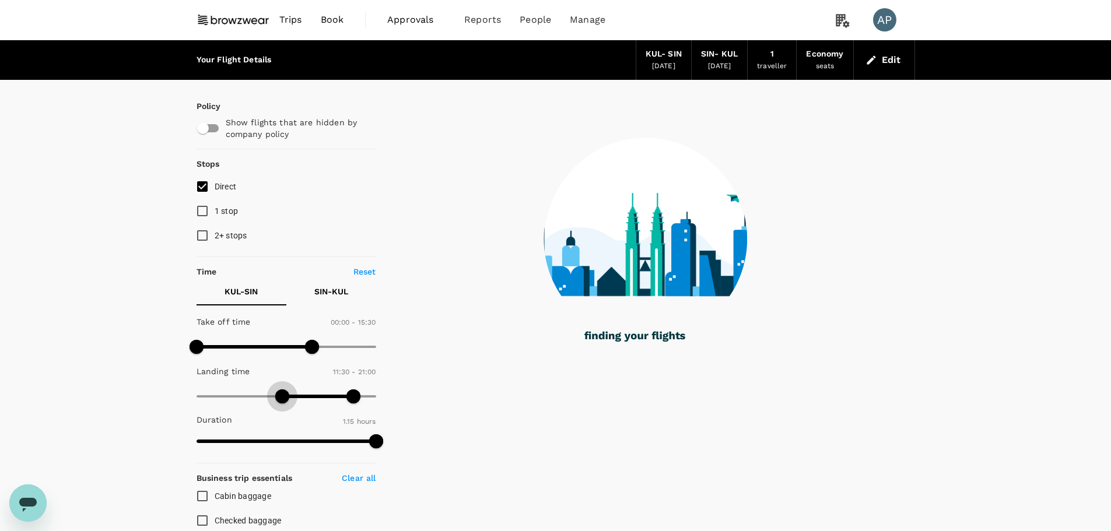
type input "720"
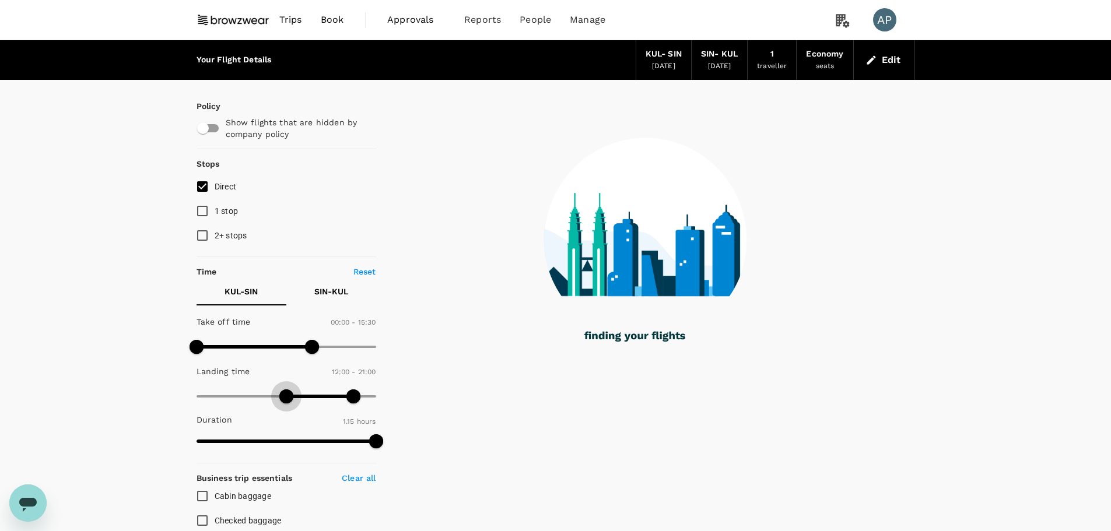
drag, startPoint x: 194, startPoint y: 395, endPoint x: 285, endPoint y: 394, distance: 91.0
click at [285, 394] on span at bounding box center [286, 396] width 14 height 14
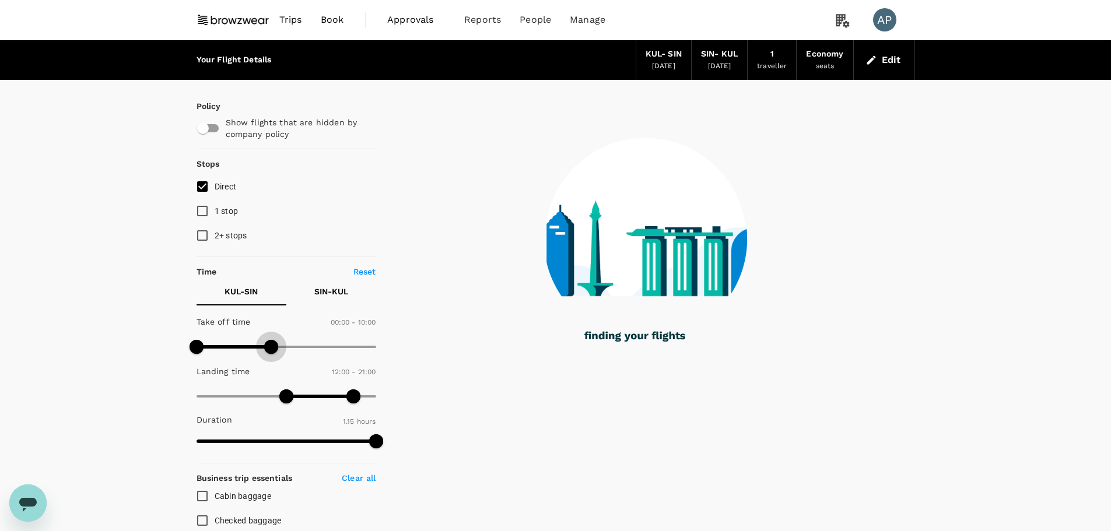
type input "690"
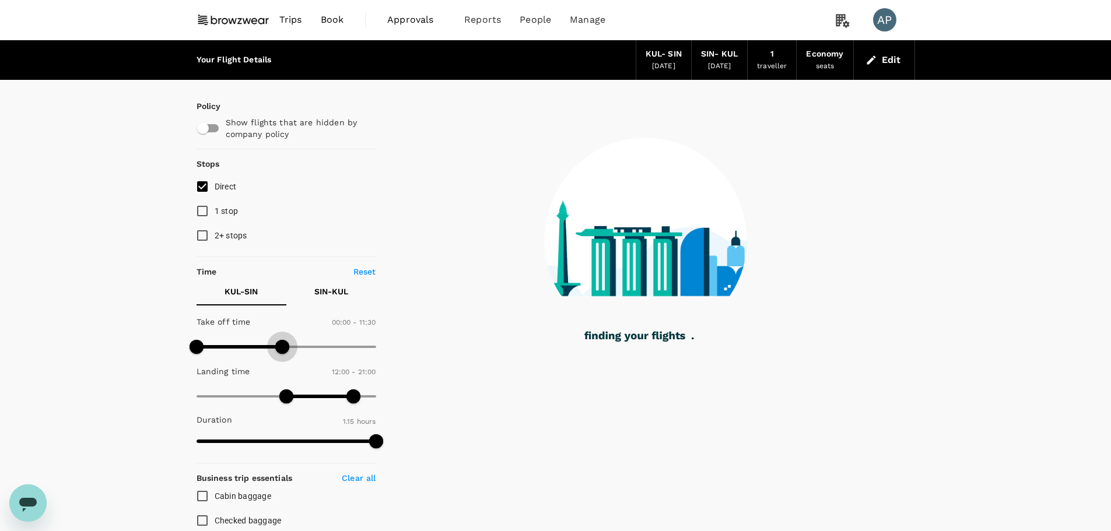
drag, startPoint x: 310, startPoint y: 347, endPoint x: 283, endPoint y: 347, distance: 26.8
click at [283, 347] on span at bounding box center [282, 347] width 14 height 14
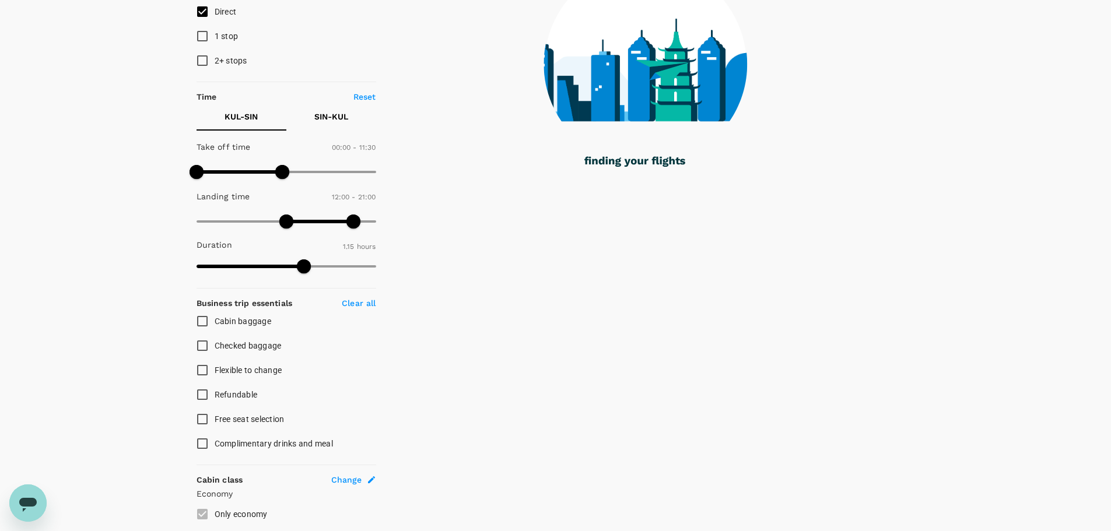
scroll to position [350, 0]
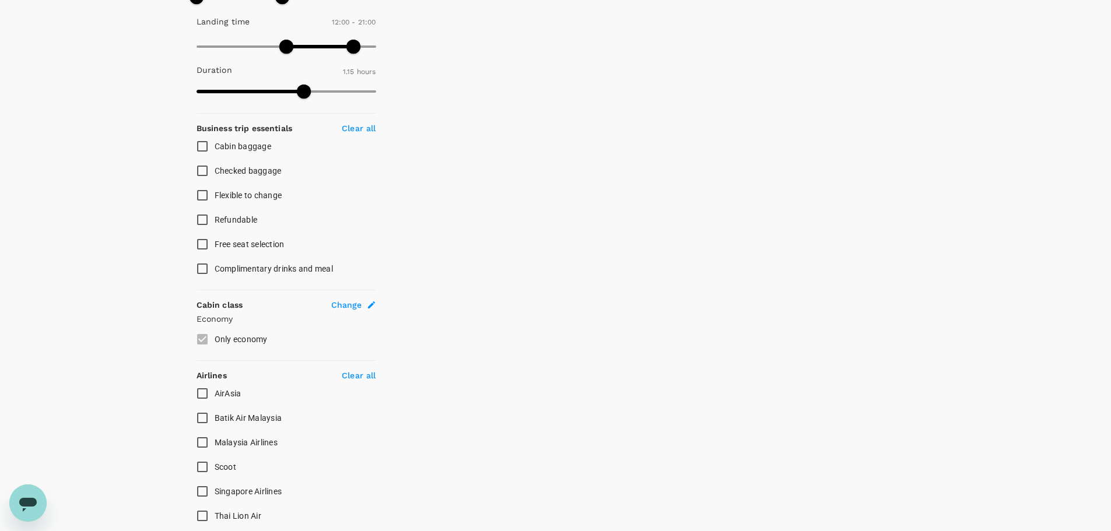
click at [205, 393] on input "AirAsia" at bounding box center [202, 393] width 24 height 24
checkbox input "true"
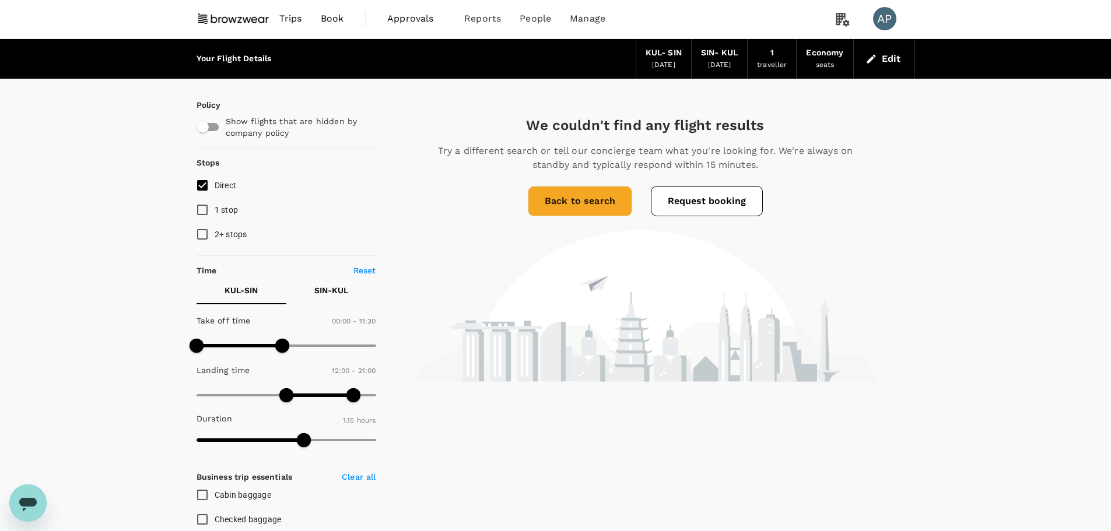
scroll to position [0, 0]
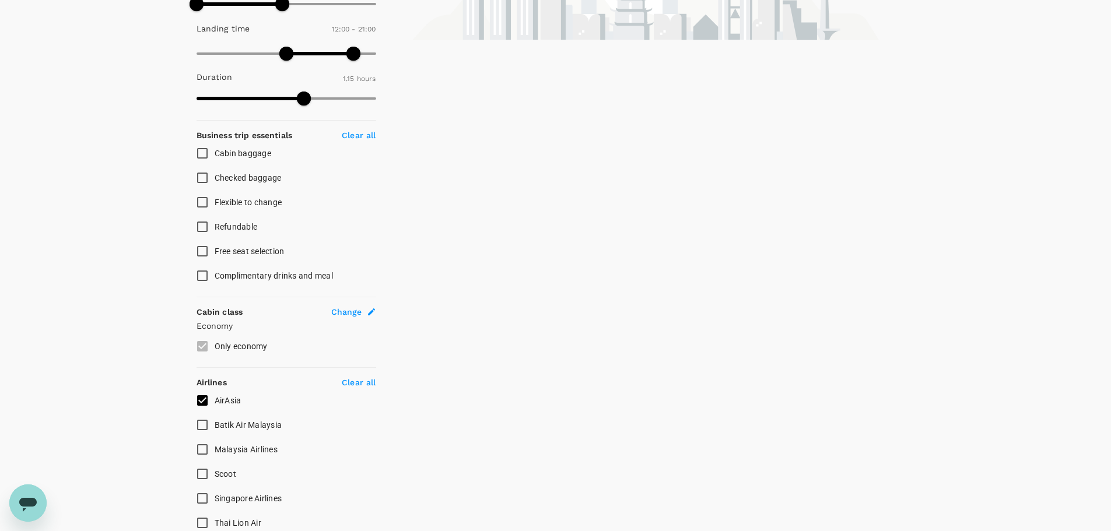
scroll to position [117, 0]
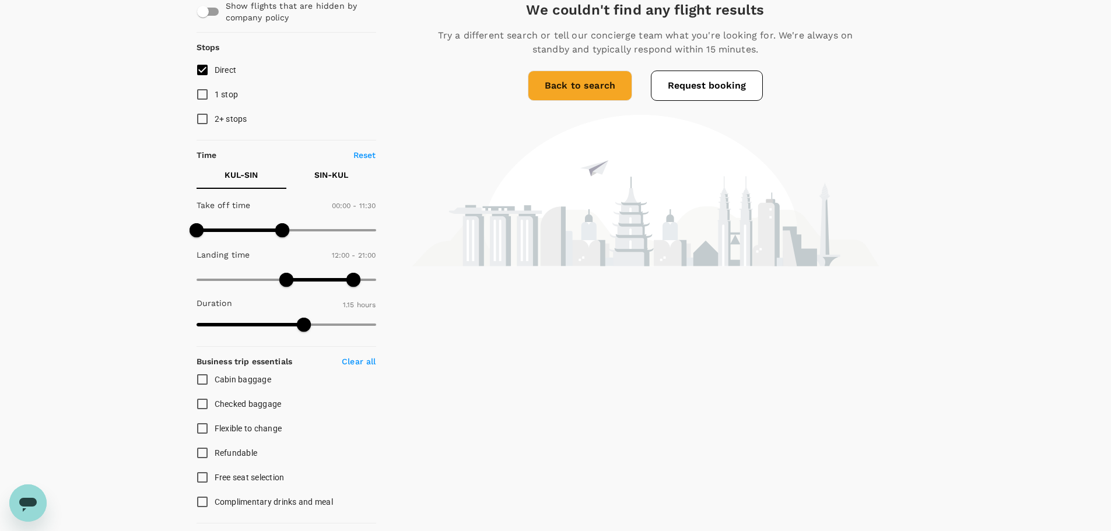
click at [561, 98] on link "Back to search" at bounding box center [580, 86] width 104 height 30
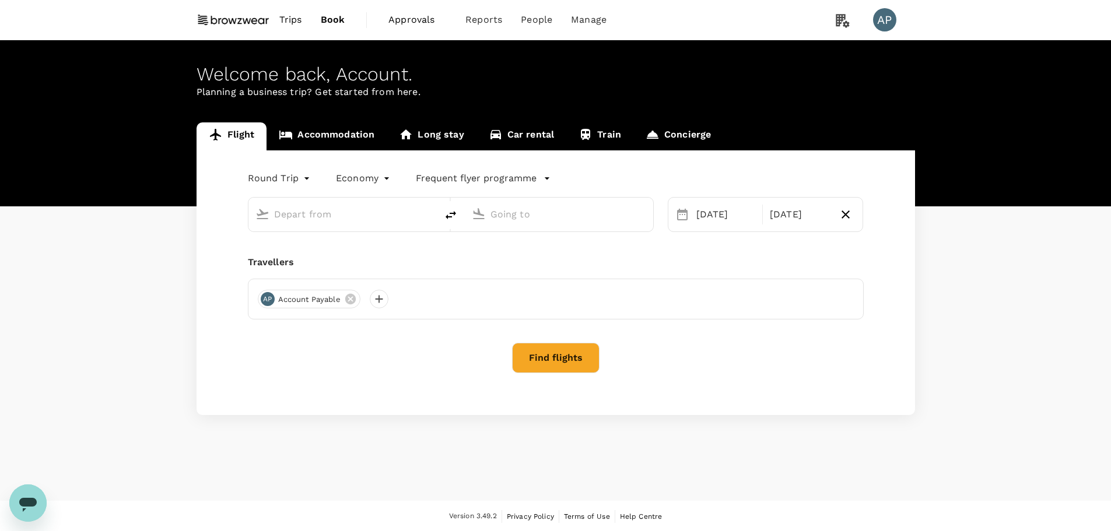
type input "Kuala Lumpur Intl ([GEOGRAPHIC_DATA])"
type input "Singapore Changi (SIN)"
type input "Kuala Lumpur Intl ([GEOGRAPHIC_DATA])"
type input "Singapore Changi (SIN)"
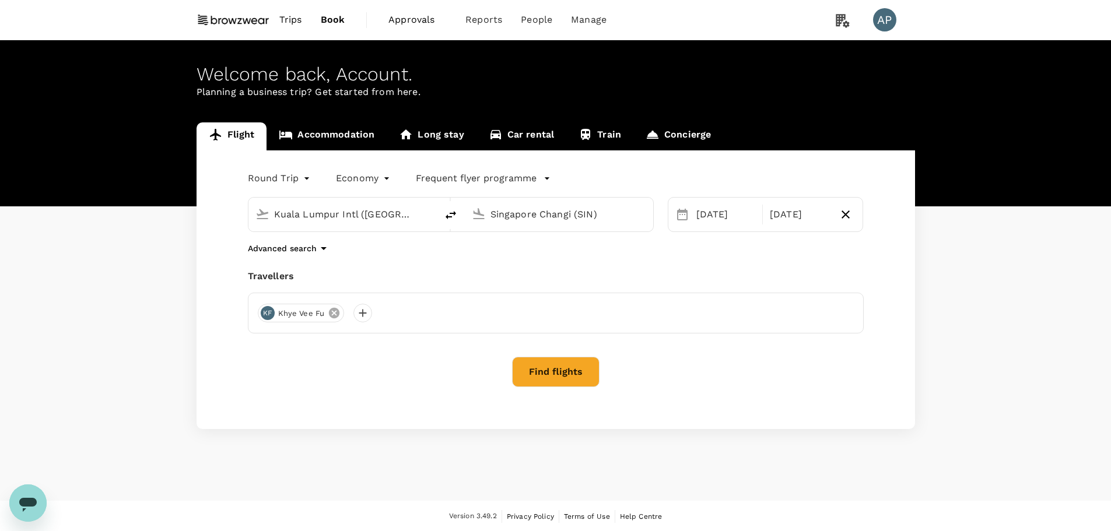
click at [332, 315] on icon at bounding box center [334, 313] width 13 height 13
click at [558, 380] on button "Find flights" at bounding box center [555, 372] width 87 height 30
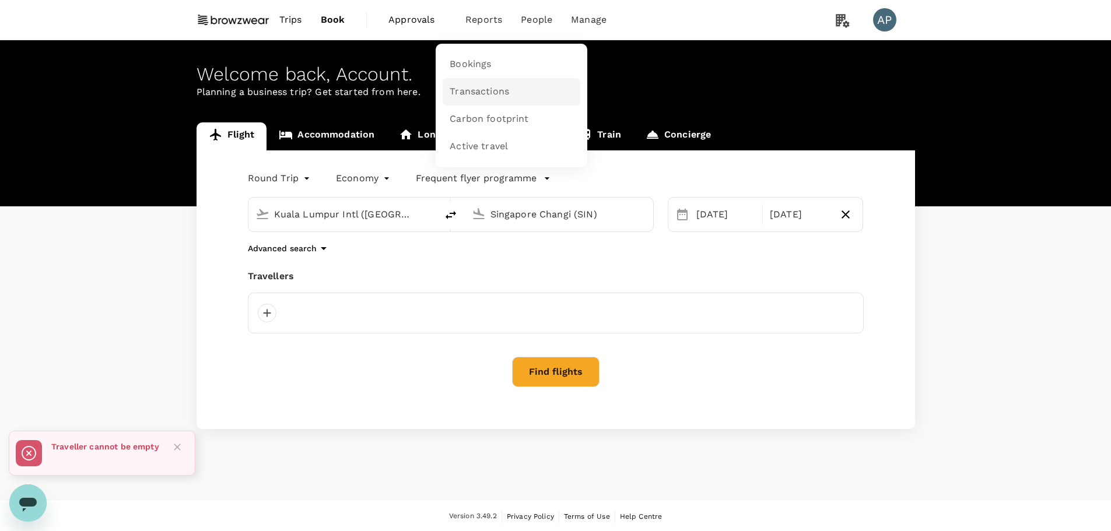
click at [493, 87] on span "Transactions" at bounding box center [478, 91] width 59 height 13
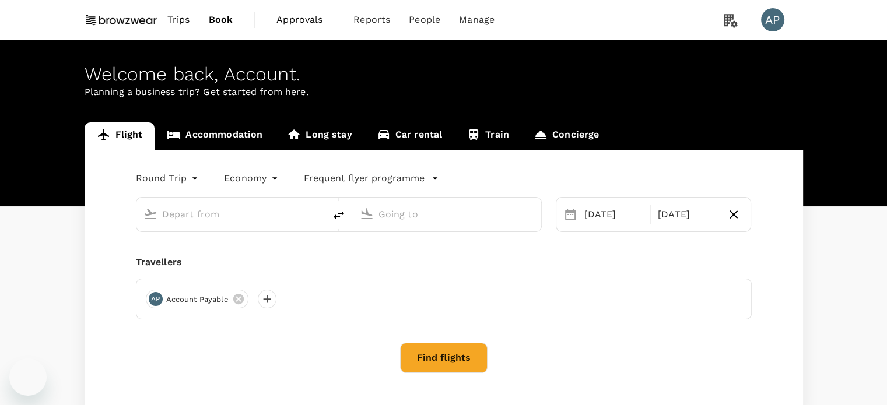
type input "Kuala Lumpur Intl ([GEOGRAPHIC_DATA])"
type input "Singapore Changi (SIN)"
type input "Kuala Lumpur Intl ([GEOGRAPHIC_DATA])"
type input "Singapore Changi (SIN)"
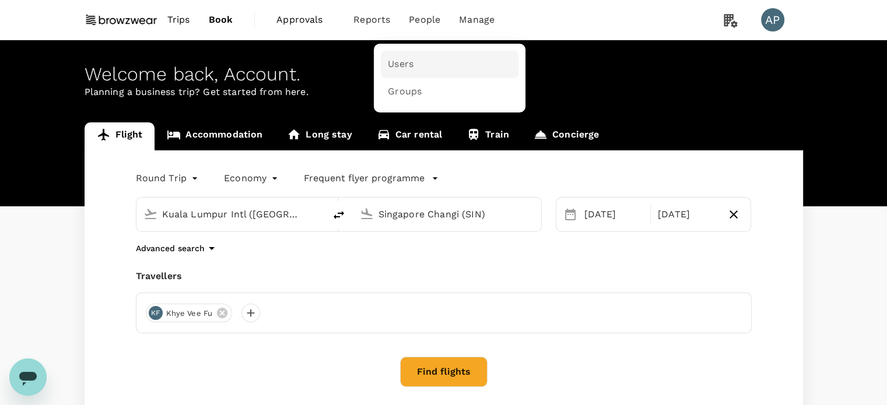
click at [408, 65] on span "Users" at bounding box center [401, 64] width 26 height 13
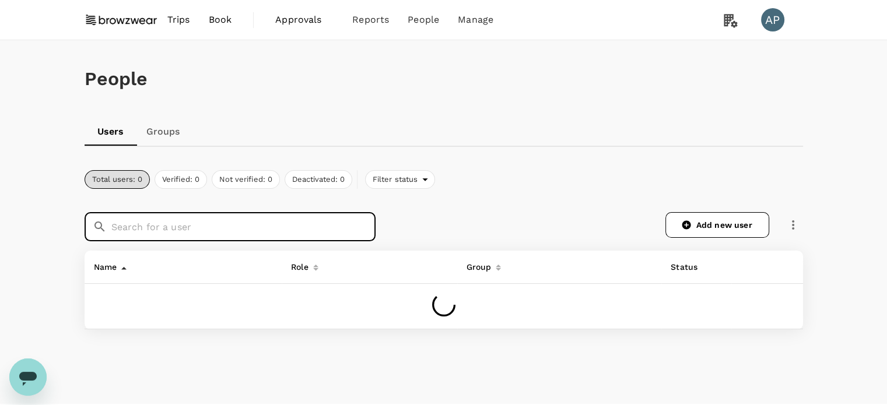
click at [211, 233] on input "text" at bounding box center [243, 226] width 264 height 29
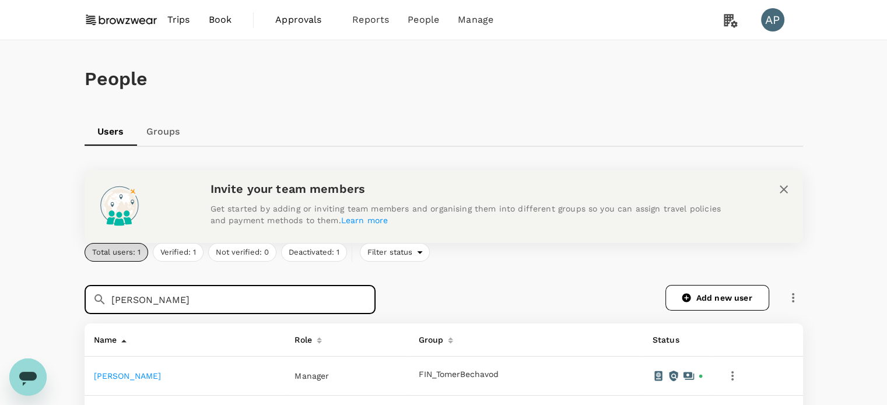
type input "[PERSON_NAME]"
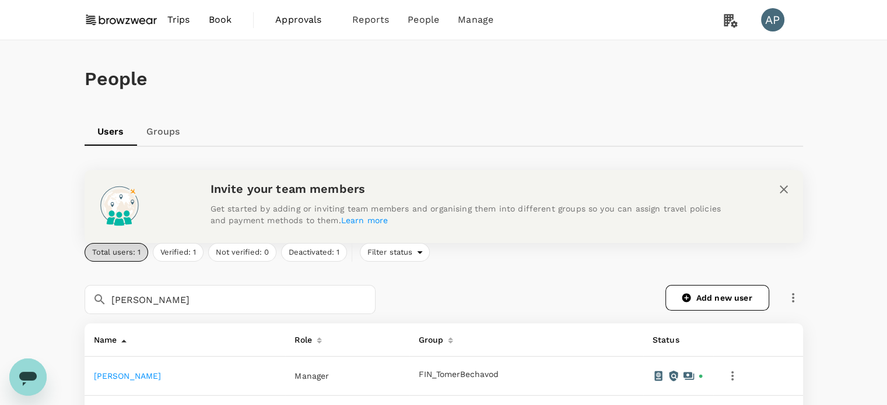
click at [124, 377] on link "[PERSON_NAME]" at bounding box center [128, 375] width 68 height 9
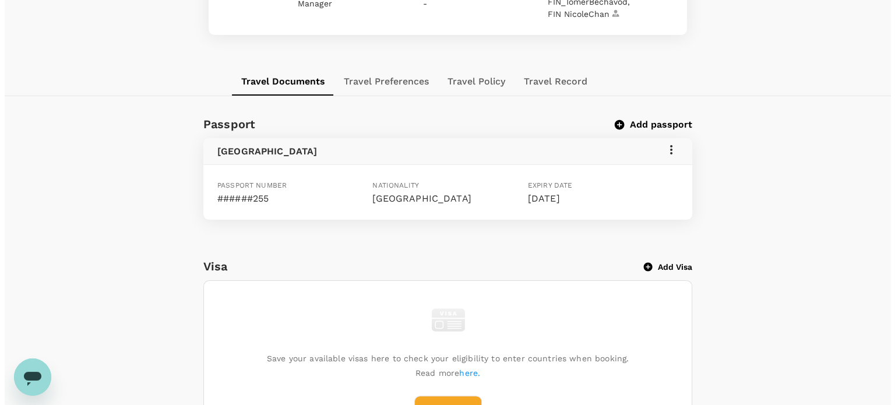
scroll to position [175, 0]
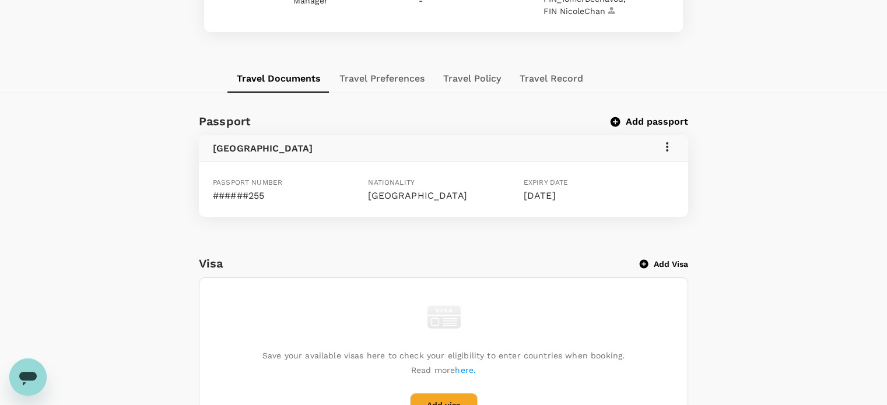
click at [668, 148] on icon at bounding box center [667, 147] width 14 height 14
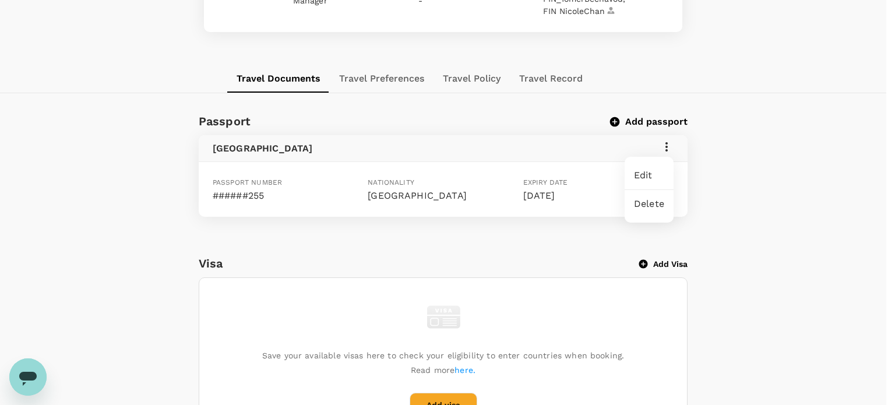
click at [652, 175] on span "Edit" at bounding box center [649, 175] width 30 height 14
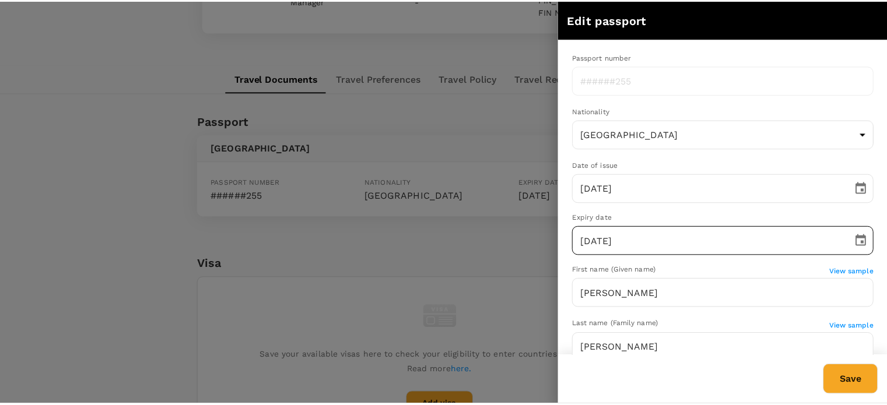
scroll to position [0, 0]
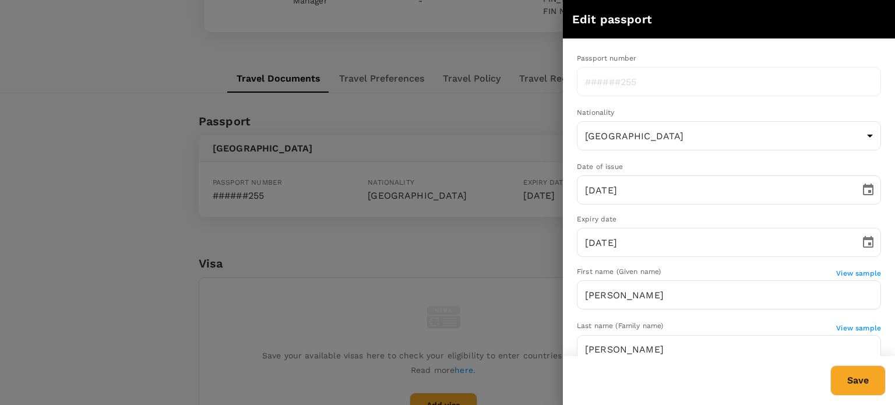
click at [72, 217] on div at bounding box center [447, 202] width 895 height 405
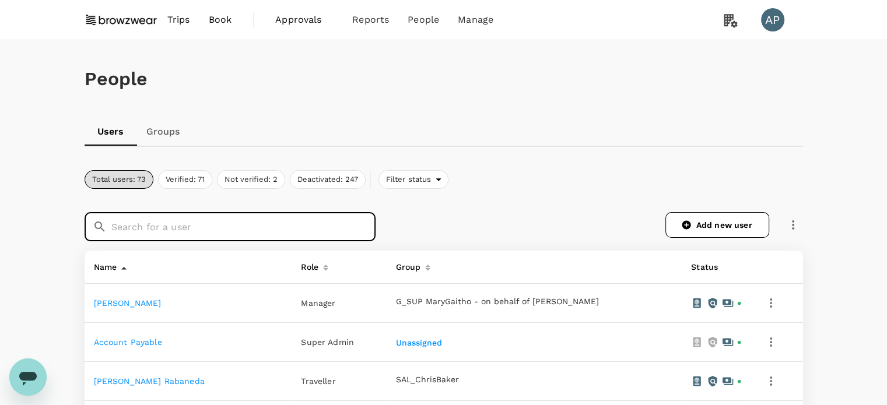
click at [222, 230] on input "text" at bounding box center [243, 226] width 264 height 29
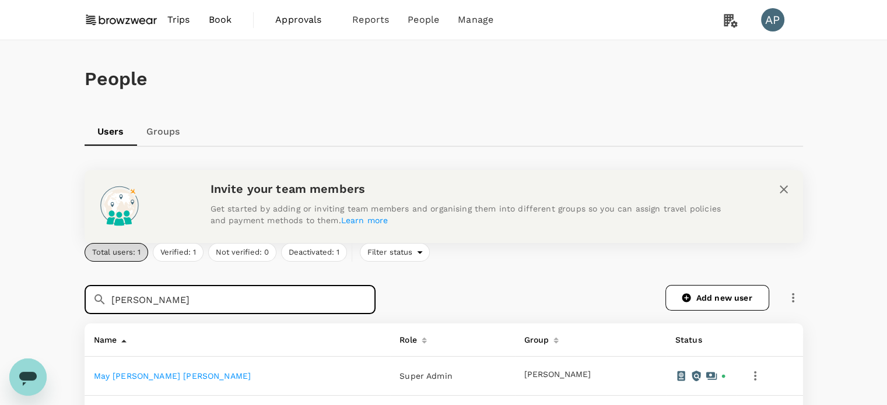
type input "cynthia"
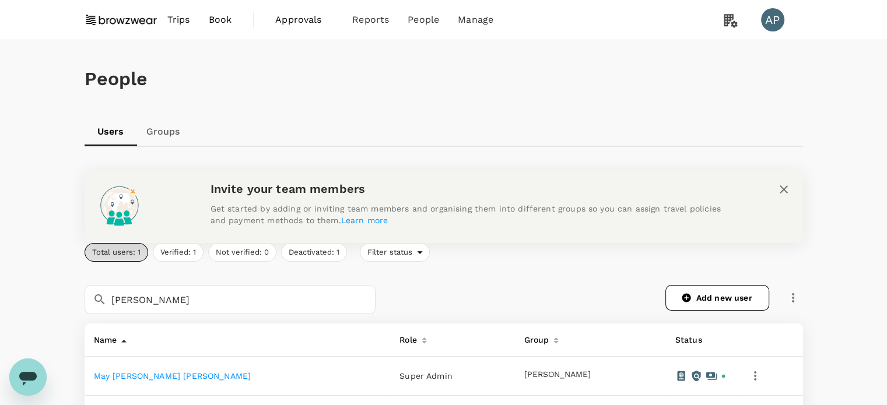
click at [188, 374] on link "May Yee Cynthia Cheong" at bounding box center [172, 375] width 157 height 9
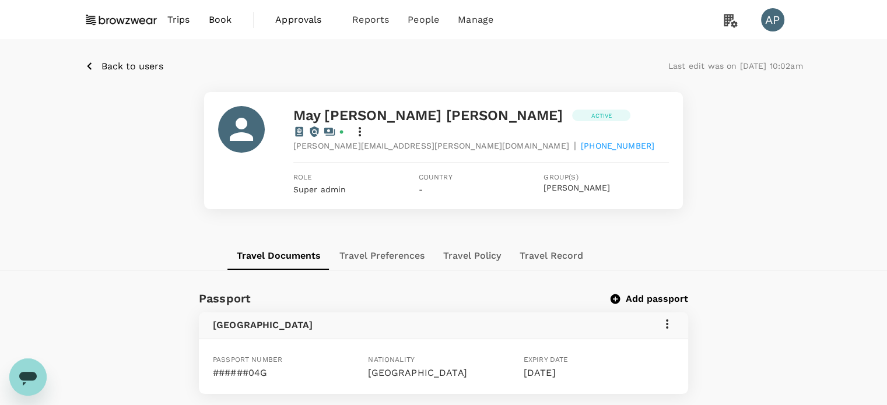
click at [367, 125] on icon at bounding box center [360, 132] width 14 height 14
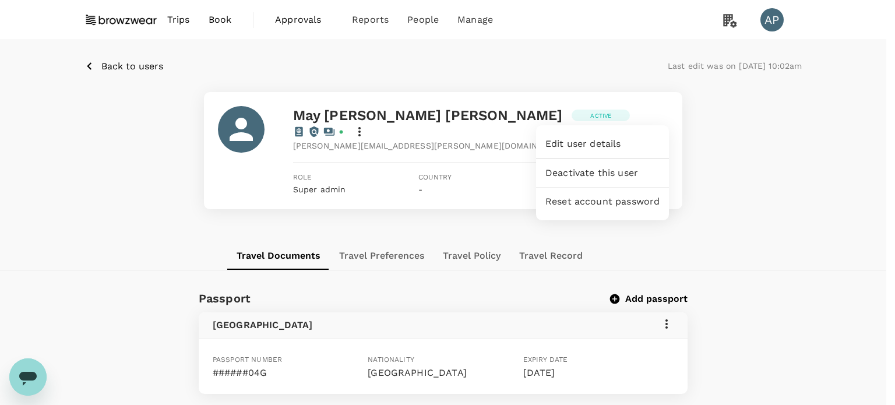
click at [614, 142] on span "Edit user details" at bounding box center [603, 144] width 114 height 14
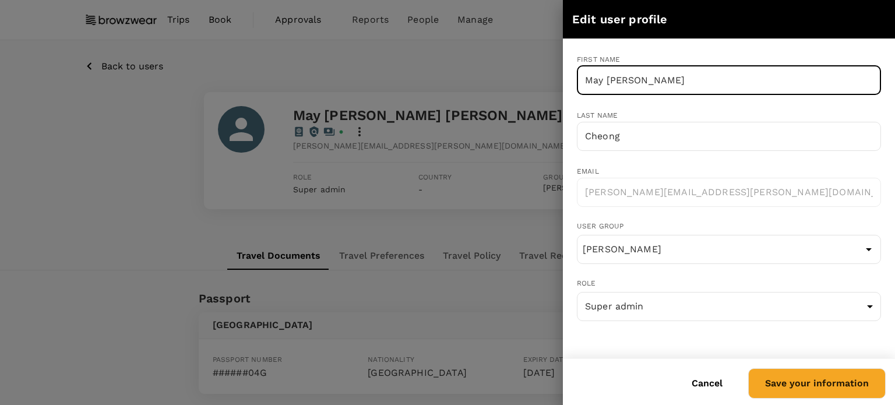
drag, startPoint x: 627, startPoint y: 79, endPoint x: 561, endPoint y: 79, distance: 65.3
click at [561, 79] on div "Edit user profile First name May Yee Cynthia ​ Last name Cheong ​ Email cynthia…" at bounding box center [447, 202] width 895 height 405
type input "Cynthia"
click at [860, 387] on button "Save your information" at bounding box center [818, 383] width 138 height 30
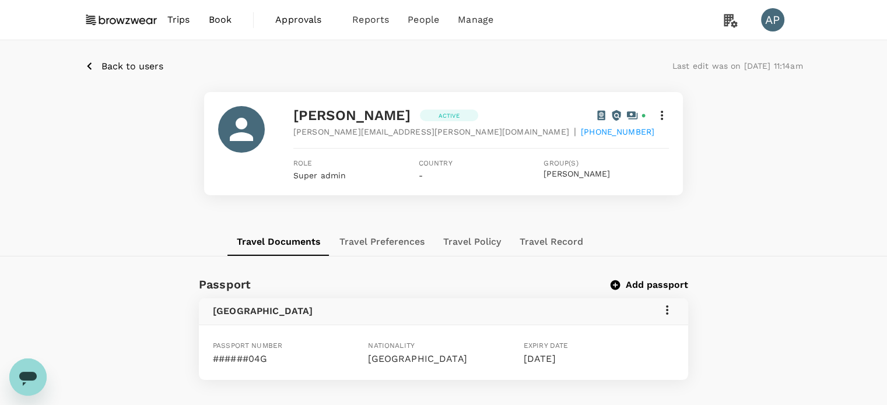
click at [665, 310] on icon at bounding box center [667, 310] width 14 height 14
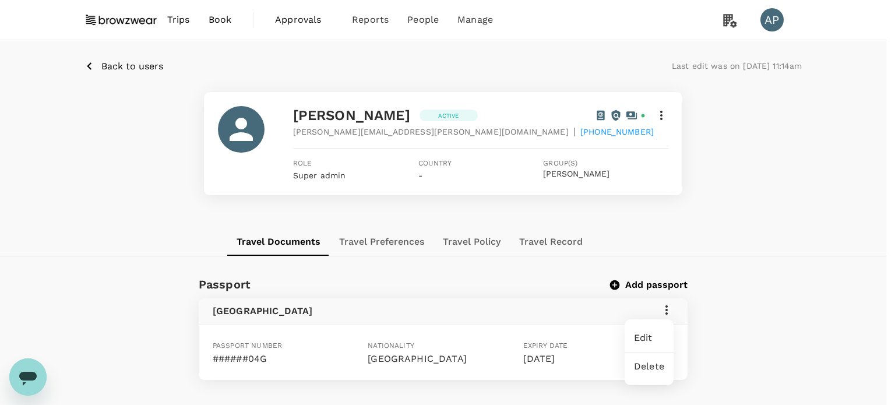
click at [638, 338] on span "Edit" at bounding box center [649, 338] width 30 height 14
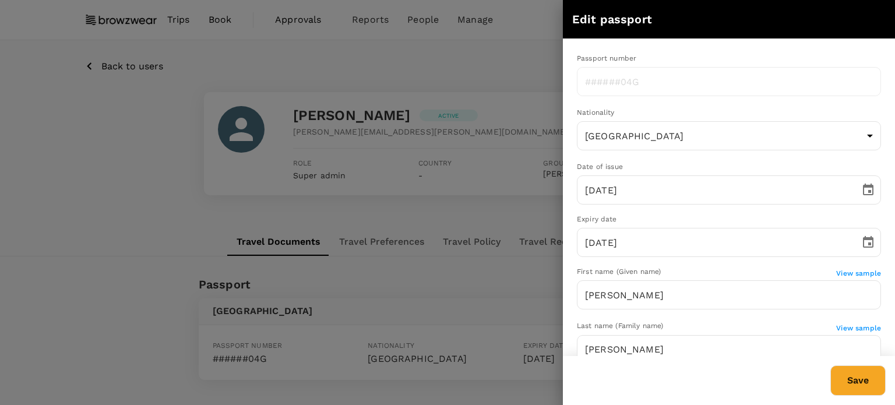
type input "May Yee Cynthia"
type input "Cheong"
type input "SG"
type input "07/07/2022"
type input "07/07/2032"
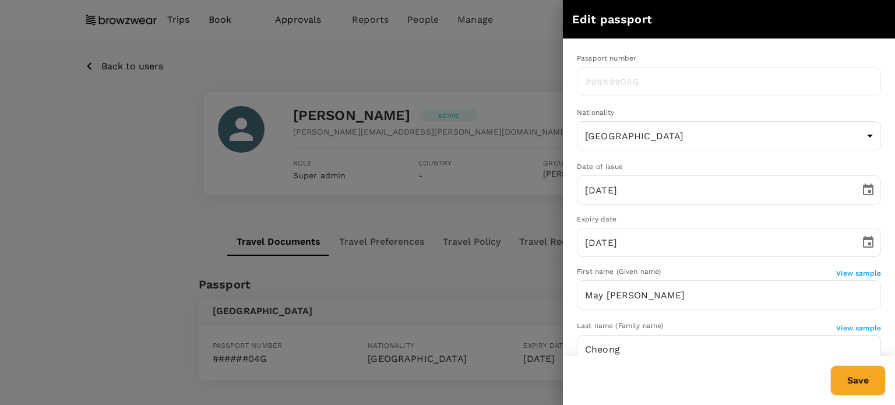
type input "18/01/1979"
click at [75, 136] on div at bounding box center [447, 202] width 895 height 405
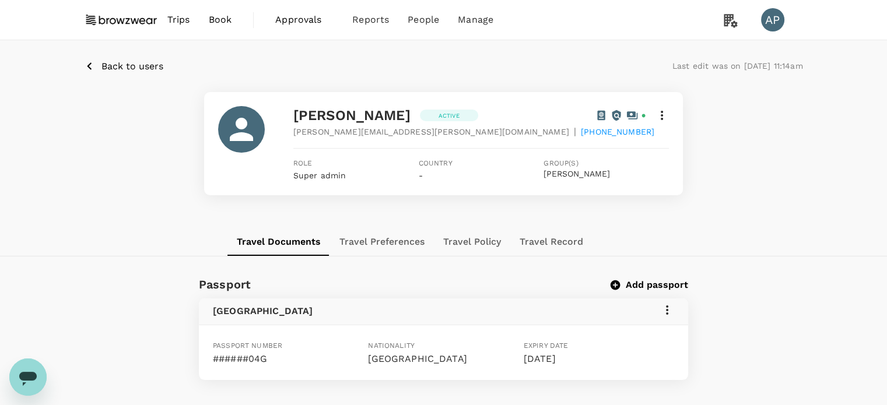
click at [128, 65] on p "Back to users" at bounding box center [132, 66] width 62 height 14
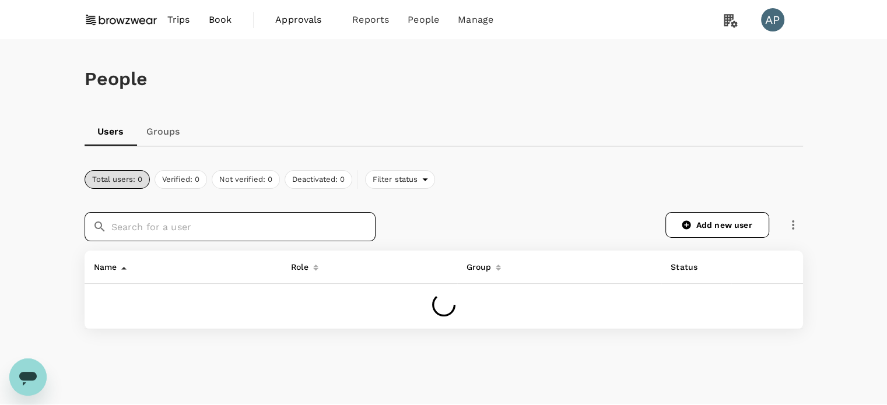
click at [251, 228] on input "text" at bounding box center [243, 226] width 264 height 29
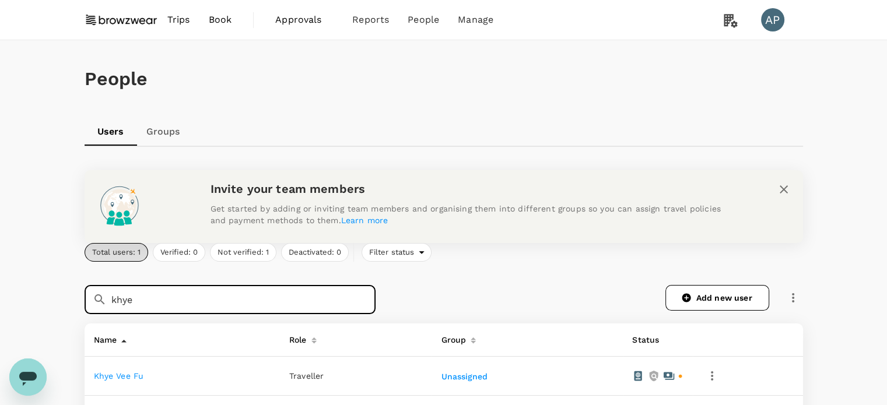
type input "khye"
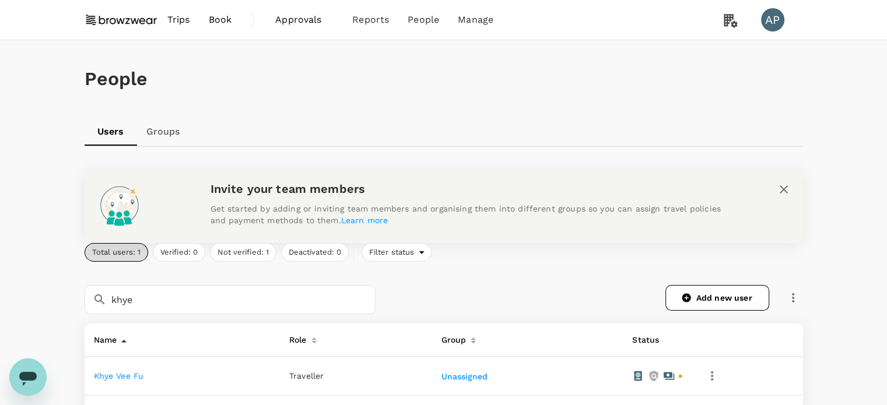
click at [133, 373] on link "Khye Vee Fu" at bounding box center [119, 375] width 50 height 9
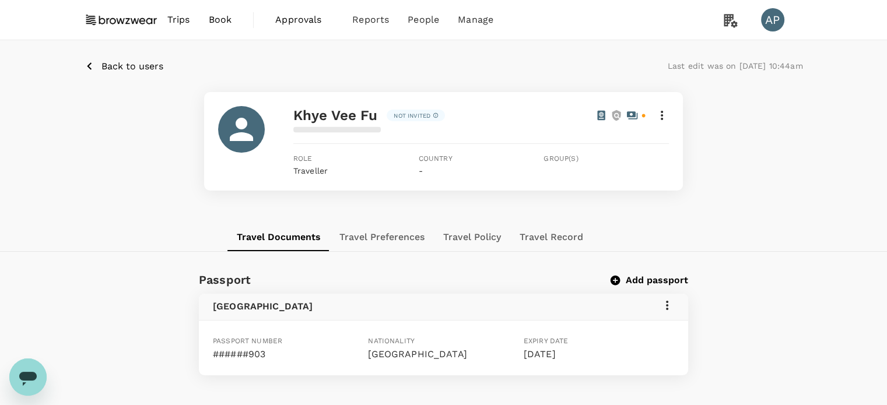
click at [658, 112] on icon at bounding box center [662, 115] width 14 height 14
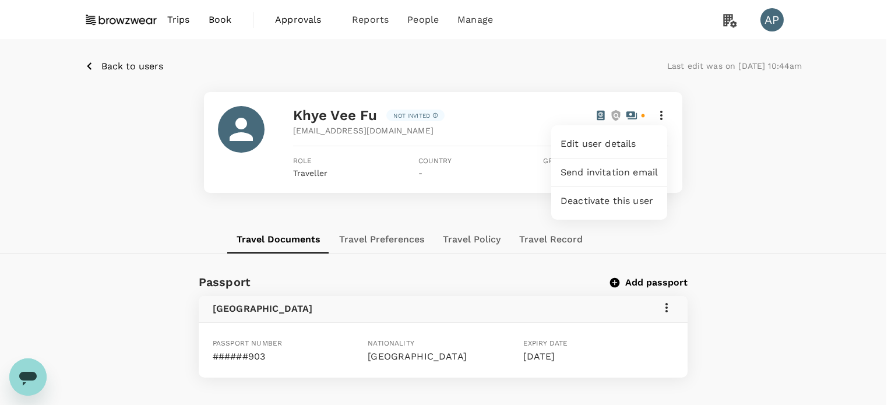
click at [619, 142] on span "Edit user details" at bounding box center [609, 144] width 97 height 14
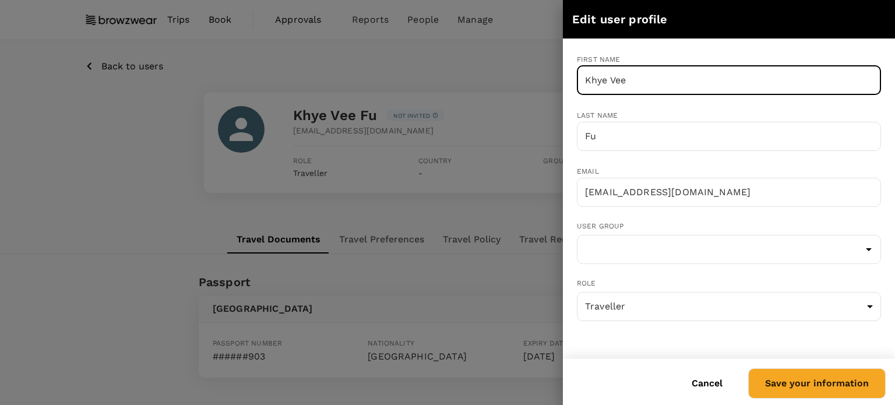
drag, startPoint x: 669, startPoint y: 81, endPoint x: 571, endPoint y: 81, distance: 97.9
click at [492, 80] on div "Edit user profile First name Khye Vee ​ Last name Fu ​ Email ivy.fu86@gmail.com…" at bounding box center [447, 202] width 895 height 405
type input "Ivy"
click at [861, 384] on button "Save your information" at bounding box center [818, 383] width 138 height 30
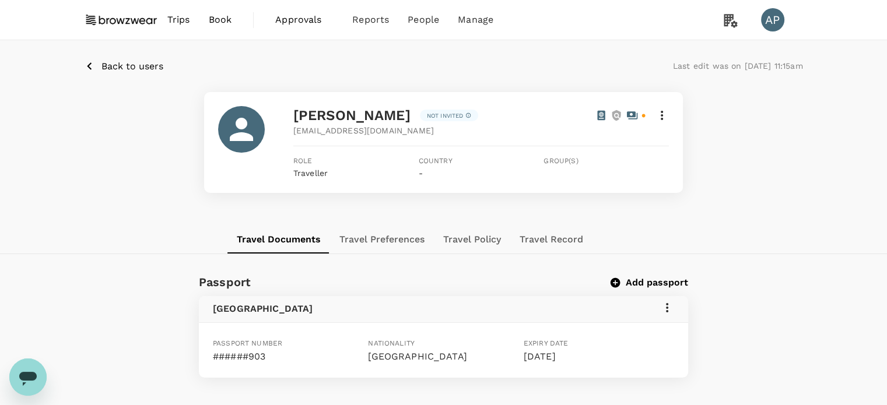
click at [666, 305] on icon at bounding box center [667, 308] width 14 height 14
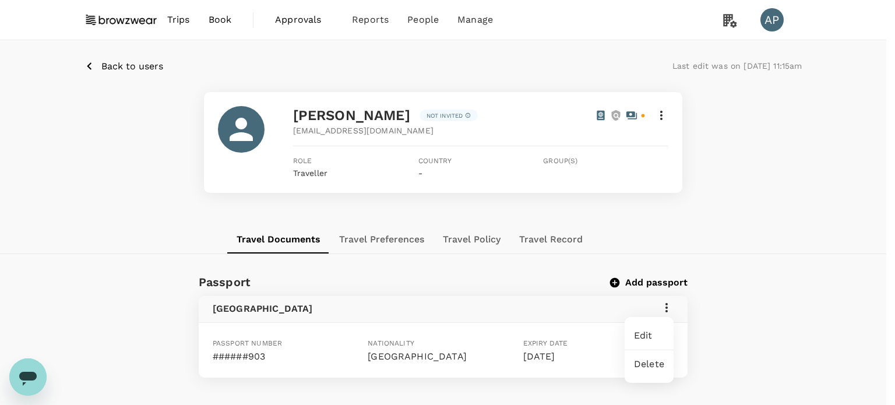
click at [651, 331] on span "Edit" at bounding box center [649, 336] width 30 height 14
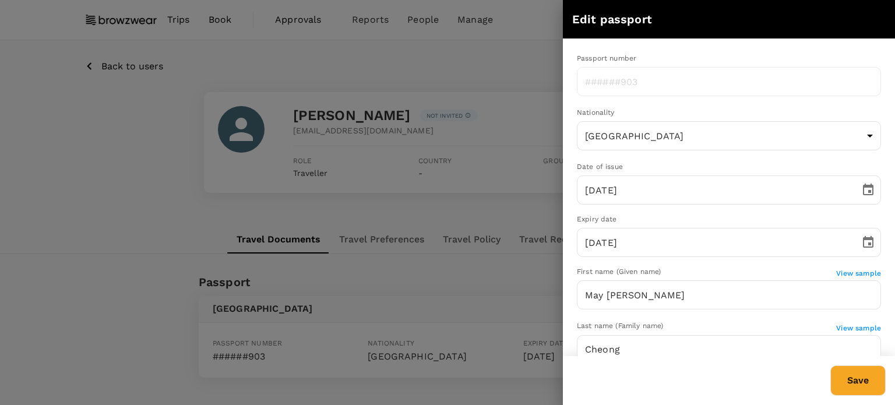
type input "Khye Vee"
type input "Fu"
type input "MY"
type input "12/11/2021"
type input "25/01/2027"
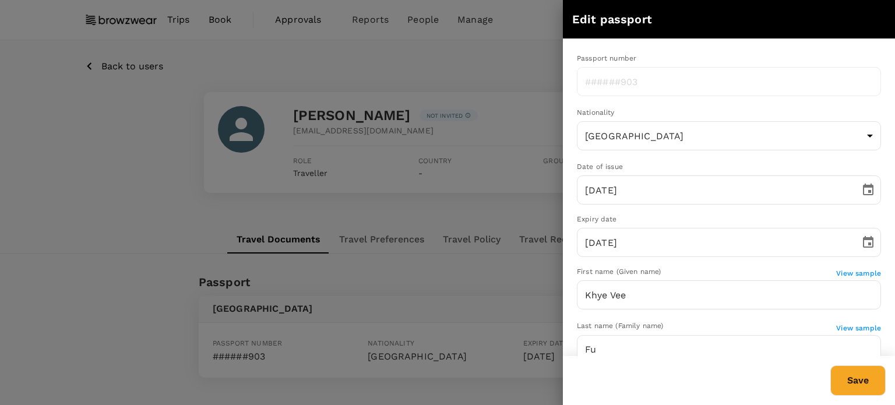
type input "16/11/1986"
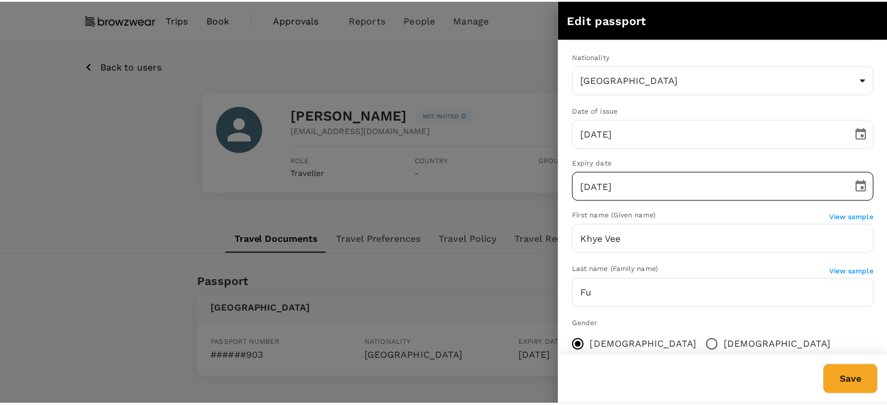
scroll to position [133, 0]
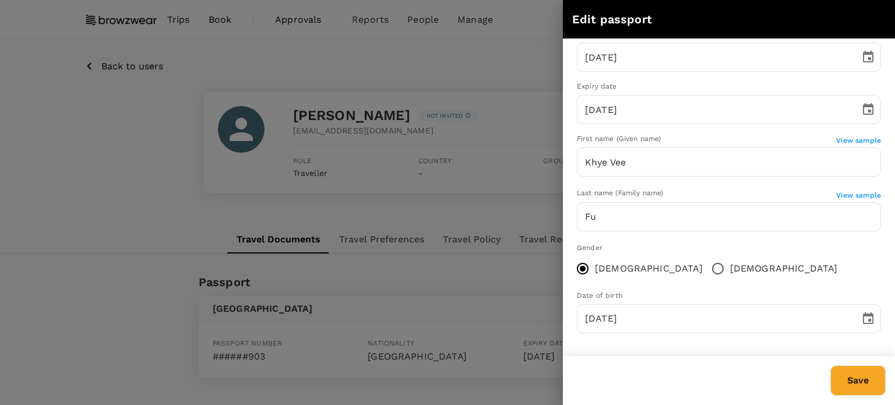
click at [58, 185] on div at bounding box center [447, 202] width 895 height 405
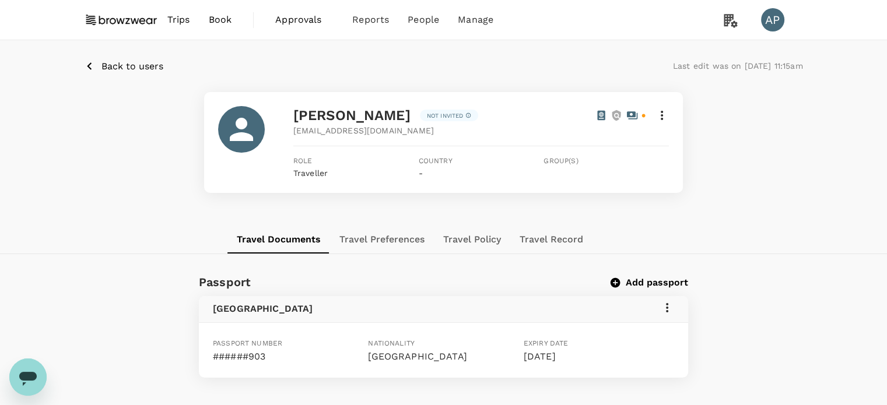
click at [126, 67] on p "Back to users" at bounding box center [132, 66] width 62 height 14
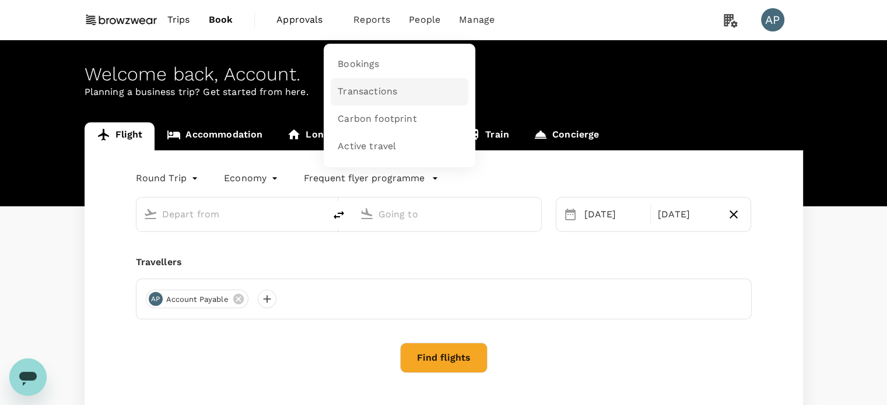
type input "Kuala Lumpur Intl ([GEOGRAPHIC_DATA])"
type input "Singapore Changi (SIN)"
click at [373, 64] on span "Bookings" at bounding box center [358, 64] width 41 height 13
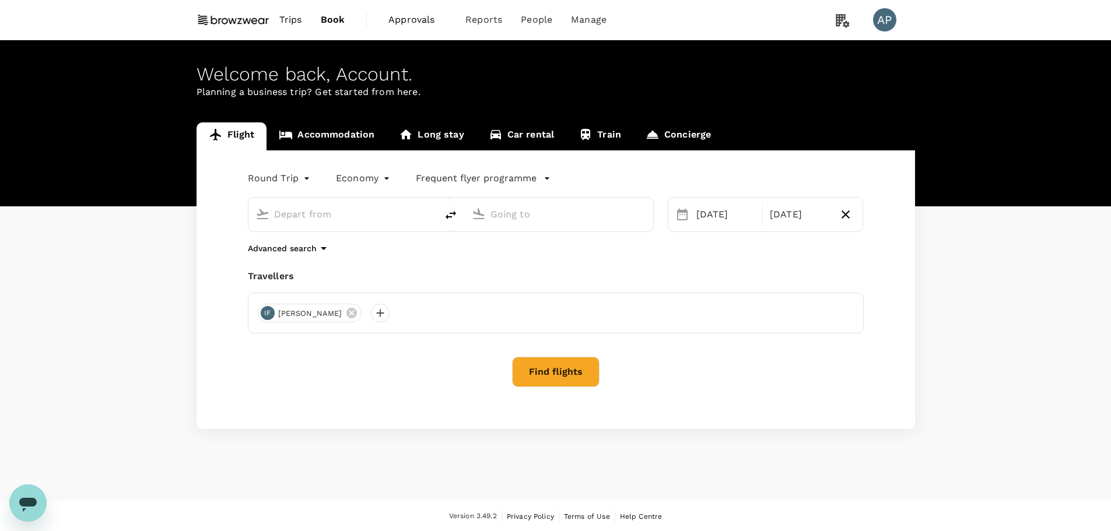
type input "Kuala Lumpur Intl ([GEOGRAPHIC_DATA])"
type input "Singapore Changi (SIN)"
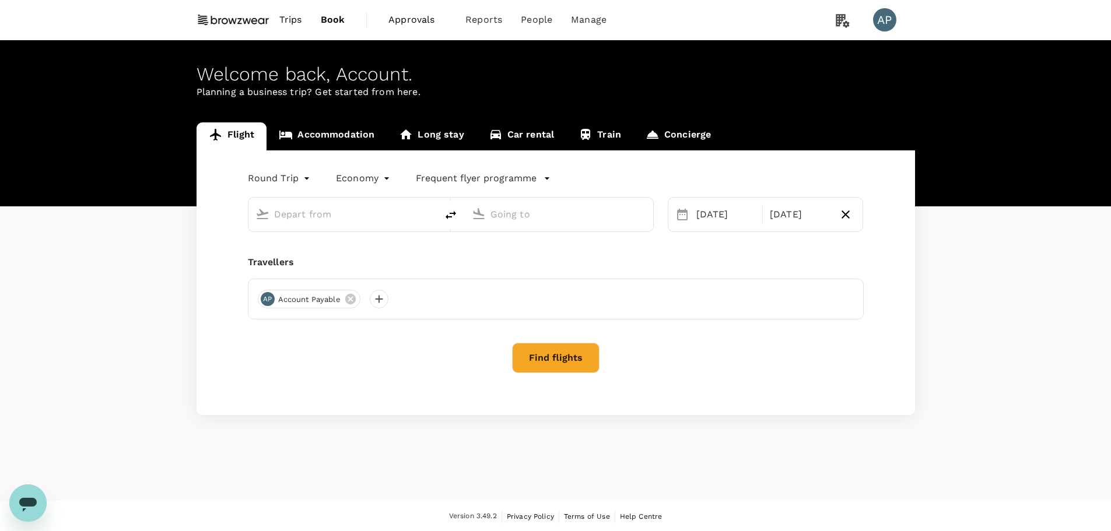
type input "Kuala Lumpur Intl ([GEOGRAPHIC_DATA])"
type input "Singapore Changi (SIN)"
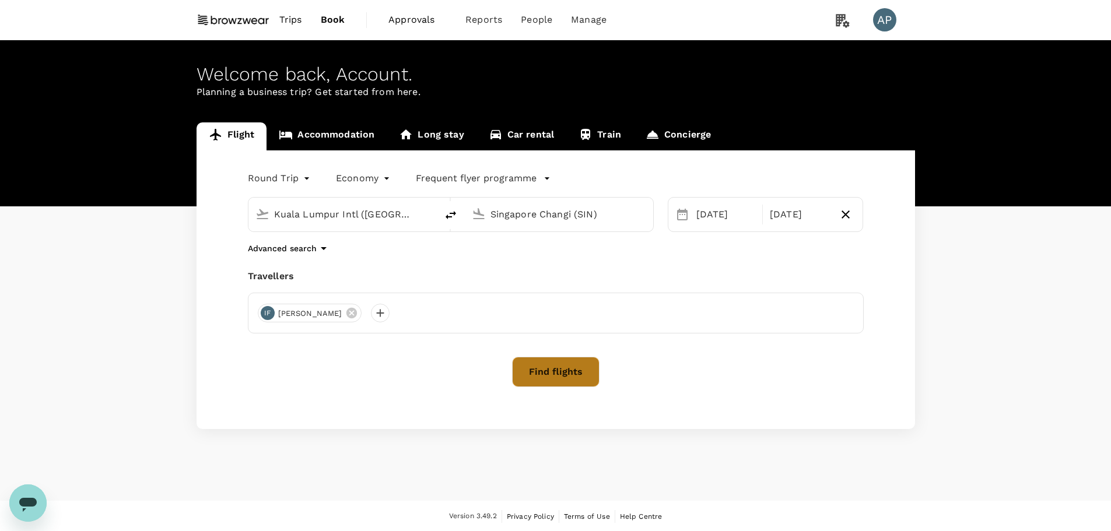
click at [561, 375] on button "Find flights" at bounding box center [555, 372] width 87 height 30
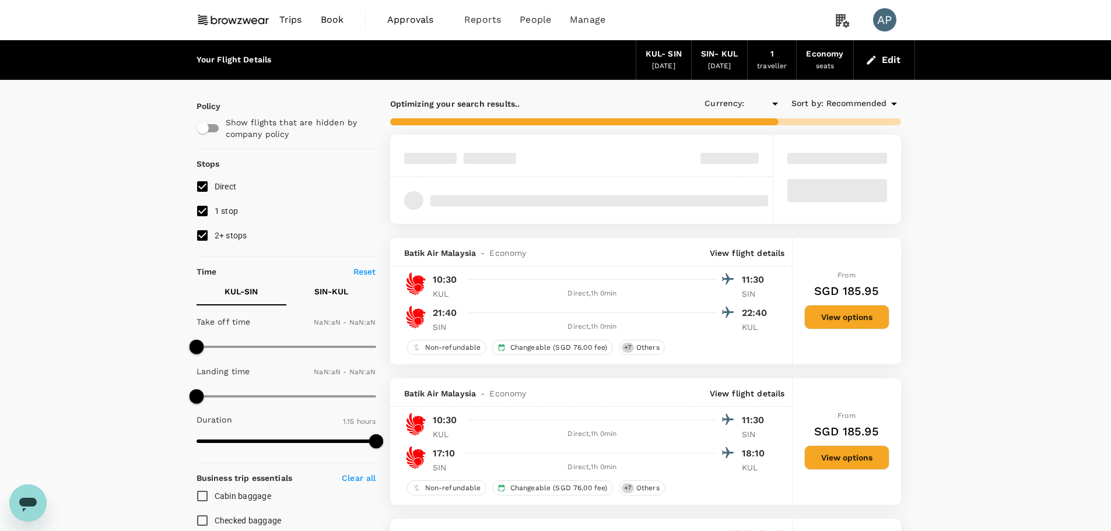
type input "SGD"
type input "1440"
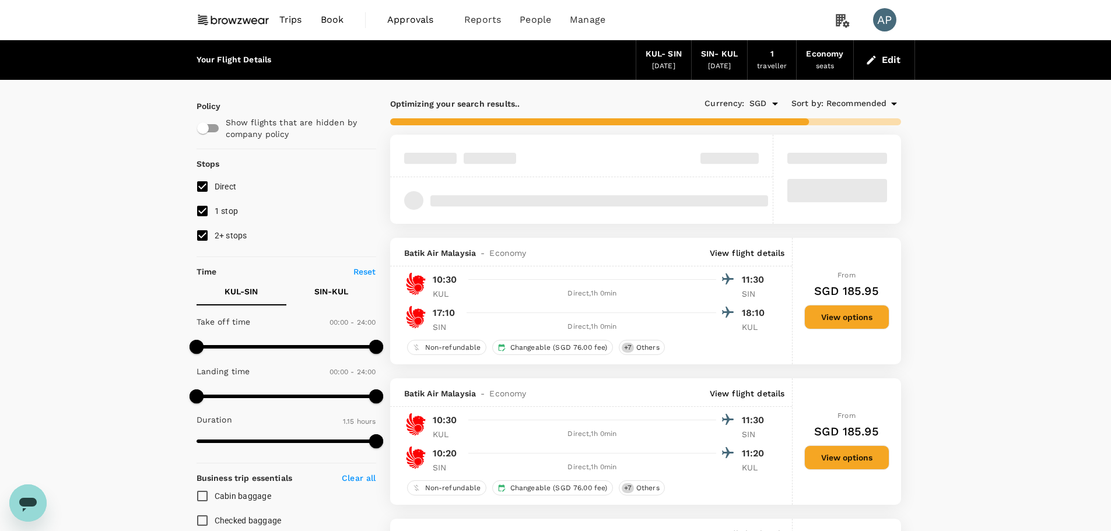
click at [225, 204] on span "1 stop" at bounding box center [227, 211] width 24 height 14
click at [215, 204] on input "1 stop" at bounding box center [202, 211] width 24 height 24
checkbox input "false"
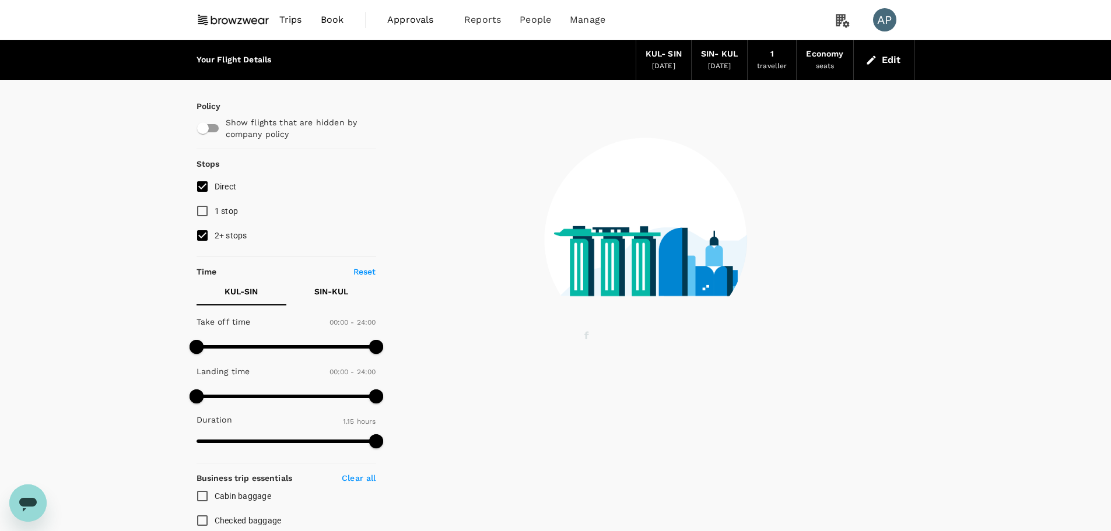
click at [226, 235] on span "2+ stops" at bounding box center [231, 235] width 33 height 9
click at [215, 235] on input "2+ stops" at bounding box center [202, 235] width 24 height 24
checkbox input "false"
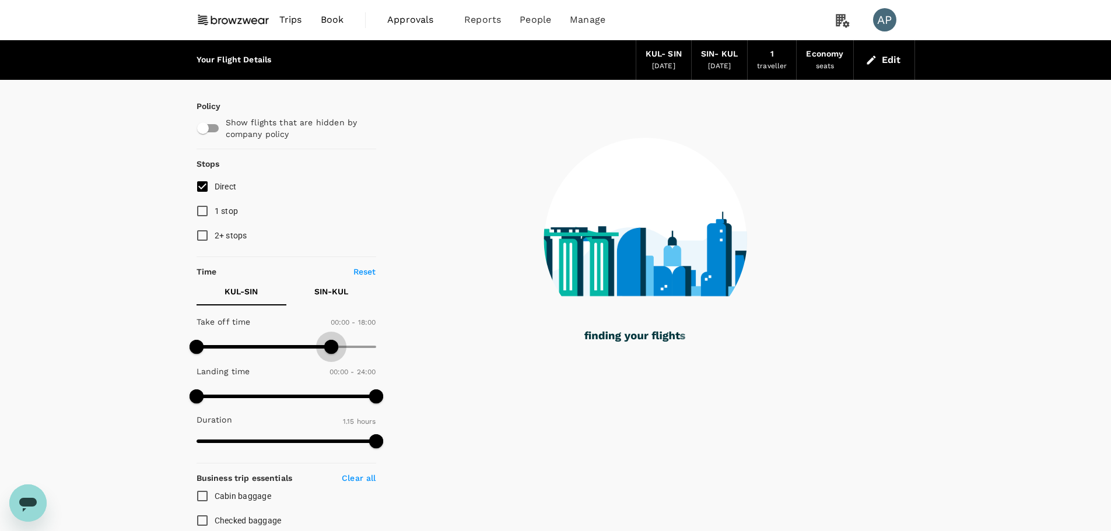
type input "780"
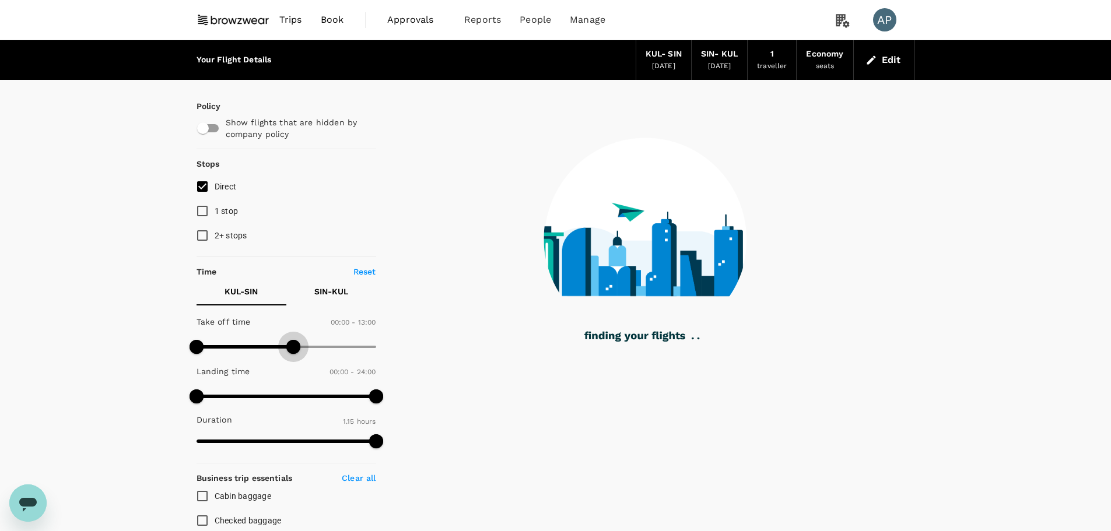
drag, startPoint x: 370, startPoint y: 346, endPoint x: 293, endPoint y: 341, distance: 77.1
click at [293, 341] on span at bounding box center [293, 347] width 14 height 14
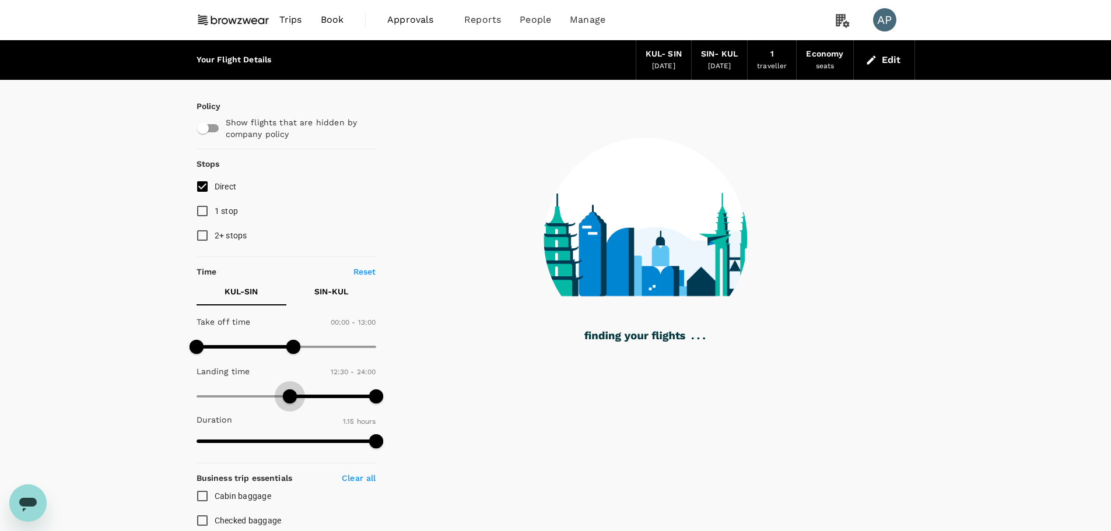
type input "810"
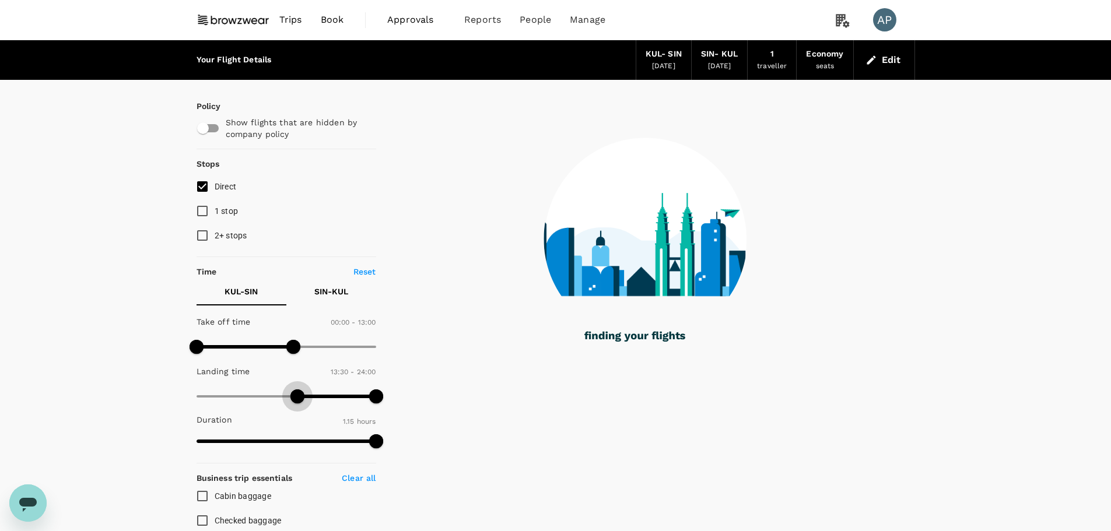
drag, startPoint x: 195, startPoint y: 392, endPoint x: 298, endPoint y: 402, distance: 103.6
click at [298, 402] on span at bounding box center [297, 396] width 14 height 14
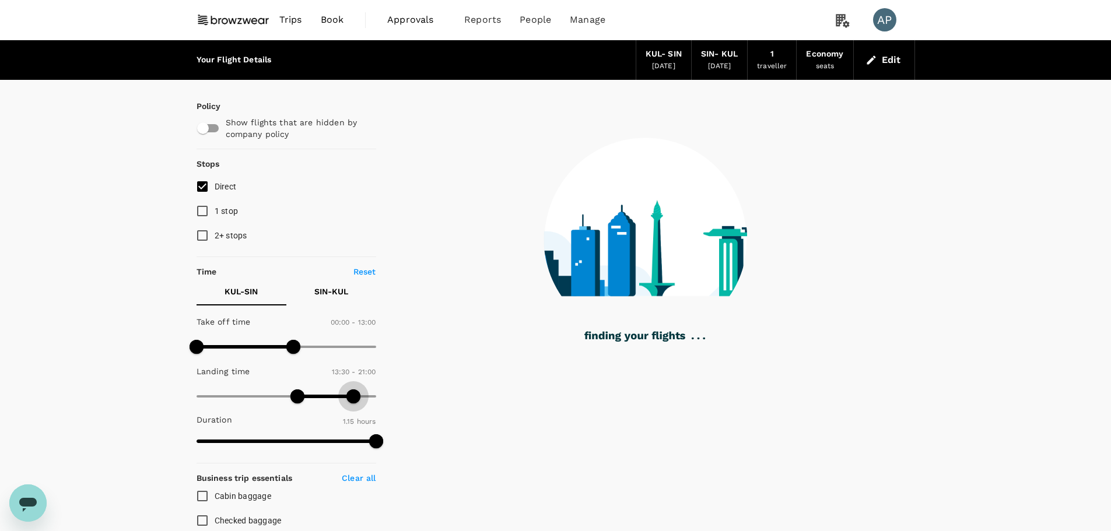
type input "1230"
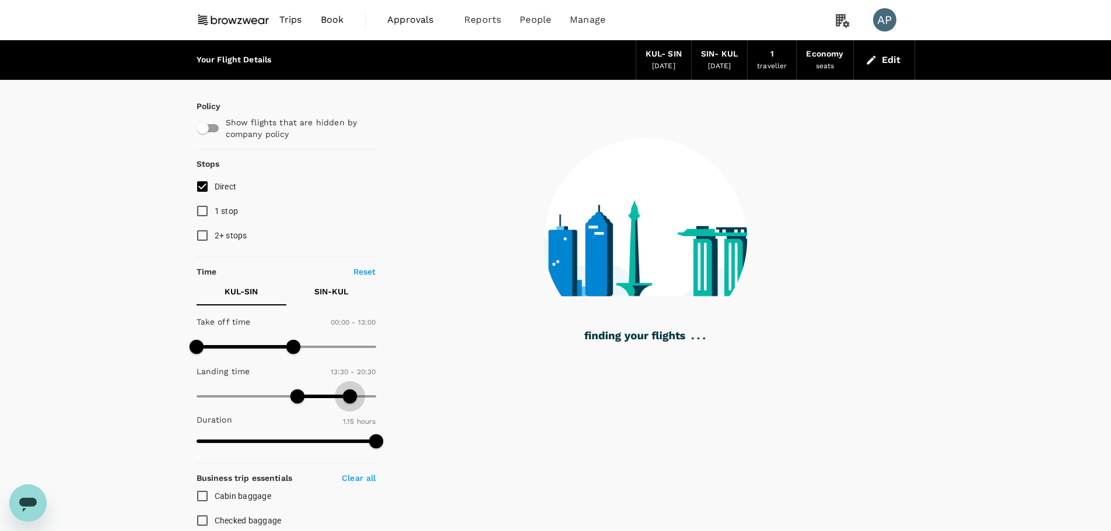
drag, startPoint x: 380, startPoint y: 399, endPoint x: 349, endPoint y: 399, distance: 30.3
click at [349, 399] on span at bounding box center [350, 396] width 14 height 14
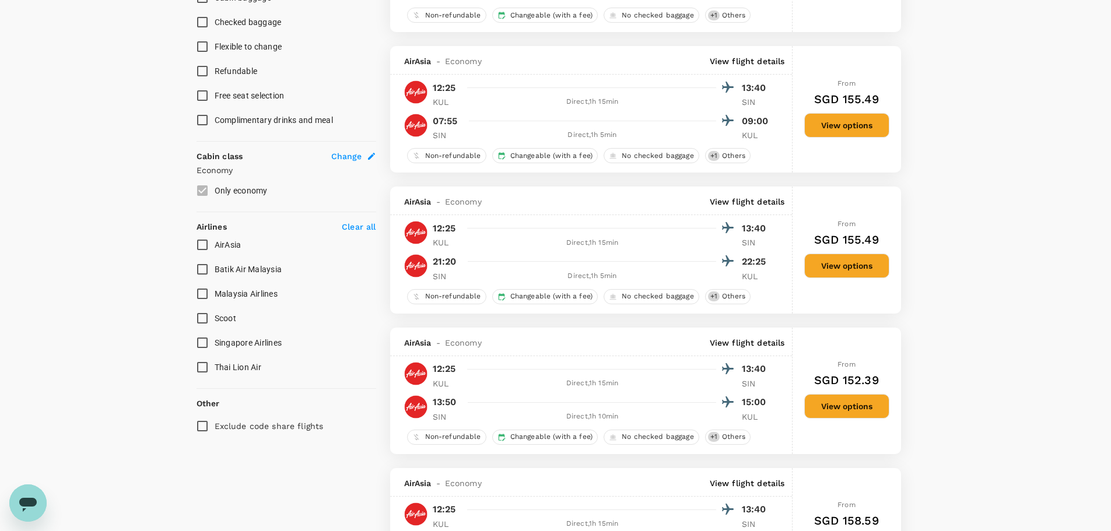
scroll to position [525, 0]
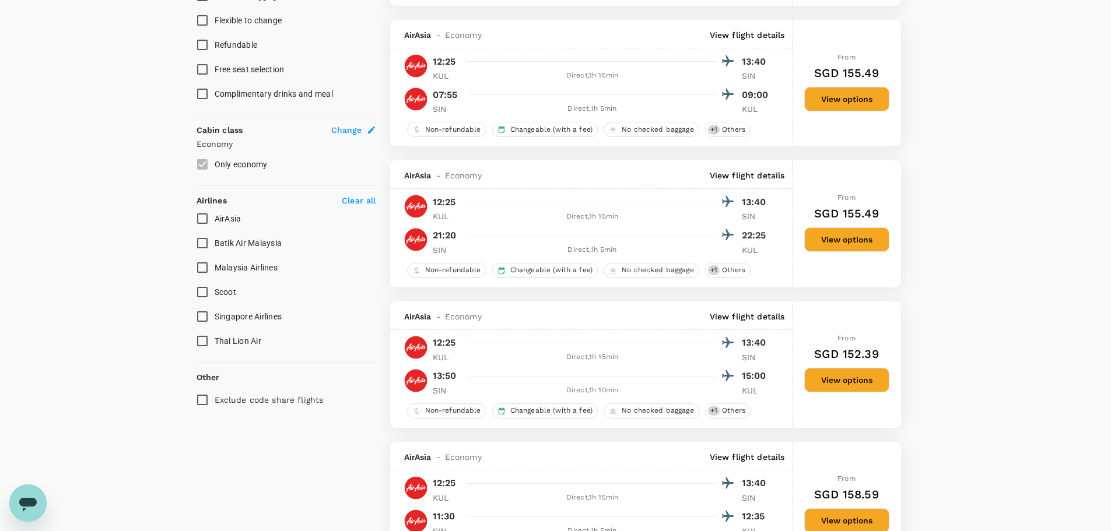
click at [205, 221] on input "AirAsia" at bounding box center [202, 218] width 24 height 24
checkbox input "true"
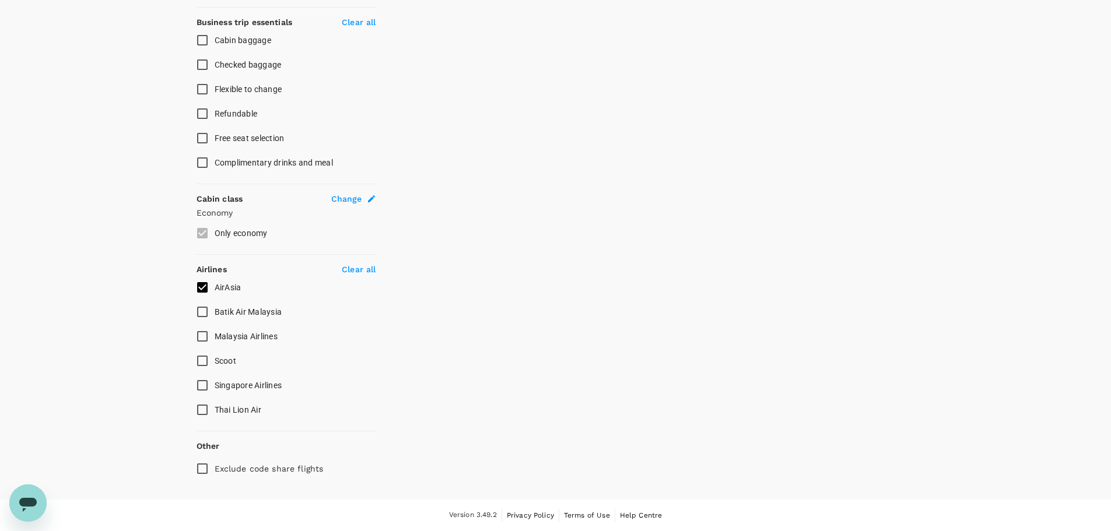
scroll to position [456, 0]
click at [201, 364] on input "Scoot" at bounding box center [202, 361] width 24 height 24
checkbox input "true"
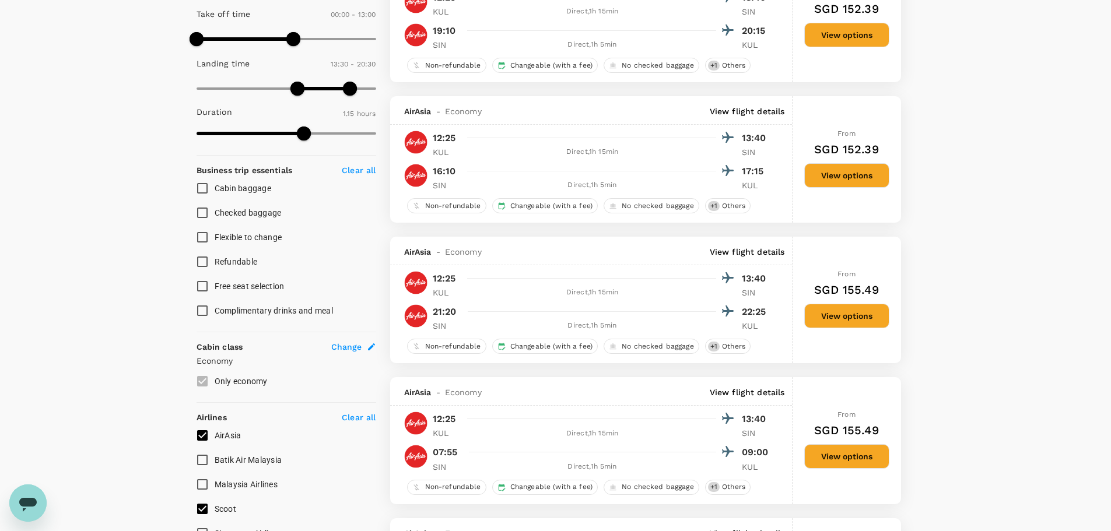
scroll to position [291, 0]
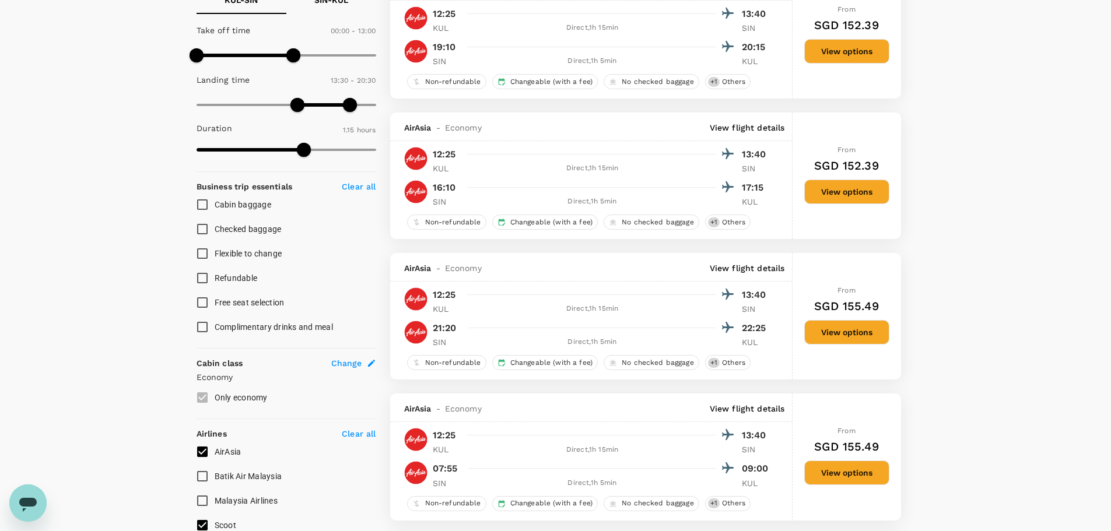
click at [845, 191] on button "View options" at bounding box center [846, 192] width 85 height 24
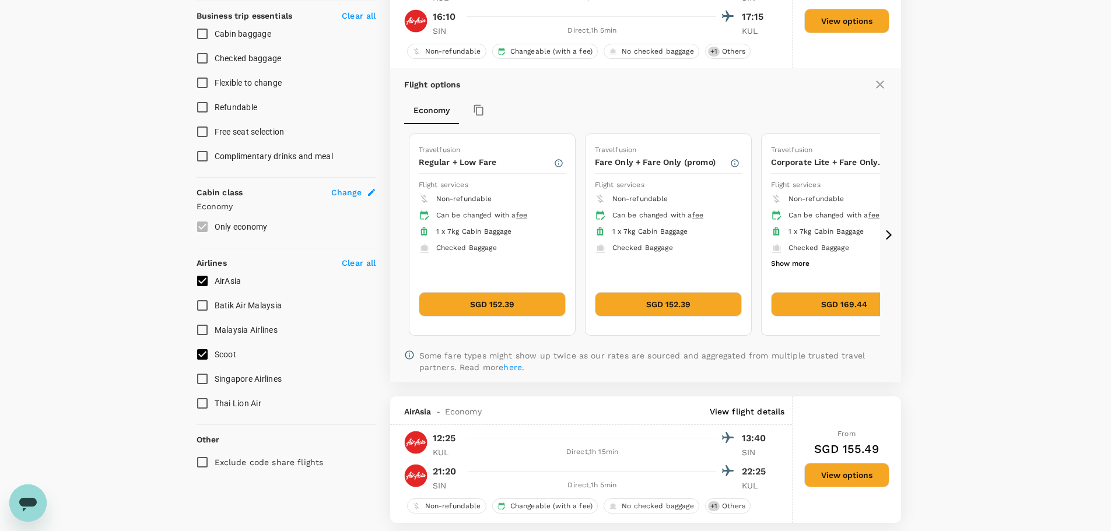
scroll to position [287, 0]
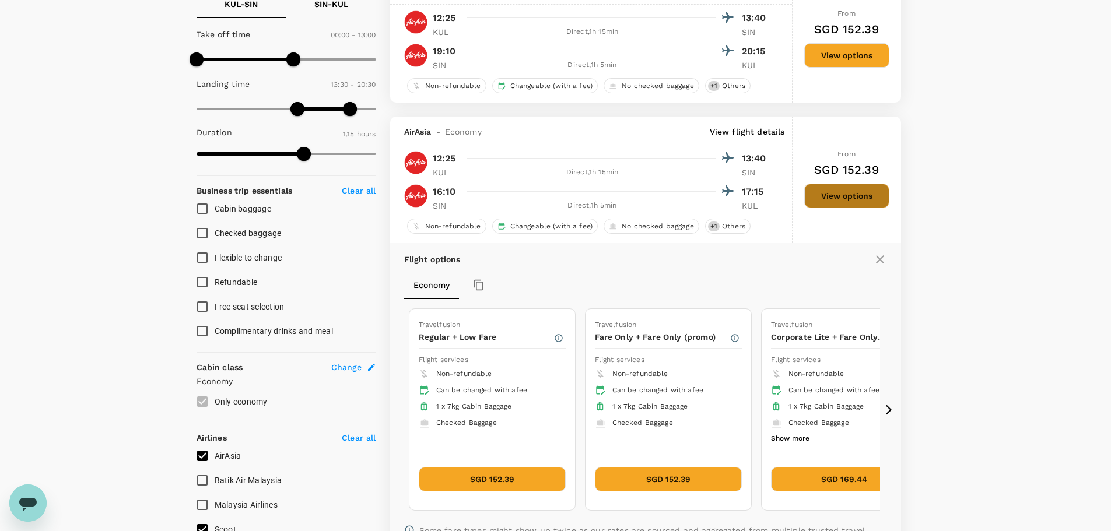
click at [849, 196] on button "View options" at bounding box center [846, 196] width 85 height 24
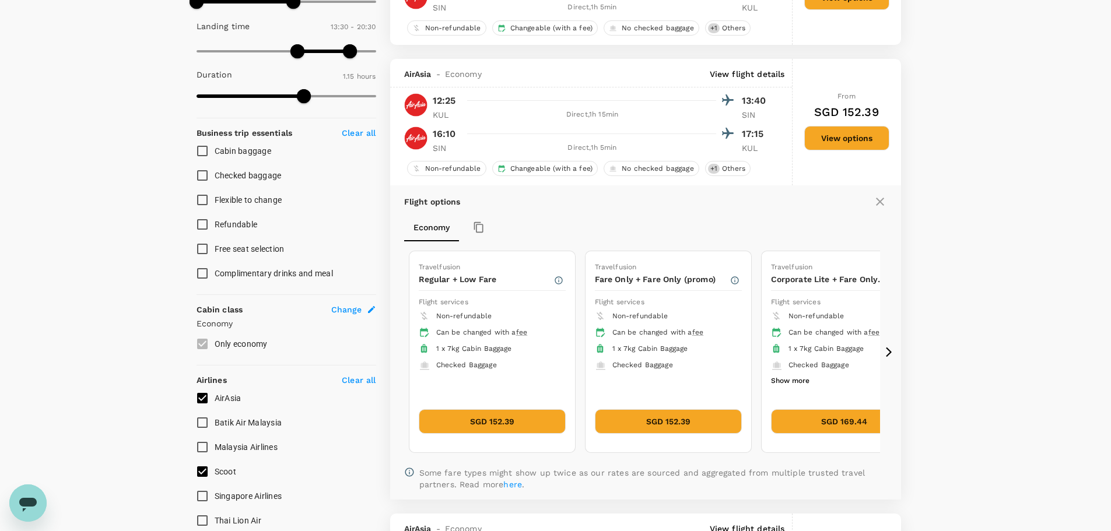
scroll to position [404, 0]
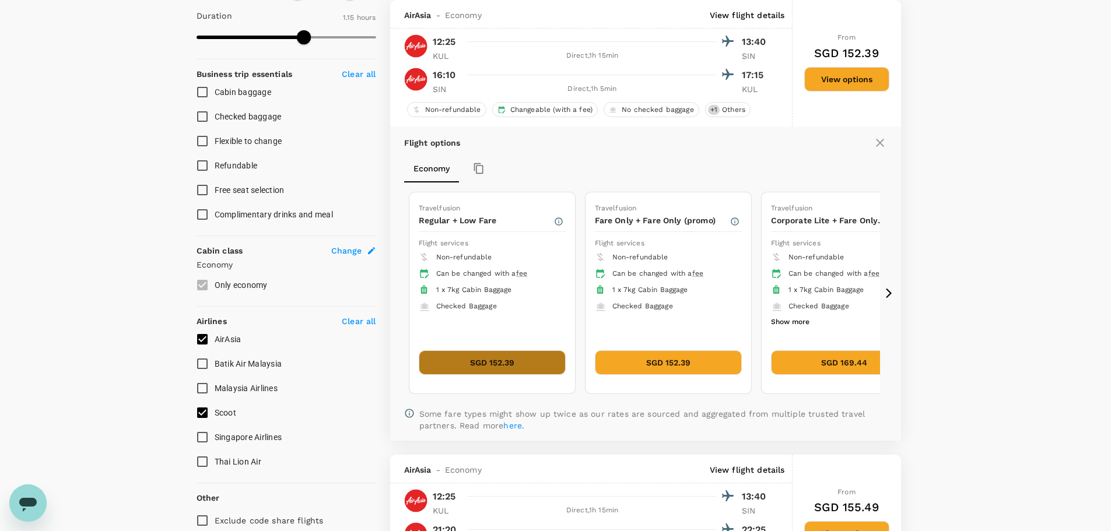
click at [502, 363] on button "SGD 152.39" at bounding box center [492, 362] width 147 height 24
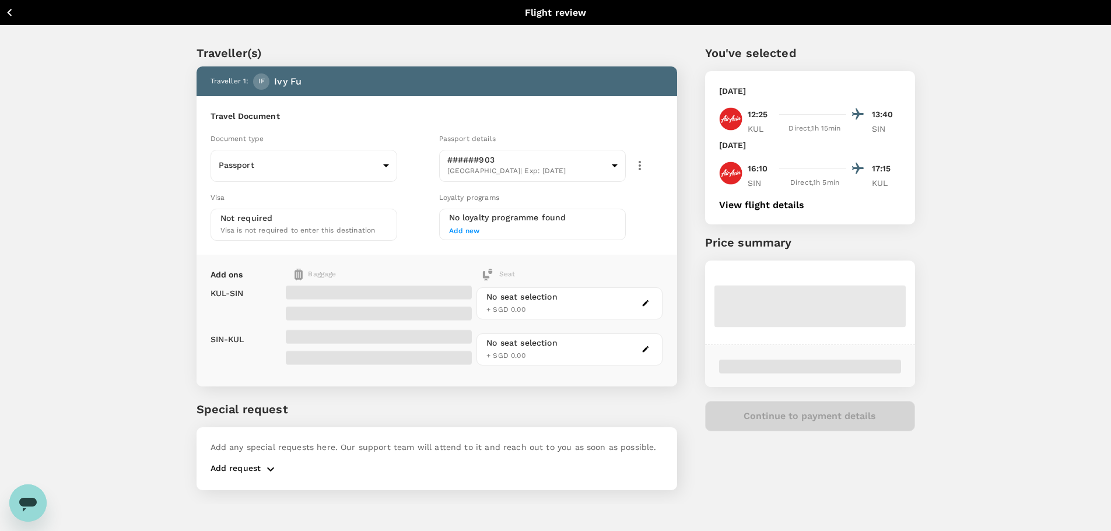
click at [784, 205] on button "View flight details" at bounding box center [761, 205] width 85 height 10
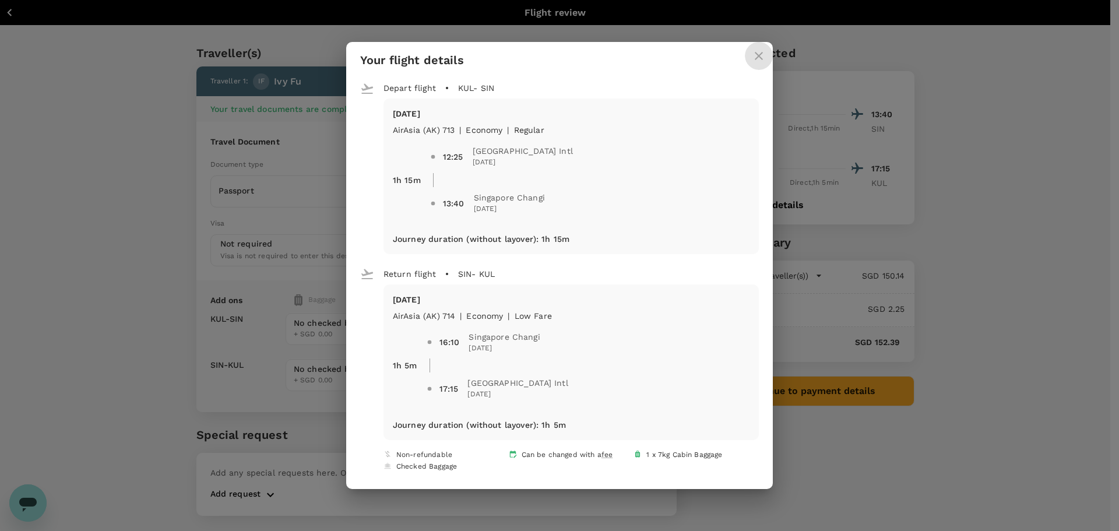
click at [753, 59] on icon "close" at bounding box center [759, 56] width 14 height 14
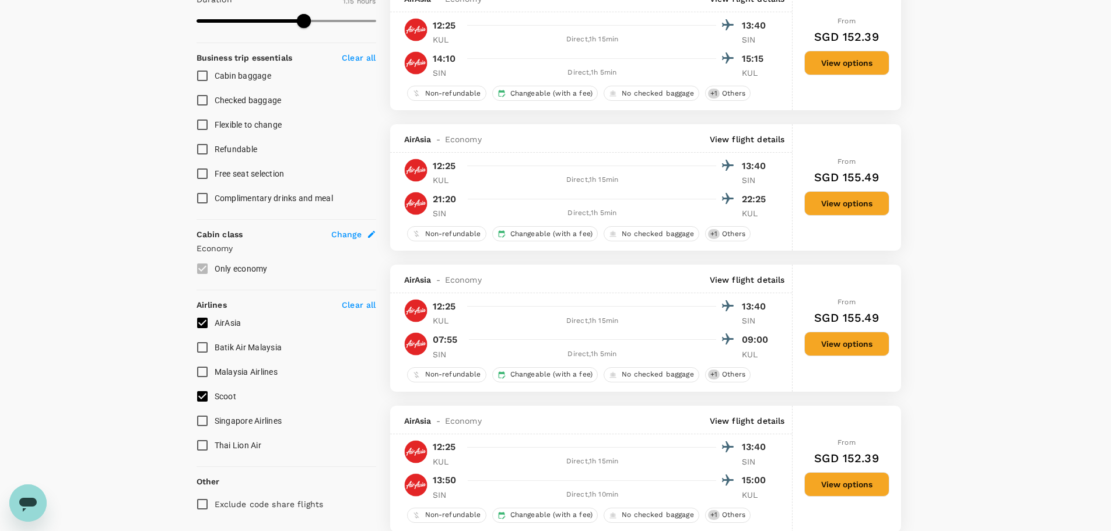
scroll to position [466, 0]
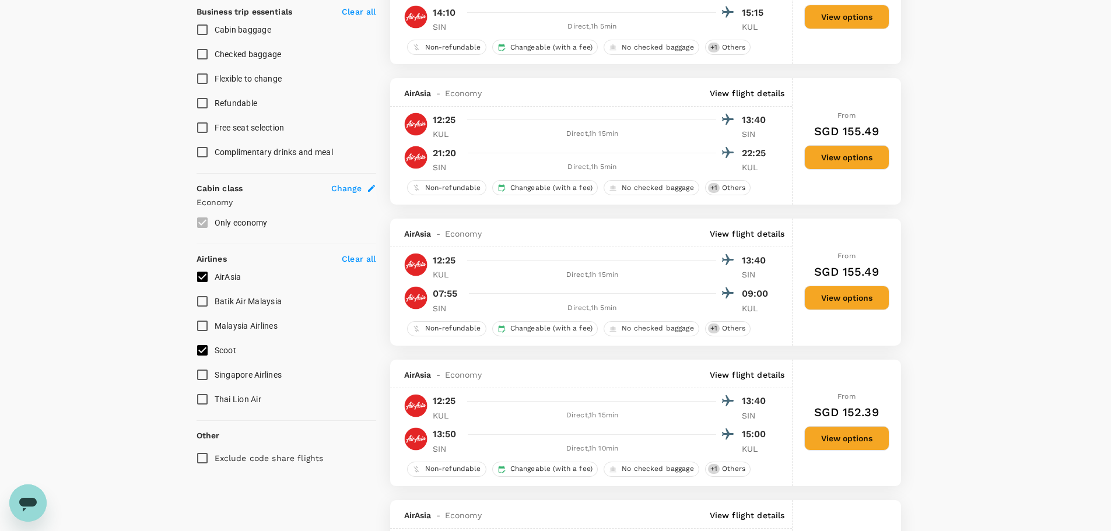
click at [207, 276] on input "AirAsia" at bounding box center [202, 277] width 24 height 24
checkbox input "false"
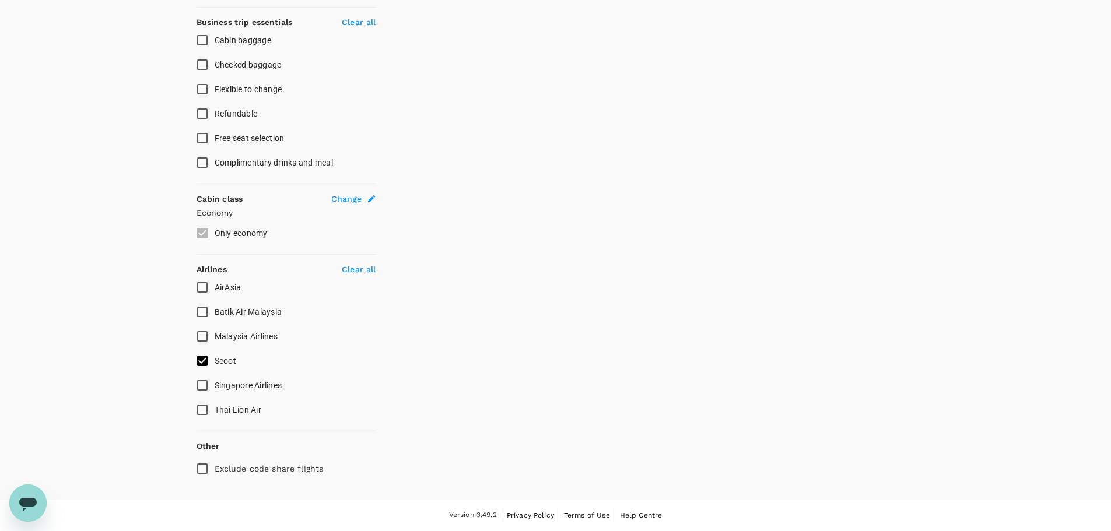
scroll to position [456, 0]
click at [259, 338] on span "Malaysia Airlines" at bounding box center [246, 336] width 63 height 9
click at [215, 338] on input "Malaysia Airlines" at bounding box center [202, 336] width 24 height 24
checkbox input "true"
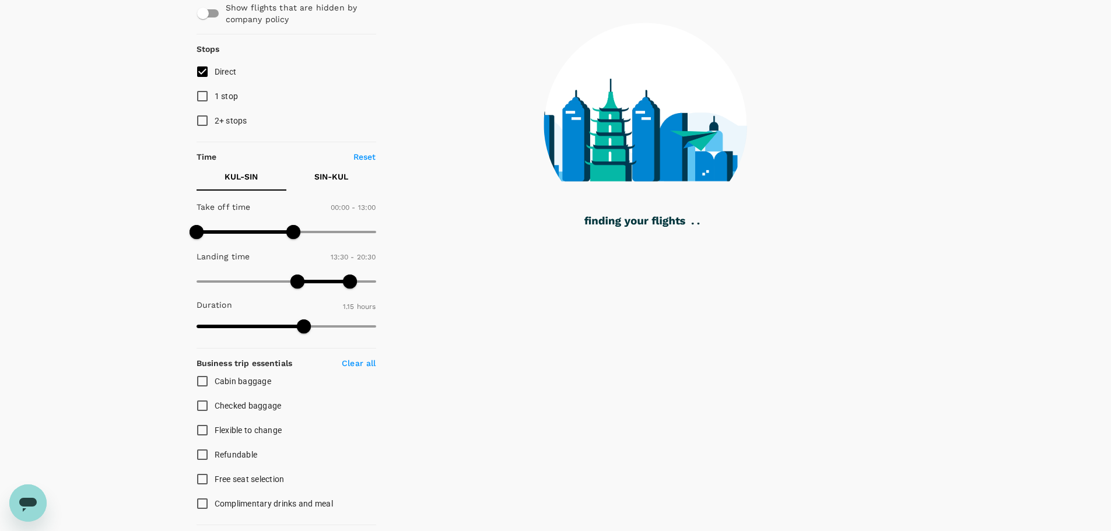
scroll to position [0, 0]
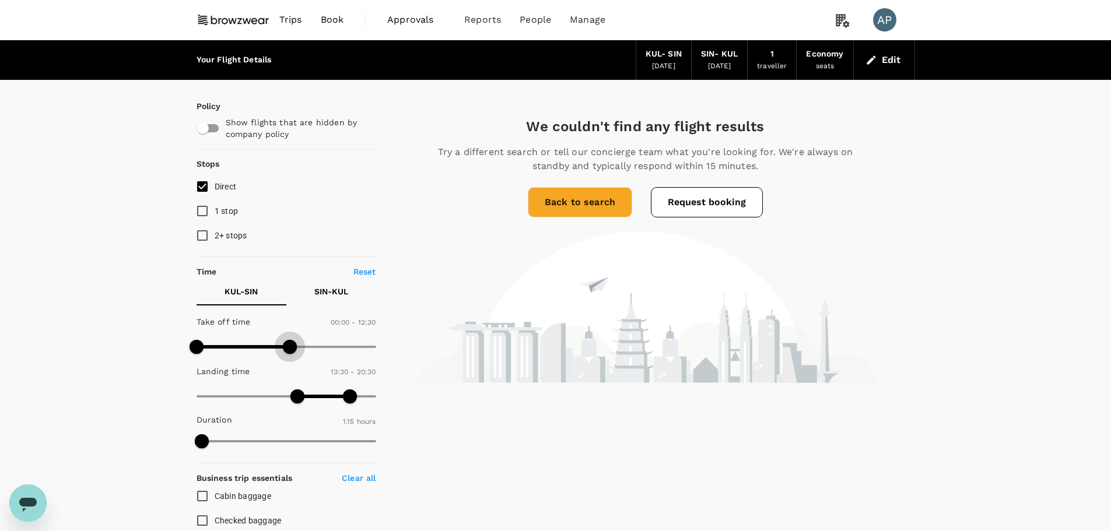
type input "1440"
drag, startPoint x: 289, startPoint y: 342, endPoint x: 435, endPoint y: 344, distance: 145.8
click at [435, 344] on div "Policy Show flights that are hidden by company policy Stops Direct 1 stop 2+ st…" at bounding box center [555, 508] width 718 height 857
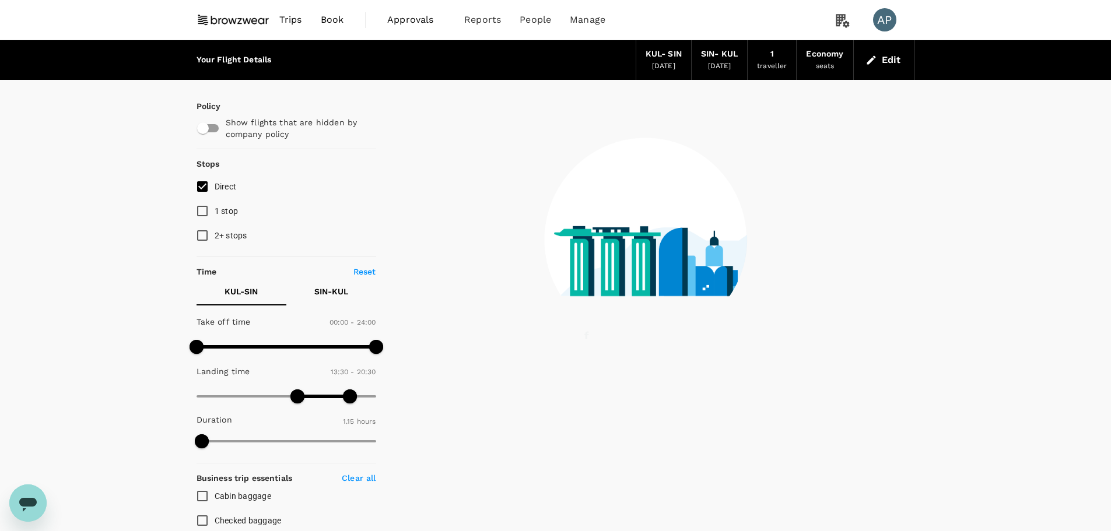
type input "0"
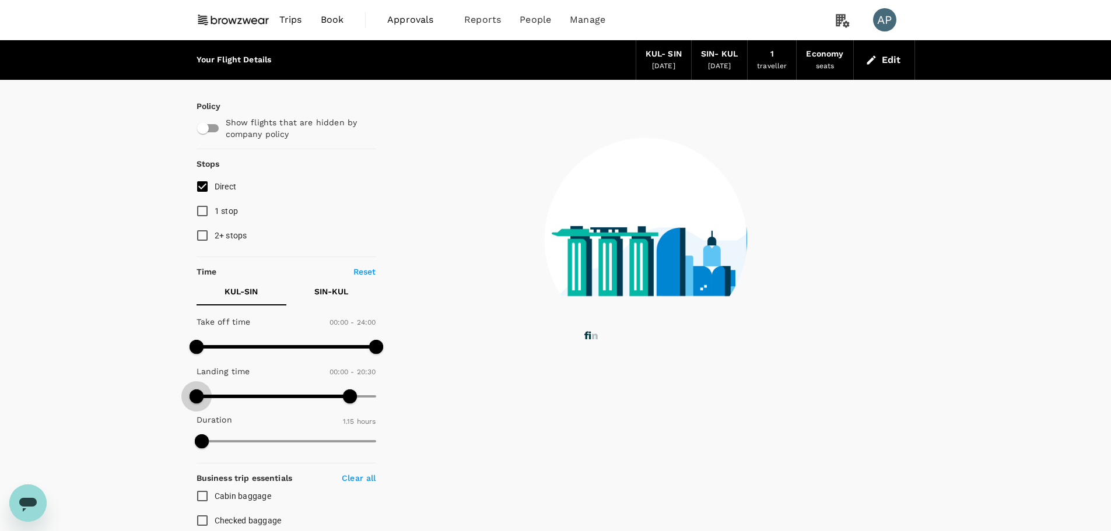
drag, startPoint x: 227, startPoint y: 394, endPoint x: -22, endPoint y: 363, distance: 250.2
click at [0, 363] on html "Trips Book Approvals 0 Reports People Manage AP Your Flight Details KUL - SIN 0…" at bounding box center [555, 493] width 1111 height 987
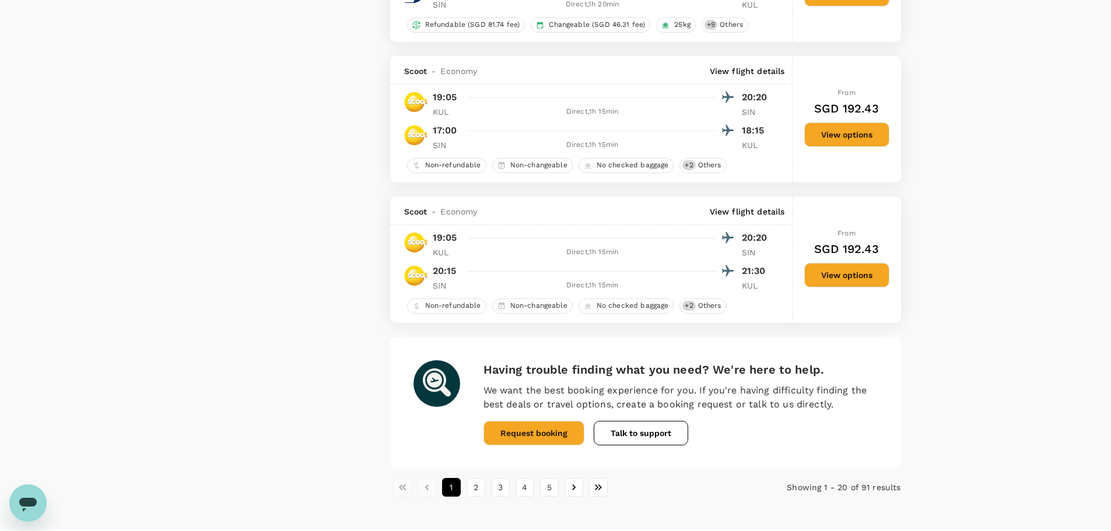
scroll to position [2627, 0]
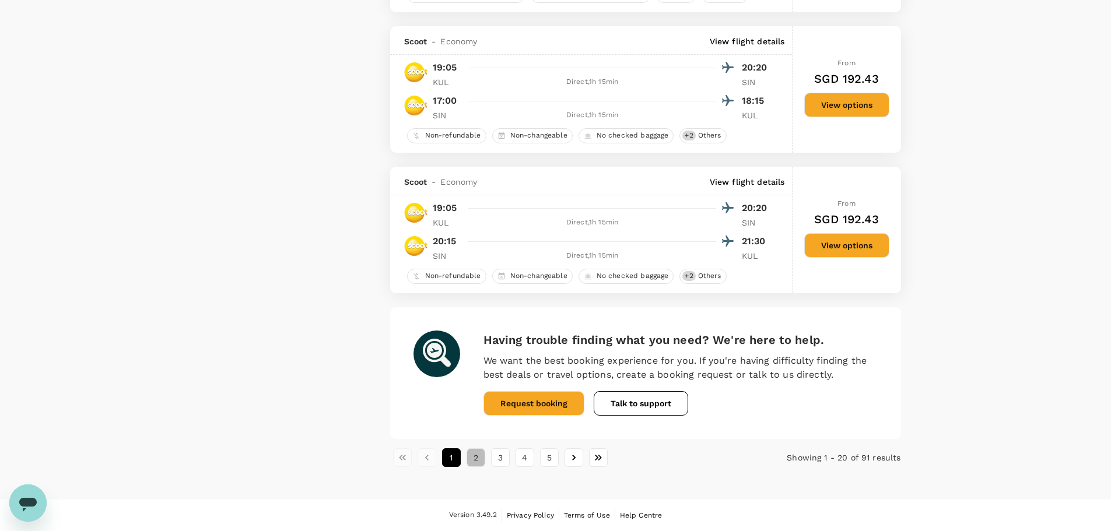
click at [475, 455] on button "2" at bounding box center [475, 457] width 19 height 19
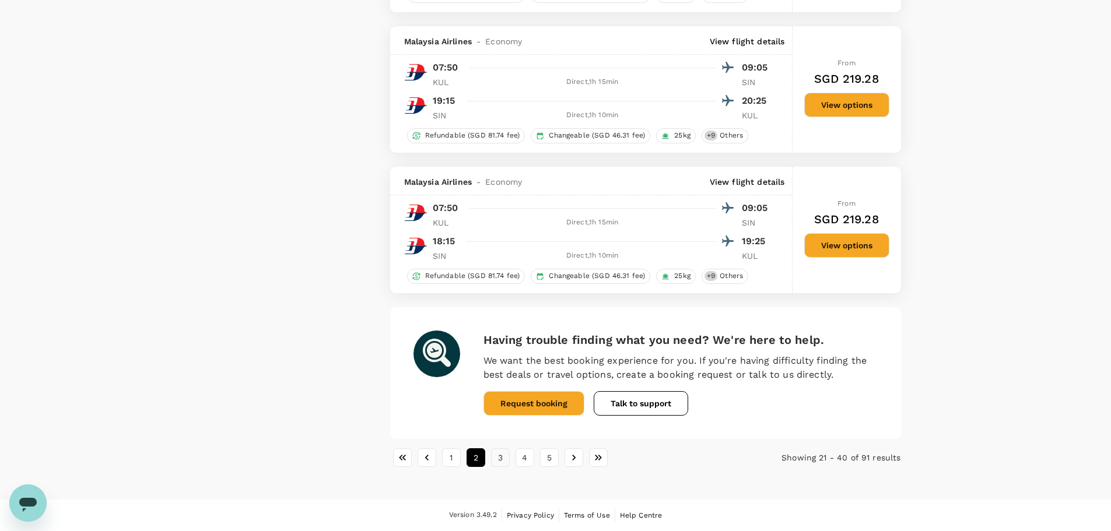
click at [503, 458] on button "3" at bounding box center [500, 457] width 19 height 19
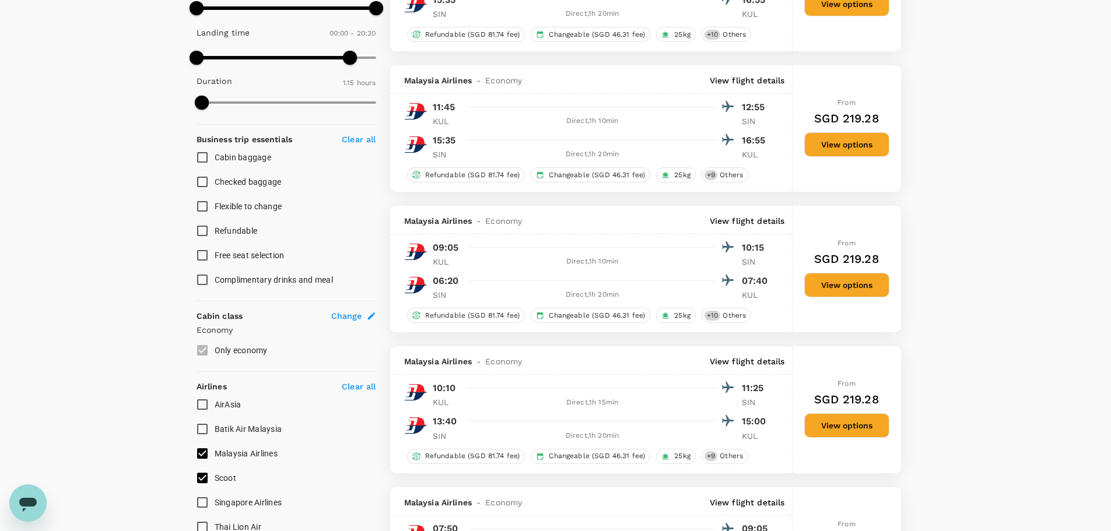
scroll to position [466, 0]
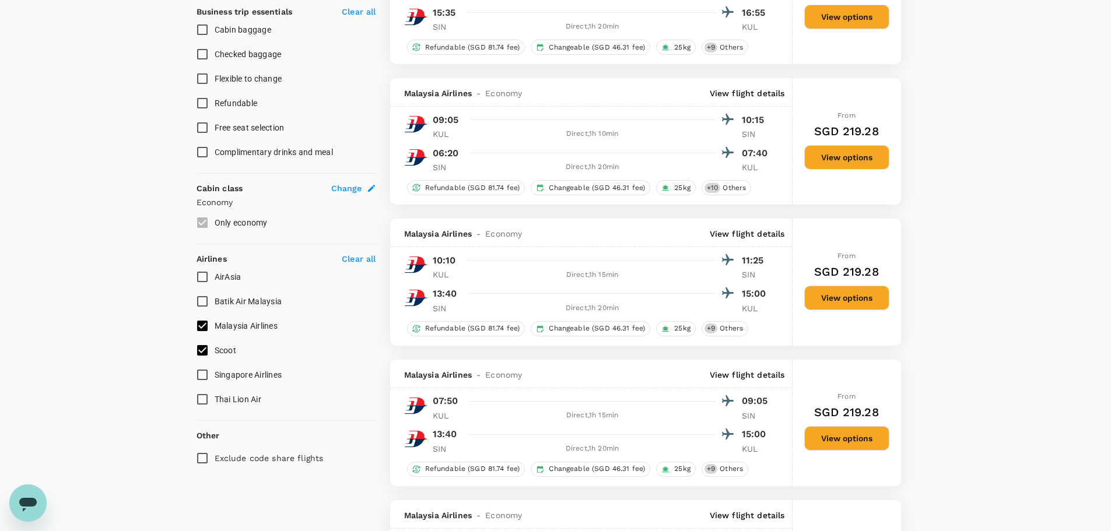
click at [199, 279] on input "AirAsia" at bounding box center [202, 277] width 24 height 24
checkbox input "true"
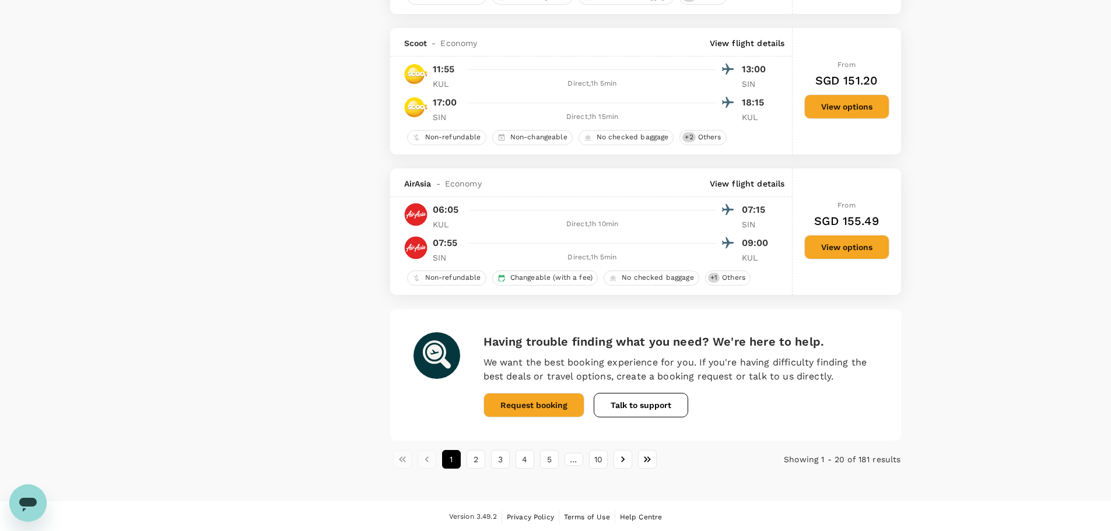
scroll to position [2639, 0]
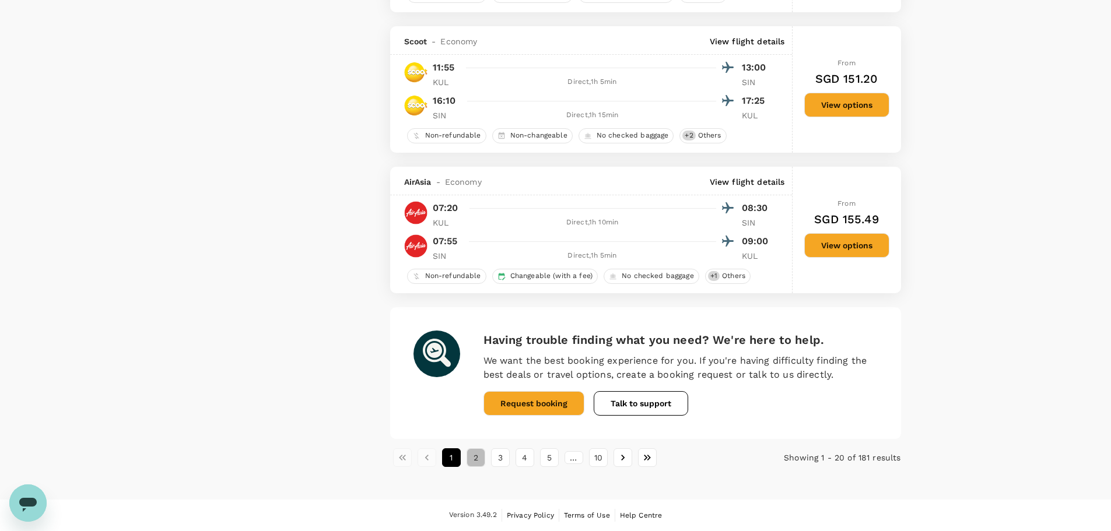
click at [470, 462] on button "2" at bounding box center [475, 457] width 19 height 19
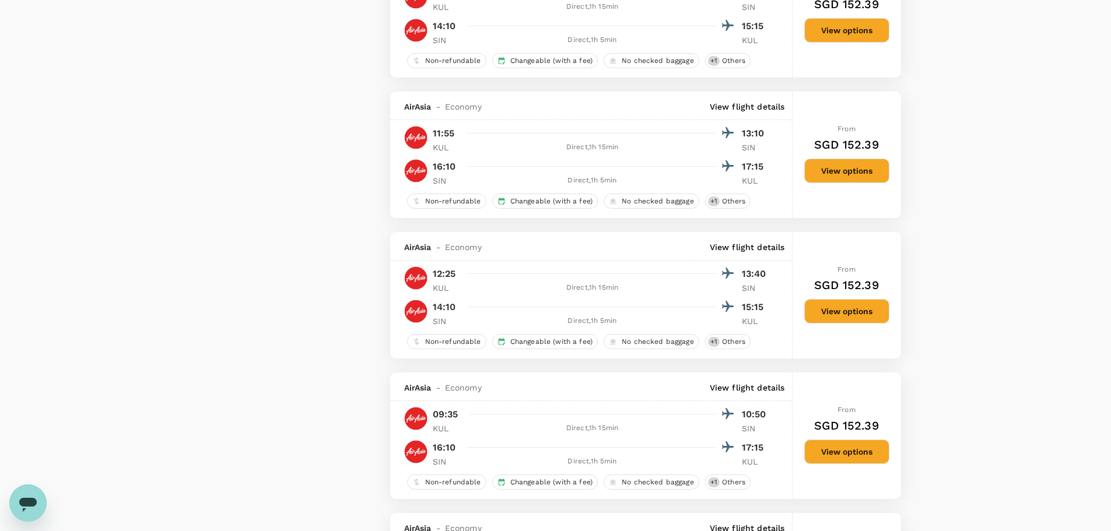
scroll to position [1924, 0]
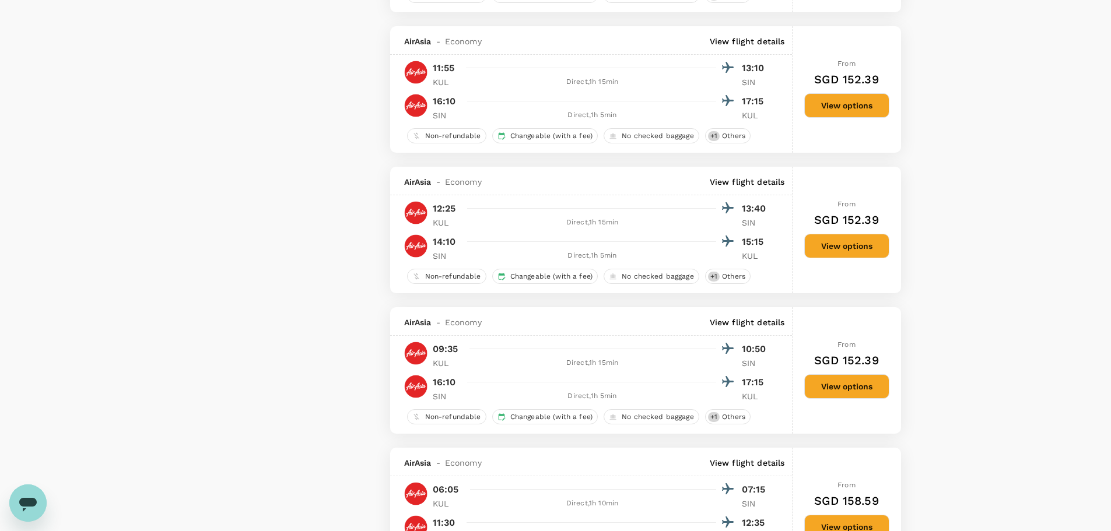
click at [877, 391] on button "View options" at bounding box center [846, 386] width 85 height 24
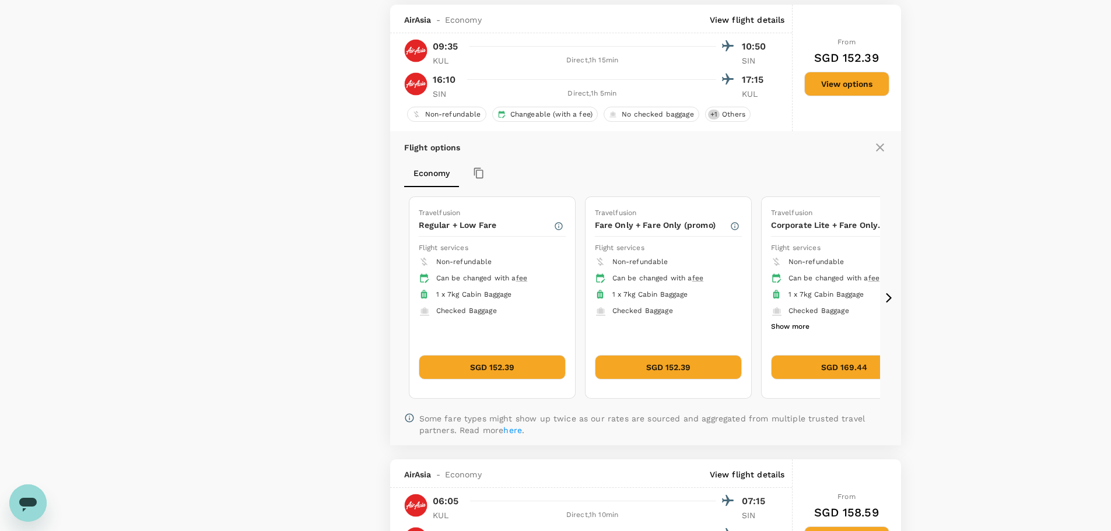
scroll to position [2231, 0]
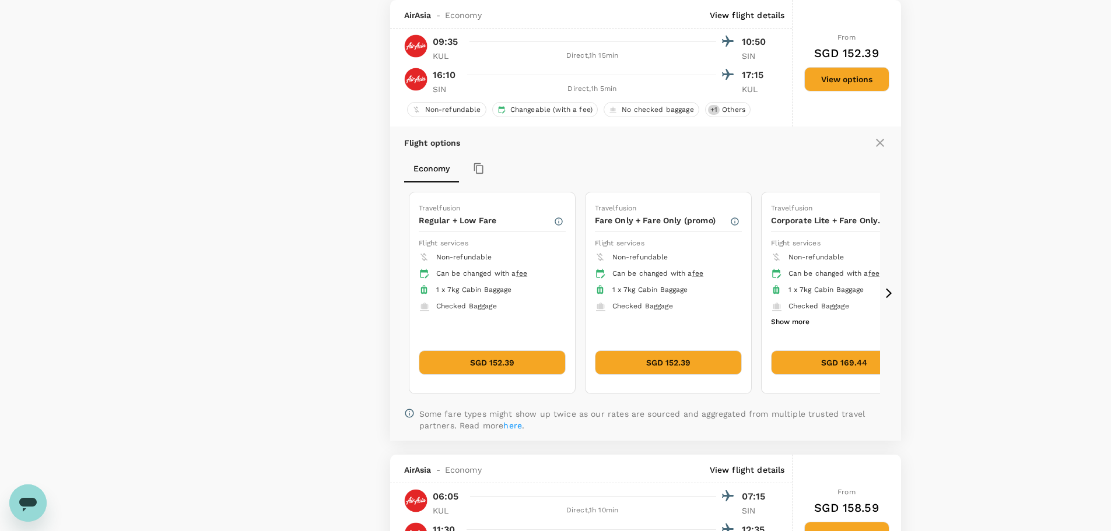
click at [462, 361] on button "SGD 152.39" at bounding box center [492, 362] width 147 height 24
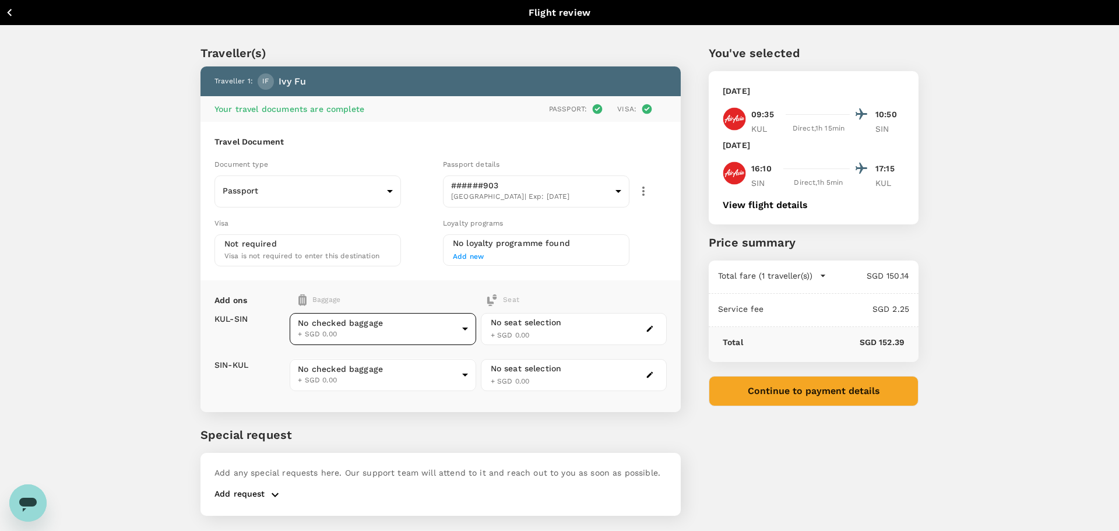
click at [349, 335] on body "Back to flight results Flight review Traveller(s) Traveller 1 : IF Ivy Fu Your …" at bounding box center [559, 281] width 1119 height 563
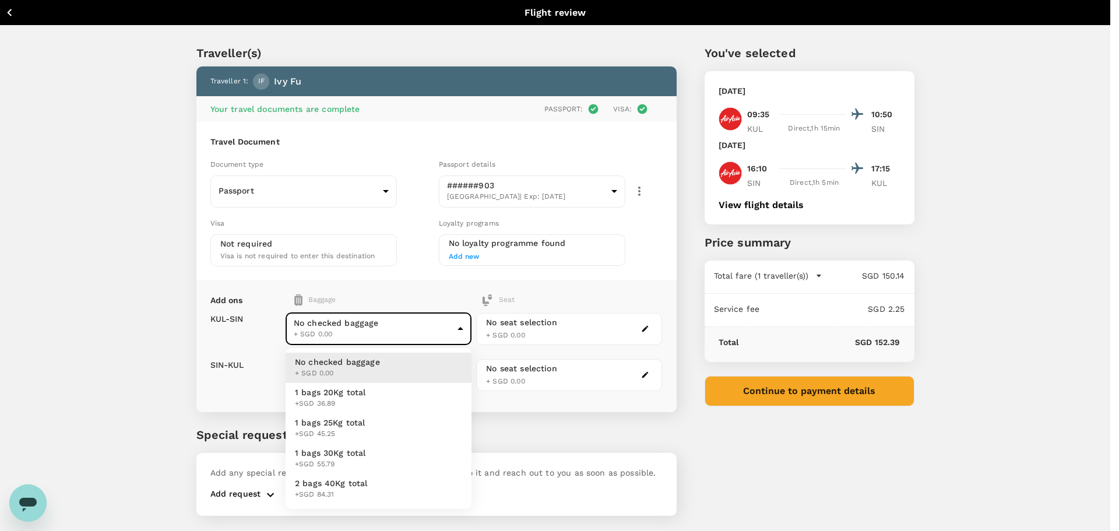
click at [333, 394] on span "1 bags 20Kg total" at bounding box center [330, 393] width 71 height 12
type input "1 - 36.89"
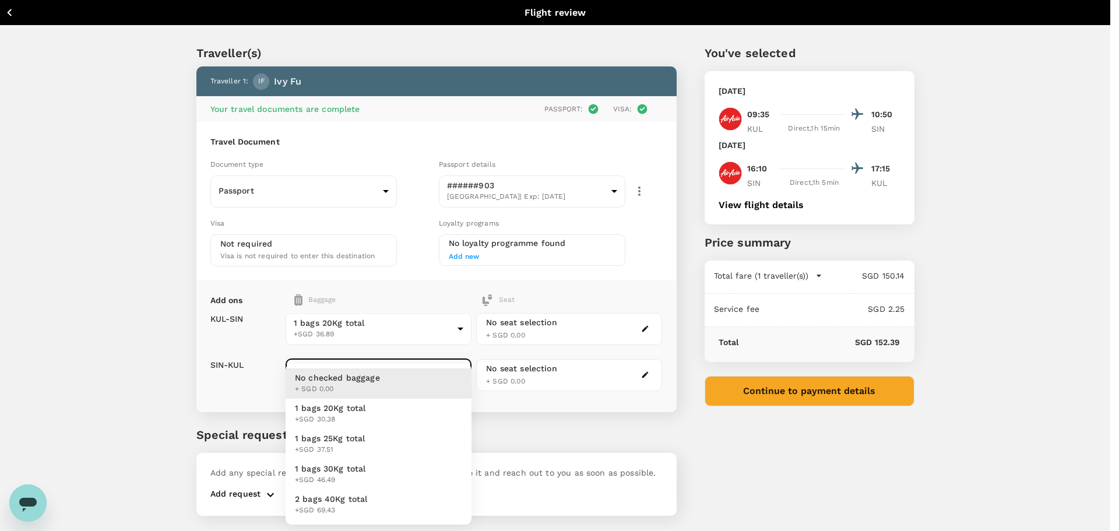
click at [322, 373] on body "Back to flight results Flight review Traveller(s) Traveller 1 : IF Ivy Fu Your …" at bounding box center [559, 281] width 1119 height 563
click at [321, 408] on span "1 bags 20Kg total" at bounding box center [330, 408] width 71 height 12
type input "1 - 30.38"
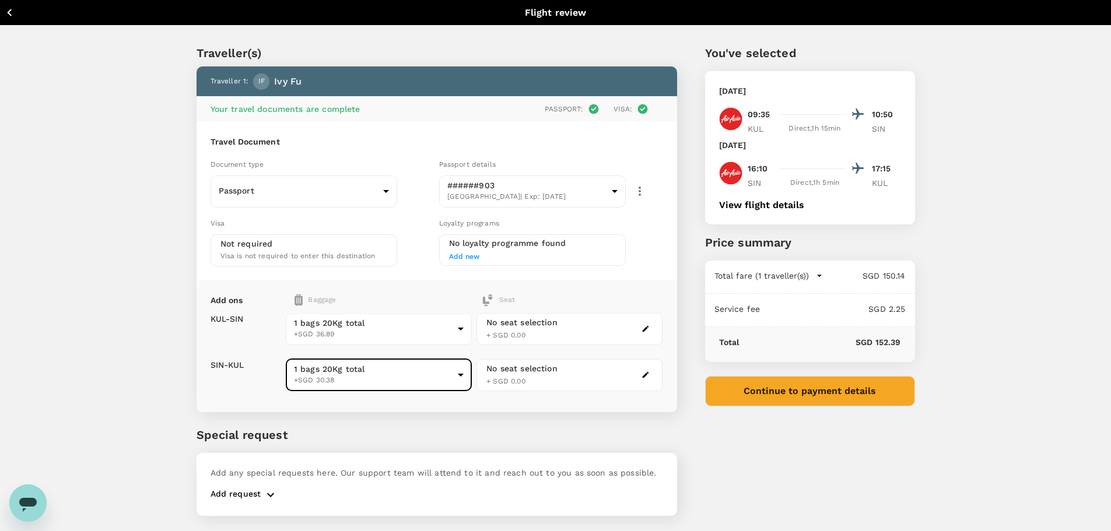
click at [751, 205] on button "View flight details" at bounding box center [761, 205] width 85 height 10
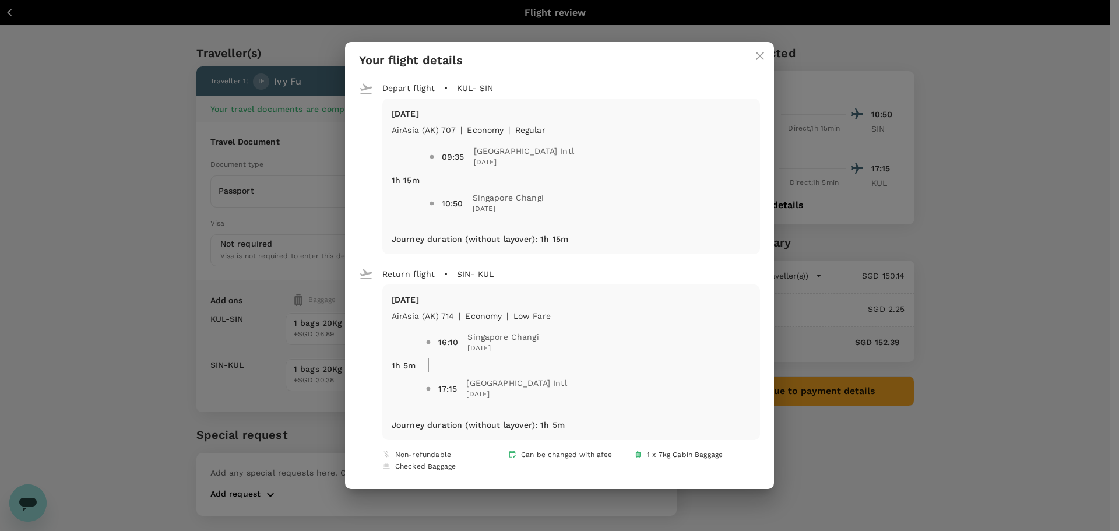
drag, startPoint x: 745, startPoint y: 55, endPoint x: 738, endPoint y: 57, distance: 7.2
click at [753, 55] on icon "close" at bounding box center [760, 56] width 14 height 14
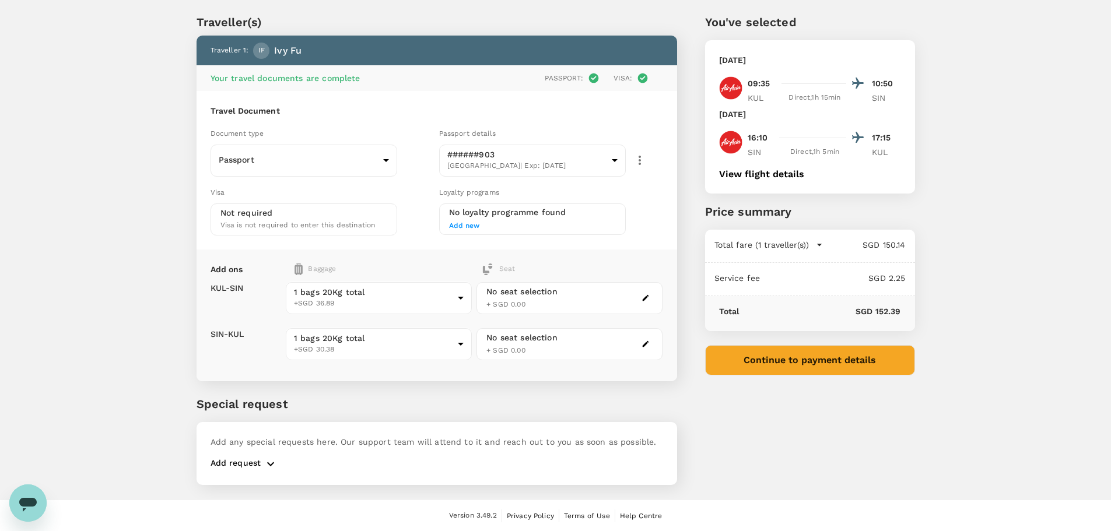
scroll to position [31, 0]
click at [797, 173] on button "View flight details" at bounding box center [761, 173] width 85 height 10
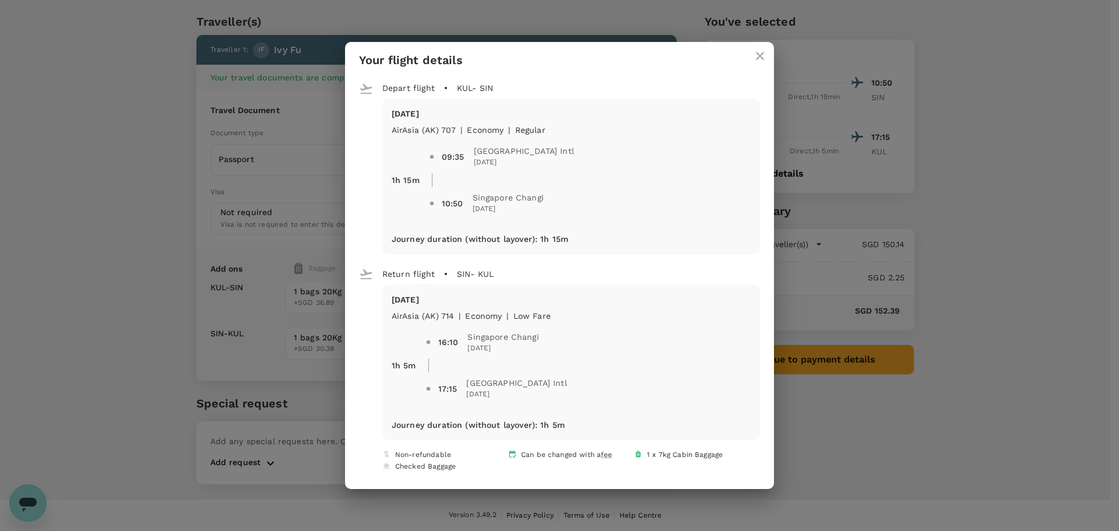
click at [753, 53] on icon "close" at bounding box center [760, 56] width 14 height 14
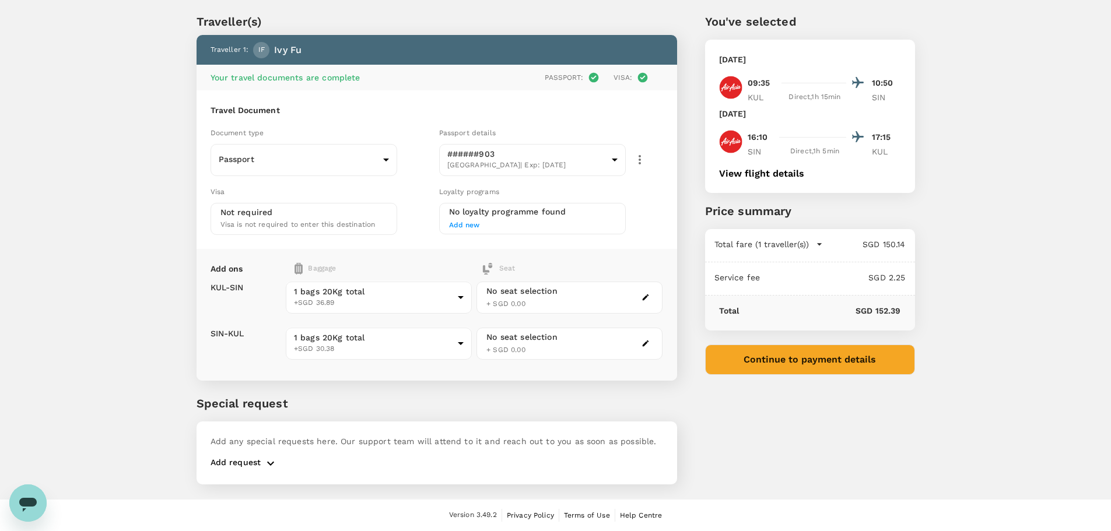
scroll to position [0, 0]
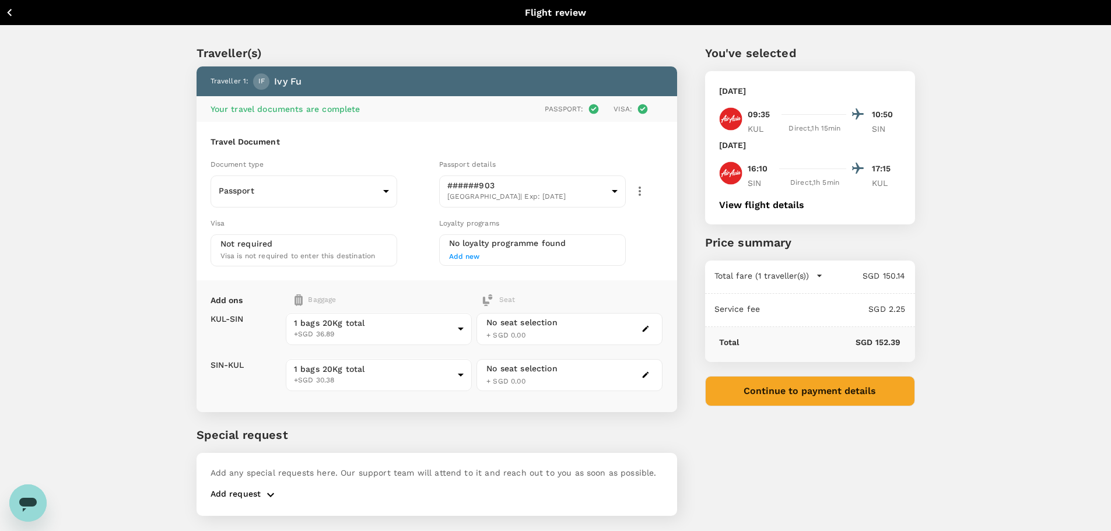
click at [751, 203] on button "View flight details" at bounding box center [761, 205] width 85 height 10
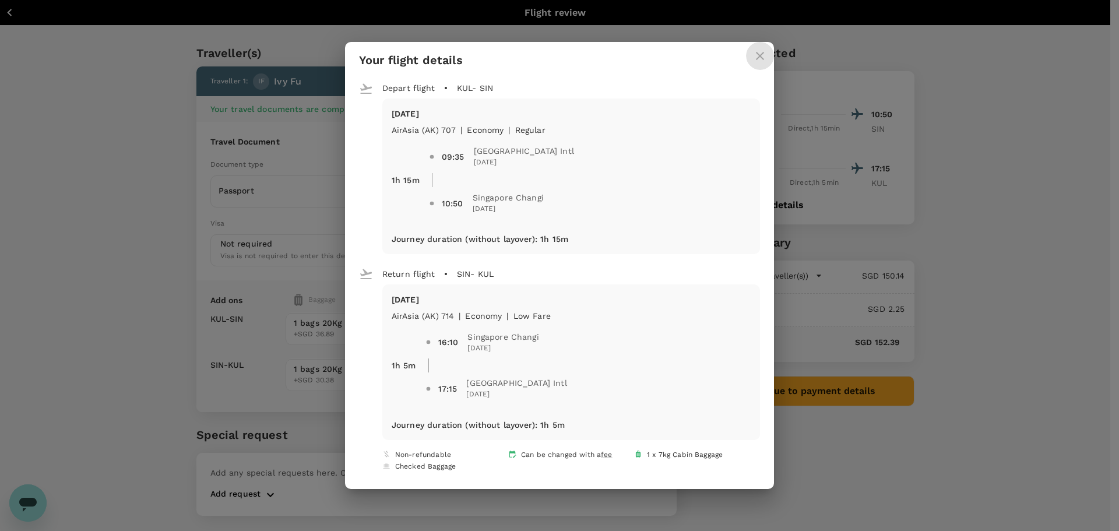
click at [753, 59] on icon "close" at bounding box center [760, 56] width 14 height 14
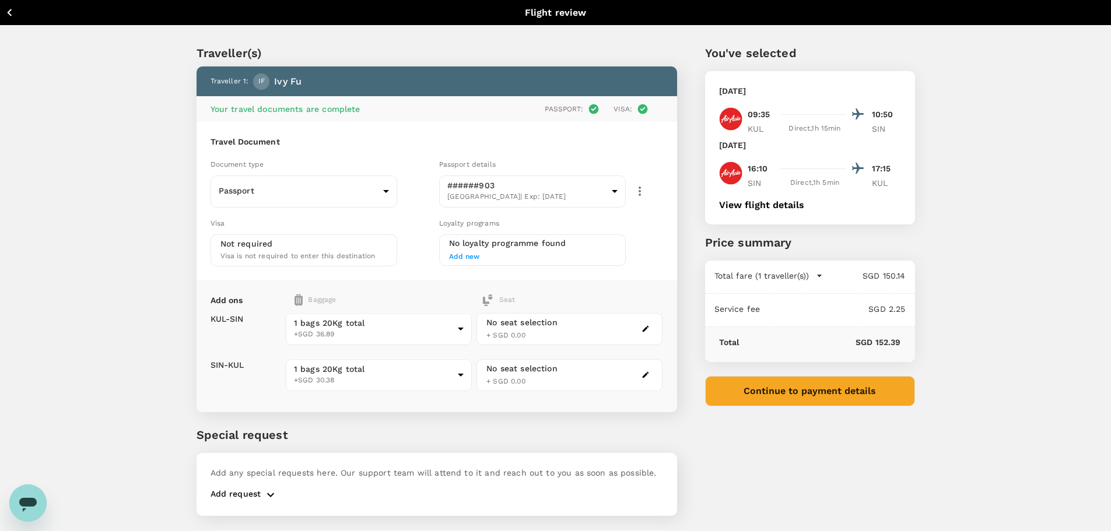
click at [10, 15] on icon "button" at bounding box center [9, 13] width 5 height 8
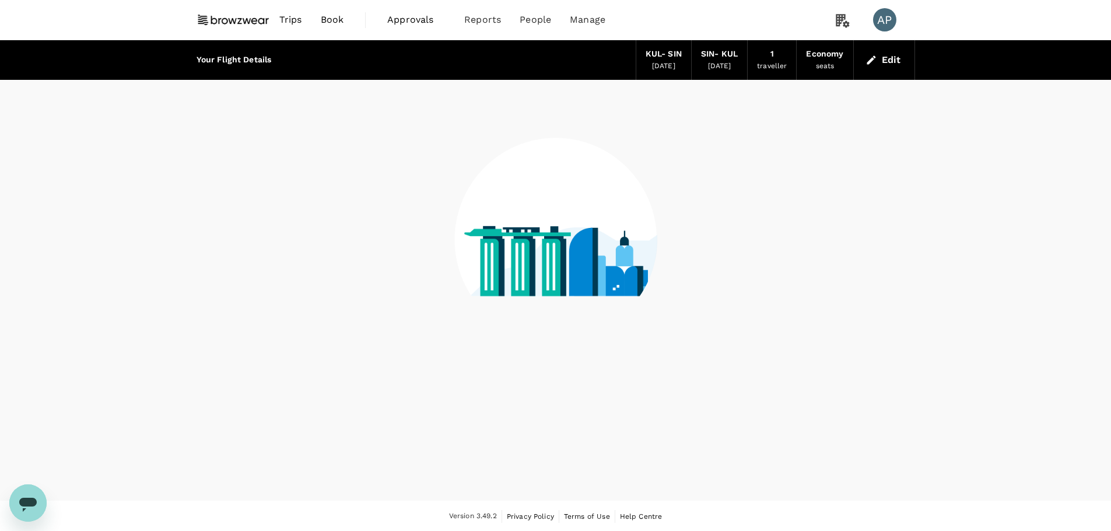
scroll to position [1, 0]
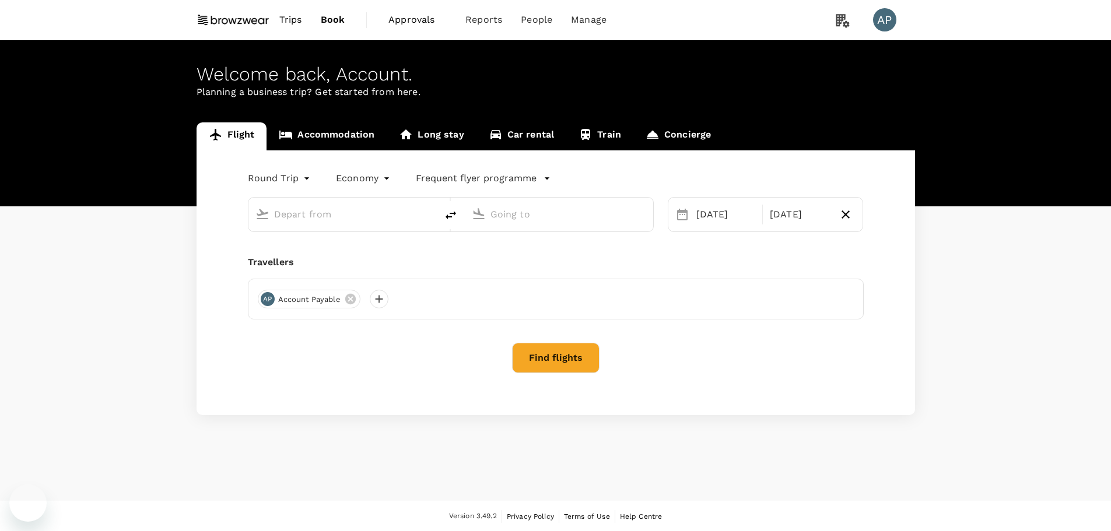
type input "Kuala Lumpur Intl ([GEOGRAPHIC_DATA])"
type input "Singapore Changi (SIN)"
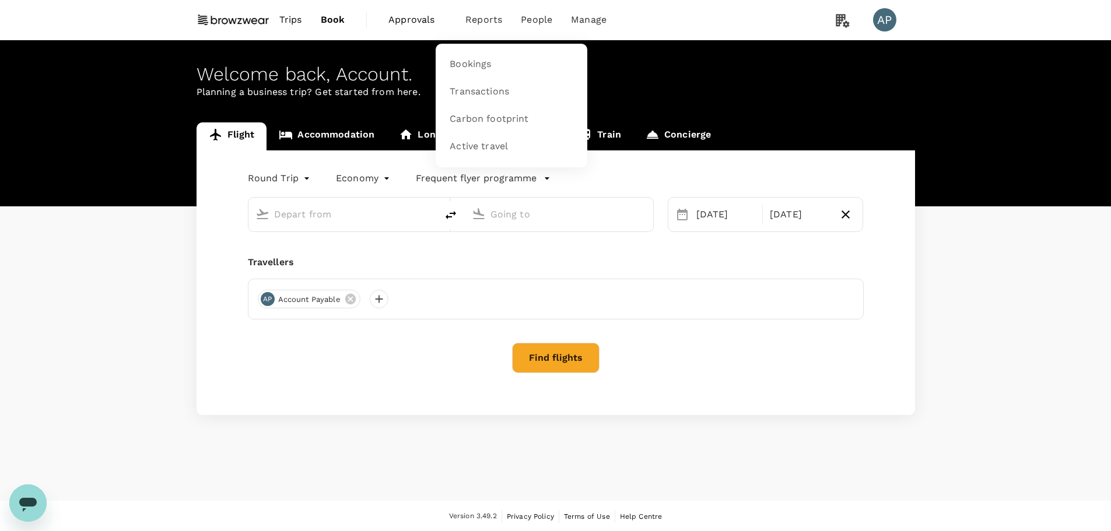
type input "Kuala Lumpur Intl ([GEOGRAPHIC_DATA])"
type input "Singapore Changi (SIN)"
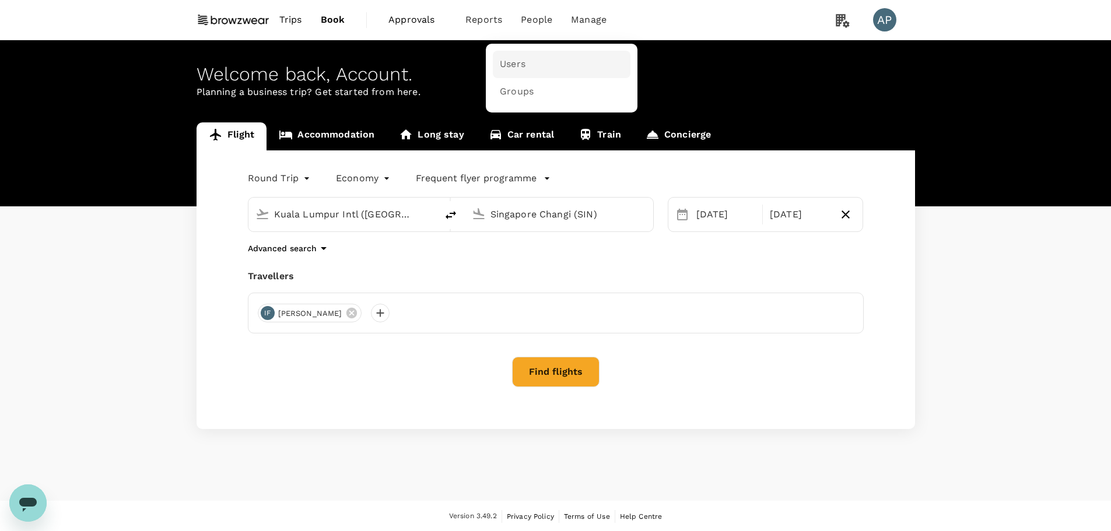
click at [532, 61] on link "Users" at bounding box center [562, 64] width 138 height 27
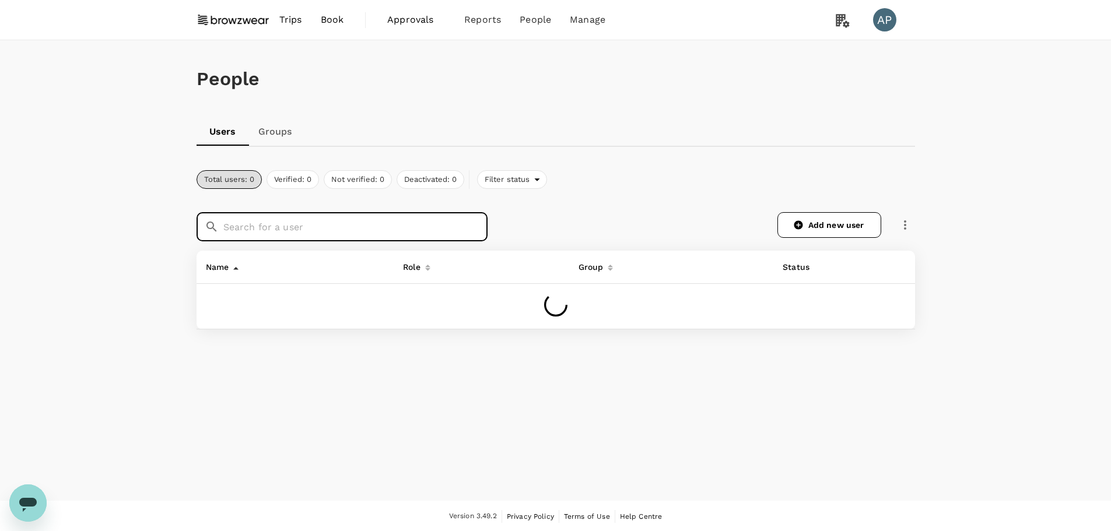
click at [346, 219] on input "text" at bounding box center [355, 226] width 264 height 29
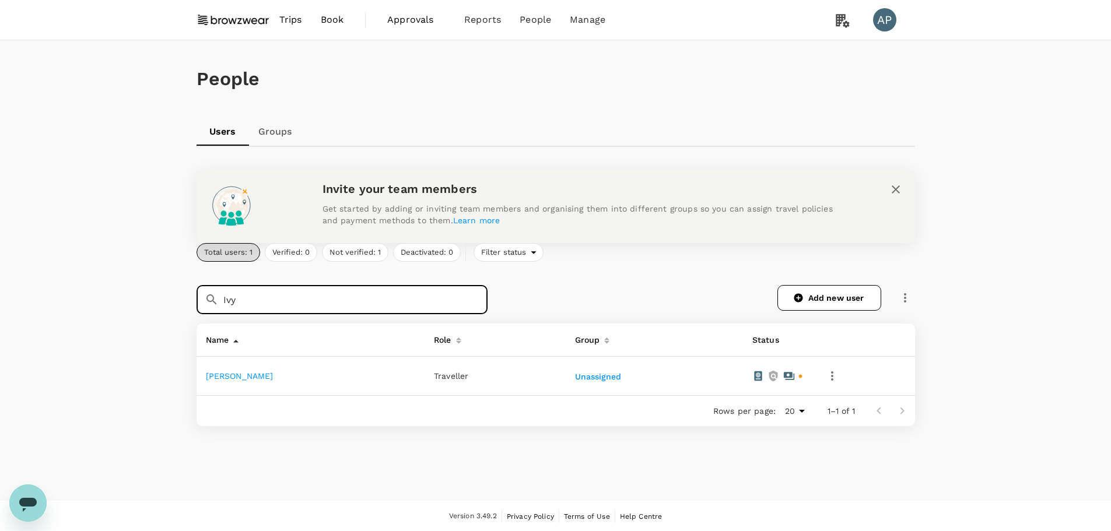
type input "Ivy"
click at [220, 377] on link "[PERSON_NAME]" at bounding box center [240, 375] width 68 height 9
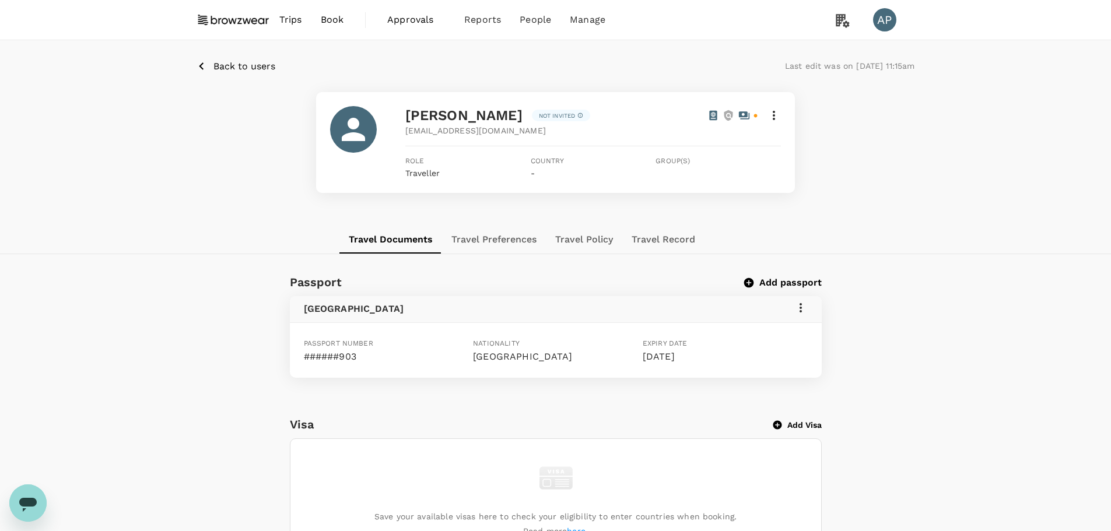
click at [240, 64] on p "Back to users" at bounding box center [244, 66] width 62 height 14
